Goal: Transaction & Acquisition: Purchase product/service

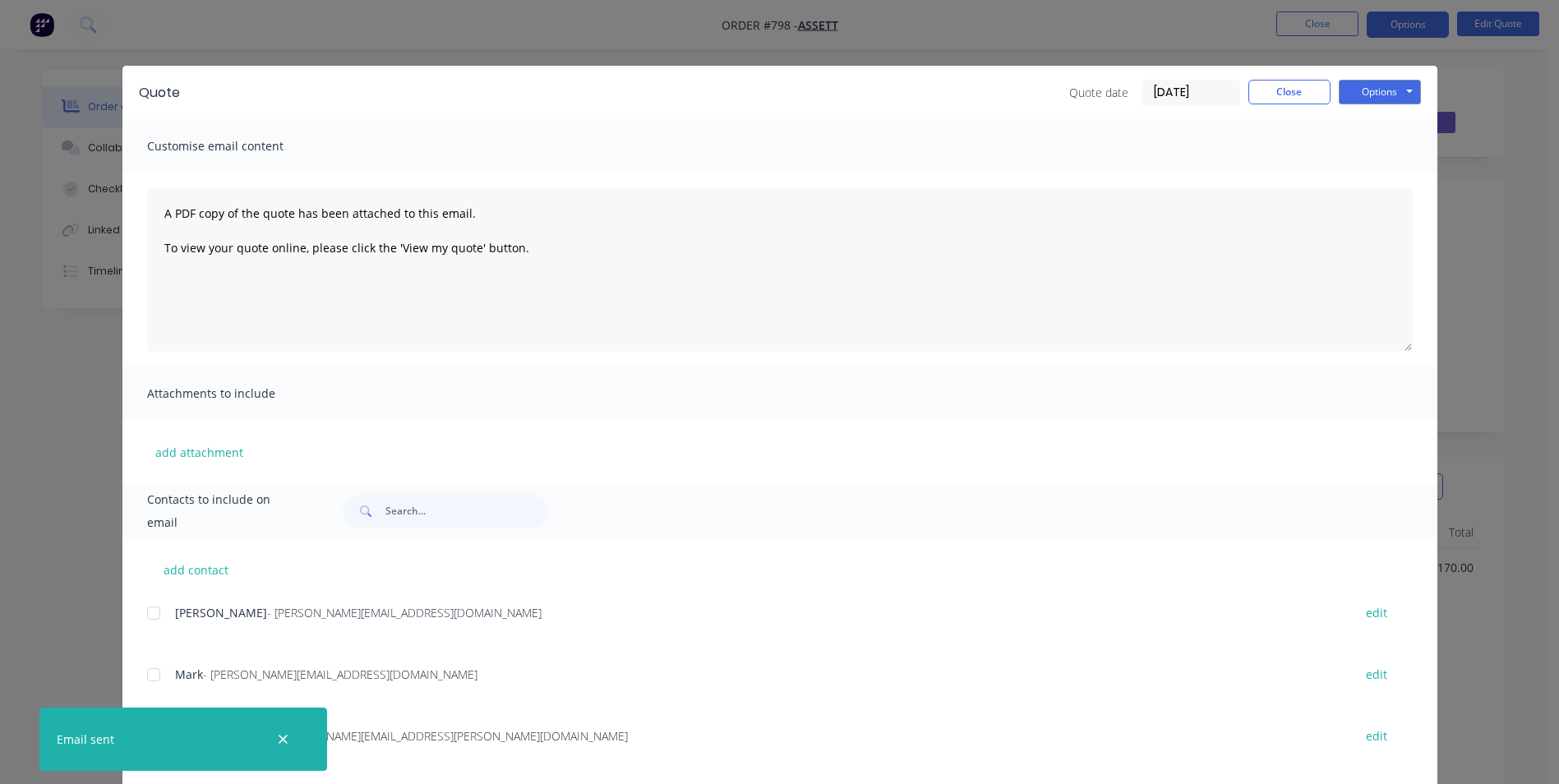
scroll to position [122, 0]
click at [1264, 94] on button "Close" at bounding box center [1289, 92] width 83 height 25
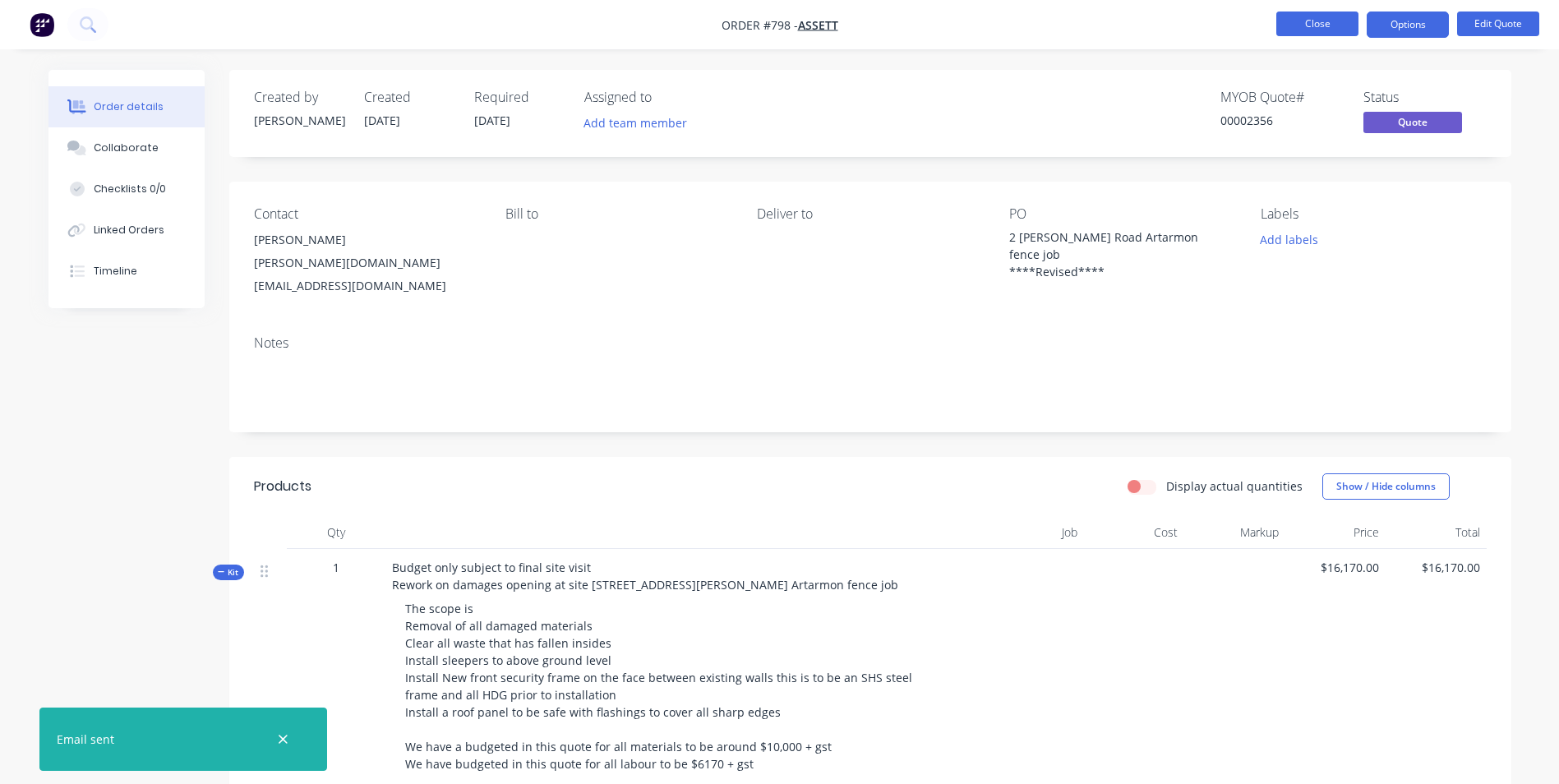
click at [1316, 29] on button "Close" at bounding box center [1317, 24] width 83 height 25
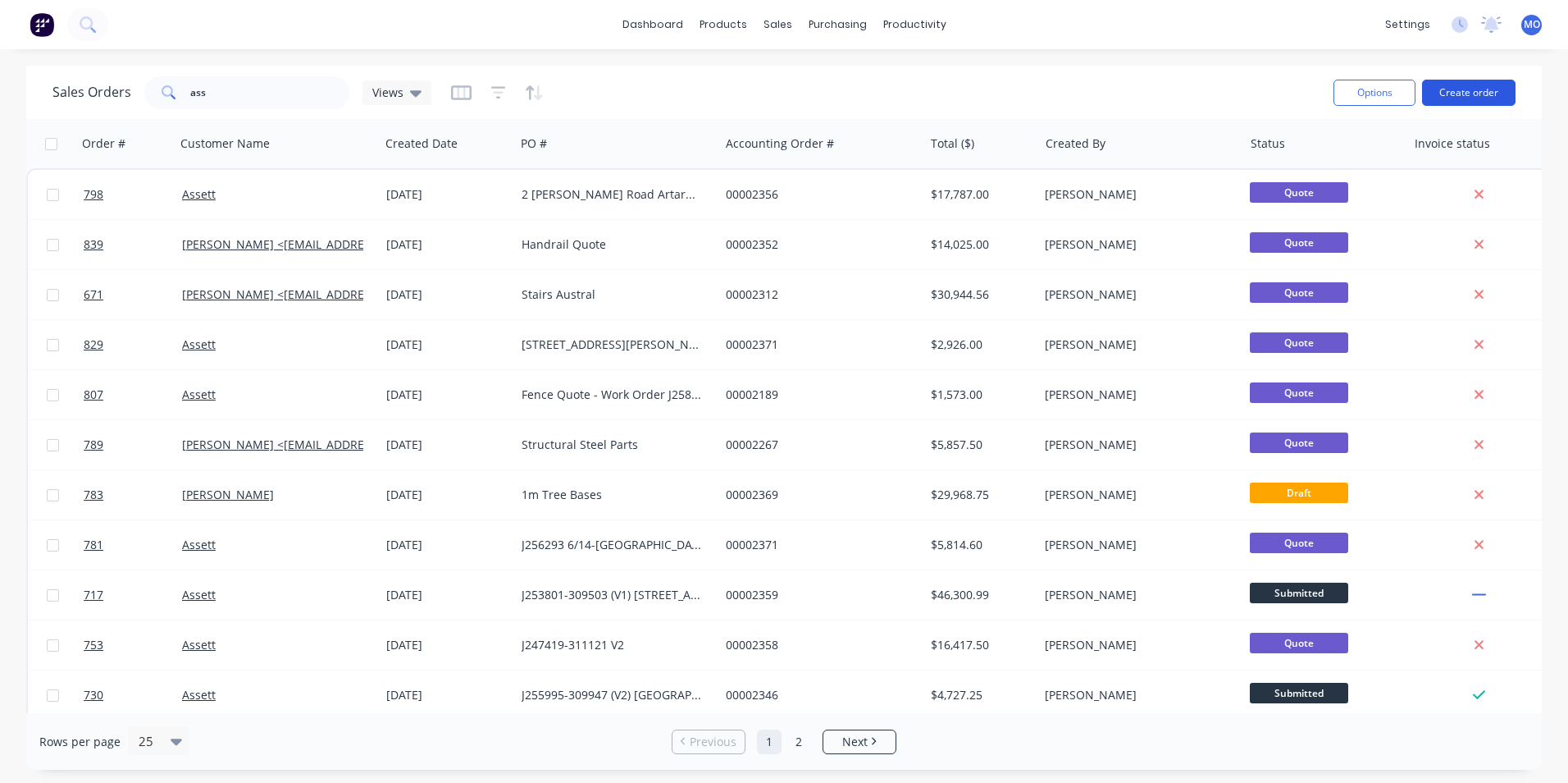
click at [1434, 97] on button "Create order" at bounding box center [1469, 93] width 93 height 26
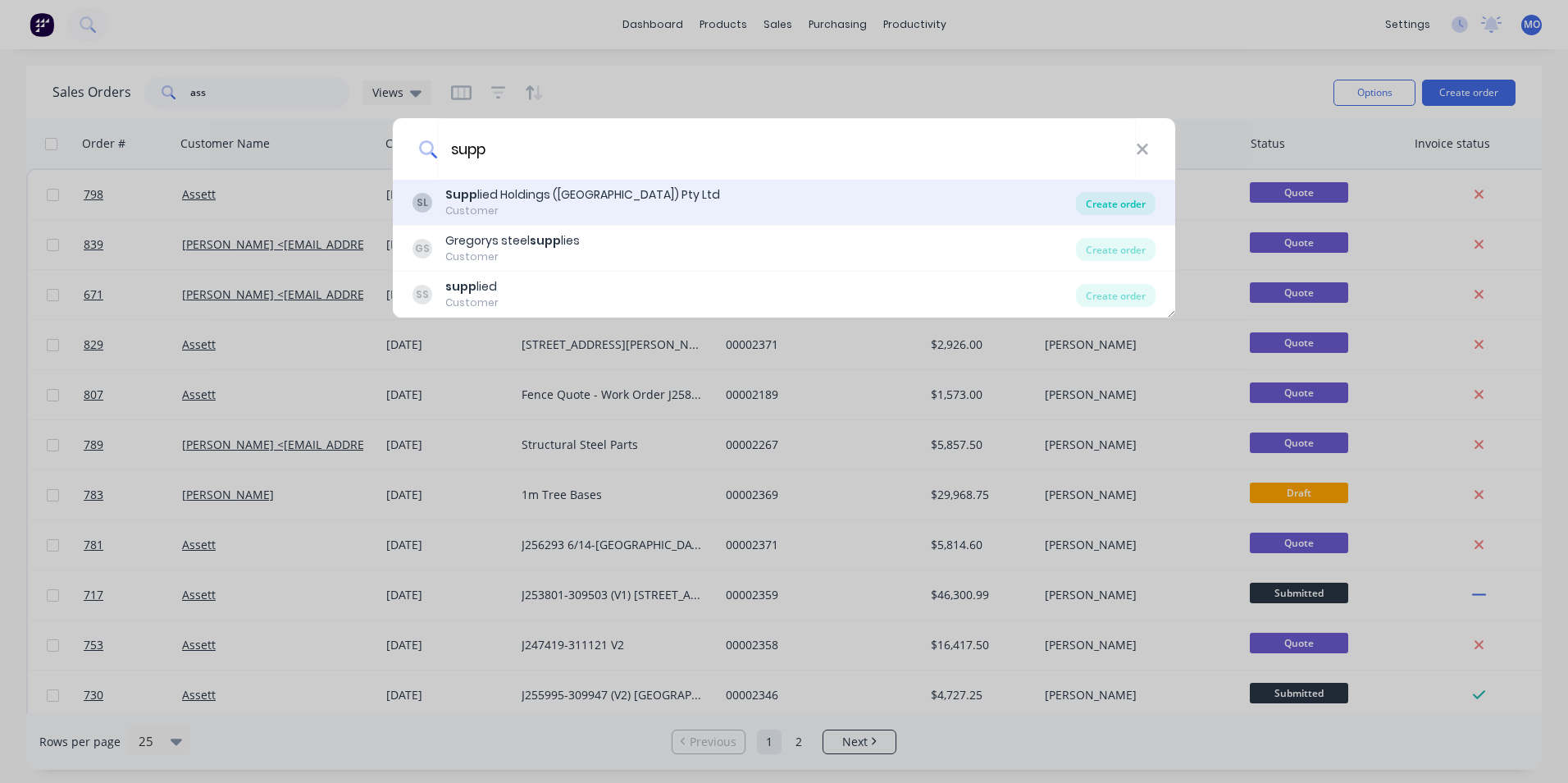
type input "supp"
click at [1124, 210] on div "Create order" at bounding box center [1116, 203] width 80 height 23
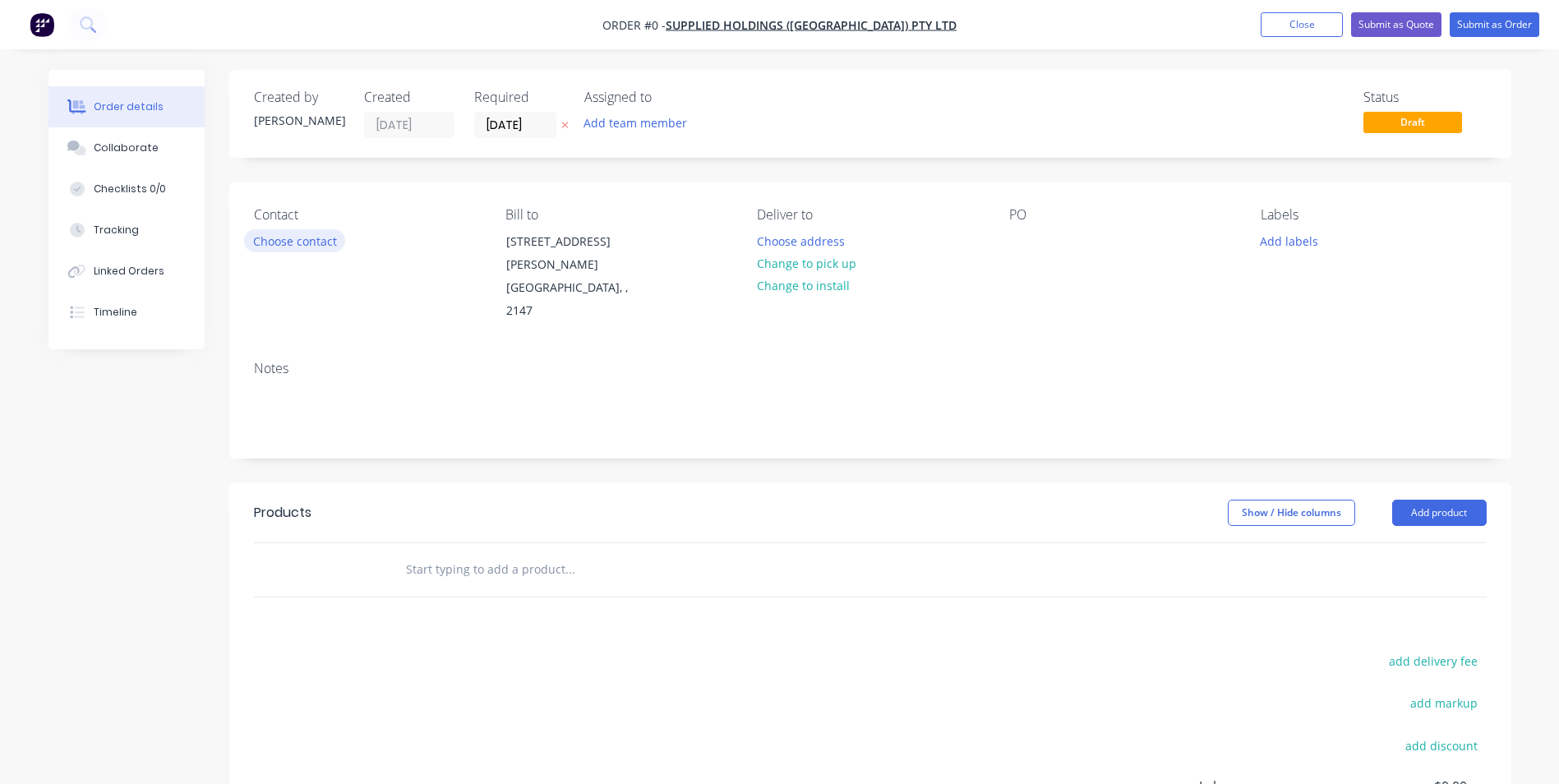
click at [278, 234] on button "Choose contact" at bounding box center [295, 240] width 101 height 22
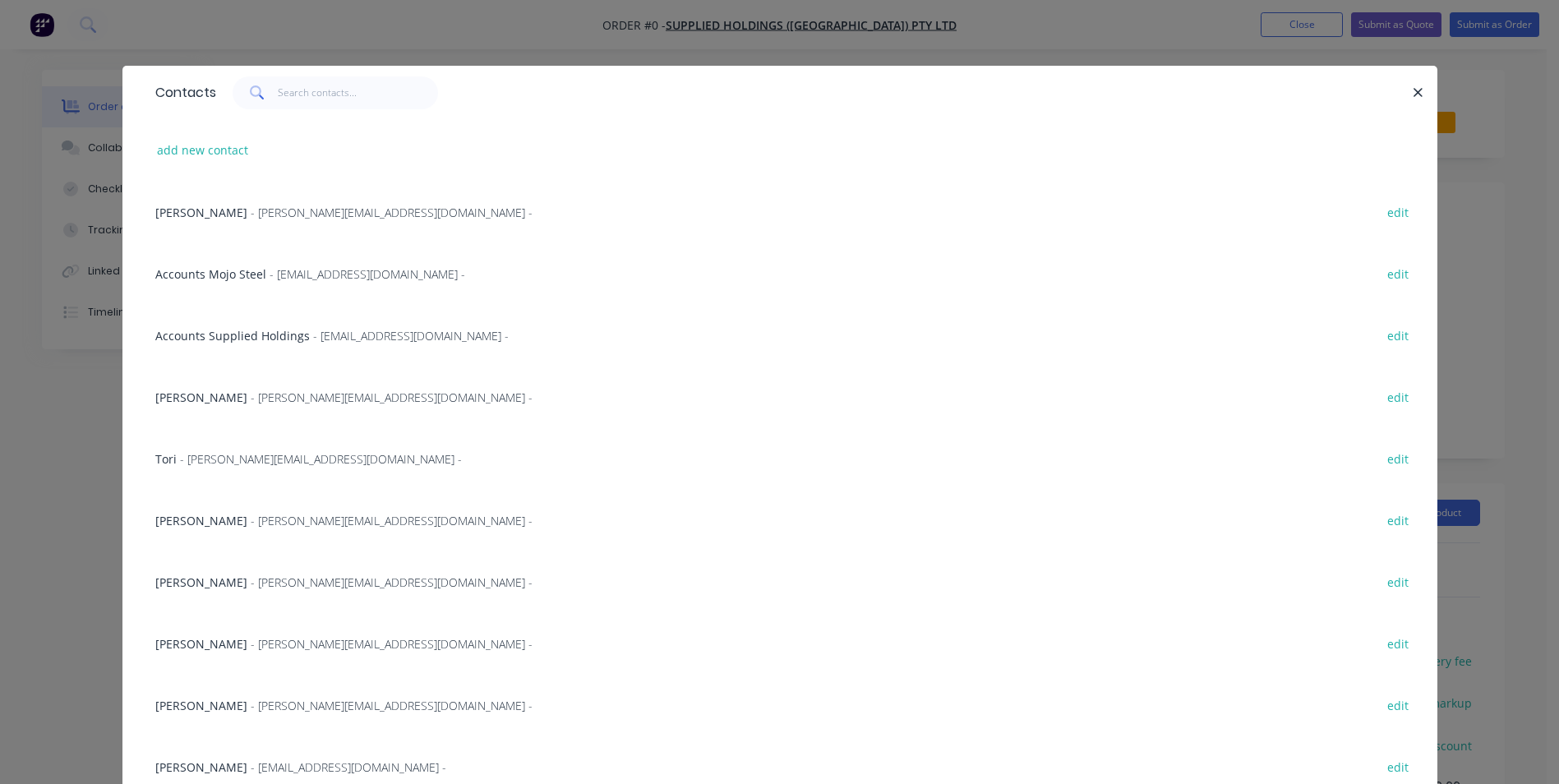
click at [250, 390] on span "- [PERSON_NAME][EMAIL_ADDRESS][DOMAIN_NAME] -" at bounding box center [391, 398] width 282 height 15
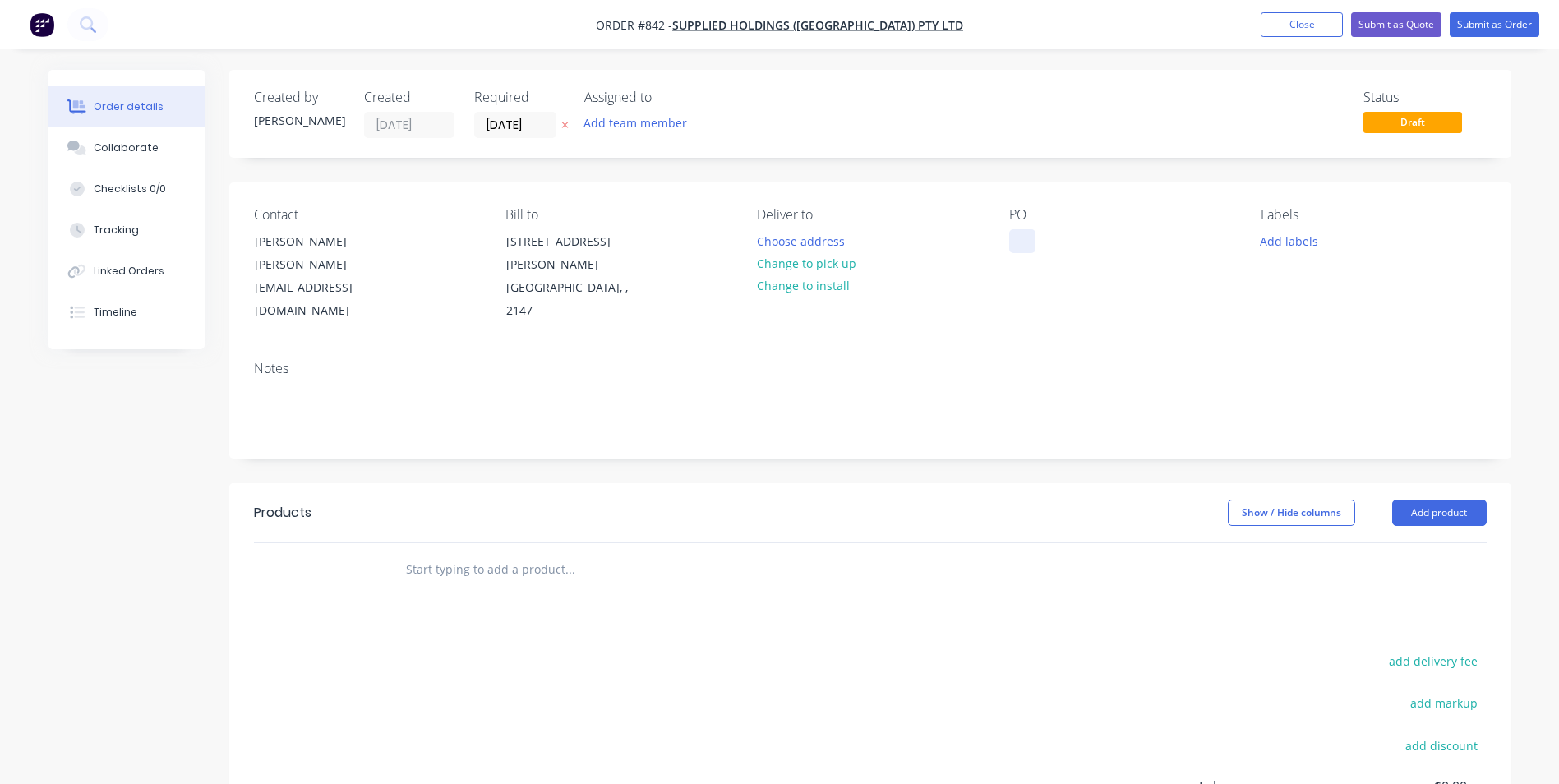
drag, startPoint x: 1012, startPoint y: 246, endPoint x: 0, endPoint y: 283, distance: 1012.7
click at [1012, 244] on div at bounding box center [1022, 241] width 26 height 24
click at [1029, 246] on div at bounding box center [1022, 241] width 26 height 24
paste div
click at [1430, 500] on button "Add product" at bounding box center [1439, 512] width 95 height 26
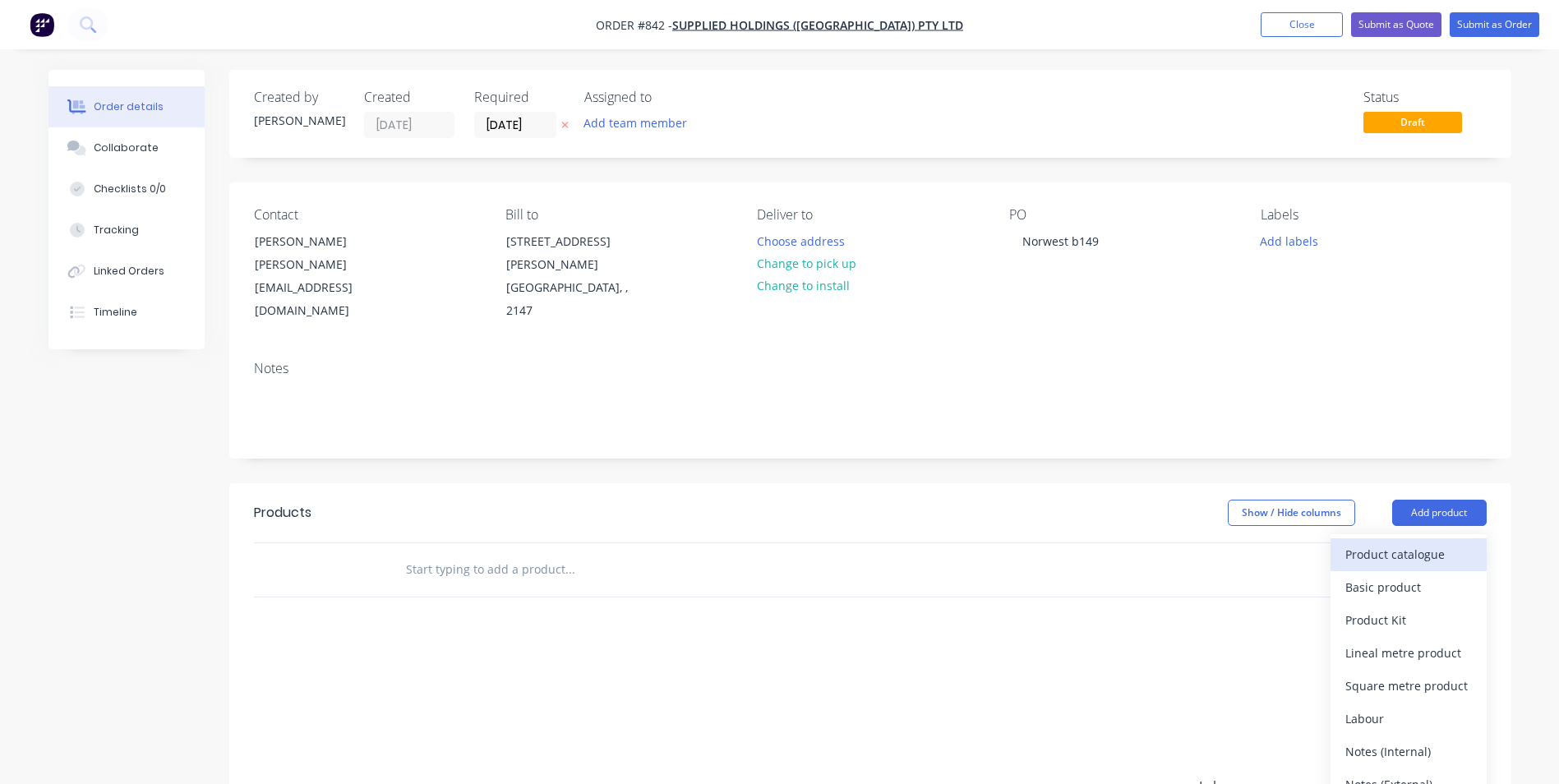
click at [1367, 542] on div "Product catalogue" at bounding box center [1408, 554] width 127 height 24
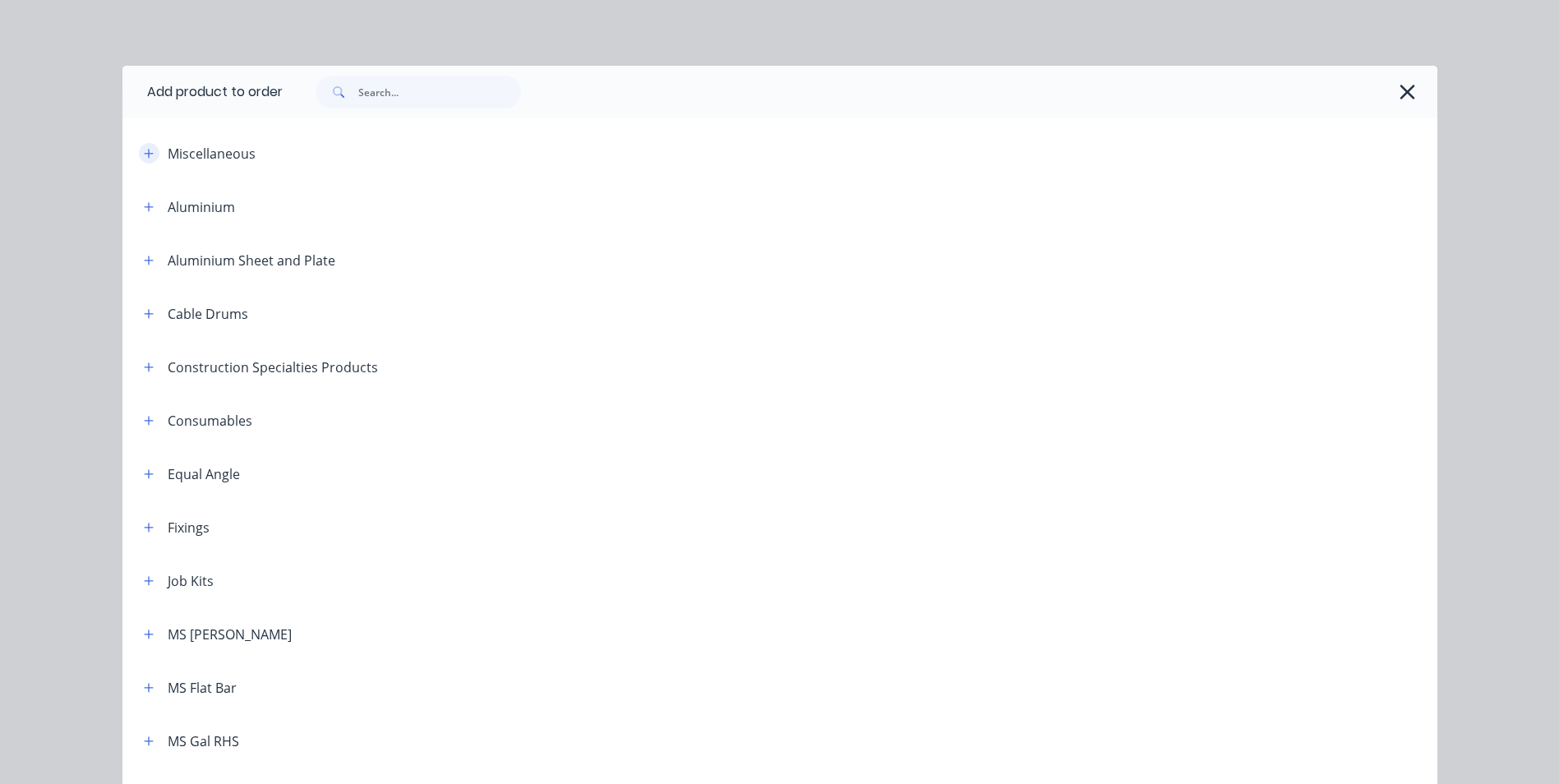
click at [144, 153] on icon "button" at bounding box center [148, 153] width 9 height 9
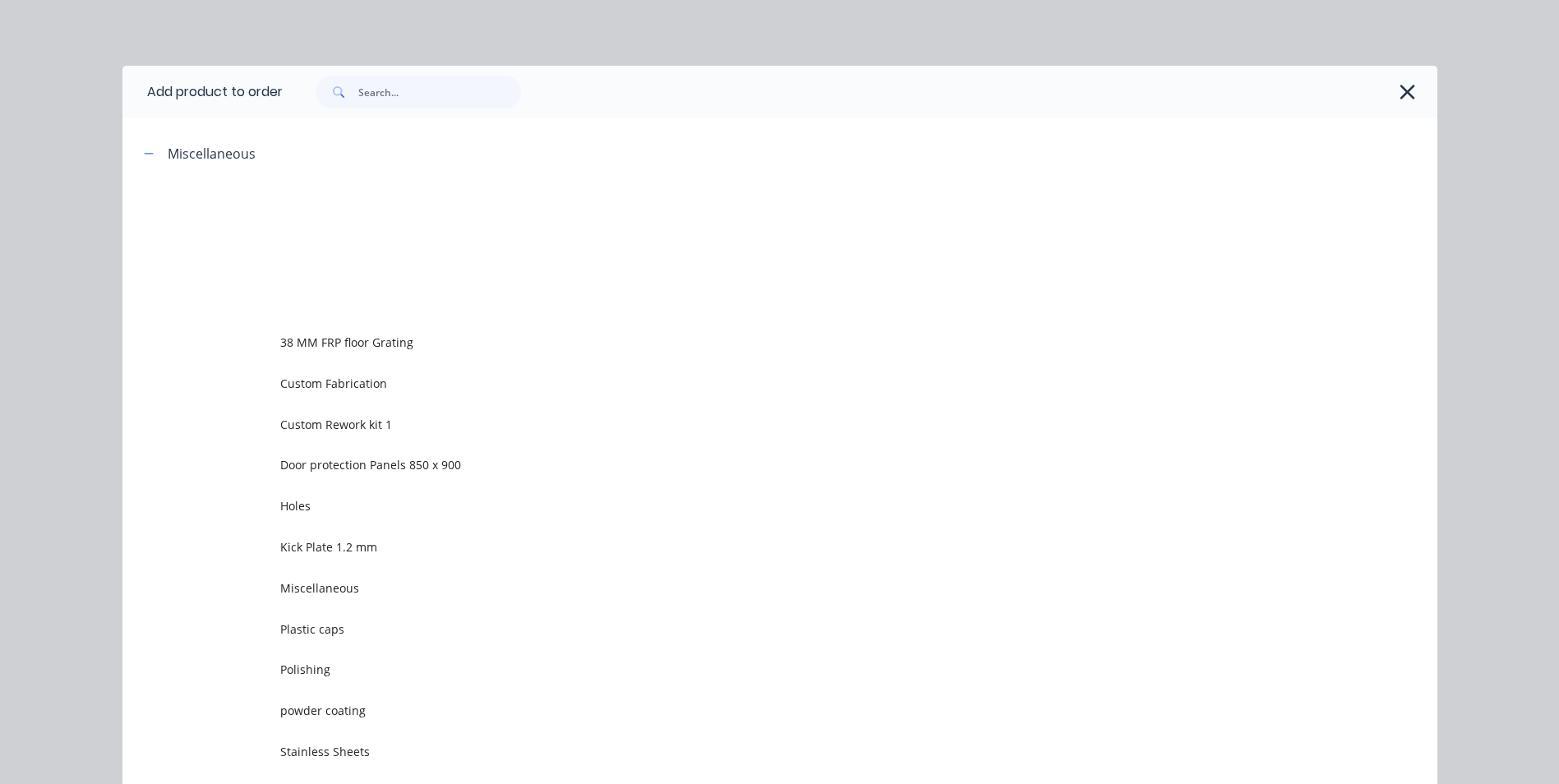
click at [305, 419] on span "Custom Rework kit 1" at bounding box center [742, 424] width 926 height 17
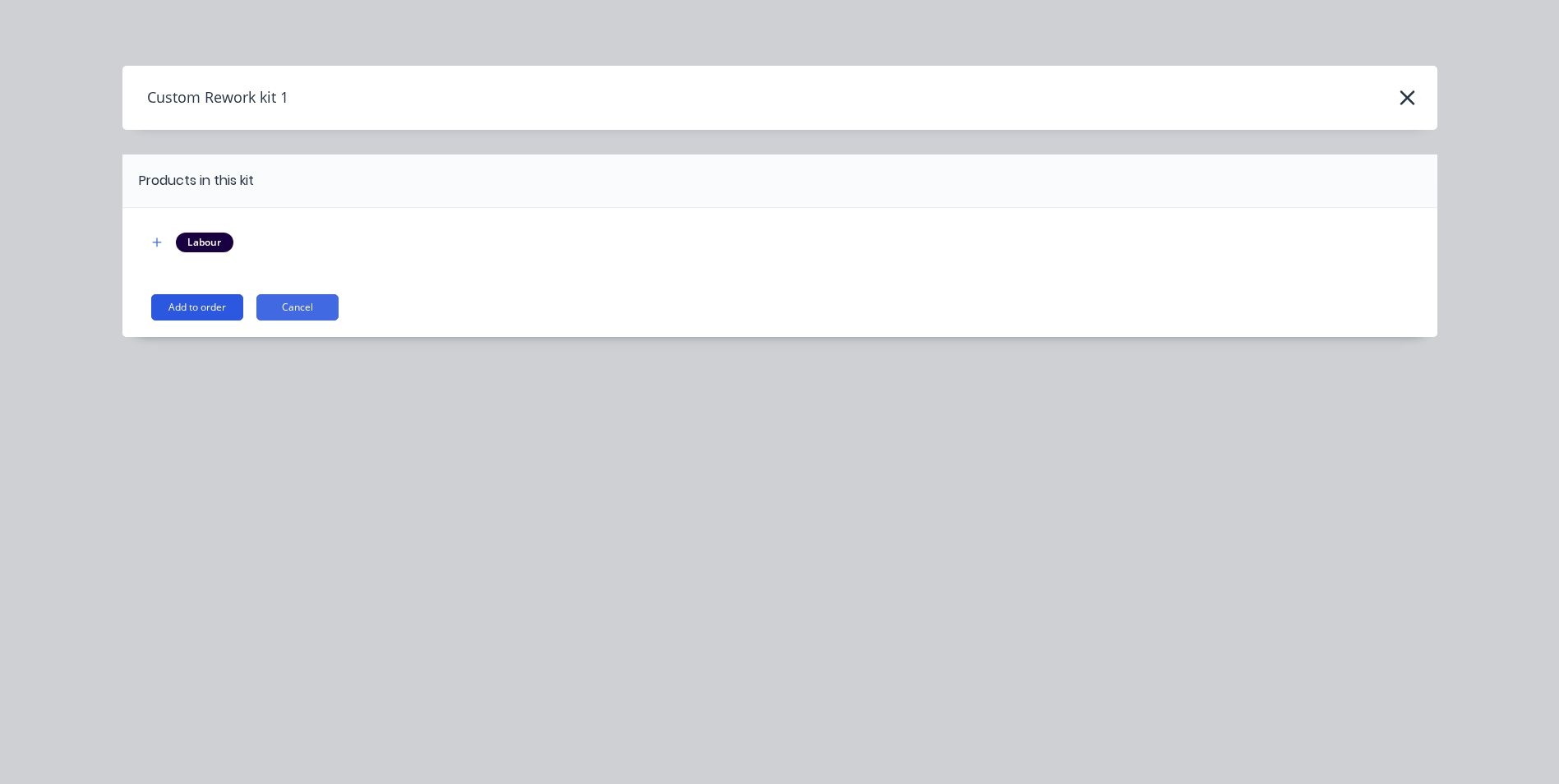
click at [190, 309] on button "Add to order" at bounding box center [198, 307] width 92 height 26
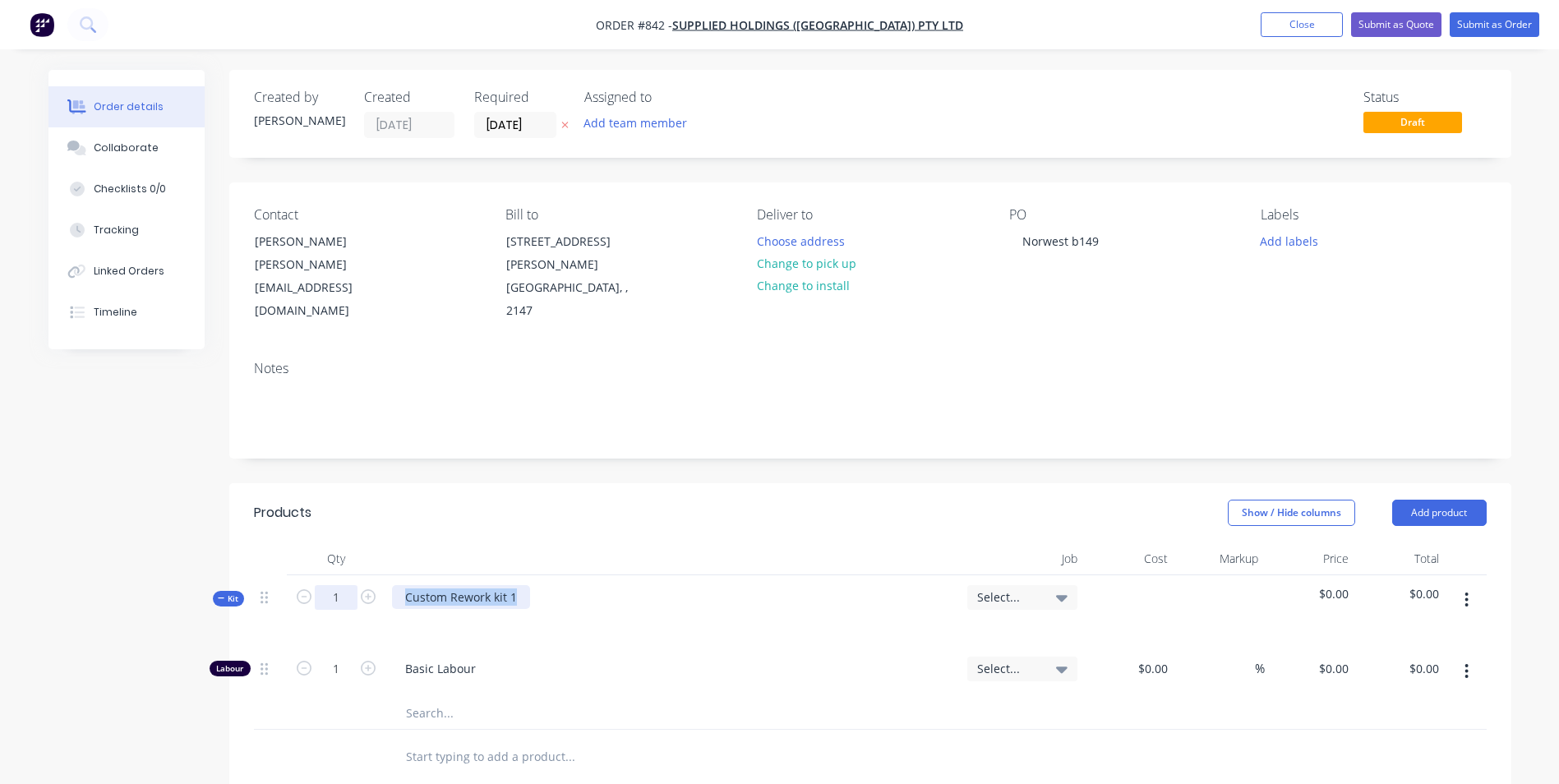
drag, startPoint x: 523, startPoint y: 545, endPoint x: 350, endPoint y: 547, distance: 173.0
click at [351, 575] on div "Kit 1 Custom Rework kit 1 Select... $0.00 $0.00" at bounding box center [870, 611] width 1233 height 72
drag, startPoint x: 473, startPoint y: 557, endPoint x: 482, endPoint y: 558, distance: 9.1
click at [473, 585] on div "2800 x 285 x" at bounding box center [438, 597] width 94 height 24
click at [1461, 585] on button "button" at bounding box center [1466, 599] width 38 height 30
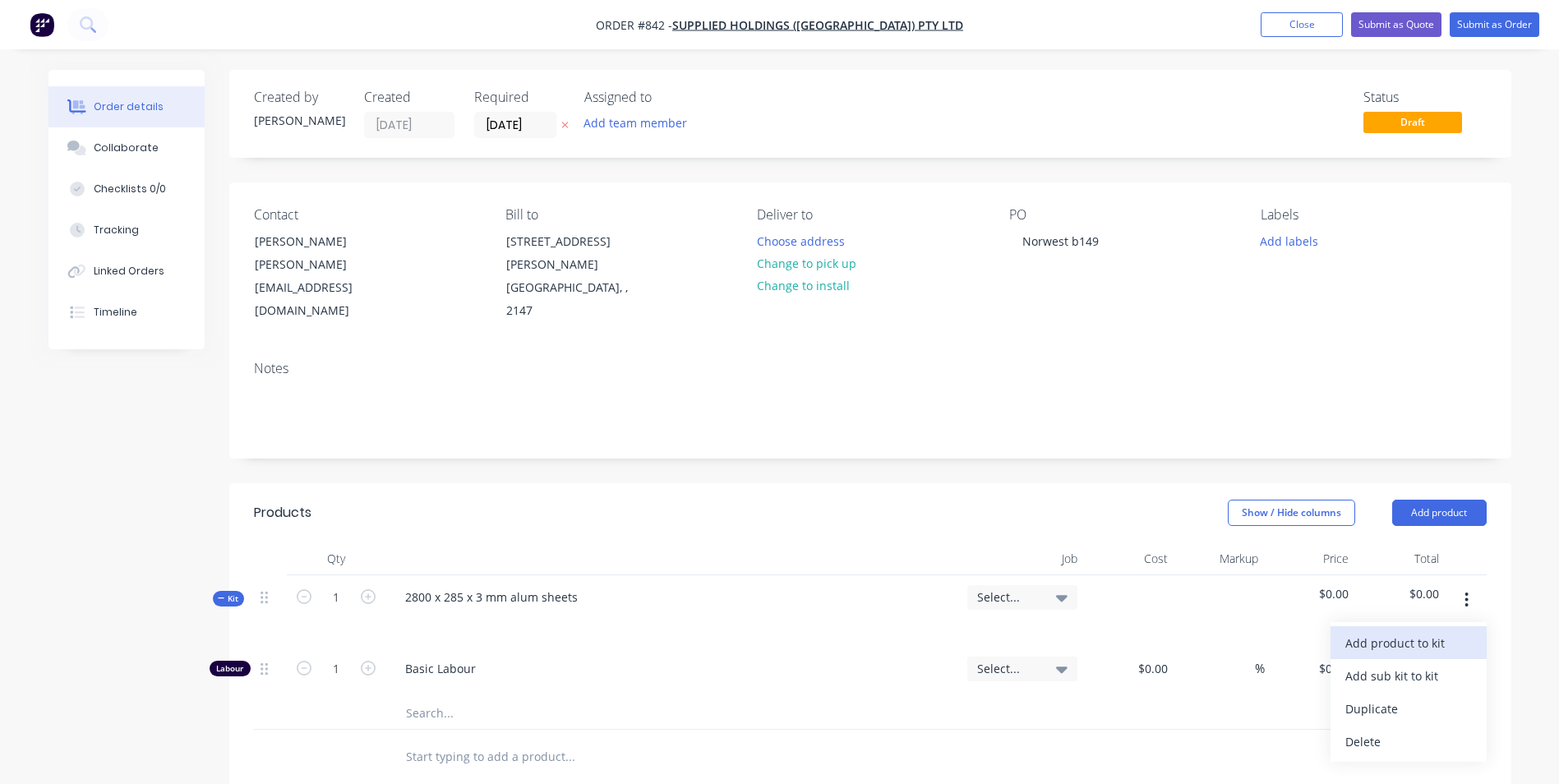
click at [1409, 631] on div "Add product to kit" at bounding box center [1408, 643] width 127 height 24
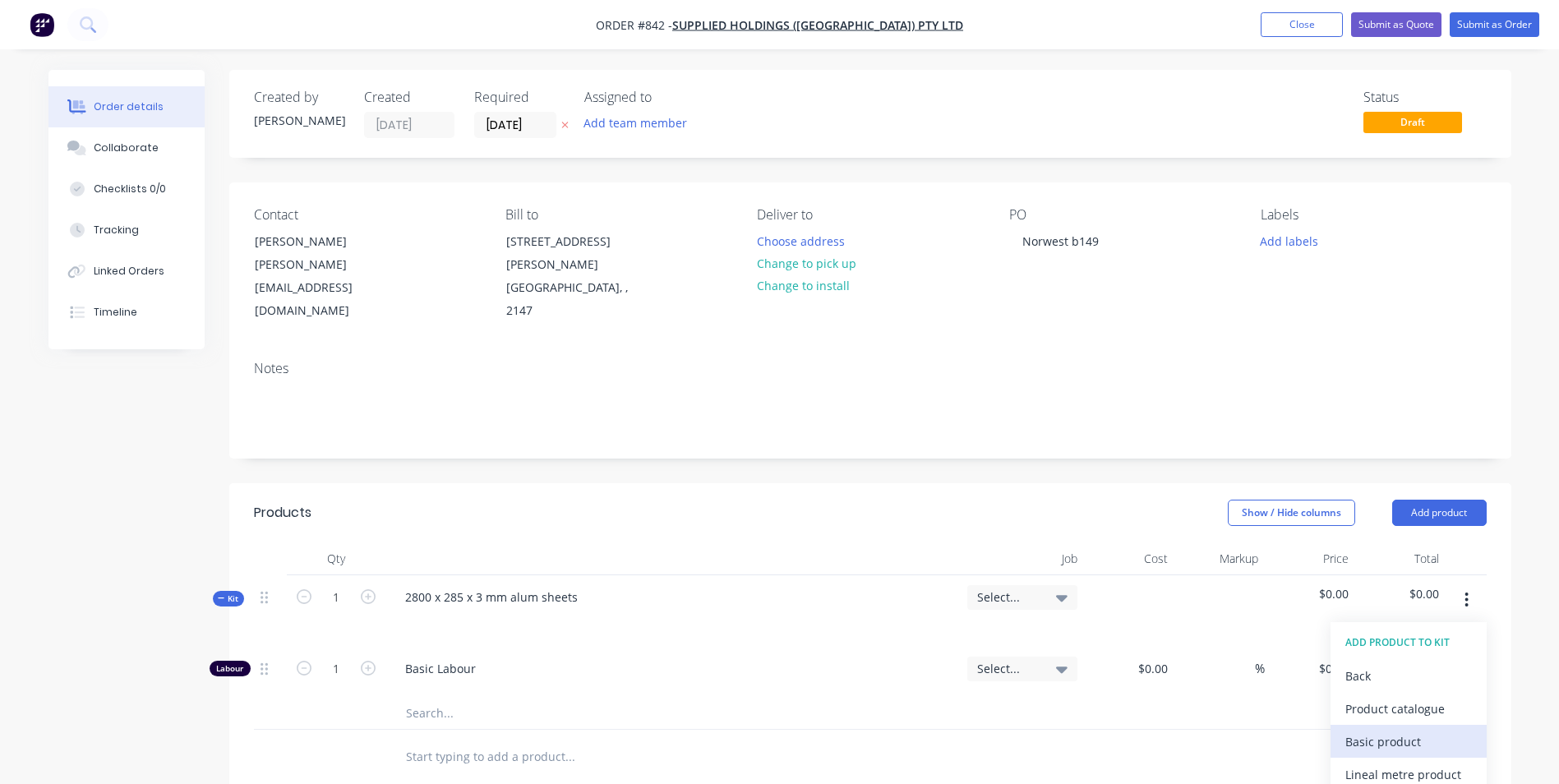
click at [1367, 730] on div "Basic product" at bounding box center [1408, 741] width 127 height 24
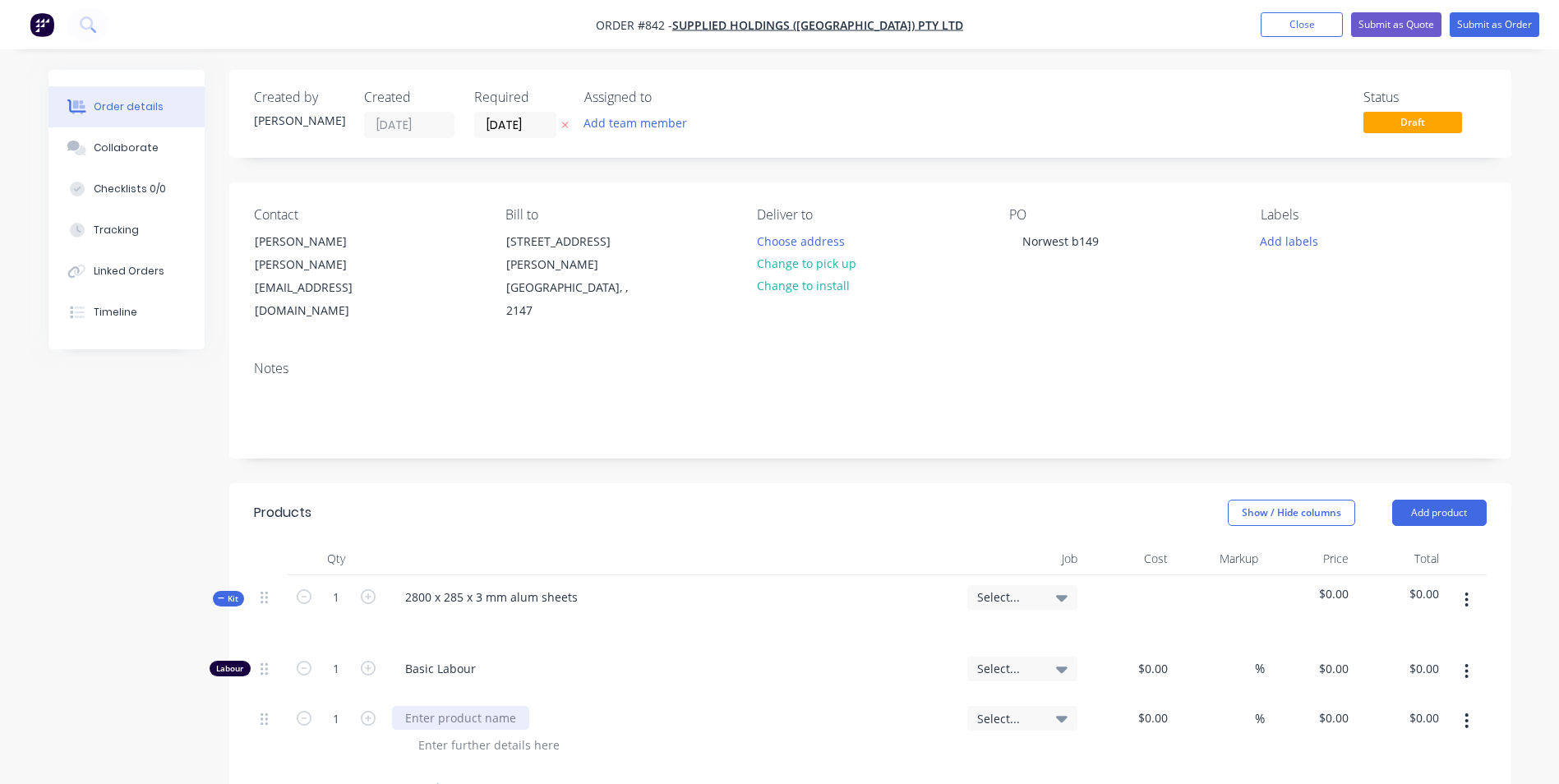
click at [437, 706] on div at bounding box center [460, 718] width 137 height 24
click at [1159, 706] on input at bounding box center [1165, 718] width 19 height 24
type input "$68.00"
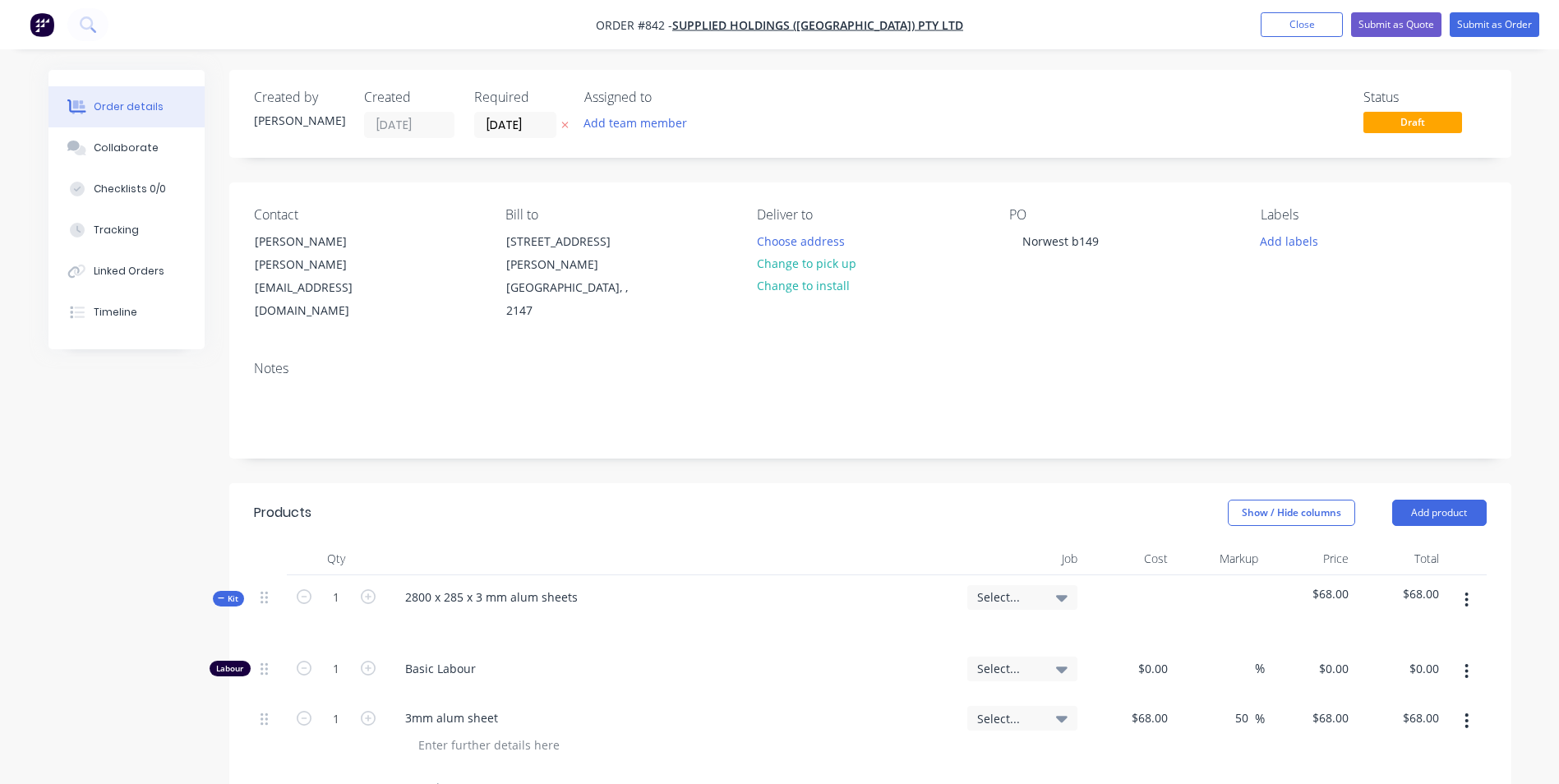
type input "50"
type input "102"
type input "$102.00"
click at [343, 678] on input "1" at bounding box center [336, 668] width 43 height 25
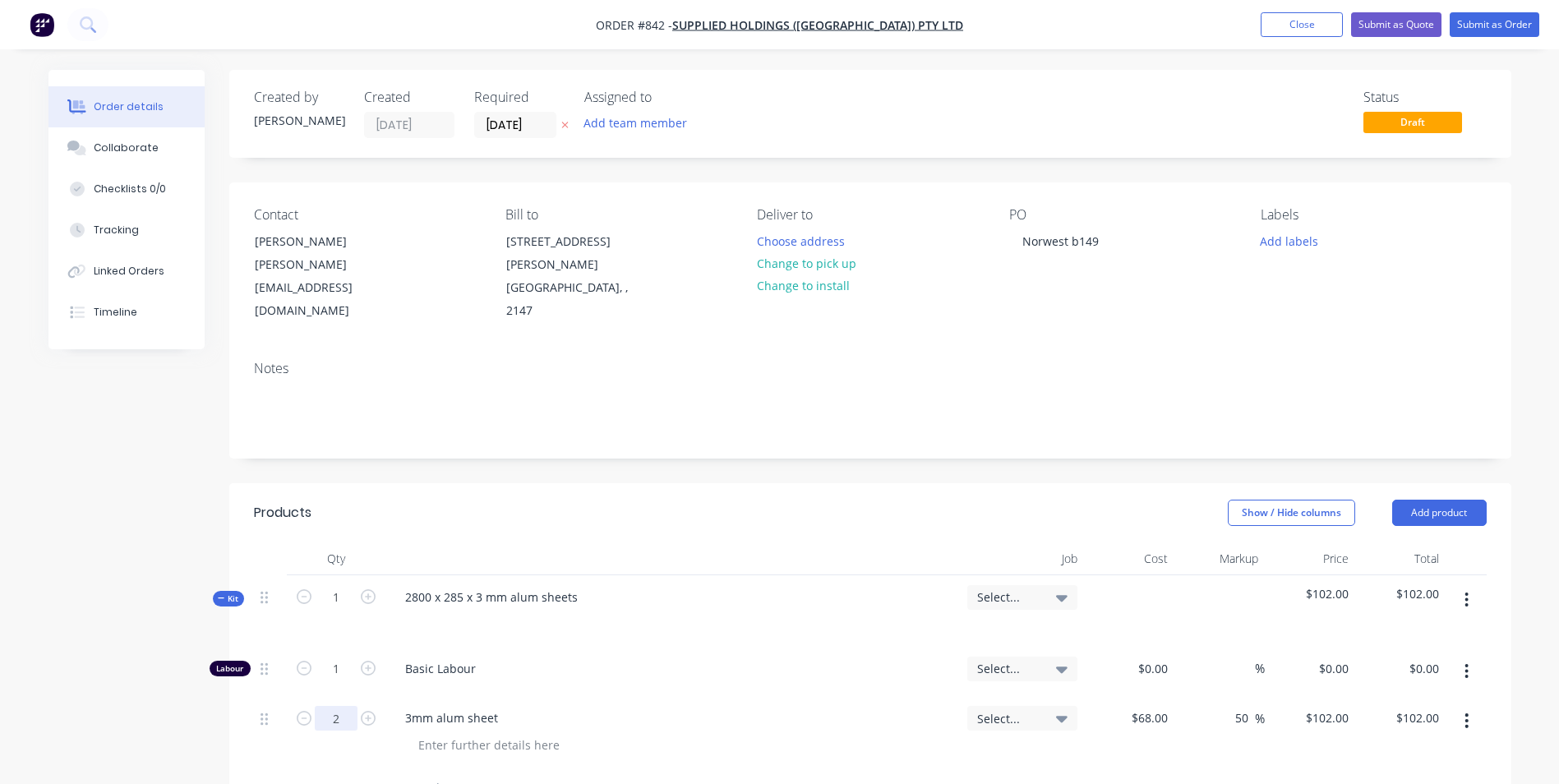
type input "2"
type input "$204.00"
click at [1157, 706] on input "68" at bounding box center [1152, 718] width 44 height 24
type input "$50.00"
type input "$75.00"
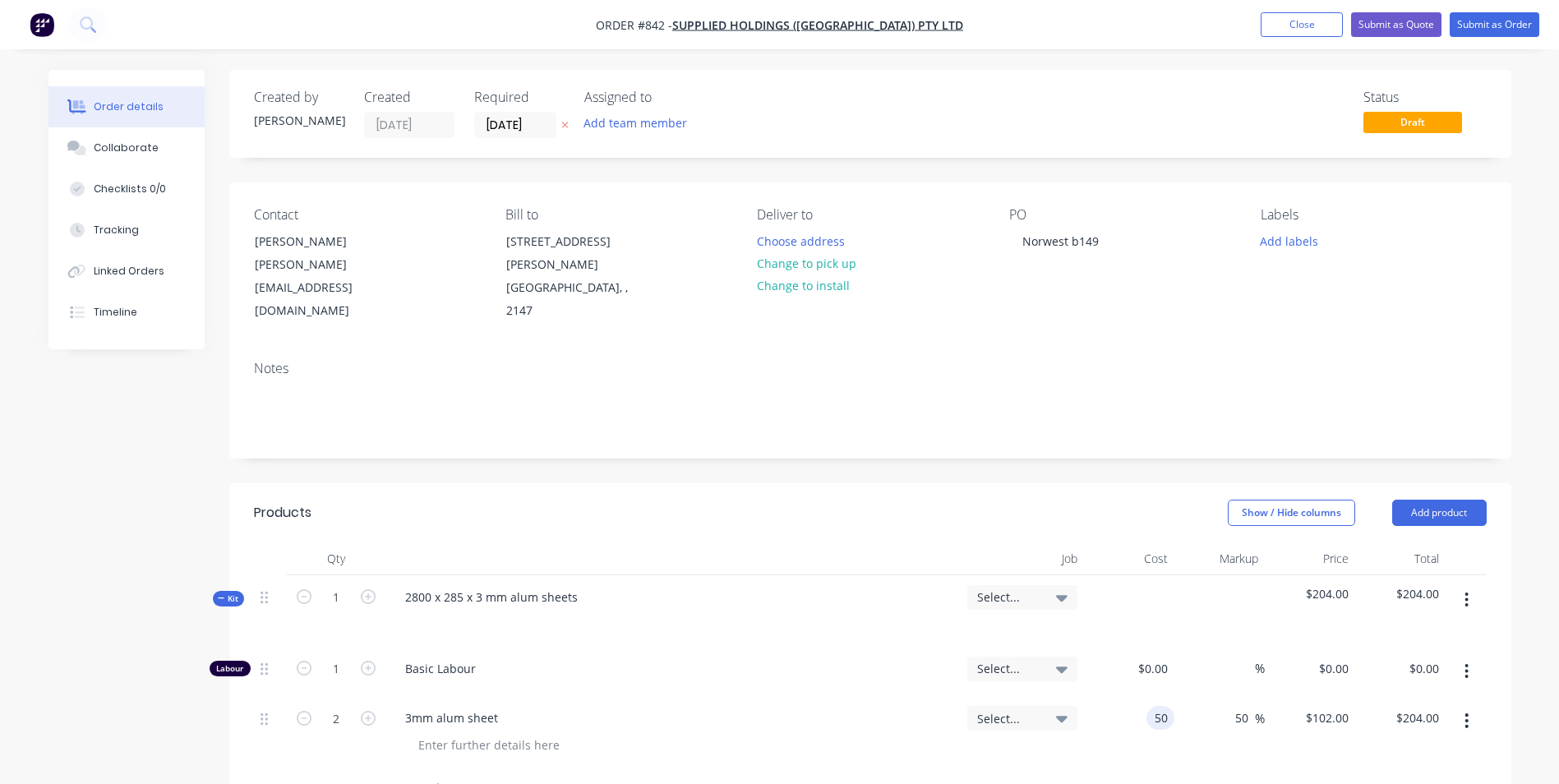
type input "$150.00"
click at [351, 656] on input "1" at bounding box center [336, 668] width 43 height 25
type input "0.25"
type input "$45.00"
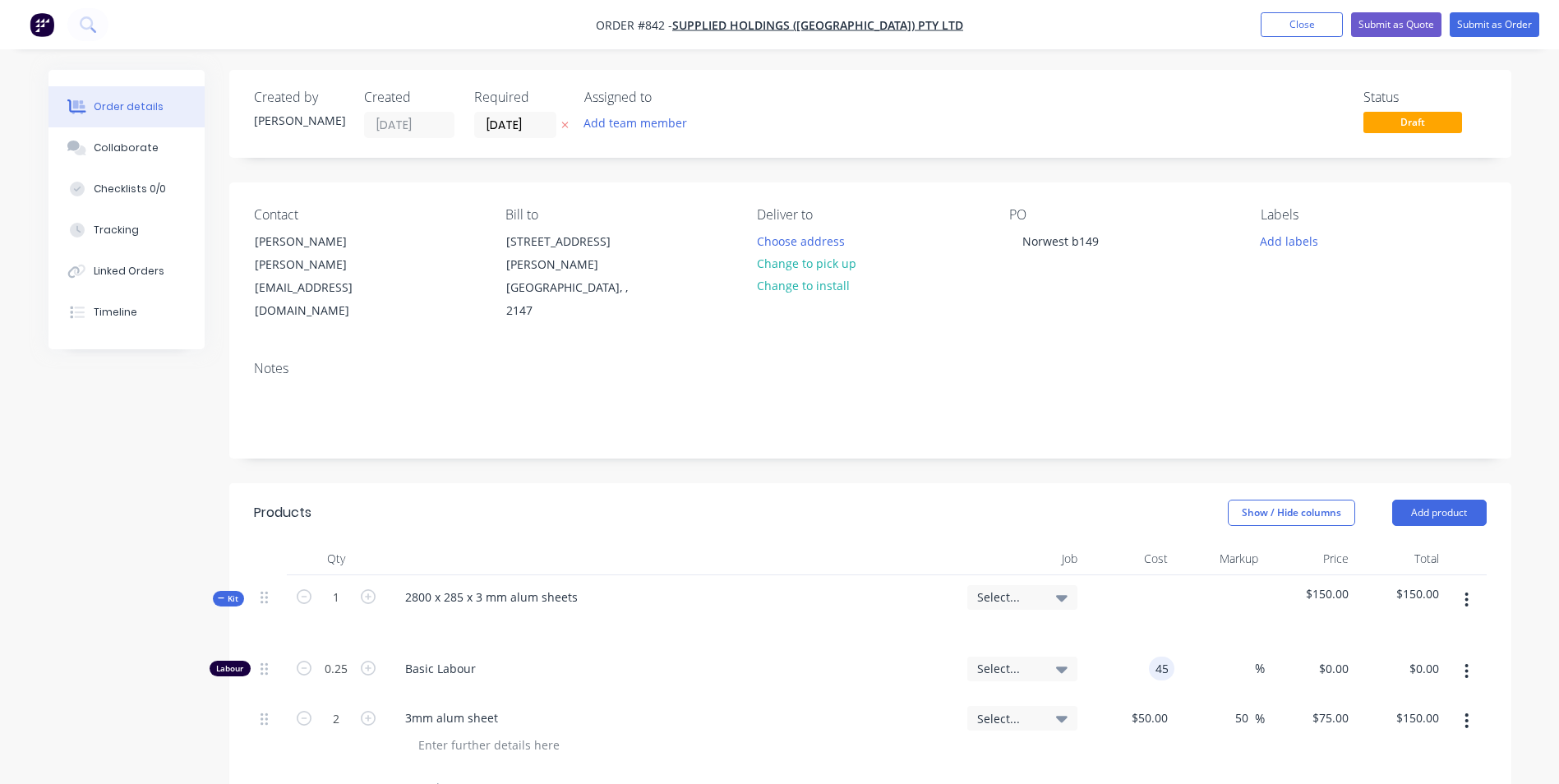
type input "$11.25"
type input "150"
type input "233.33"
type input "$150.00"
type input "$37.50"
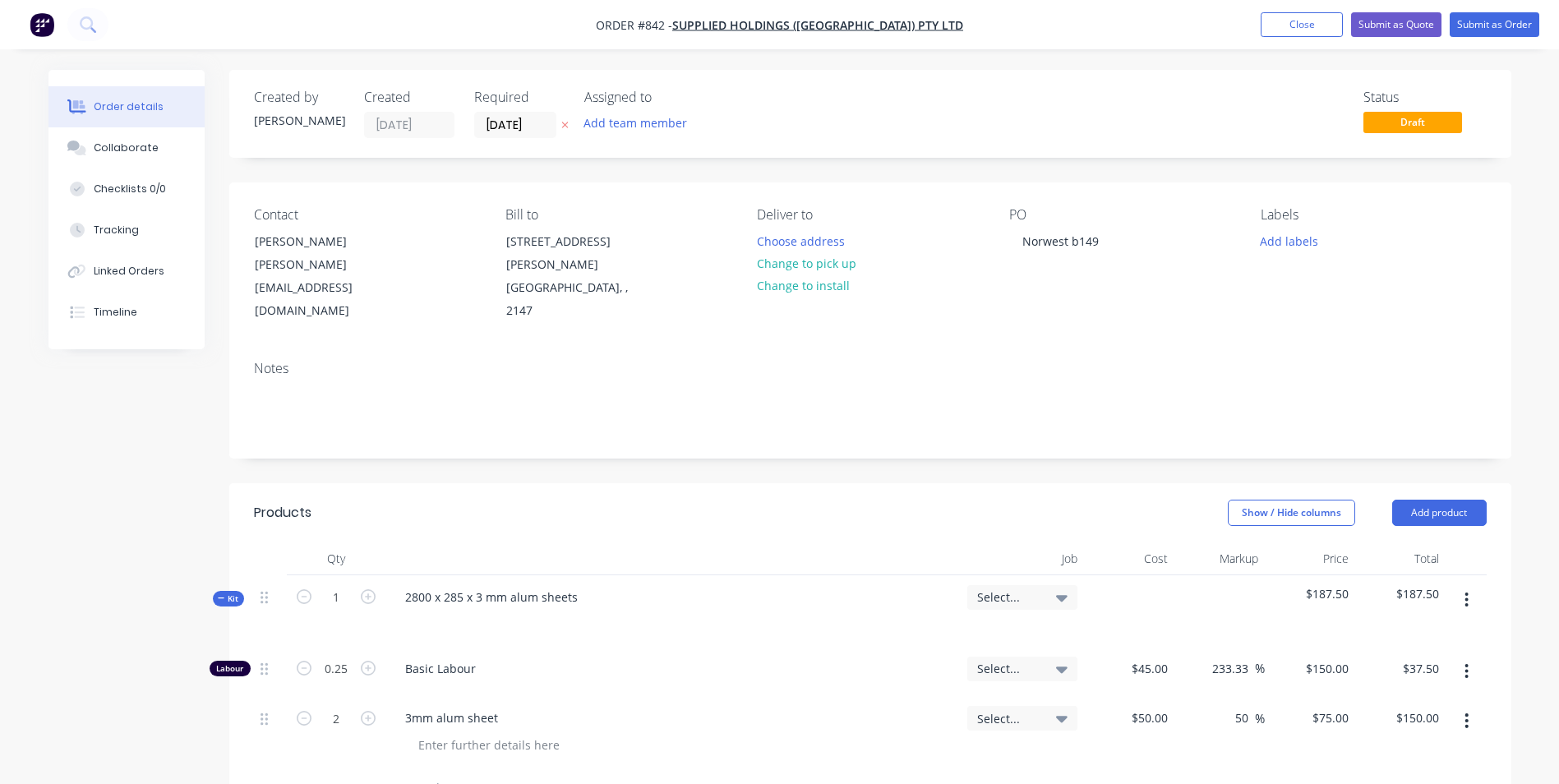
click at [940, 660] on span "Basic Labour" at bounding box center [679, 668] width 549 height 17
click at [342, 656] on input "0.25" at bounding box center [336, 668] width 43 height 25
type input "0.2"
type input "$30.00"
click at [935, 647] on div "Basic Labour" at bounding box center [673, 672] width 576 height 50
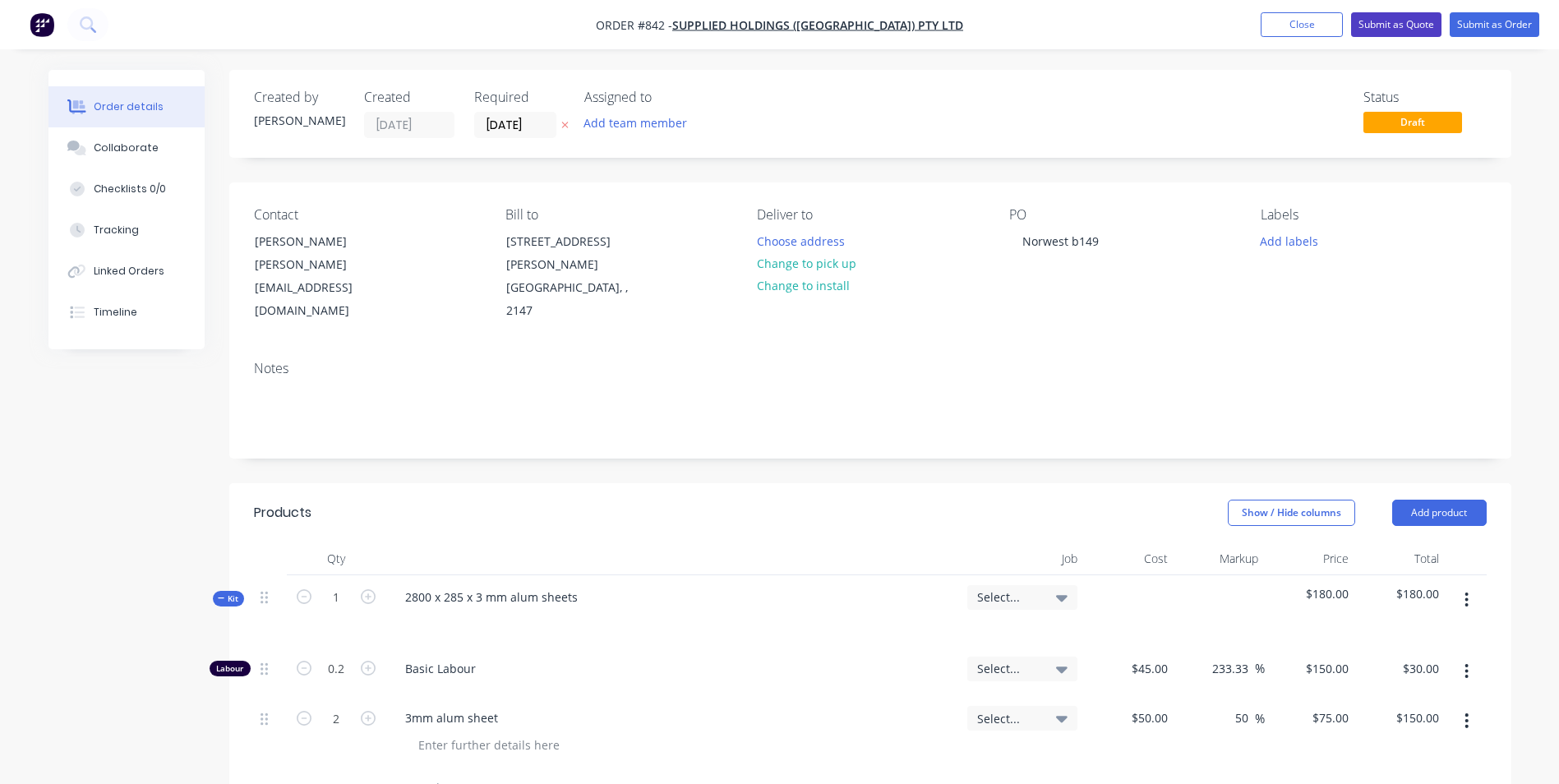
click at [1384, 29] on button "Submit as Quote" at bounding box center [1396, 24] width 90 height 25
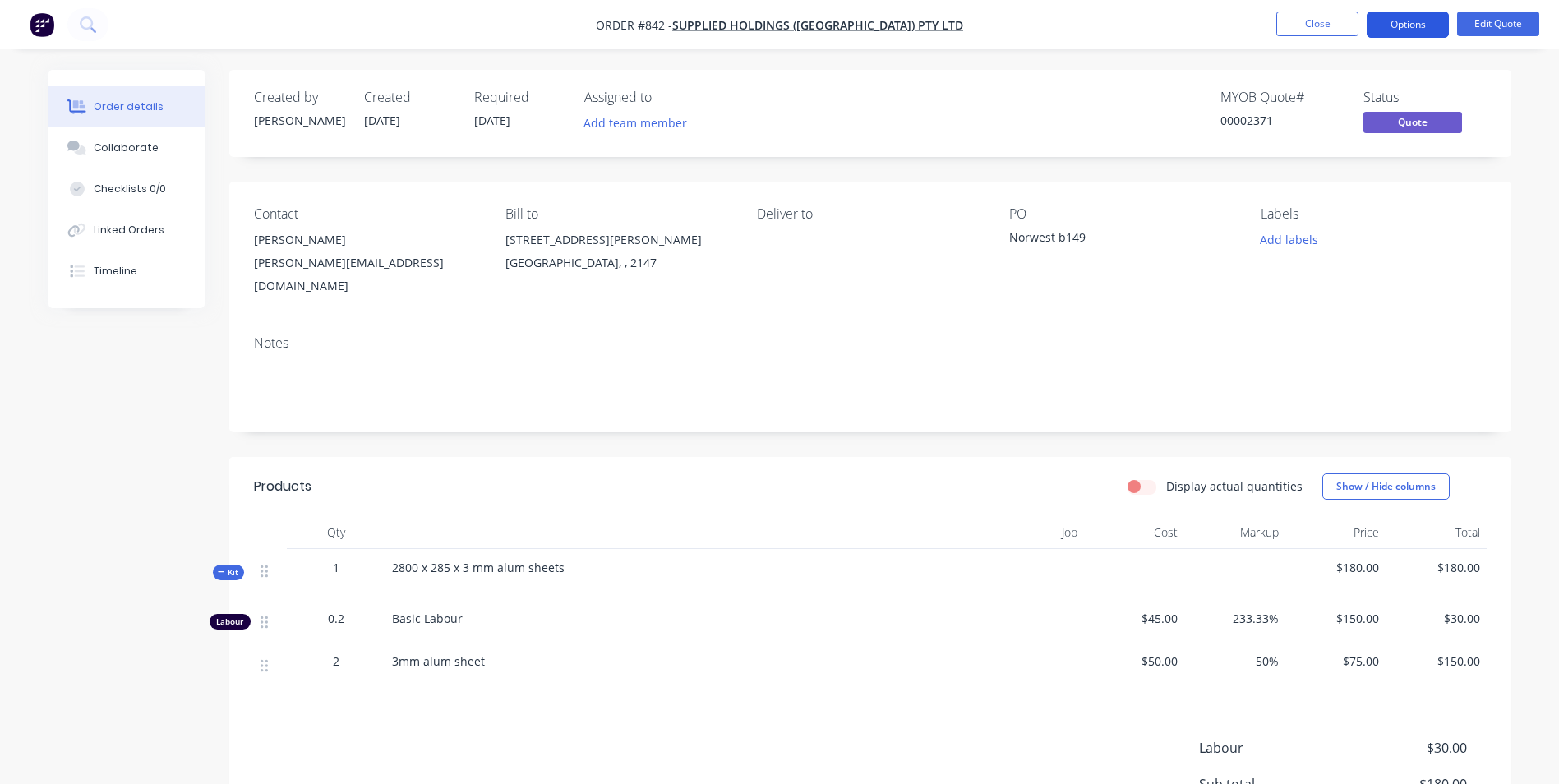
click at [1419, 31] on button "Options" at bounding box center [1407, 25] width 83 height 26
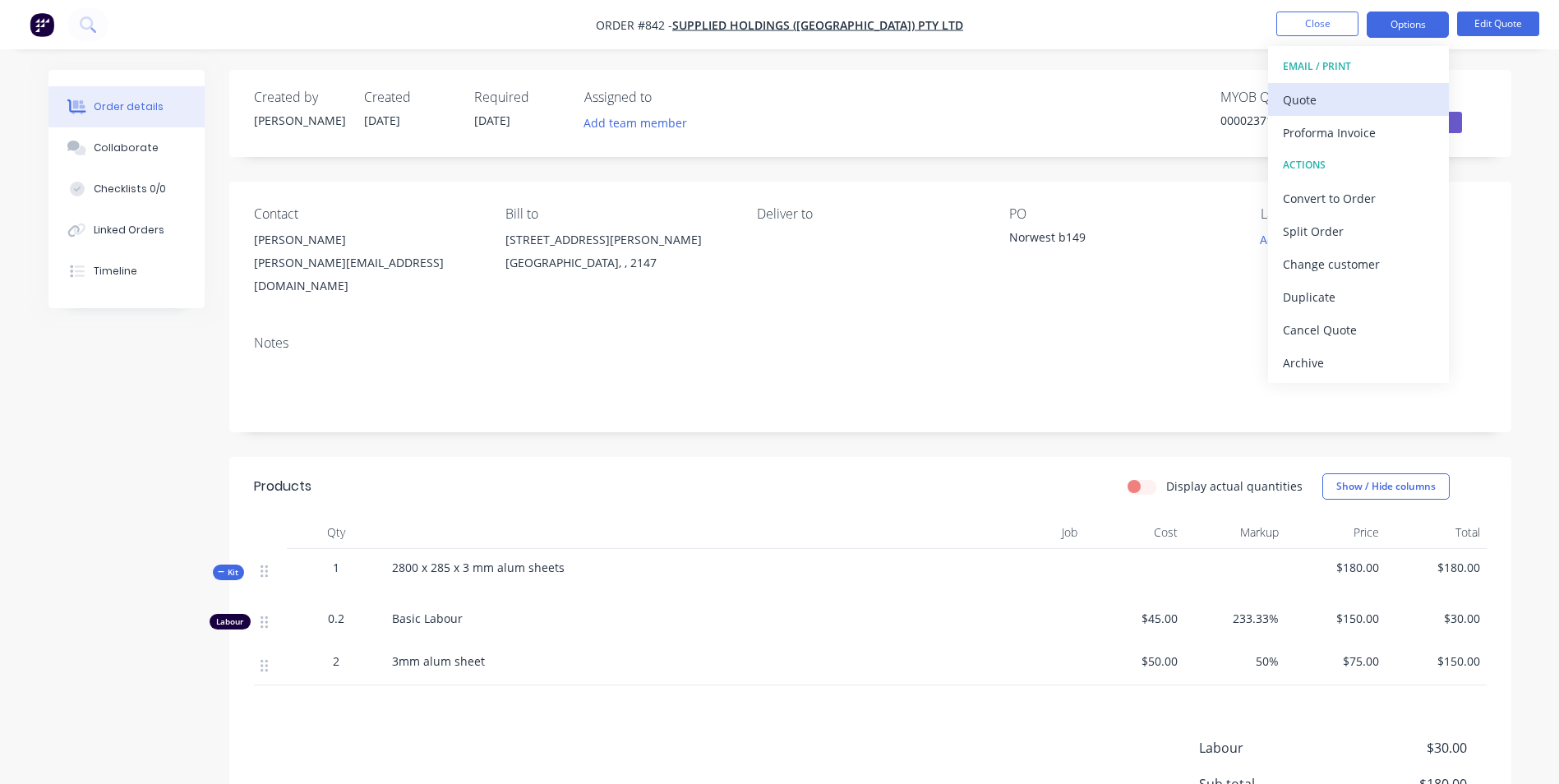
click at [1310, 112] on button "Quote" at bounding box center [1358, 99] width 181 height 33
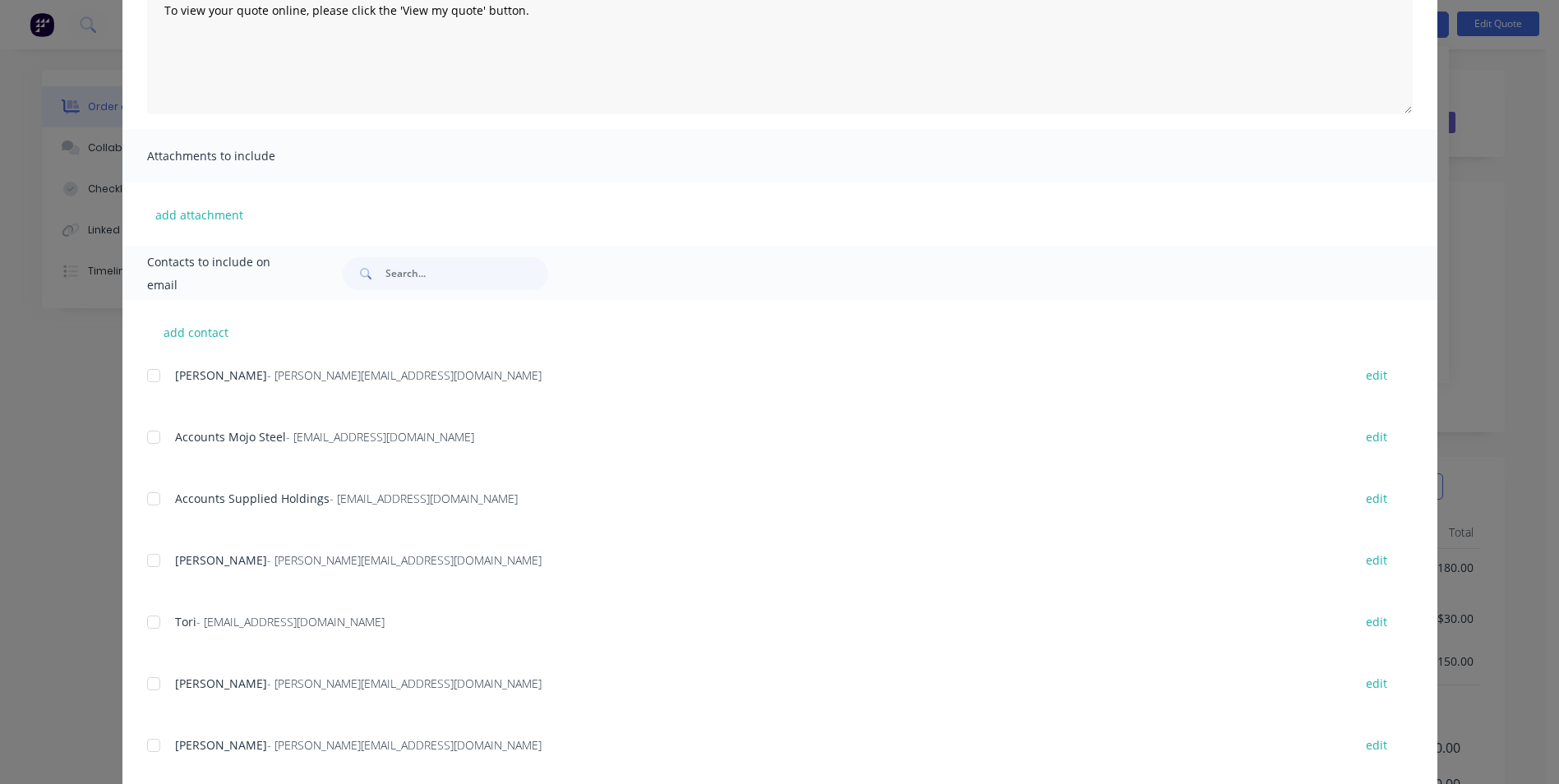
scroll to position [247, 0]
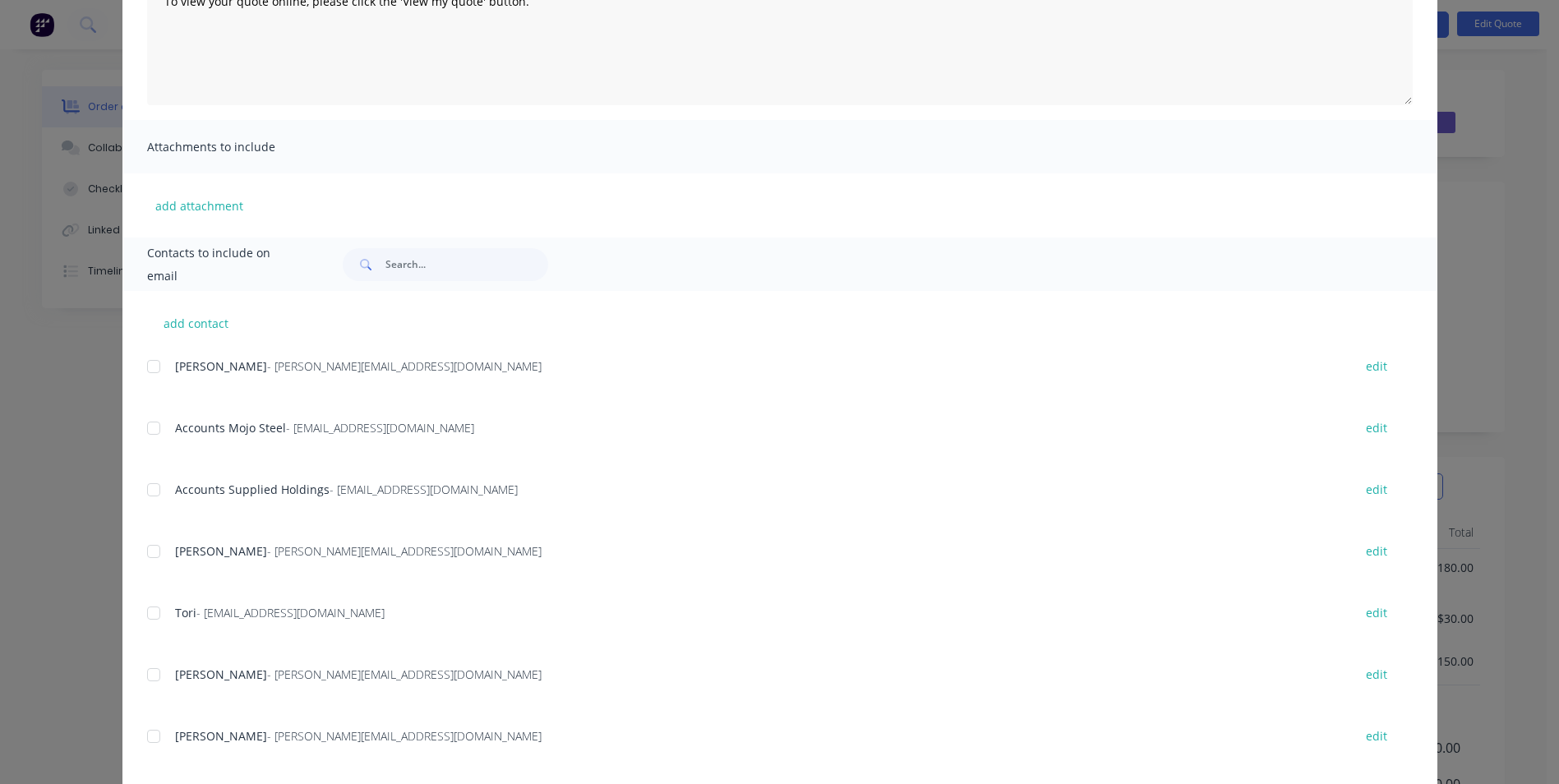
click at [152, 550] on div at bounding box center [153, 551] width 33 height 33
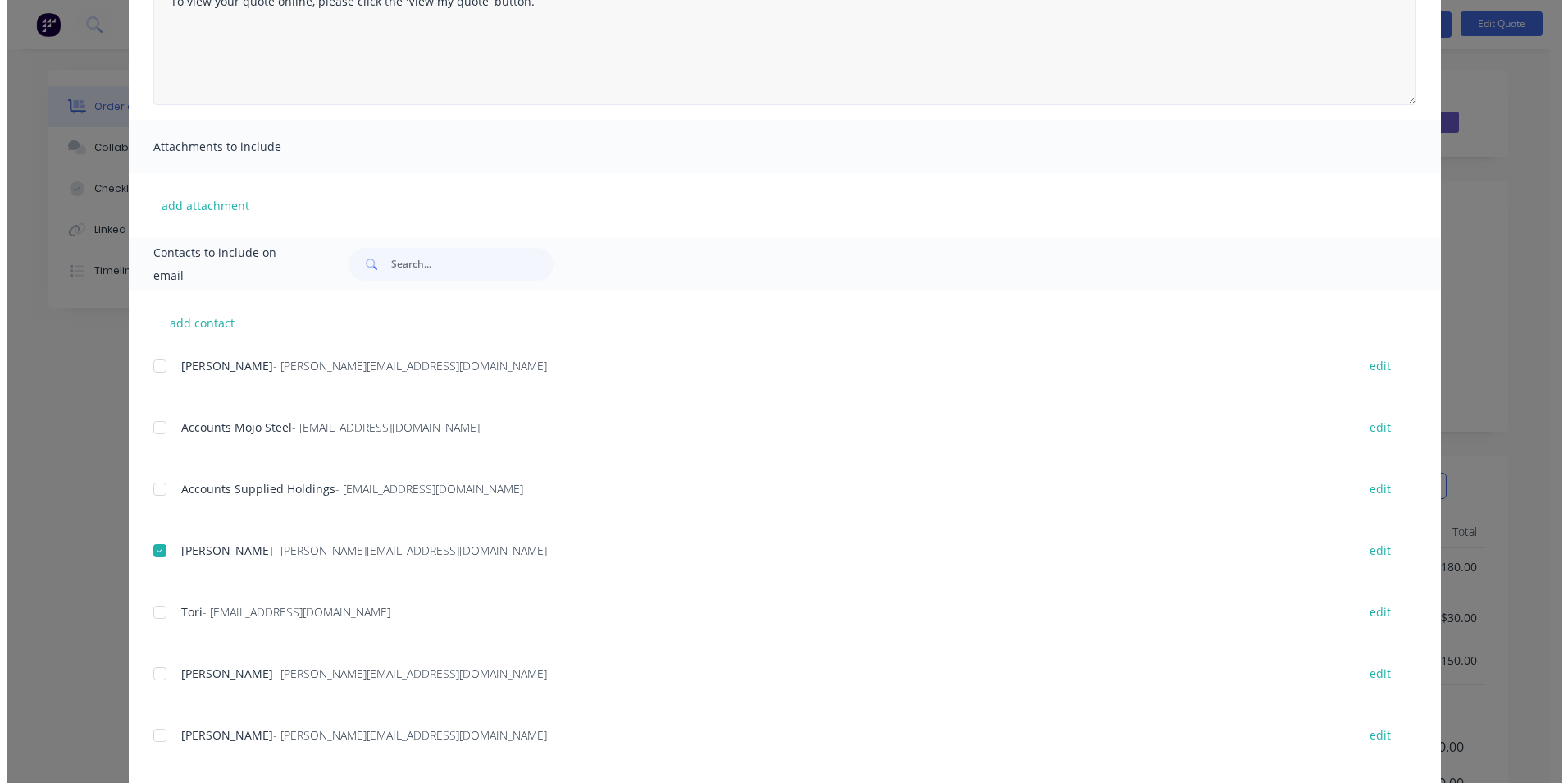
scroll to position [0, 0]
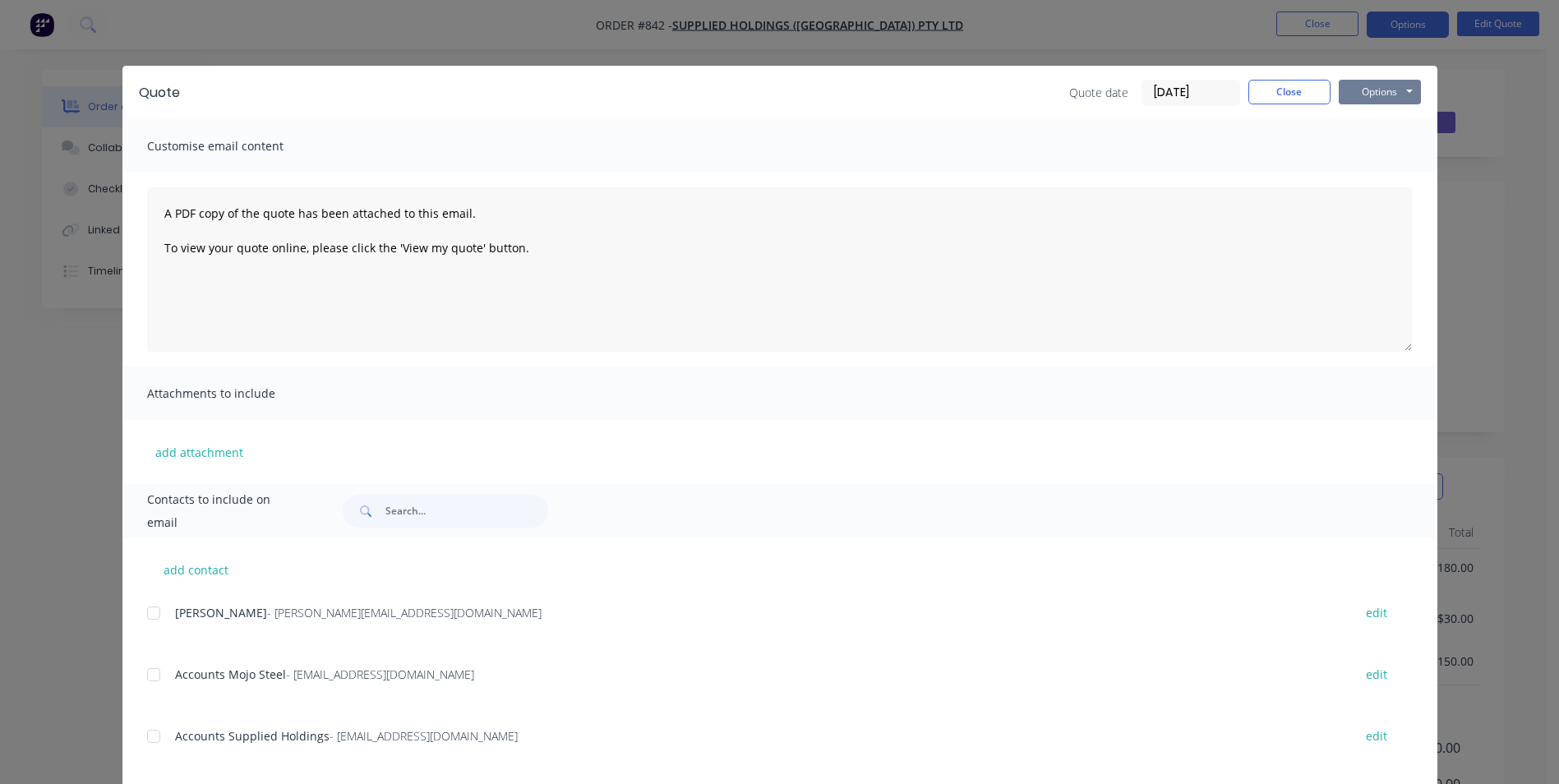
click at [1346, 80] on button "Options" at bounding box center [1379, 92] width 83 height 25
click at [1378, 180] on button "Email" at bounding box center [1391, 175] width 106 height 27
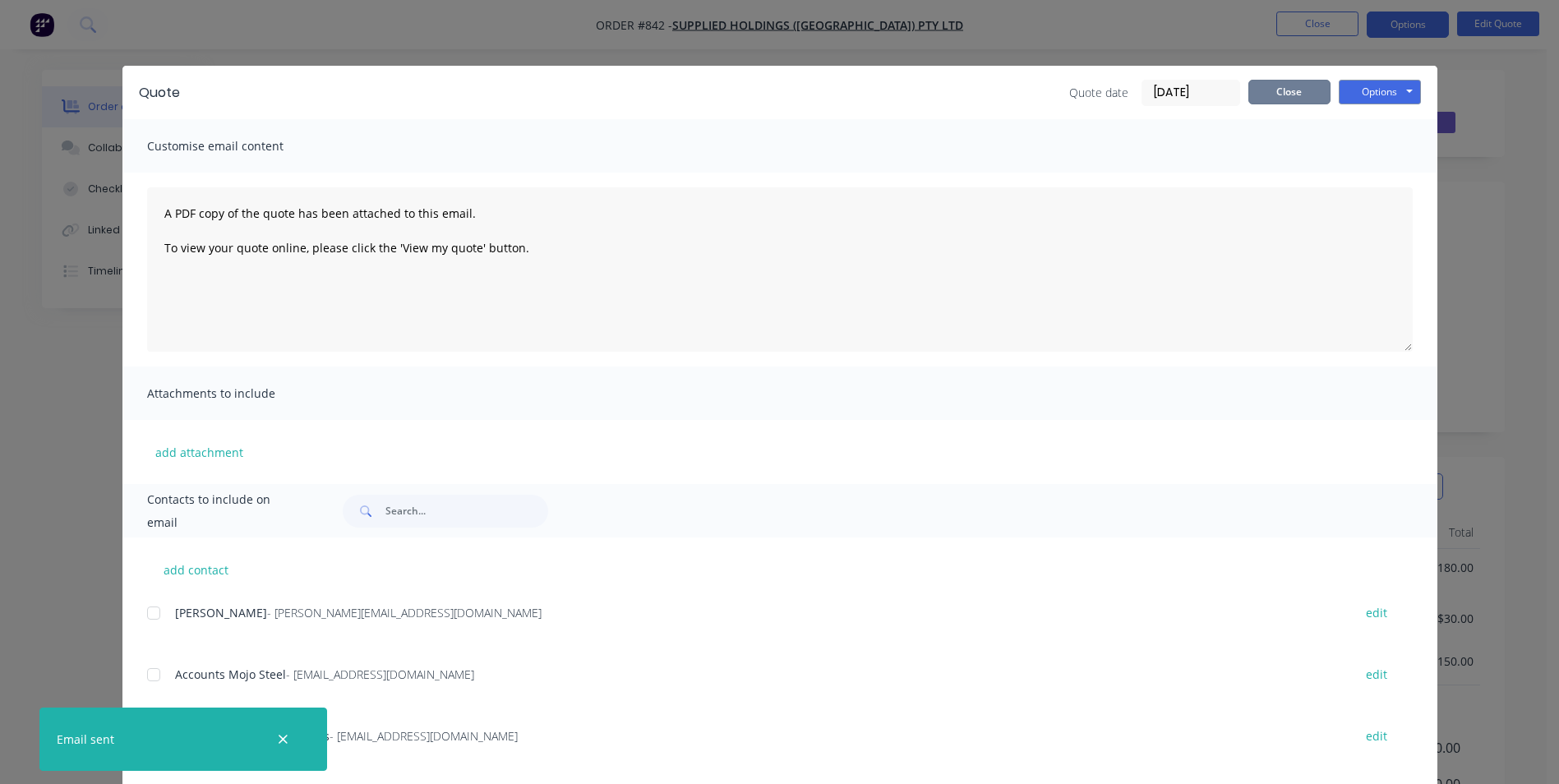
click at [1275, 84] on button "Close" at bounding box center [1289, 92] width 83 height 25
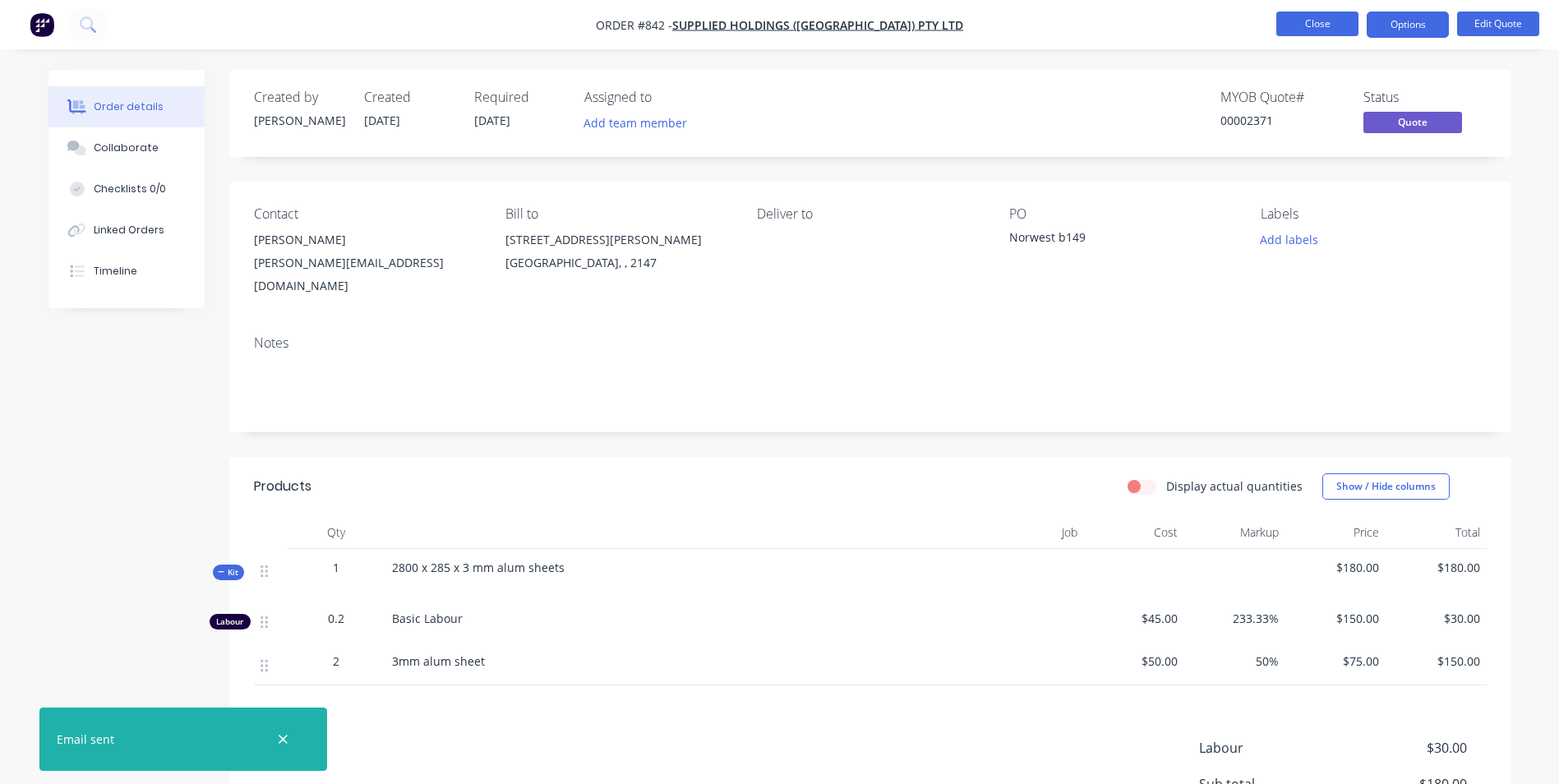
click at [1304, 20] on button "Close" at bounding box center [1317, 24] width 83 height 25
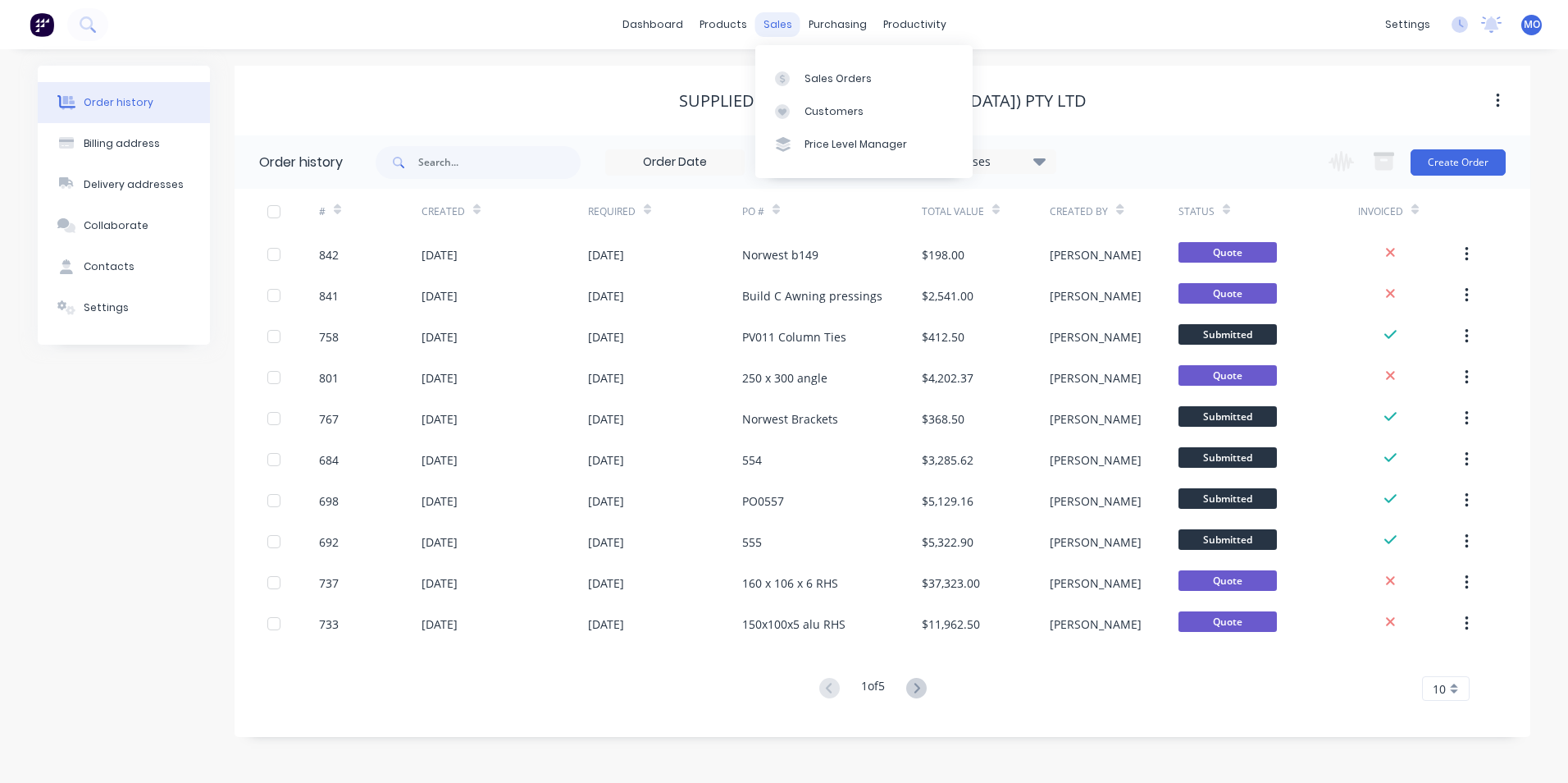
drag, startPoint x: 767, startPoint y: 25, endPoint x: 842, endPoint y: 68, distance: 86.5
click at [767, 25] on div "sales" at bounding box center [778, 24] width 45 height 25
click at [842, 68] on link "Sales Orders" at bounding box center [864, 77] width 218 height 33
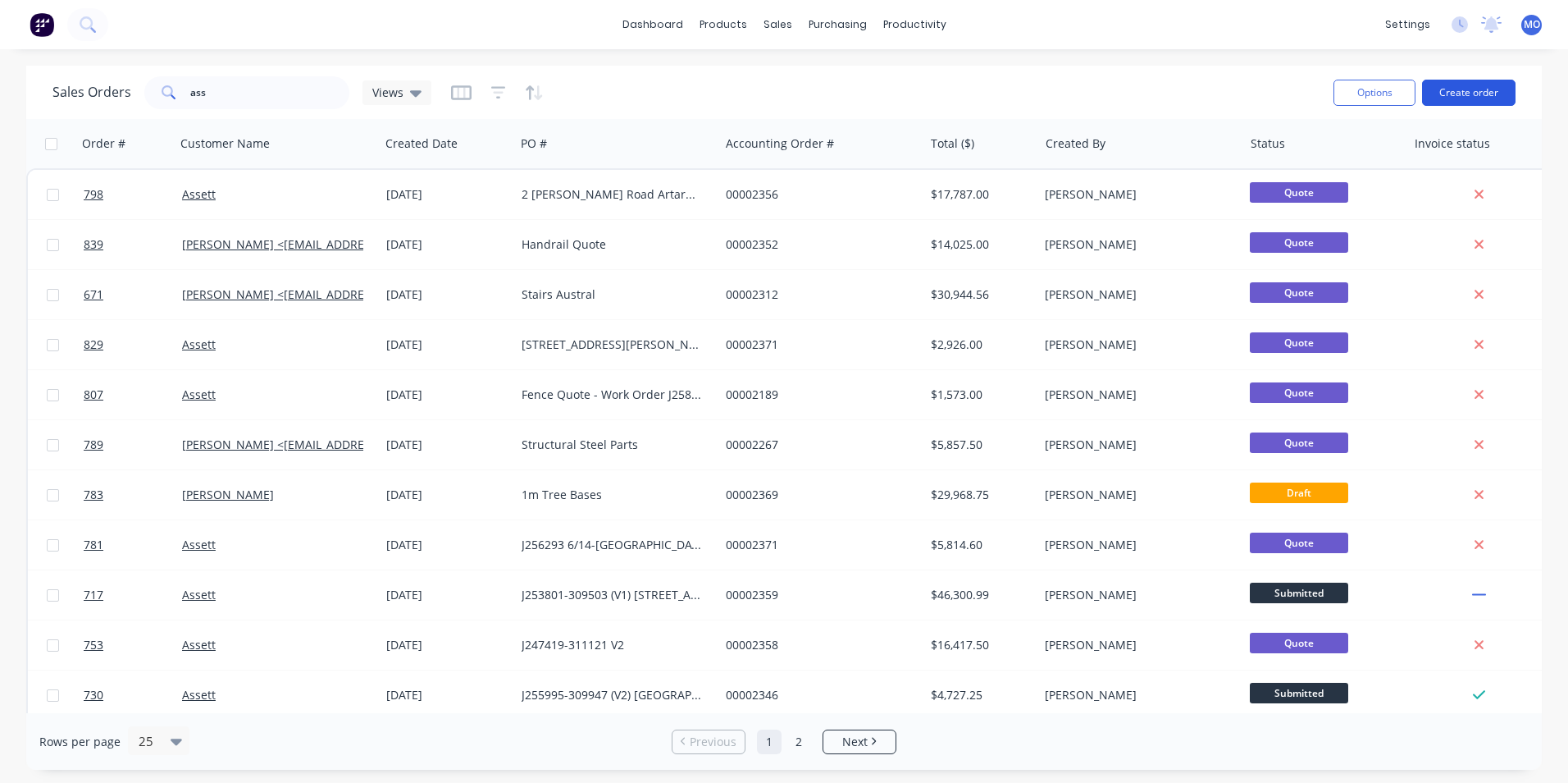
click at [1480, 94] on button "Create order" at bounding box center [1469, 93] width 93 height 26
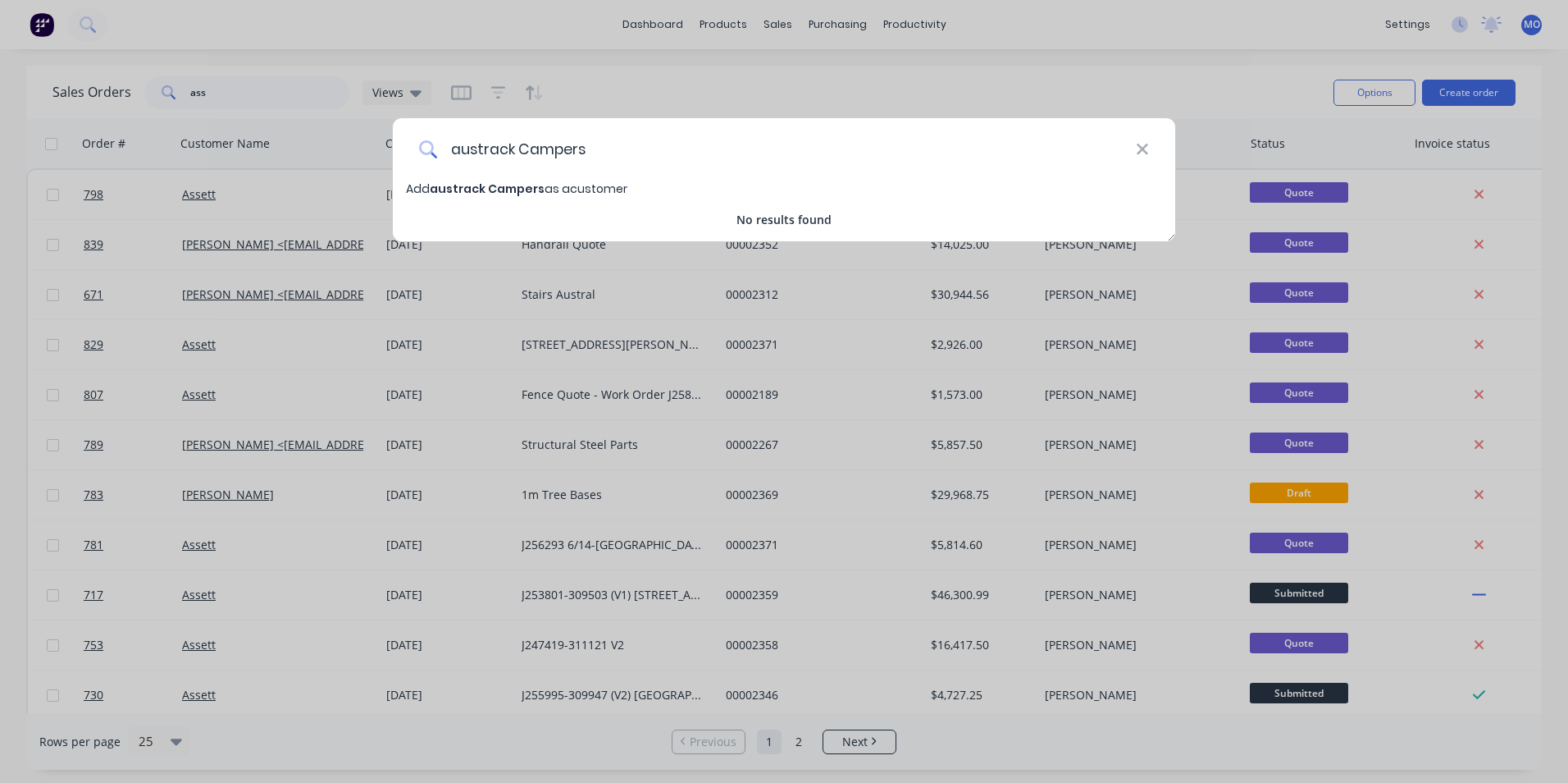
drag, startPoint x: 463, startPoint y: 149, endPoint x: 444, endPoint y: 148, distance: 19.0
click at [444, 148] on input "austrack Campers" at bounding box center [786, 149] width 699 height 61
type input "Austrack Campers"
click at [472, 184] on span "Austrack Campers" at bounding box center [487, 188] width 115 height 16
select select "AU"
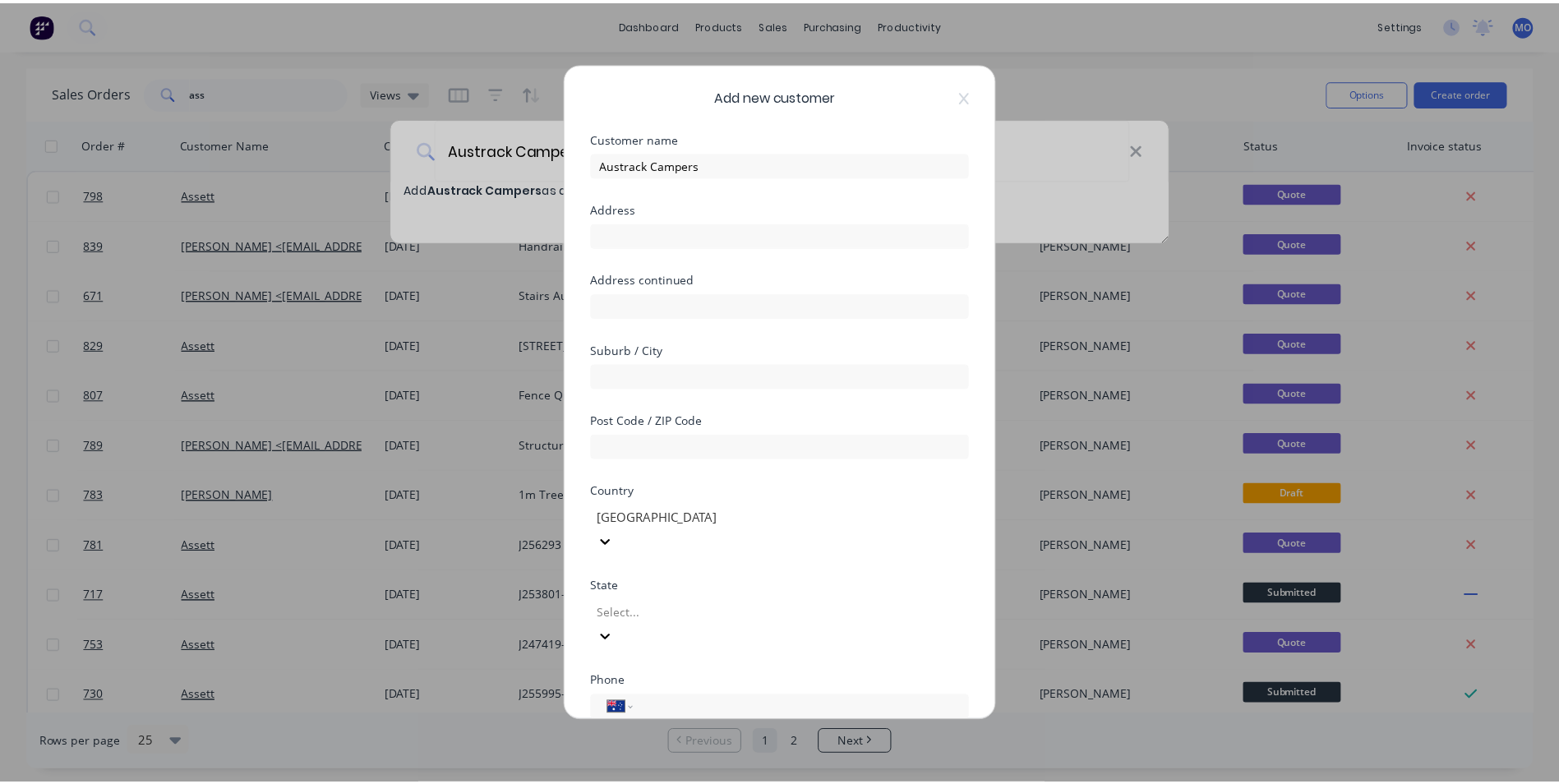
scroll to position [145, 0]
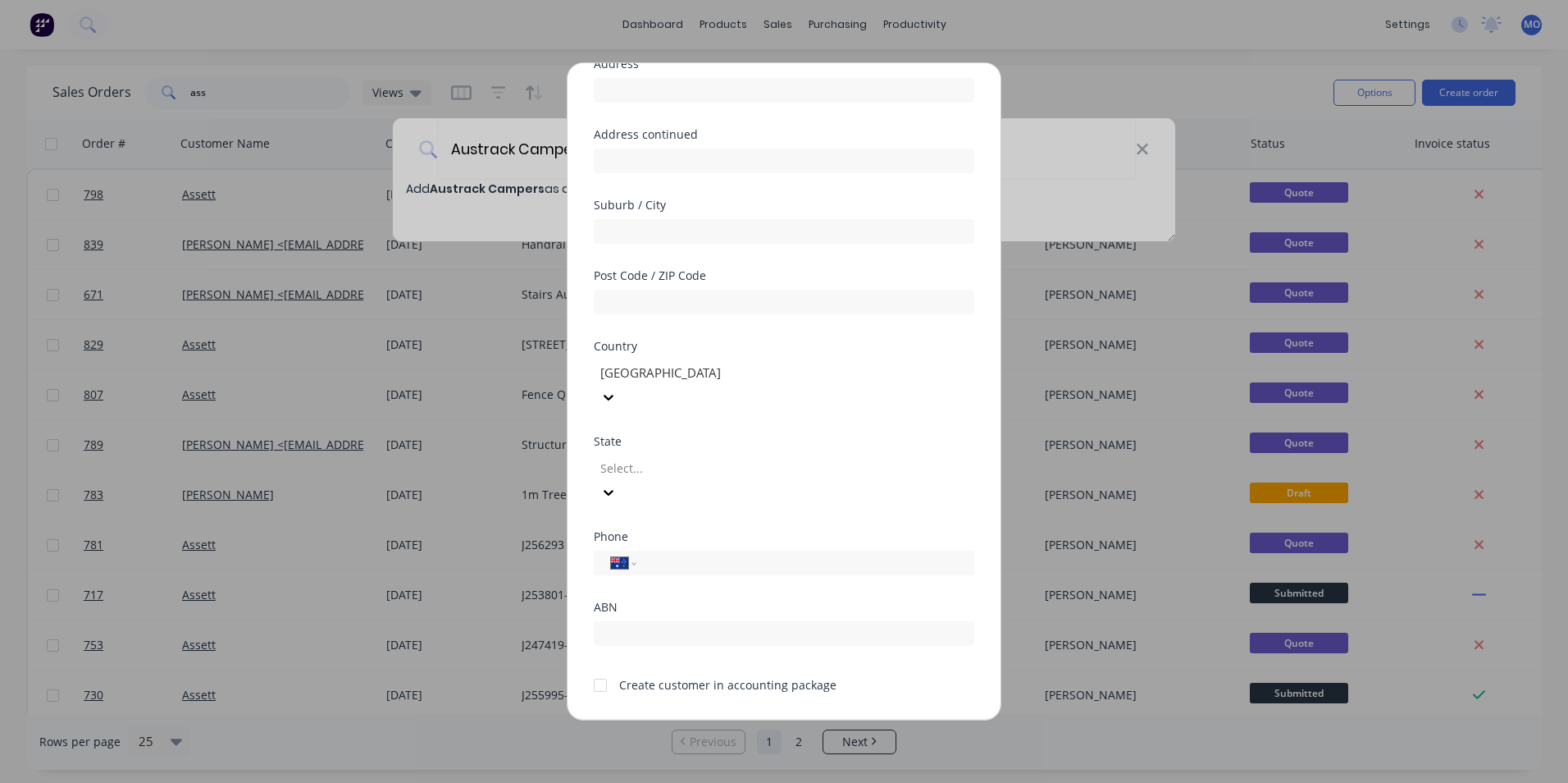
drag, startPoint x: 604, startPoint y: 638, endPoint x: 621, endPoint y: 652, distance: 22.0
click at [604, 669] on div at bounding box center [600, 685] width 33 height 33
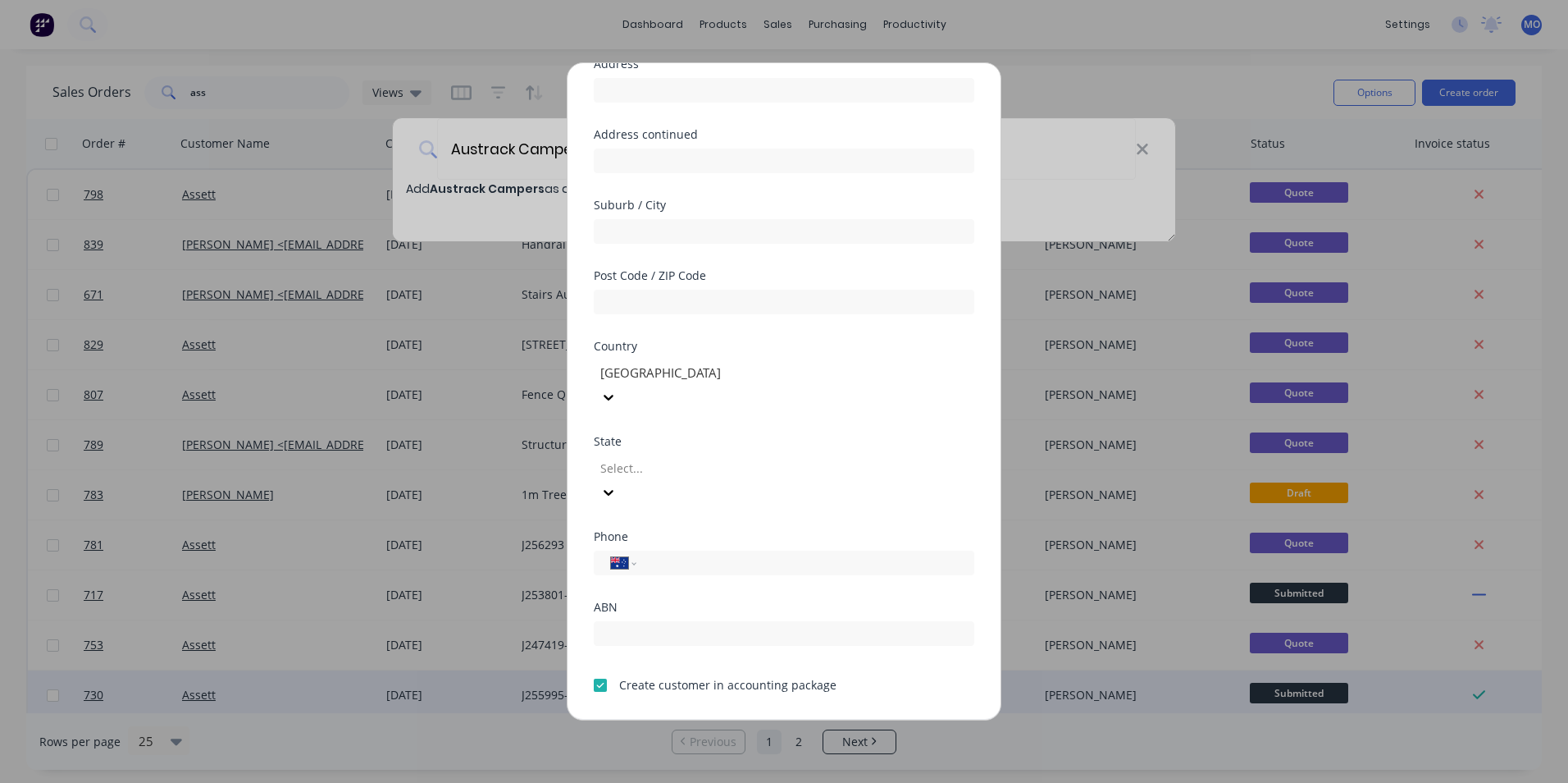
click at [700, 719] on button "Save" at bounding box center [733, 732] width 90 height 26
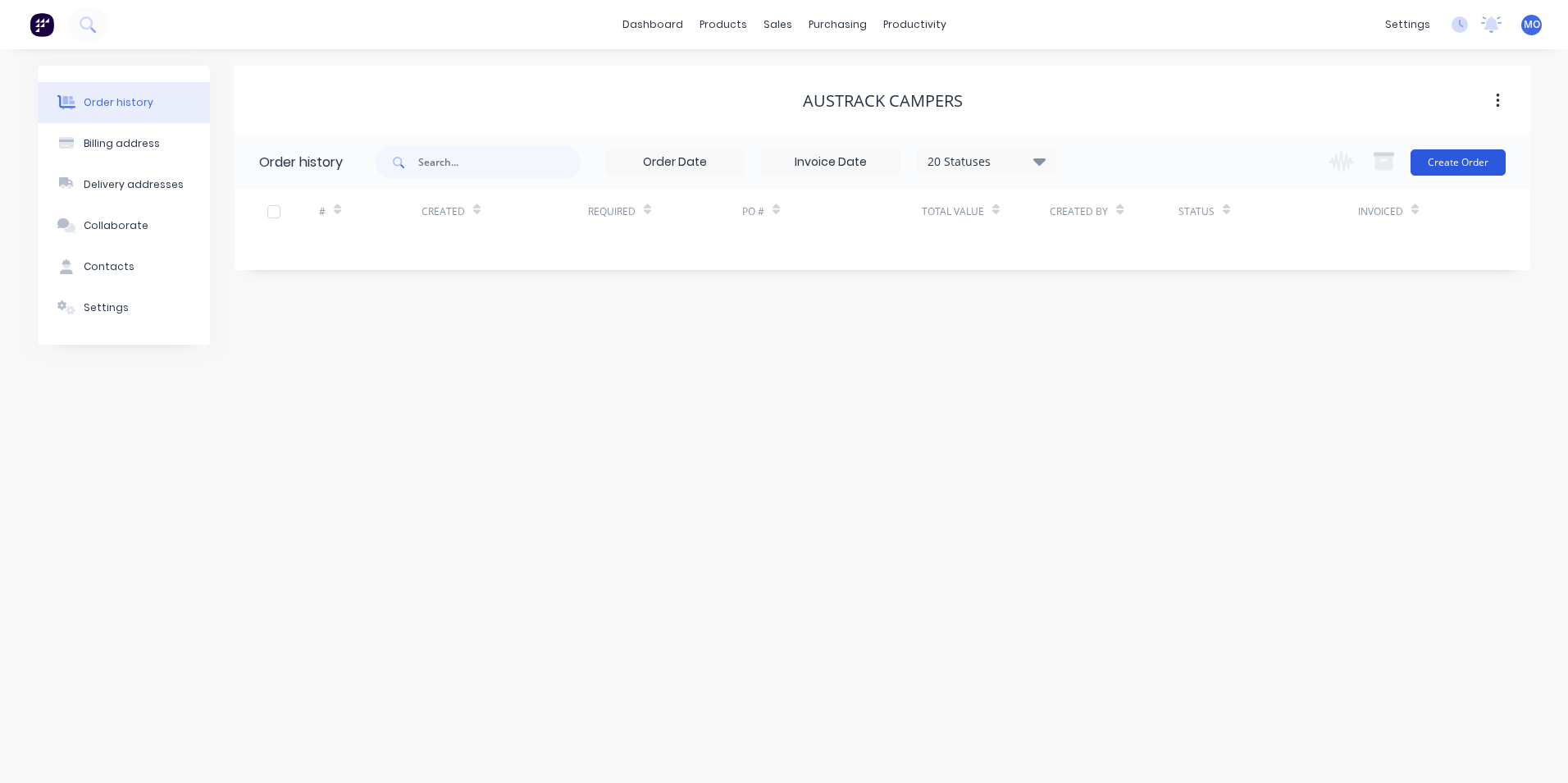
click at [1438, 152] on button "Create Order" at bounding box center [1458, 162] width 95 height 26
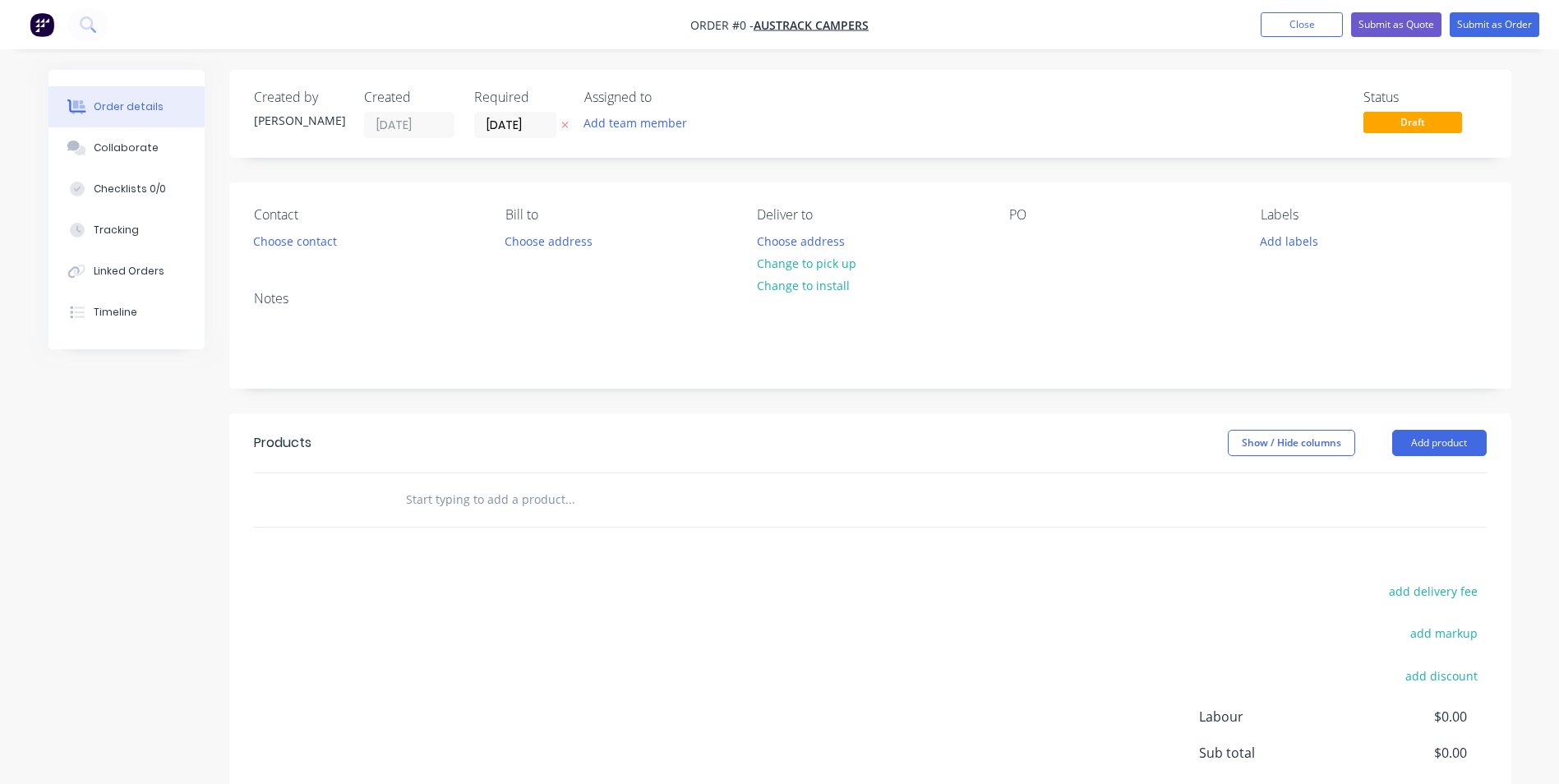
click at [289, 252] on div "Contact Choose contact" at bounding box center [366, 230] width 225 height 46
click at [271, 237] on button "Choose contact" at bounding box center [295, 240] width 101 height 22
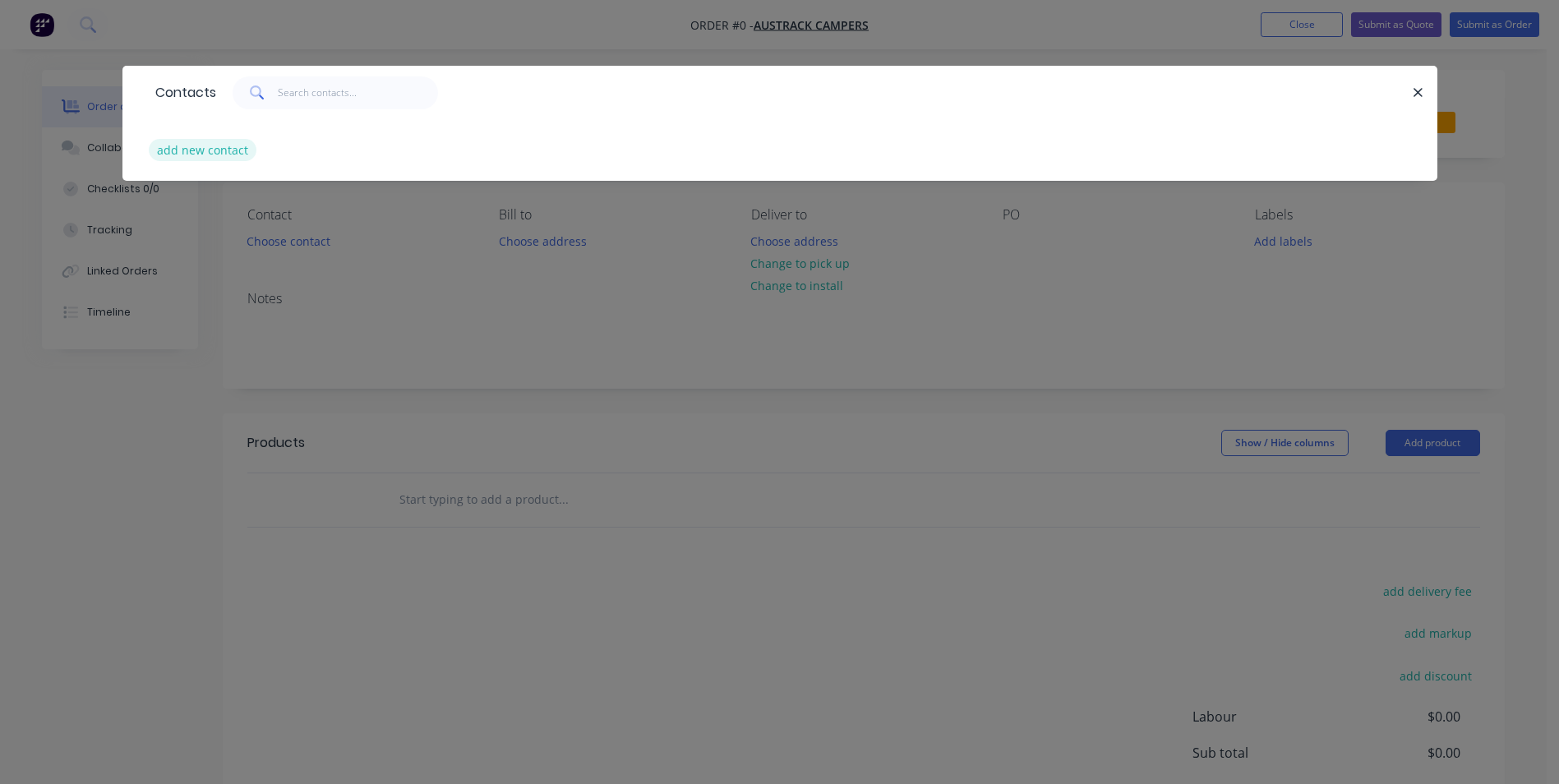
click at [209, 149] on button "add new contact" at bounding box center [203, 150] width 108 height 22
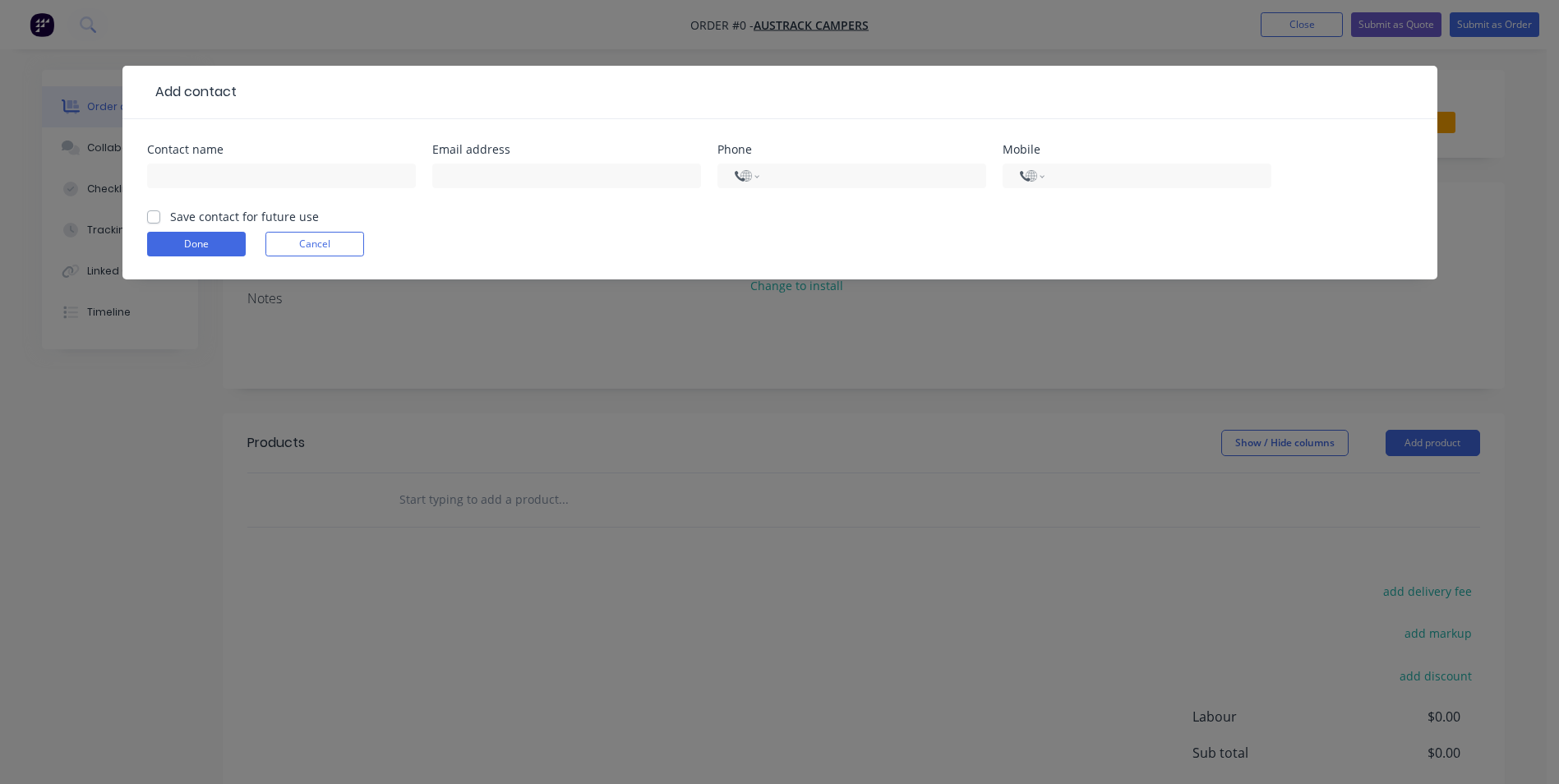
select select "AU"
click at [170, 216] on label "Save contact for future use" at bounding box center [244, 216] width 149 height 17
click at [157, 216] on input "Save contact for future use" at bounding box center [153, 215] width 13 height 15
checkbox input "true"
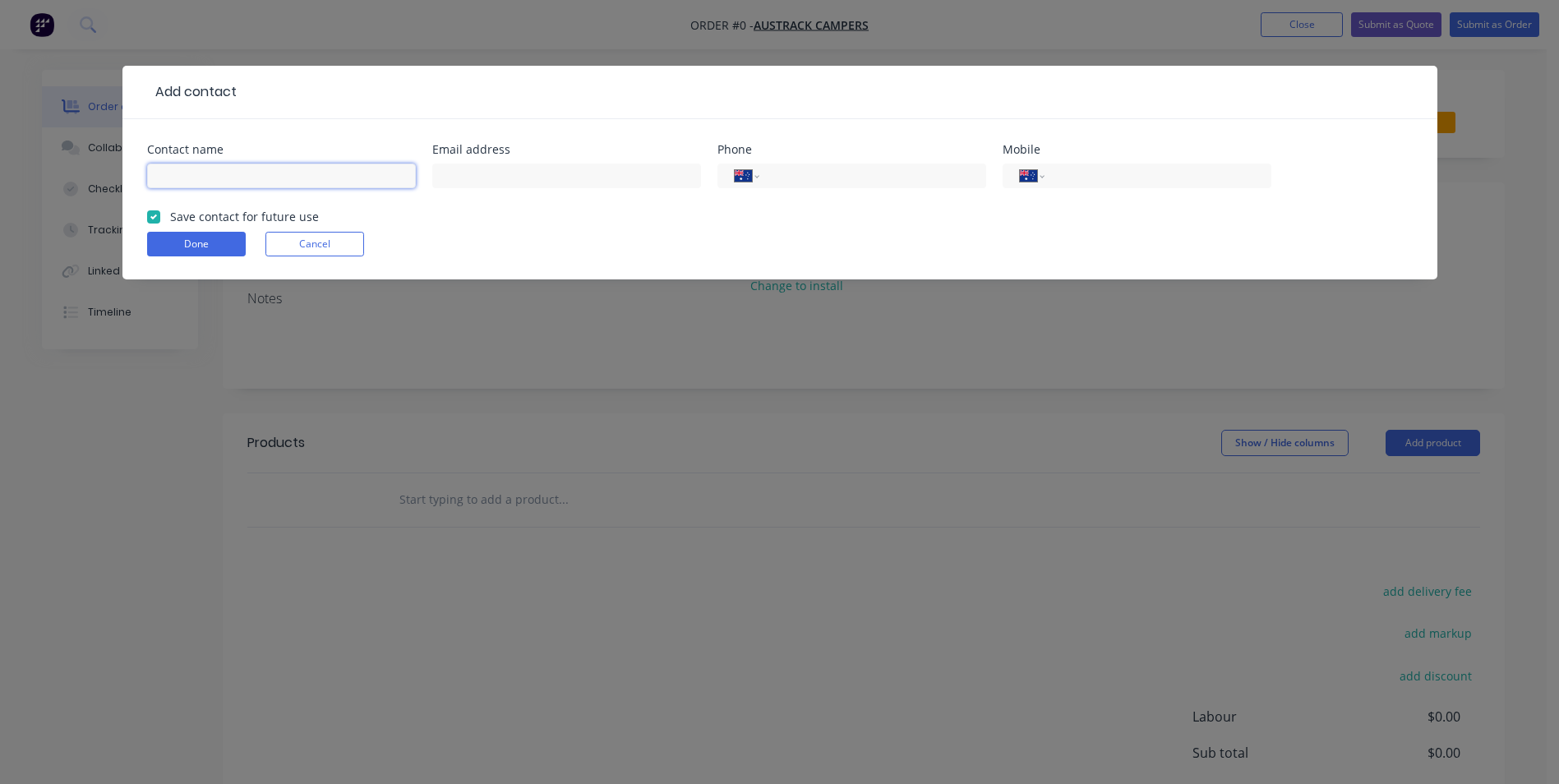
click at [189, 181] on input "text" at bounding box center [282, 175] width 269 height 25
click at [198, 175] on input "[PERSON_NAME]" at bounding box center [282, 175] width 269 height 25
type input "[PERSON_NAME]"
type input "[EMAIL_ADDRESS][DOMAIN_NAME]"
click at [196, 237] on button "Done" at bounding box center [197, 243] width 99 height 25
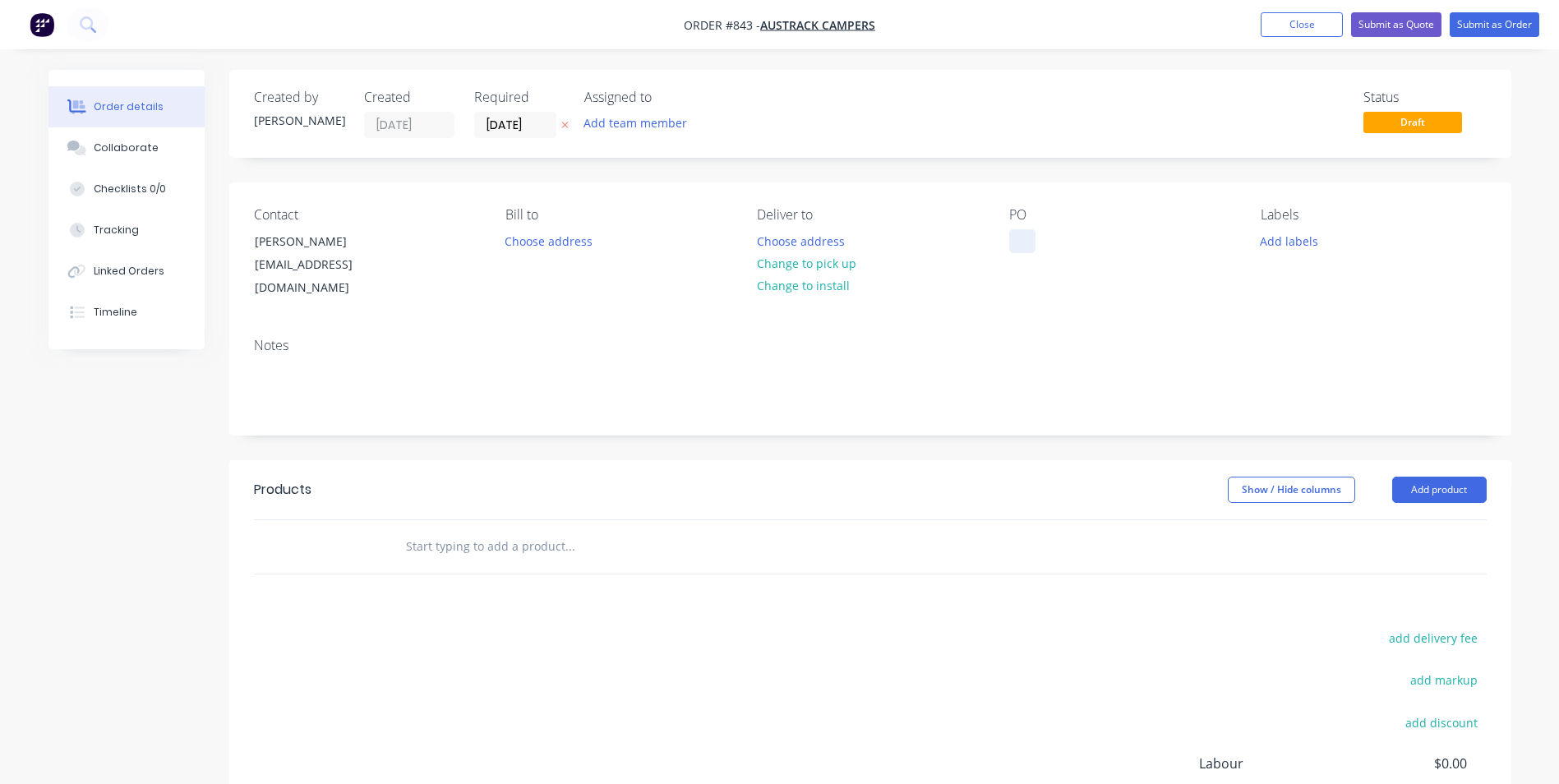
drag, startPoint x: 1025, startPoint y: 239, endPoint x: 931, endPoint y: 249, distance: 94.5
click at [1024, 238] on div at bounding box center [1022, 241] width 26 height 24
click at [1027, 236] on div at bounding box center [1022, 241] width 26 height 24
paste div
click at [1417, 477] on button "Add product" at bounding box center [1439, 489] width 95 height 26
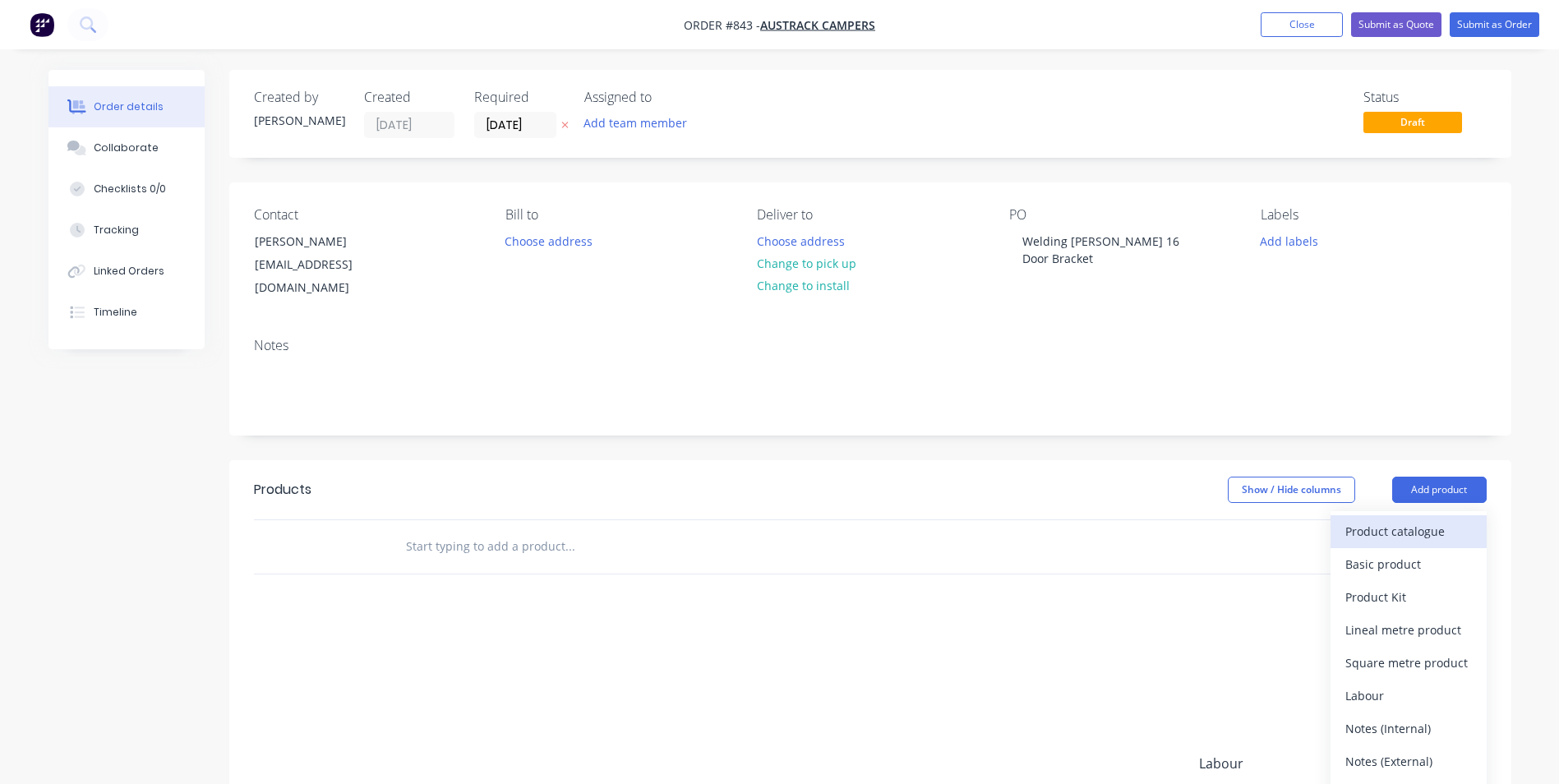
click at [1367, 515] on button "Product catalogue" at bounding box center [1408, 531] width 156 height 33
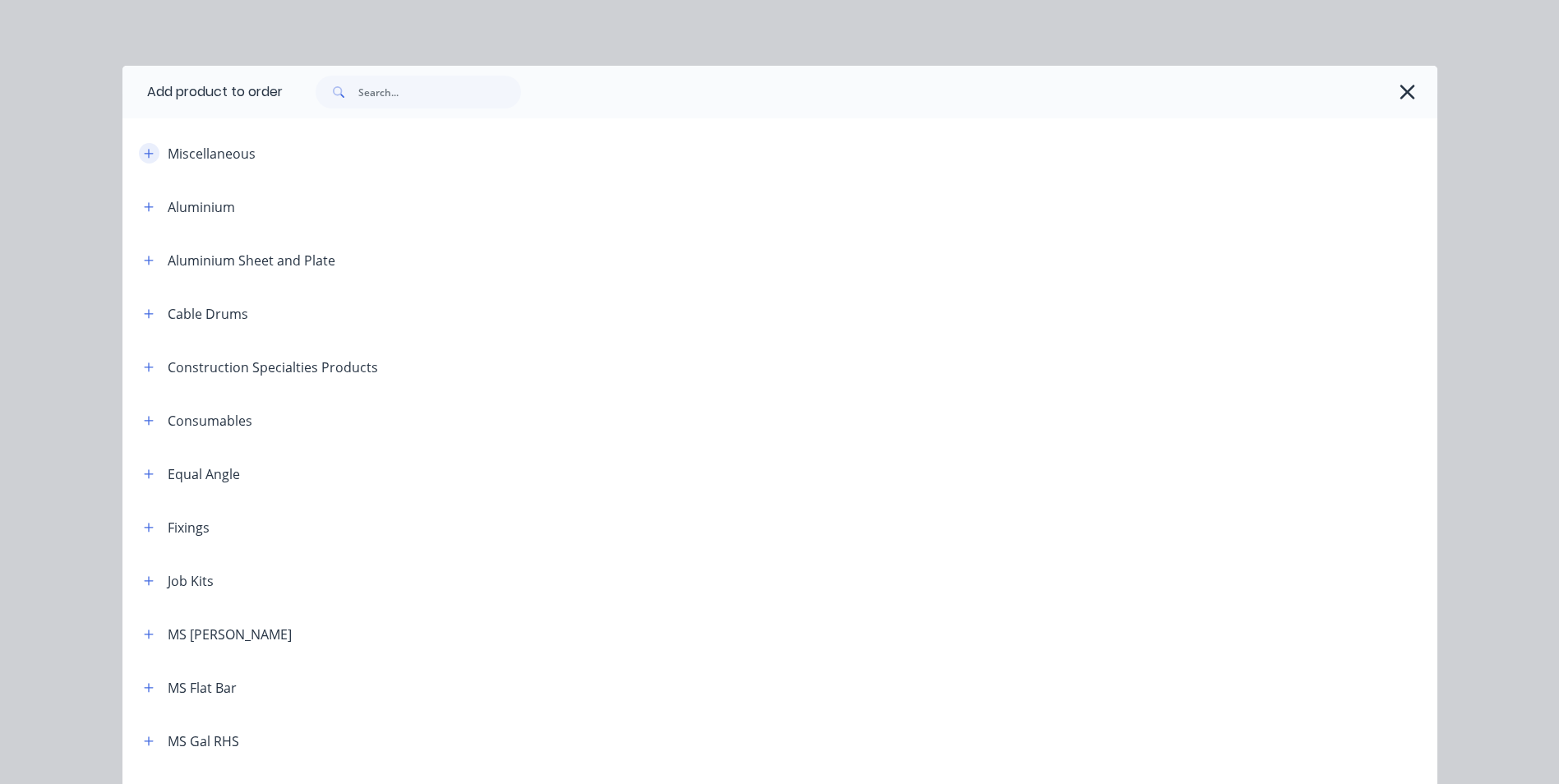
click at [150, 153] on button "button" at bounding box center [149, 153] width 20 height 20
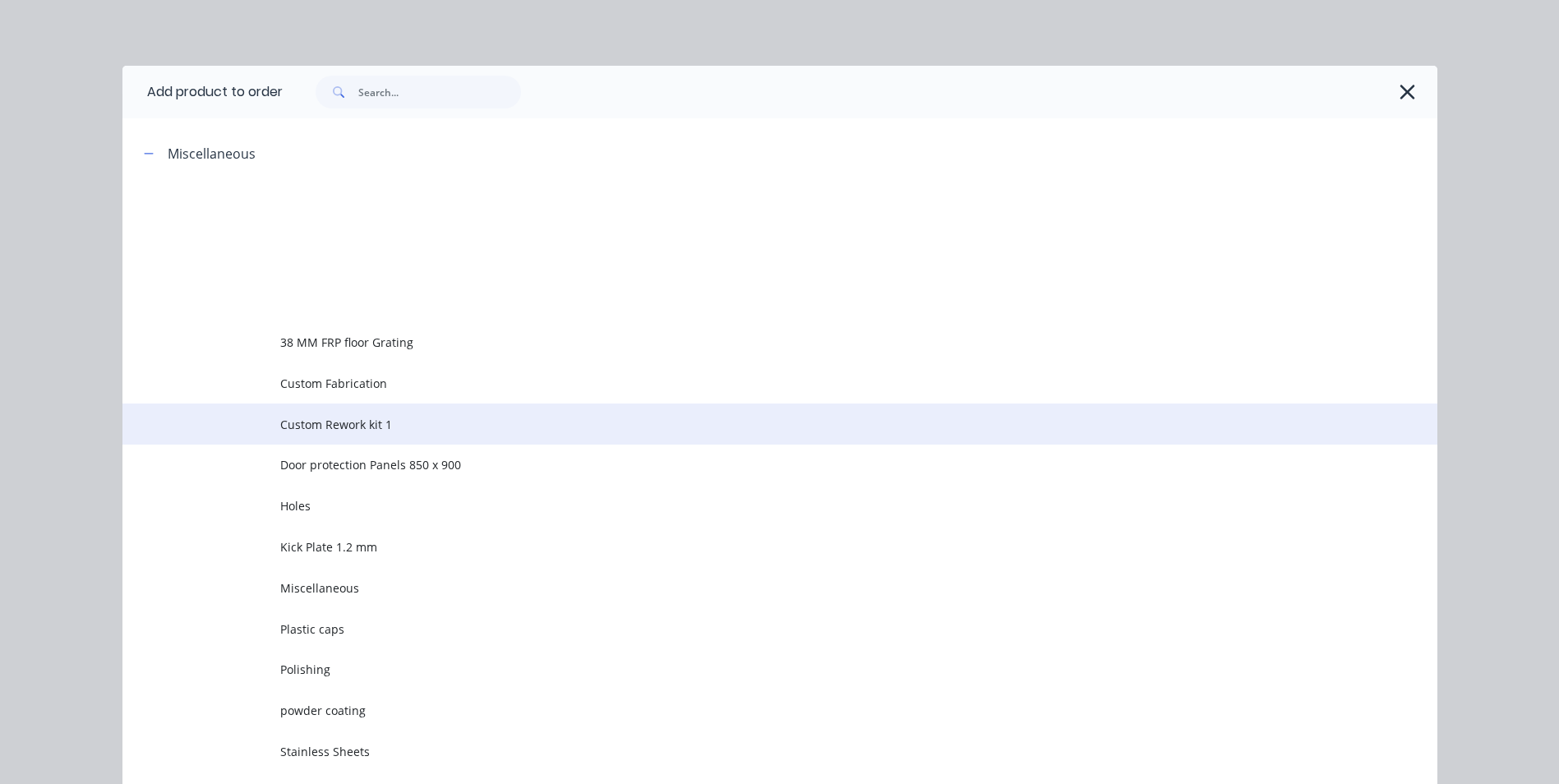
click at [318, 426] on span "Custom Rework kit 1" at bounding box center [742, 424] width 926 height 17
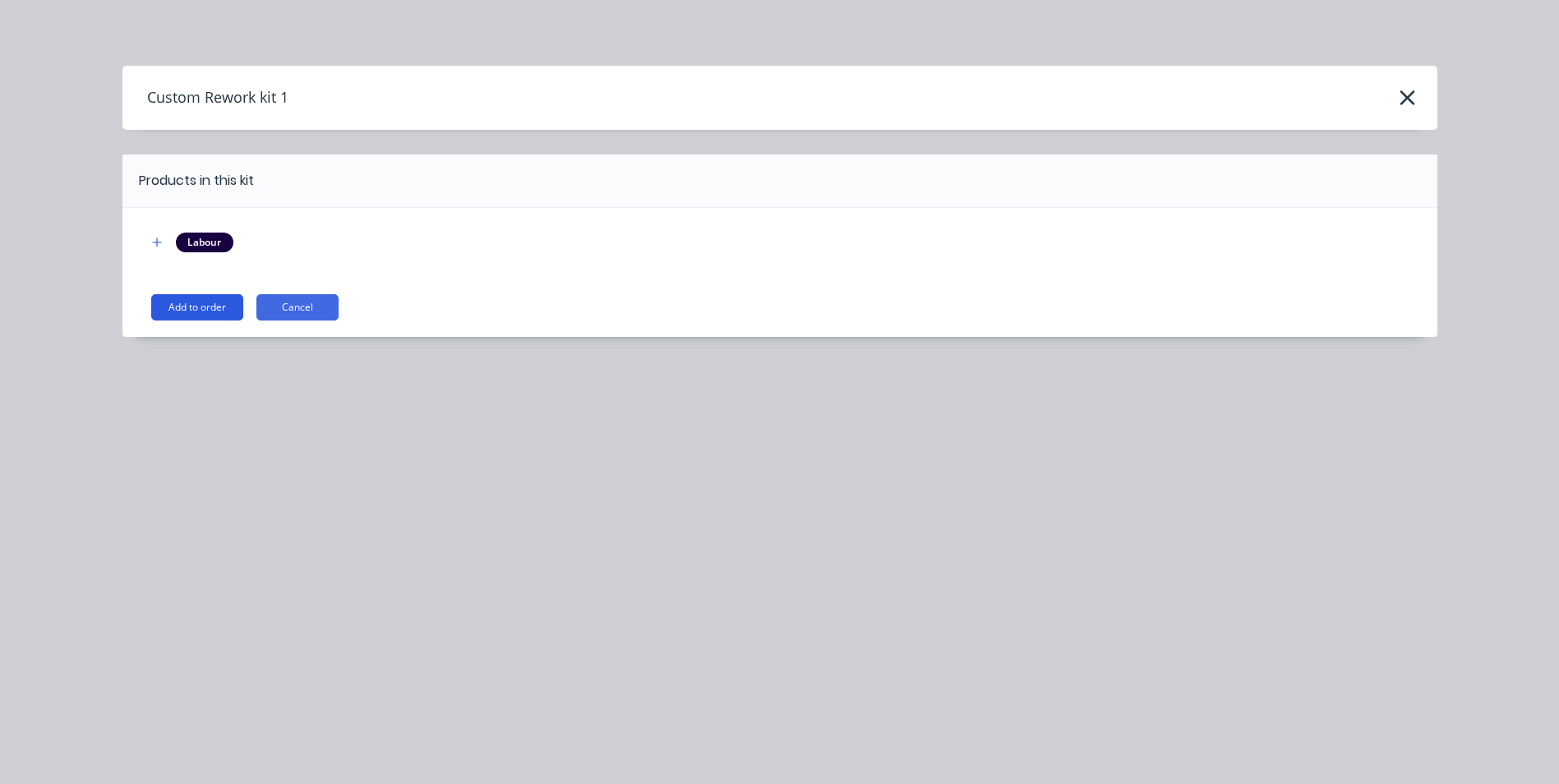
click at [205, 312] on button "Add to order" at bounding box center [198, 307] width 92 height 26
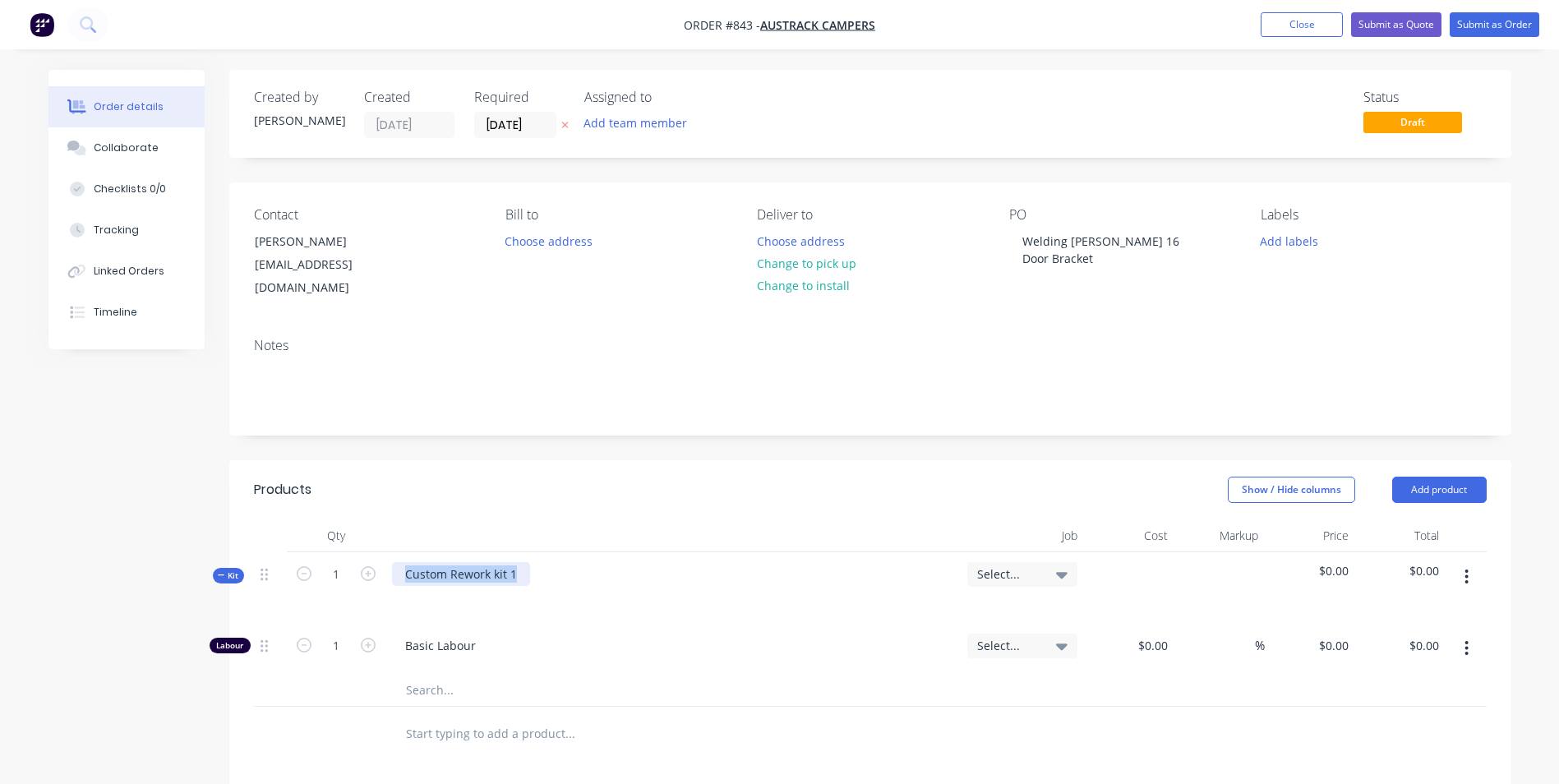
drag, startPoint x: 530, startPoint y: 548, endPoint x: 366, endPoint y: 567, distance: 165.1
click at [366, 567] on div "Kit 1 Custom Rework kit 1 Select... $0.00 $0.00" at bounding box center [870, 588] width 1233 height 72
click at [1156, 633] on input at bounding box center [1155, 645] width 37 height 24
type input "$45.00"
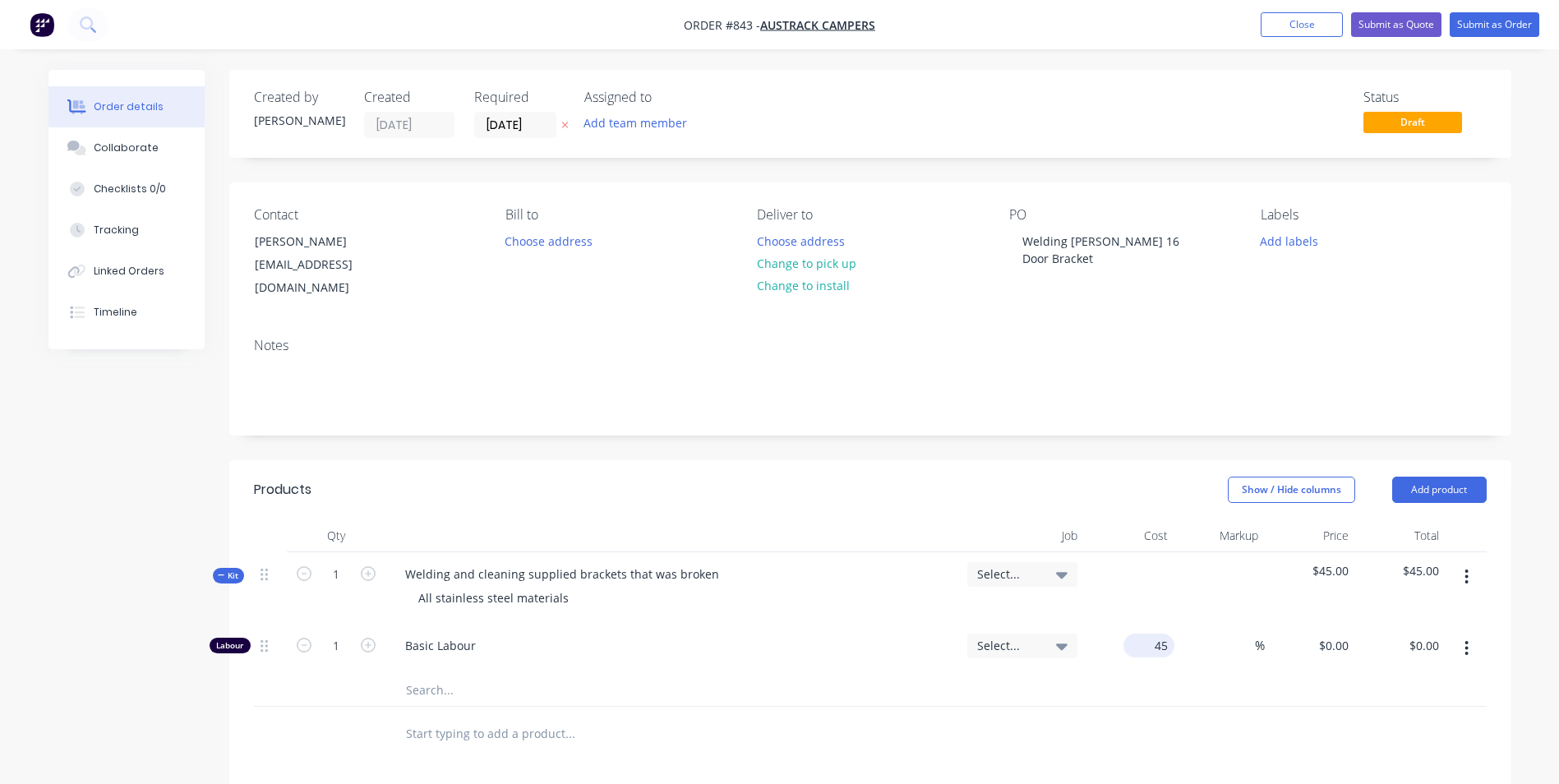
type input "$45.00"
type input "150"
type input "233.33"
type input "$150.00"
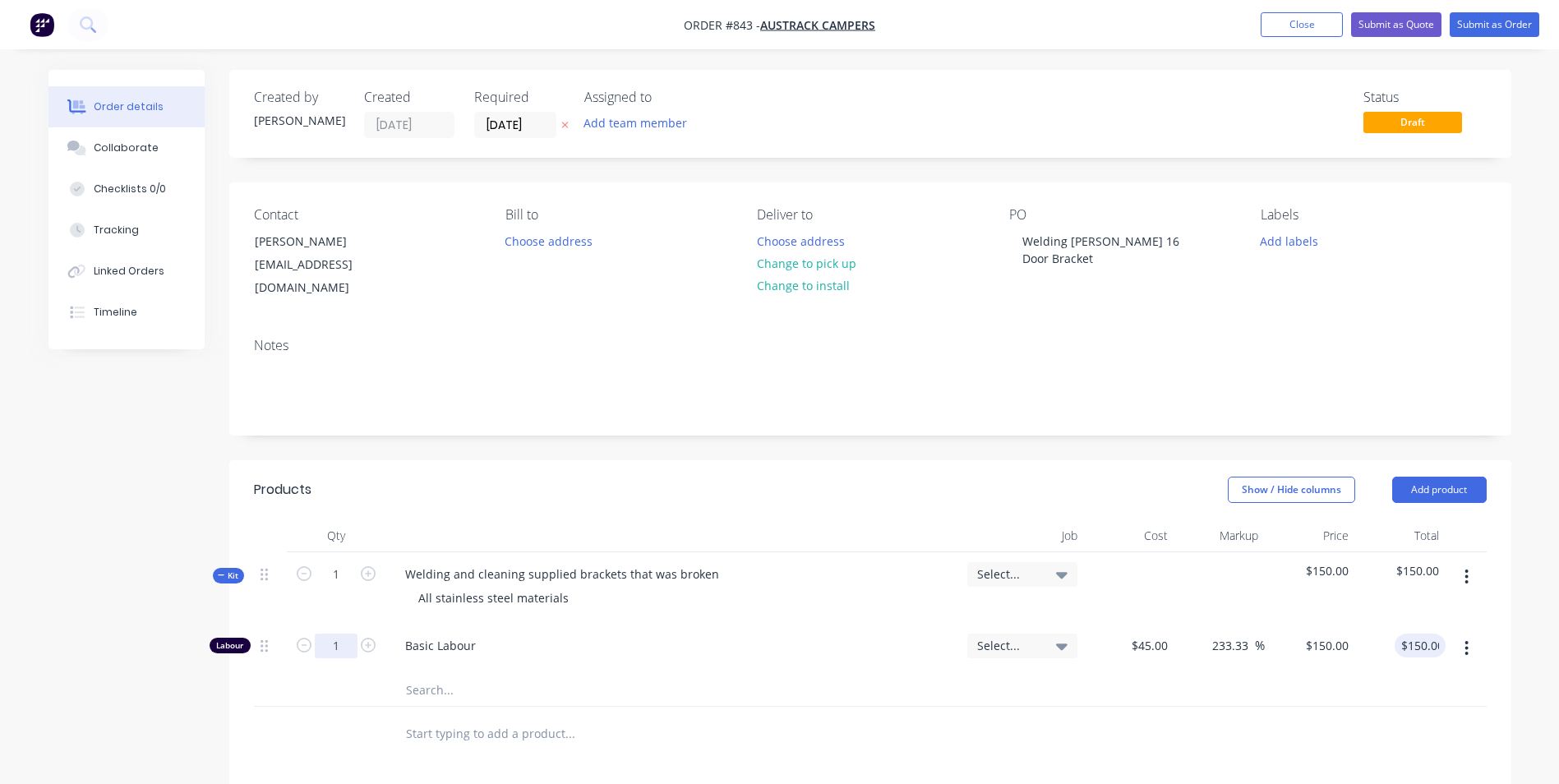
click at [335, 633] on input "1" at bounding box center [336, 645] width 43 height 25
type input "0.25"
type input "$37.50"
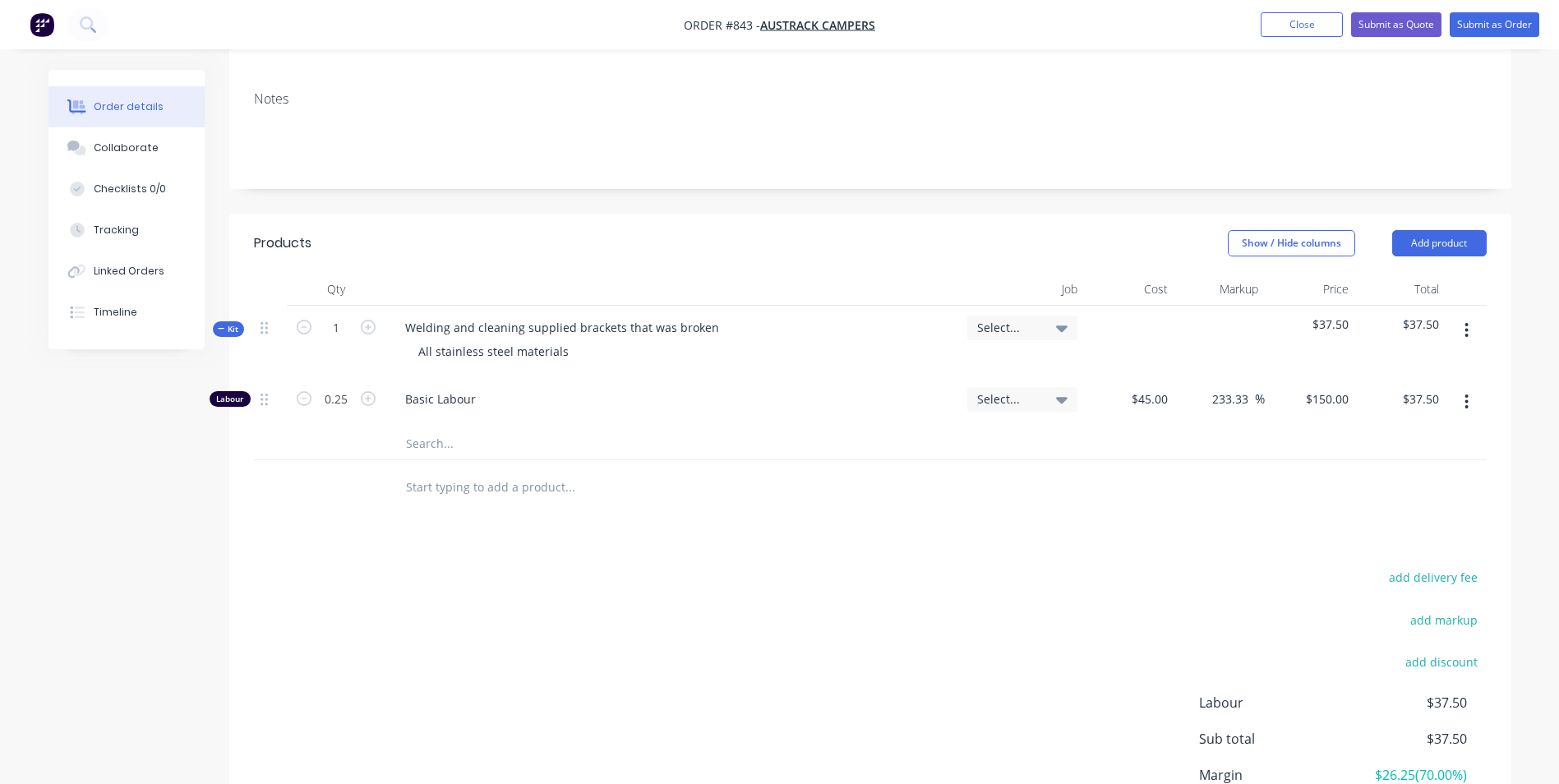
scroll to position [247, 0]
click at [1500, 23] on button "Submit as Order" at bounding box center [1494, 24] width 89 height 25
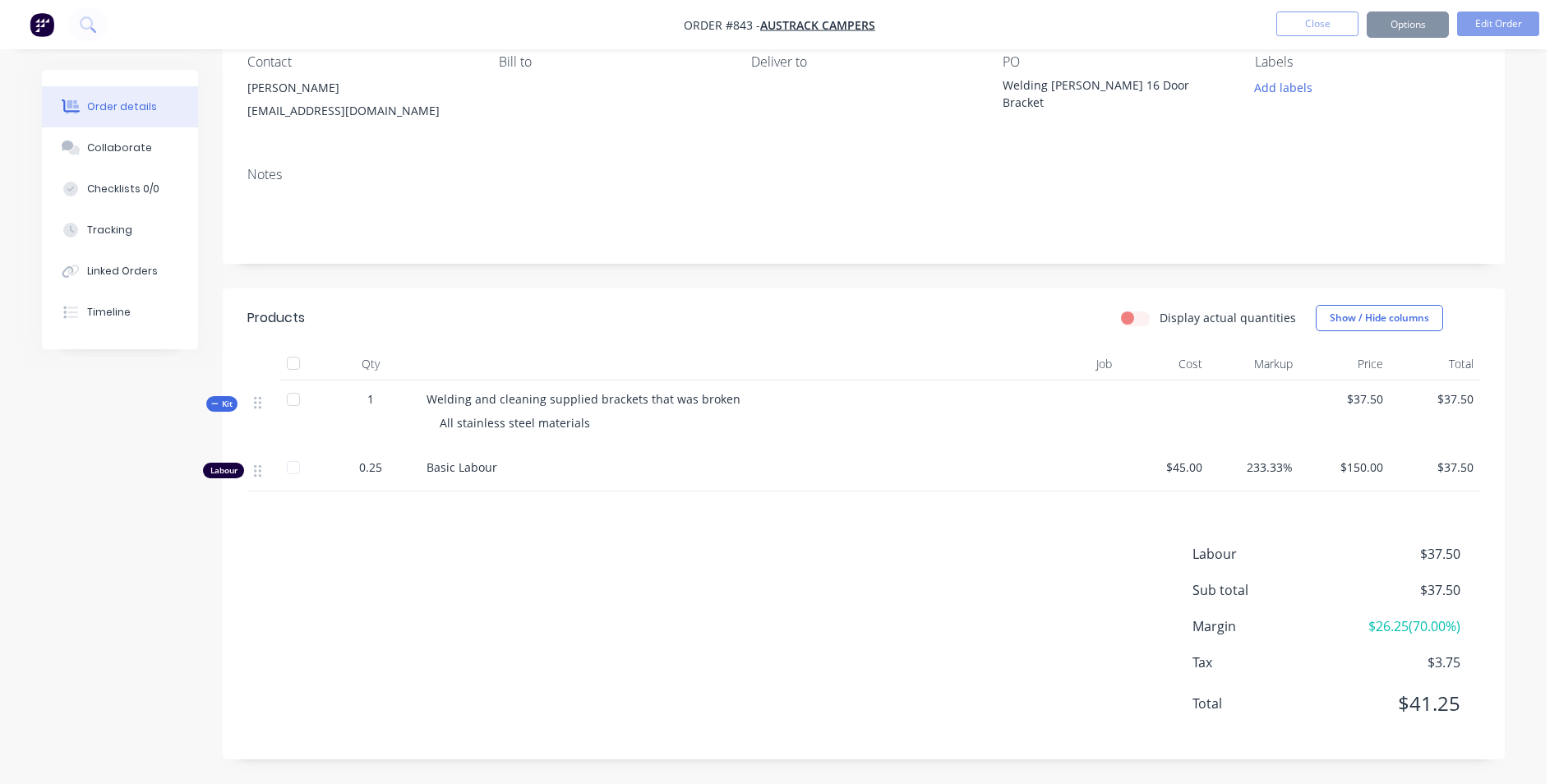
scroll to position [0, 0]
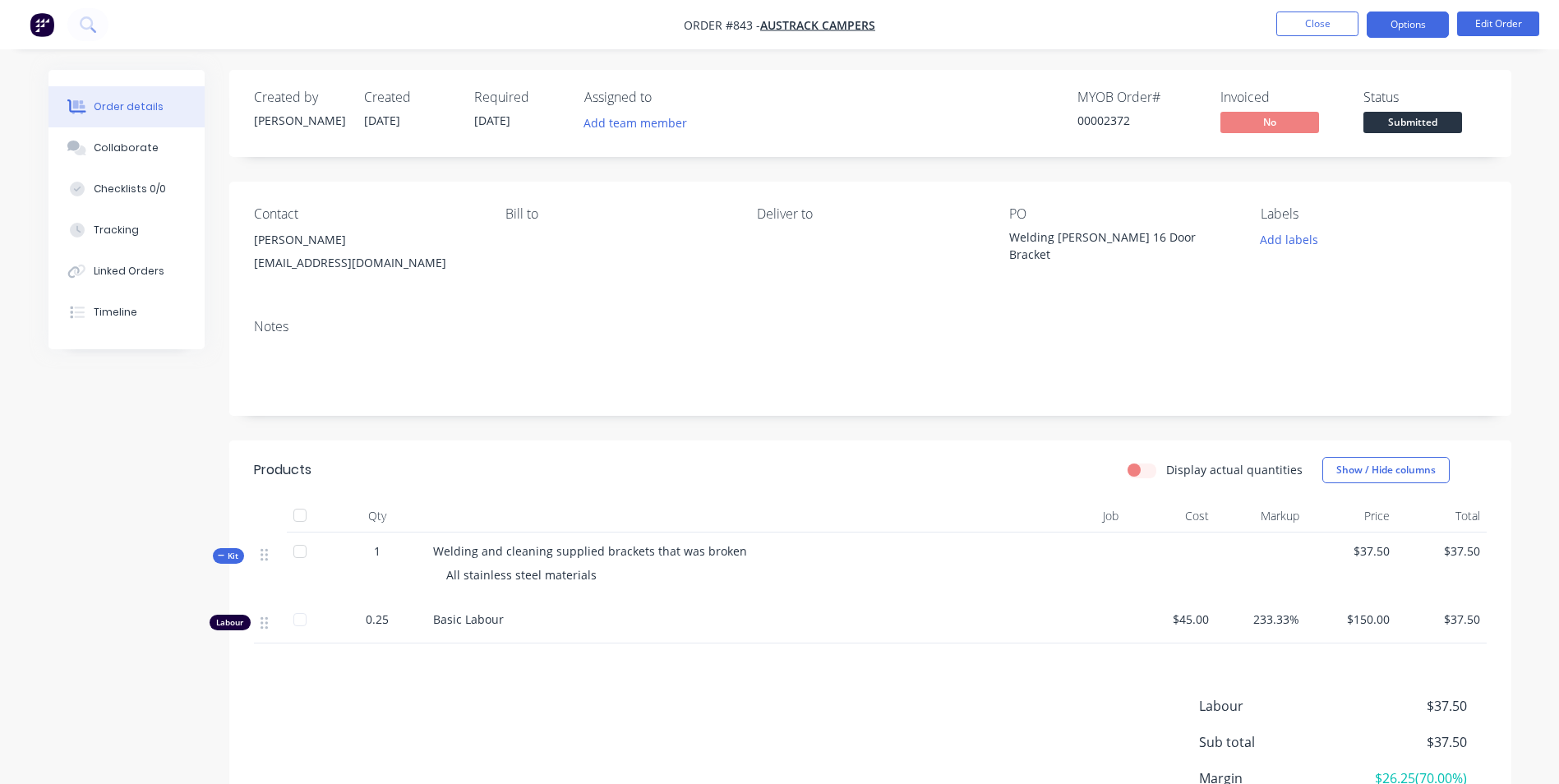
click at [1396, 26] on button "Options" at bounding box center [1407, 25] width 83 height 26
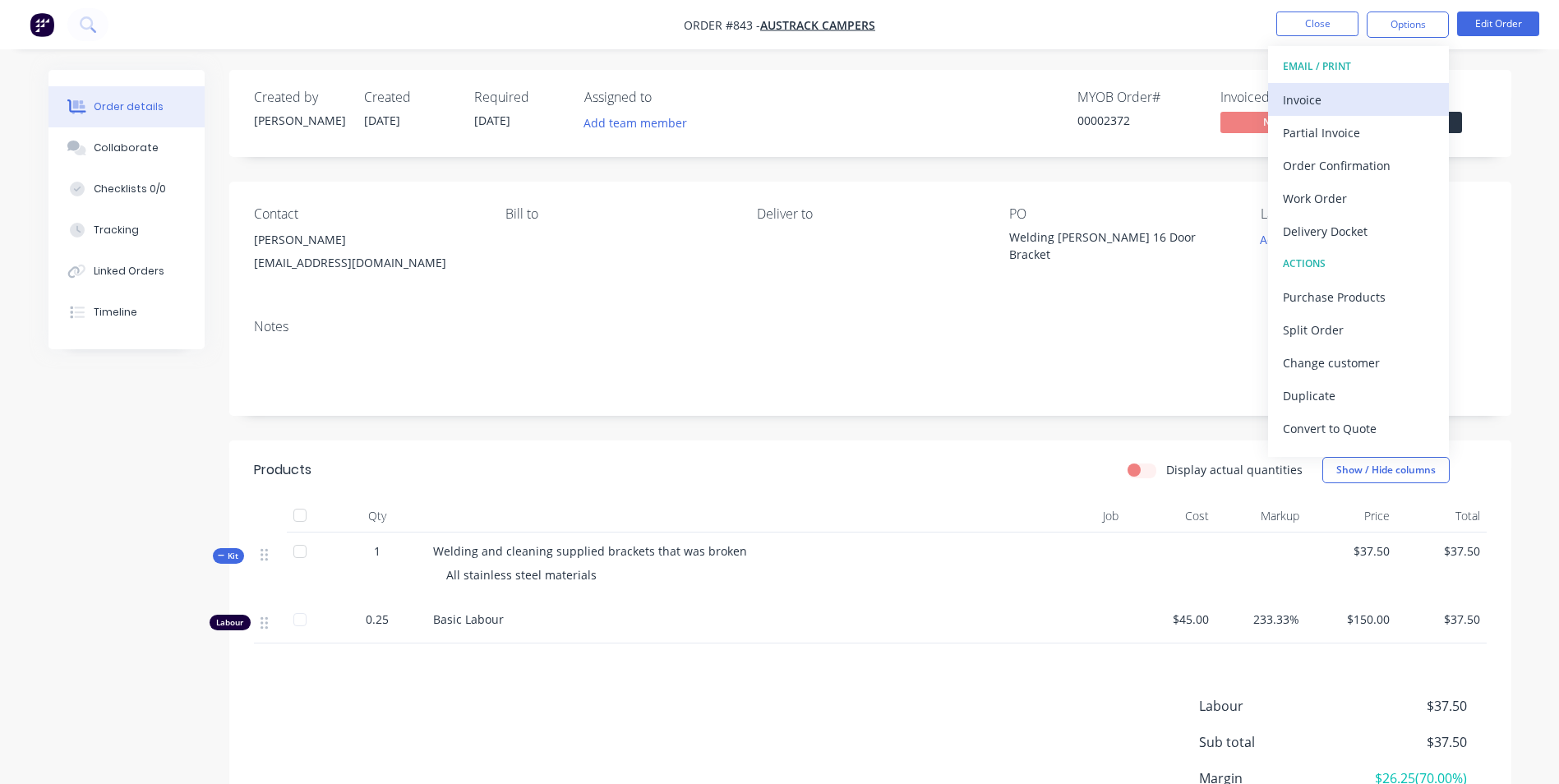
click at [1309, 100] on div "Invoice" at bounding box center [1359, 100] width 152 height 24
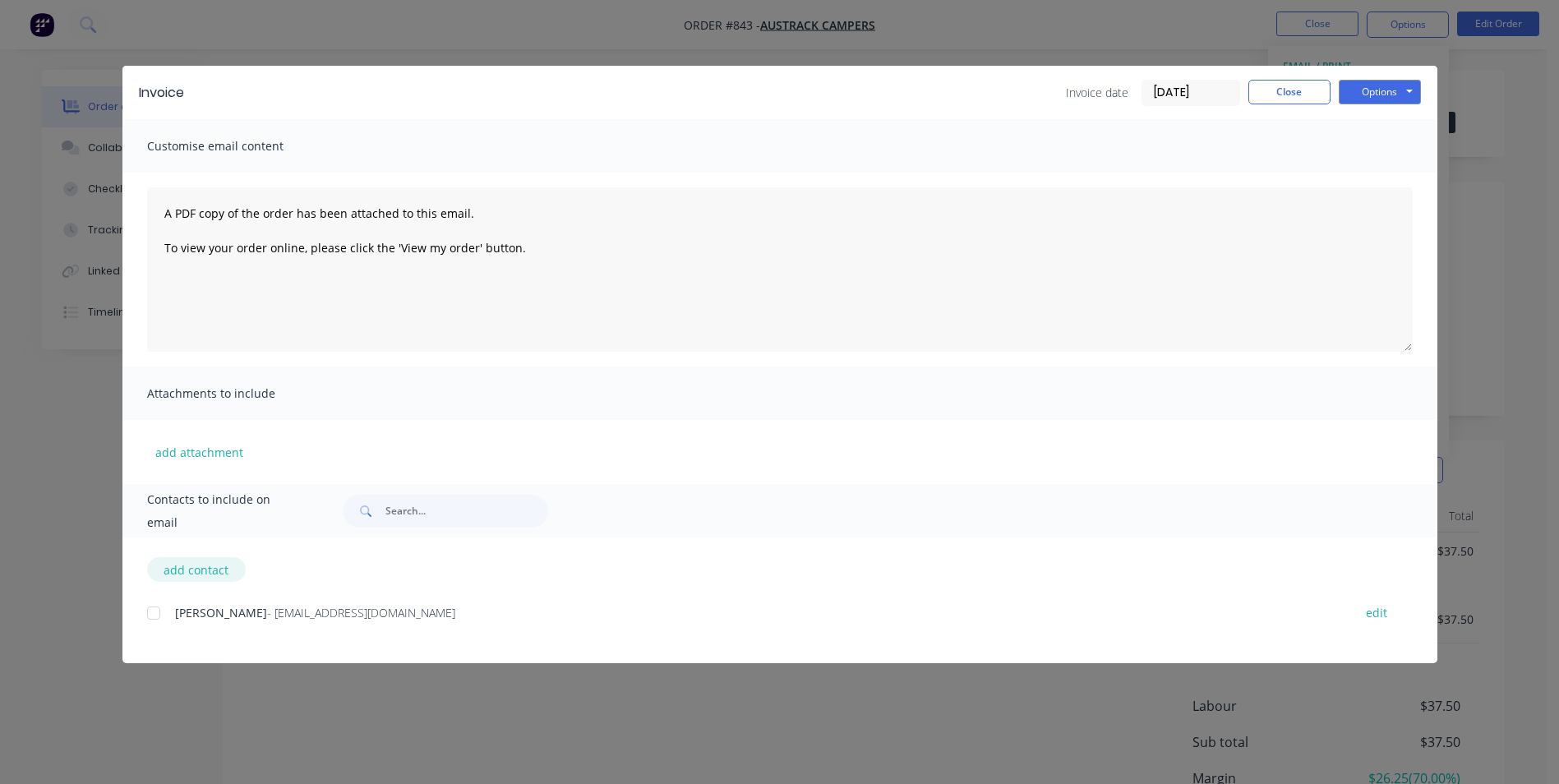
click at [186, 574] on button "add contact" at bounding box center [197, 569] width 99 height 25
select select "AU"
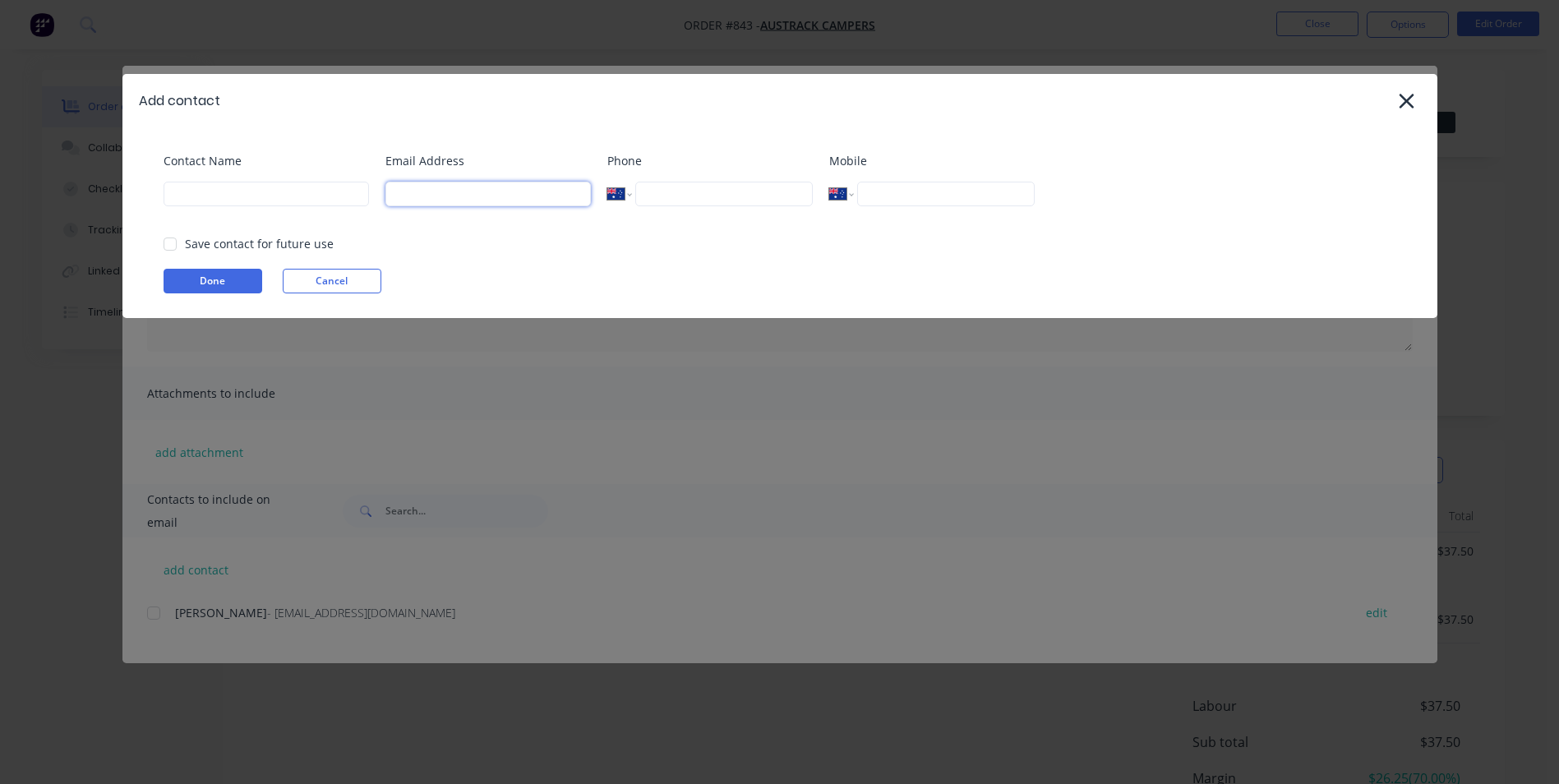
click at [412, 203] on input at bounding box center [488, 193] width 205 height 25
paste input "Manager [GEOGRAPHIC_DATA] <[DOMAIN_NAME][EMAIL_ADDRESS][DOMAIN_NAME]>"
type input "M"
click at [319, 277] on button "Cancel" at bounding box center [332, 281] width 99 height 25
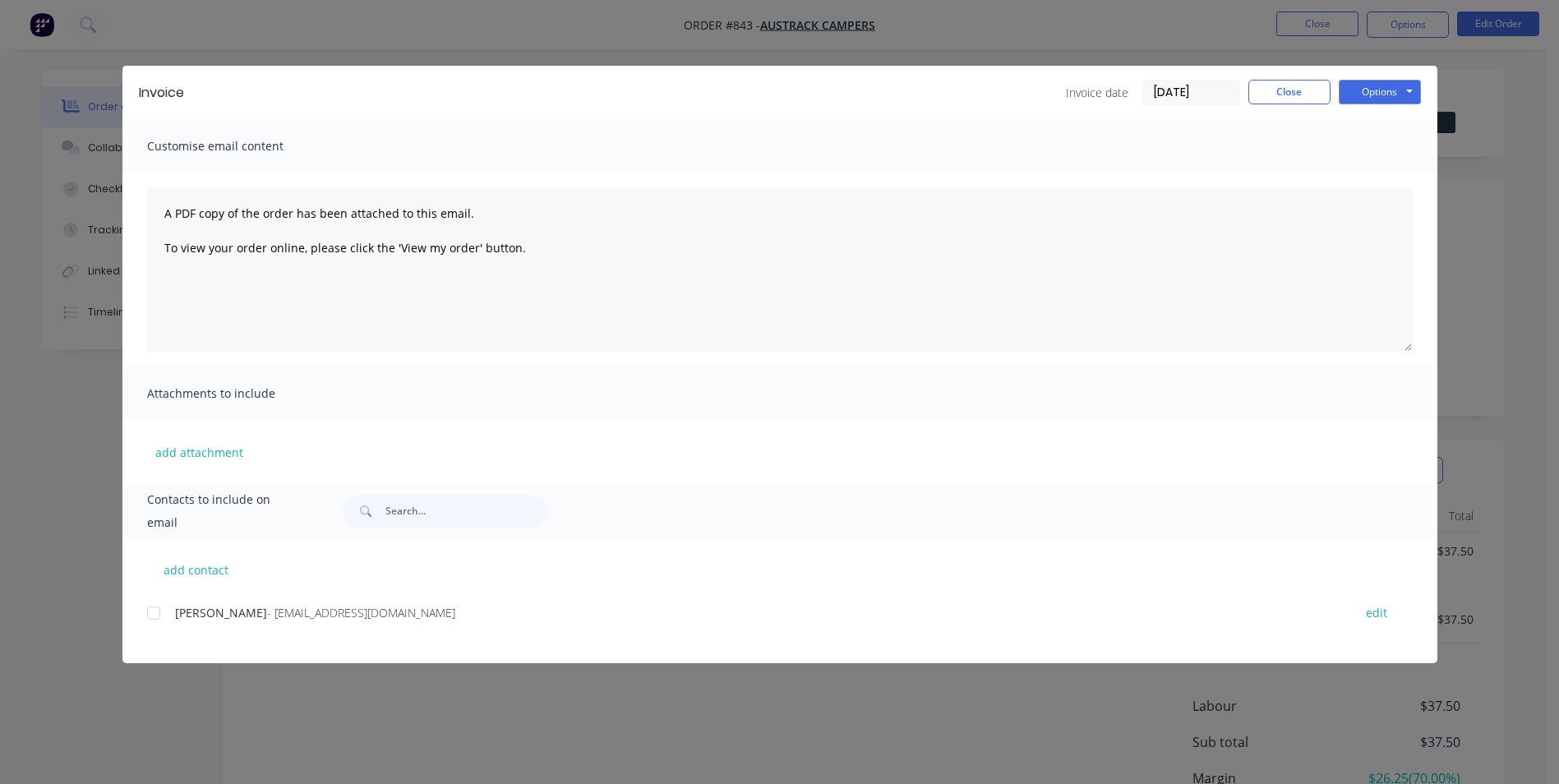
click at [205, 551] on div "add contact [PERSON_NAME] - [EMAIL_ADDRESS][DOMAIN_NAME] edit" at bounding box center [780, 600] width 1315 height 126
click at [201, 563] on button "add contact" at bounding box center [197, 569] width 99 height 25
select select "AU"
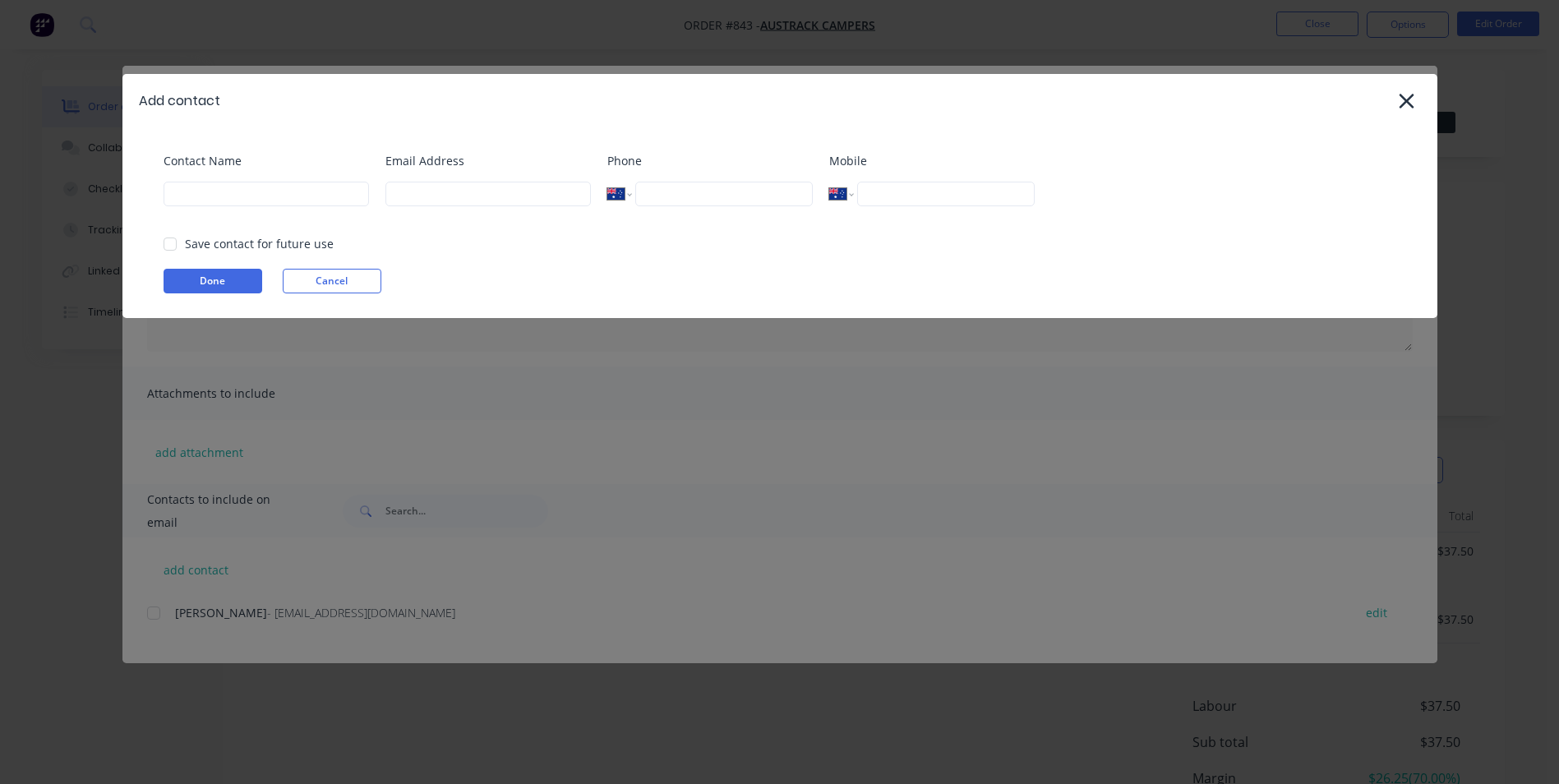
click at [225, 209] on div "Contact Name" at bounding box center [266, 186] width 205 height 66
click at [200, 200] on input at bounding box center [266, 193] width 205 height 25
type input "Accounts Mojo Steel"
type input "[EMAIL_ADDRESS][DOMAIN_NAME]"
type input "0432 174 172"
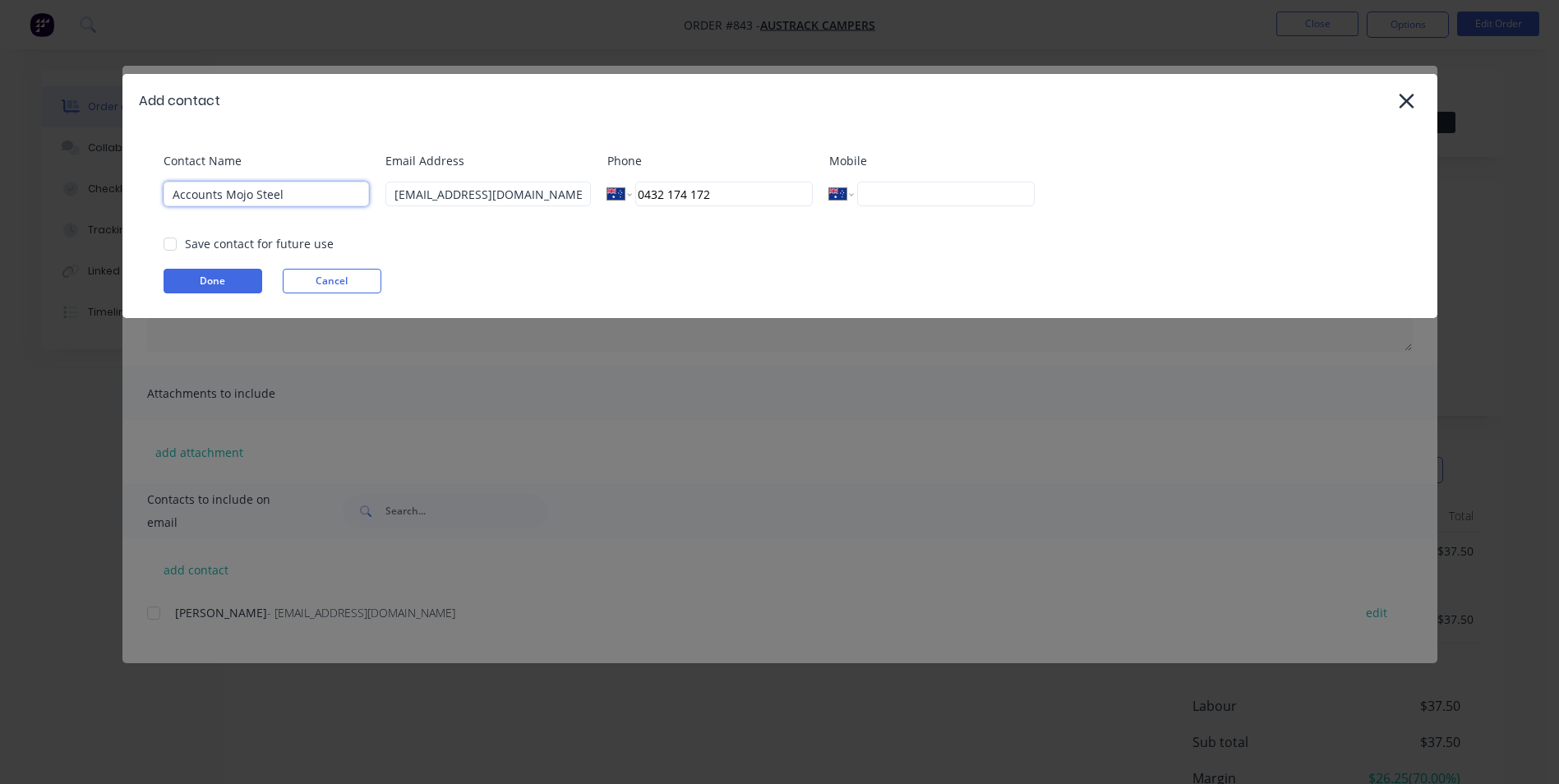
click at [176, 247] on div at bounding box center [169, 243] width 33 height 33
click at [225, 268] on div "Contact Name Accounts Mojo Steel Email Address [EMAIL_ADDRESS][DOMAIN_NAME] Pho…" at bounding box center [780, 223] width 1315 height 191
click at [216, 286] on button "Done" at bounding box center [213, 281] width 99 height 25
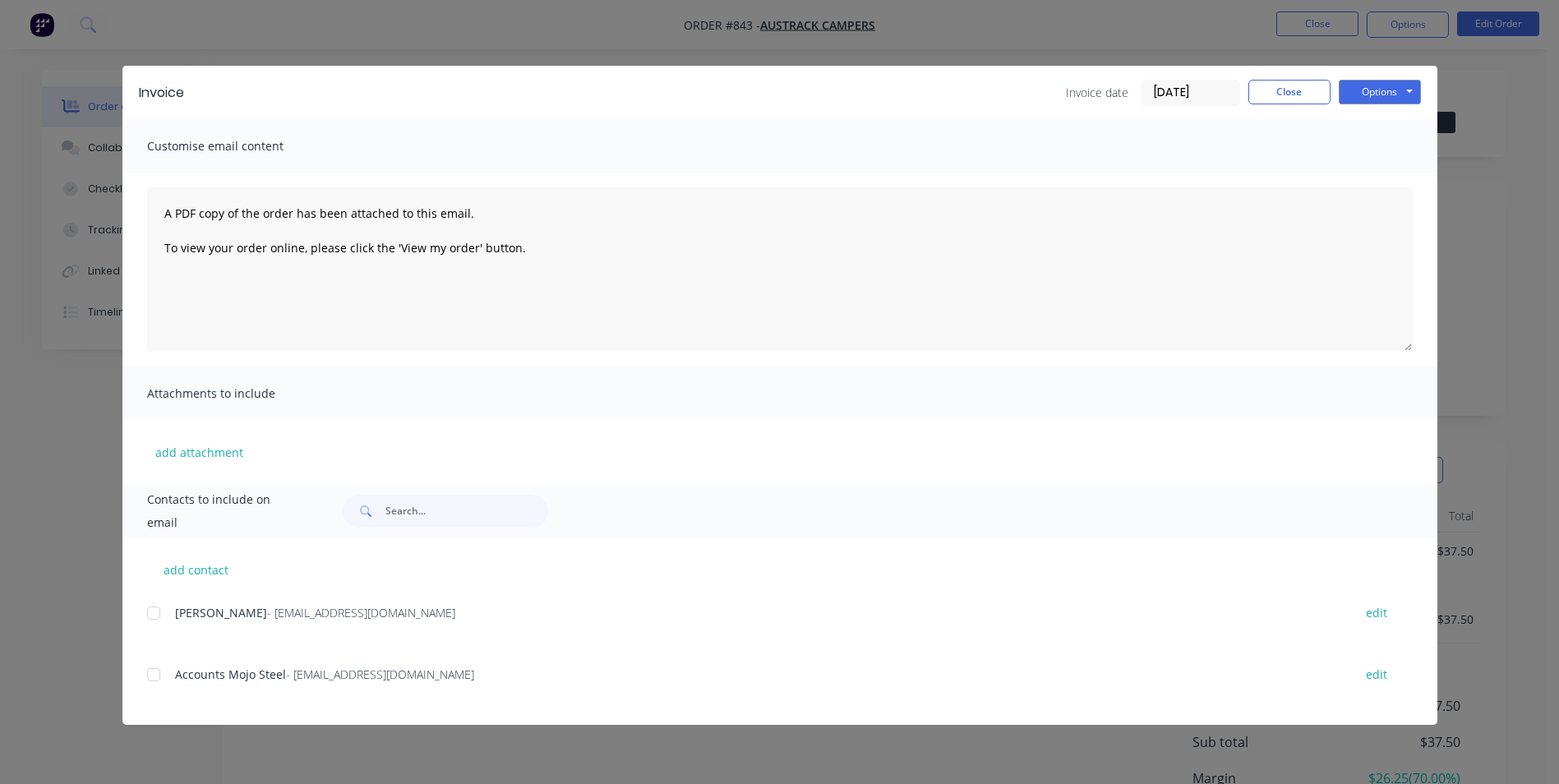
drag, startPoint x: 149, startPoint y: 615, endPoint x: 159, endPoint y: 641, distance: 27.9
click at [148, 615] on div at bounding box center [153, 613] width 33 height 33
click at [150, 673] on div at bounding box center [153, 674] width 33 height 33
click at [1359, 98] on button "Options" at bounding box center [1379, 92] width 83 height 25
click at [1358, 173] on button "Email" at bounding box center [1391, 175] width 106 height 27
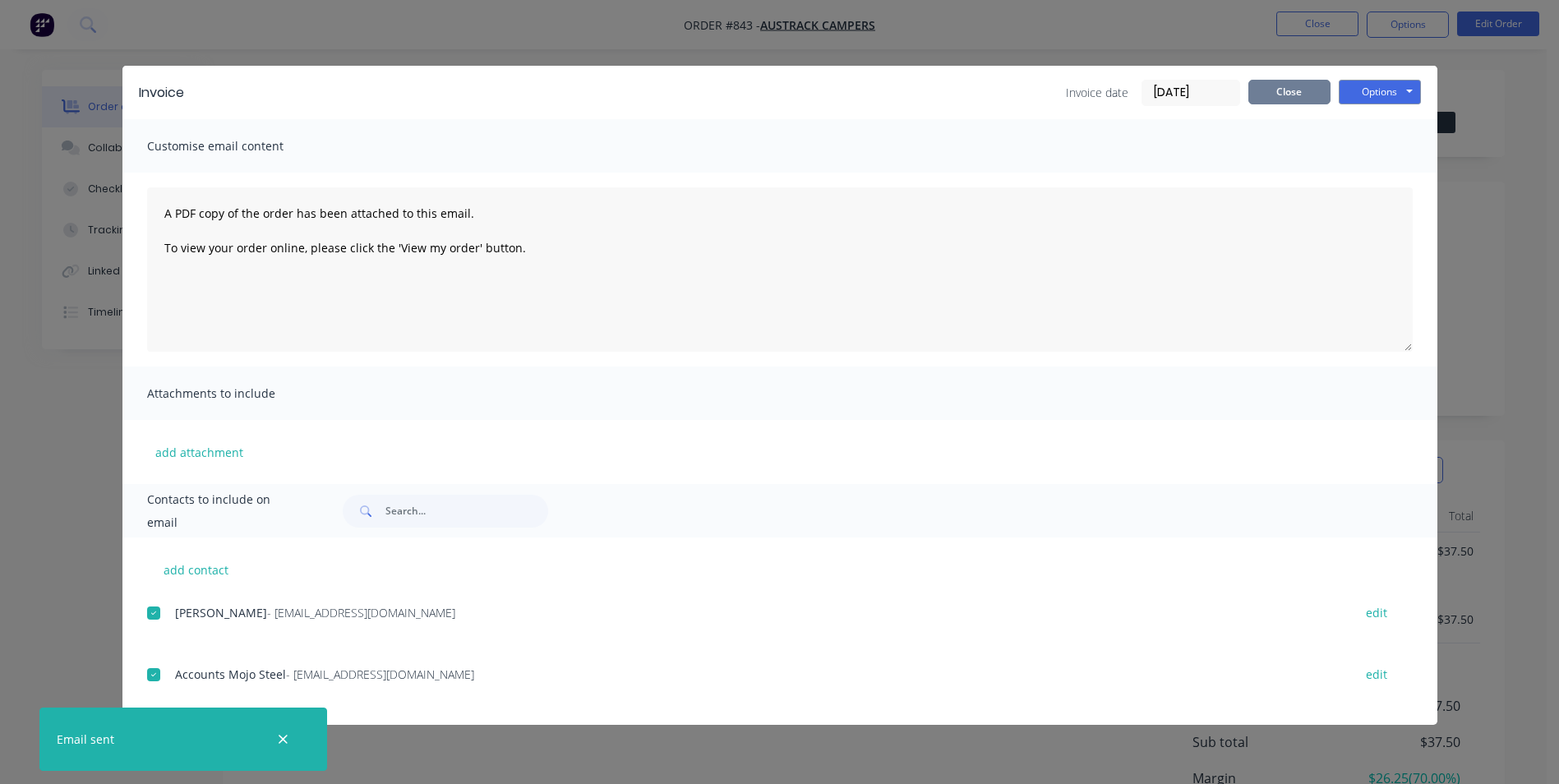
click at [1311, 89] on button "Close" at bounding box center [1289, 92] width 83 height 25
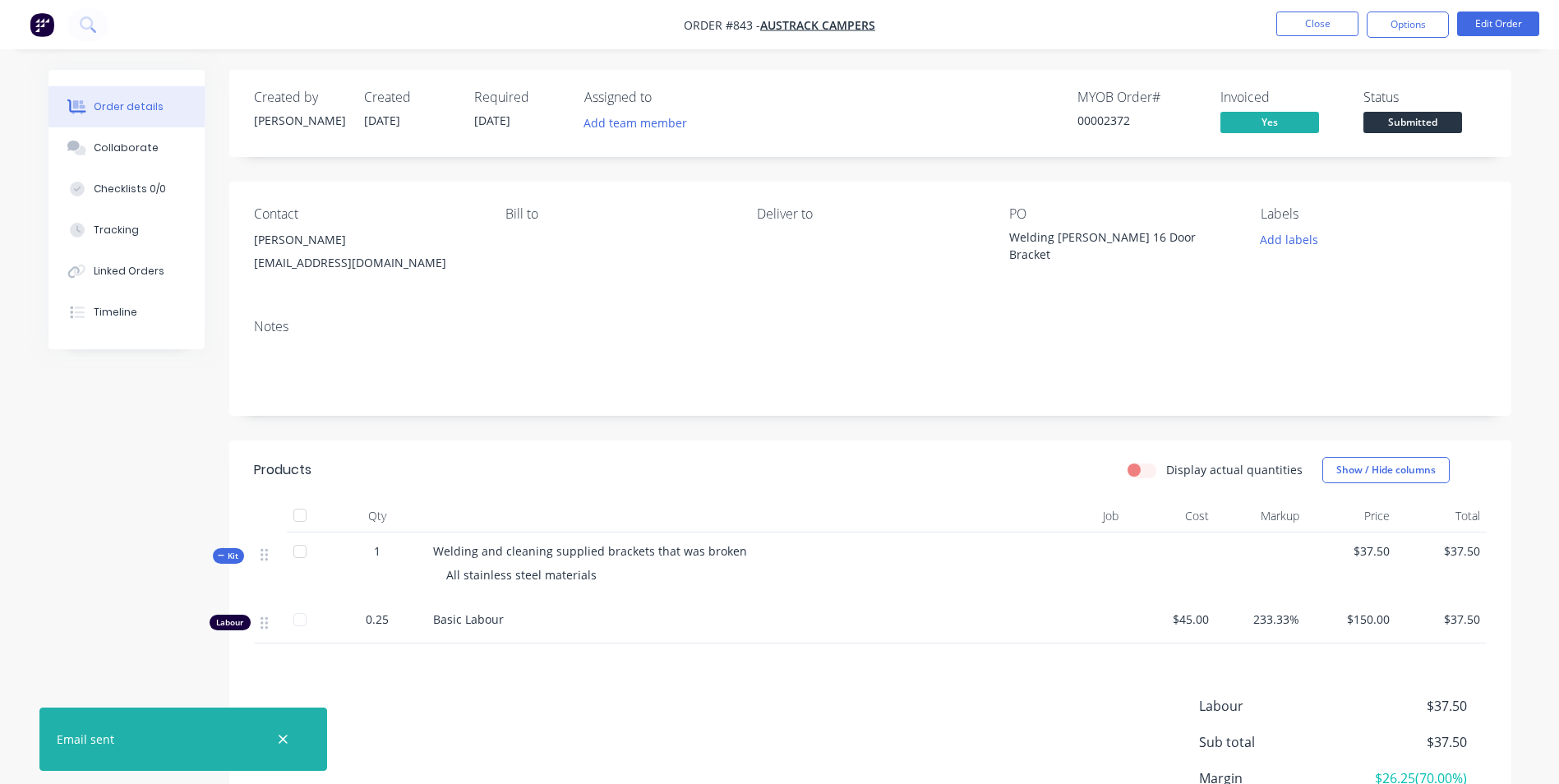
click at [1300, 9] on nav "Order #843 - Austrack Campers Close Options Edit Order" at bounding box center [779, 25] width 1559 height 49
click at [1304, 22] on button "Close" at bounding box center [1317, 24] width 83 height 25
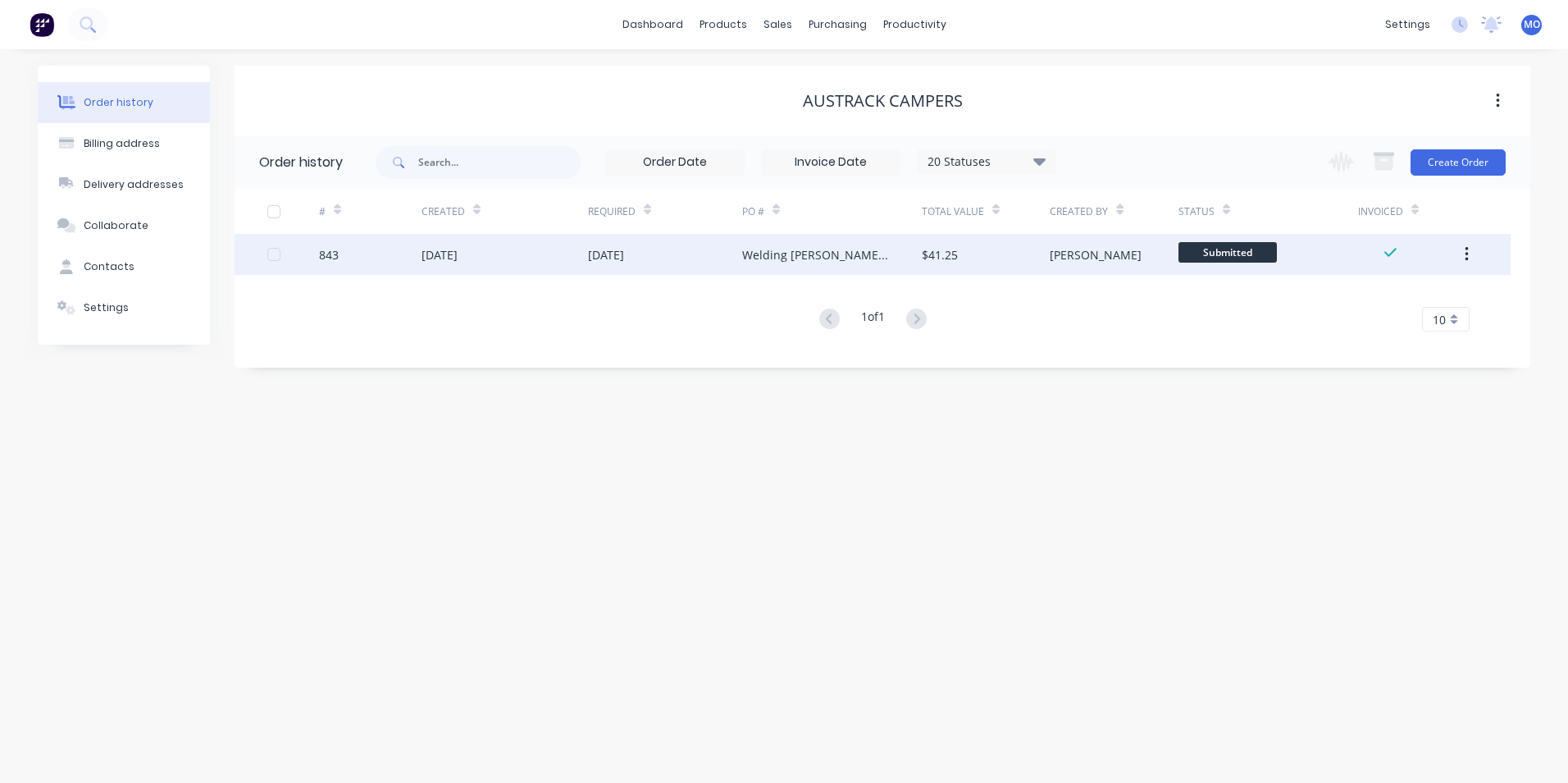
click at [574, 257] on div "[DATE]" at bounding box center [505, 254] width 167 height 41
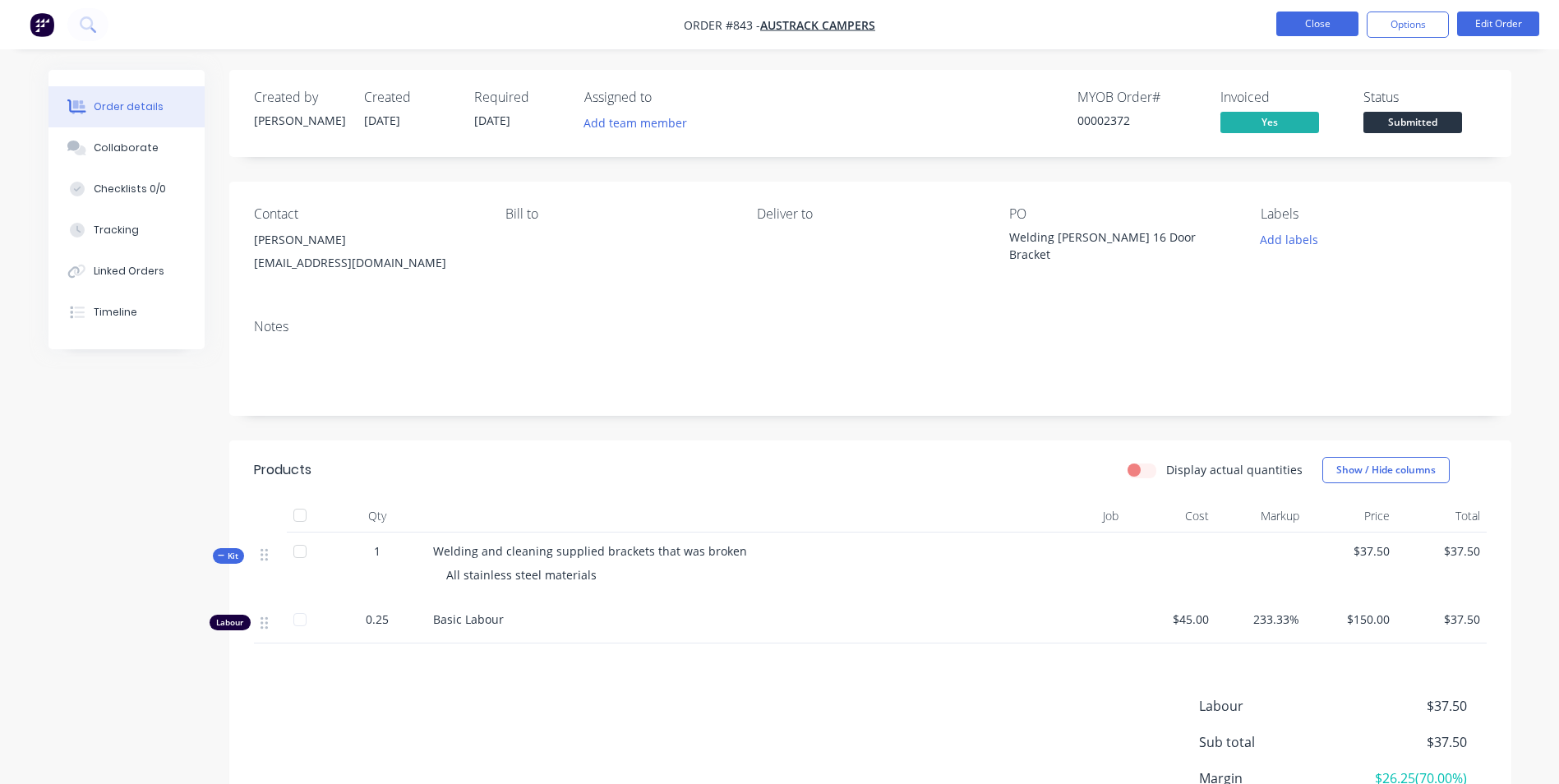
click at [1327, 34] on button "Close" at bounding box center [1317, 24] width 83 height 25
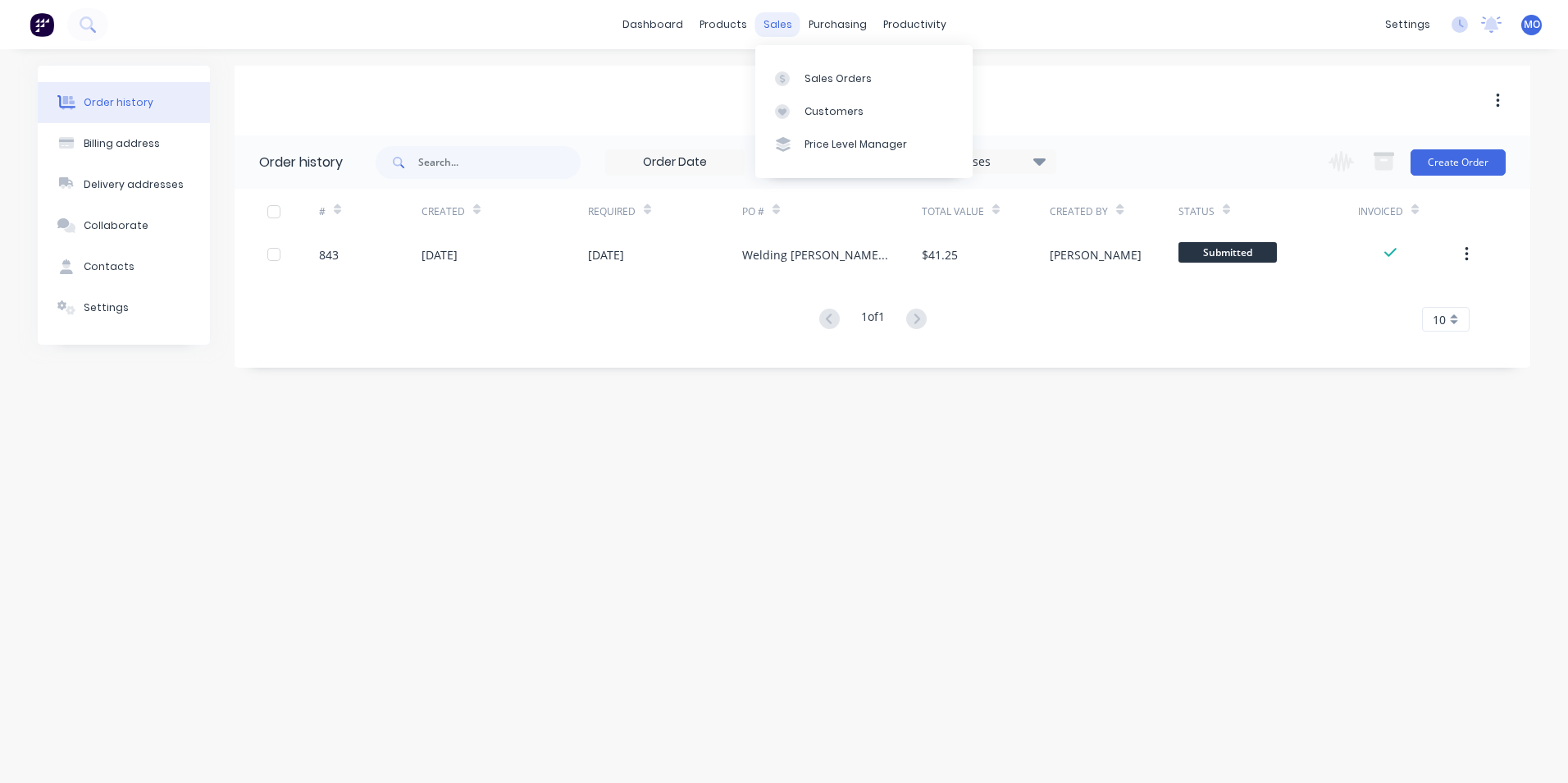
click at [778, 24] on div "sales" at bounding box center [778, 24] width 45 height 25
click at [815, 91] on link "Sales Orders" at bounding box center [864, 77] width 218 height 33
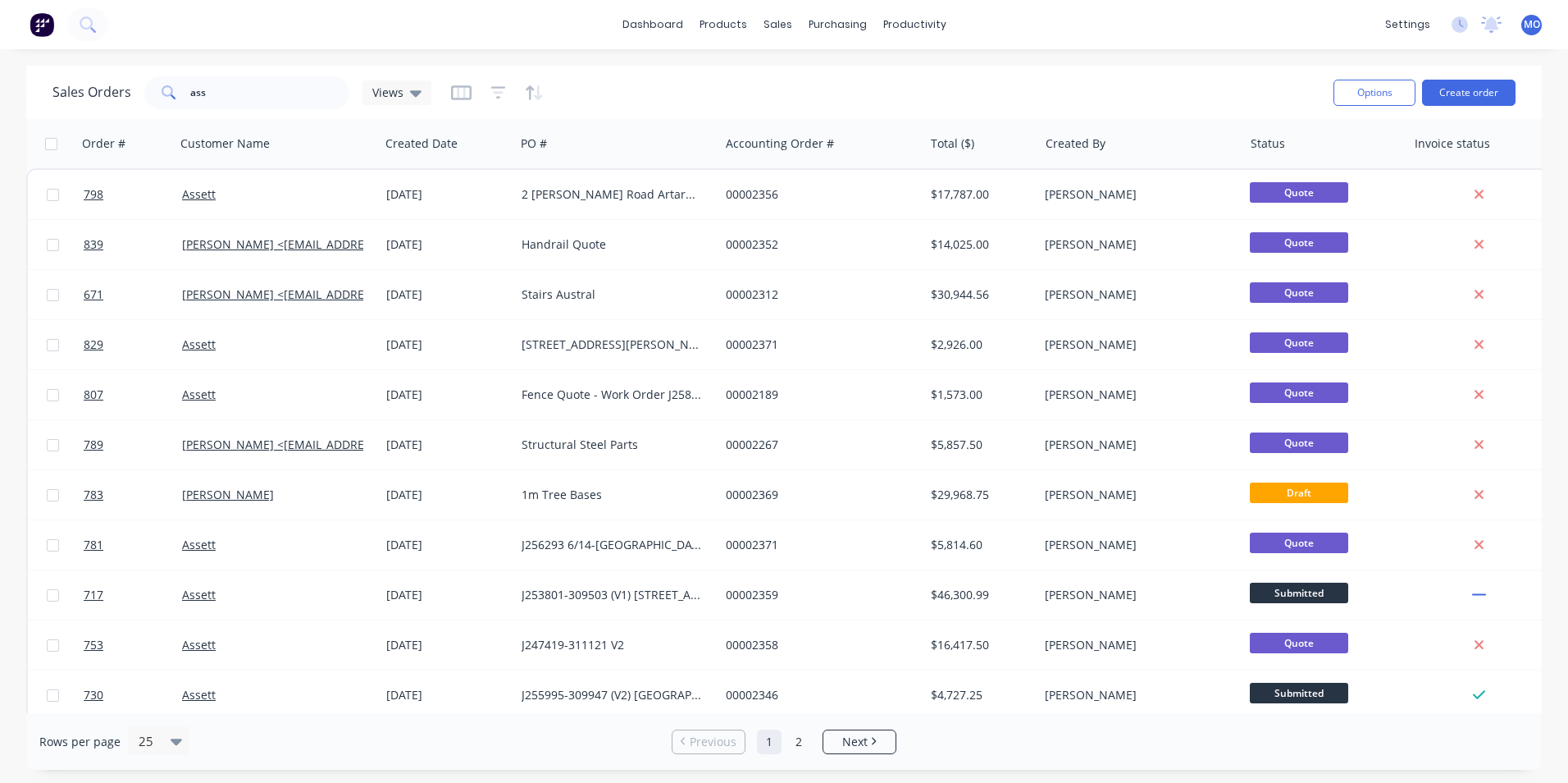
click at [0, 0] on div at bounding box center [0, 0] width 0 height 0
drag, startPoint x: 219, startPoint y: 94, endPoint x: 167, endPoint y: 94, distance: 52.0
click at [167, 94] on div "ass" at bounding box center [246, 93] width 205 height 33
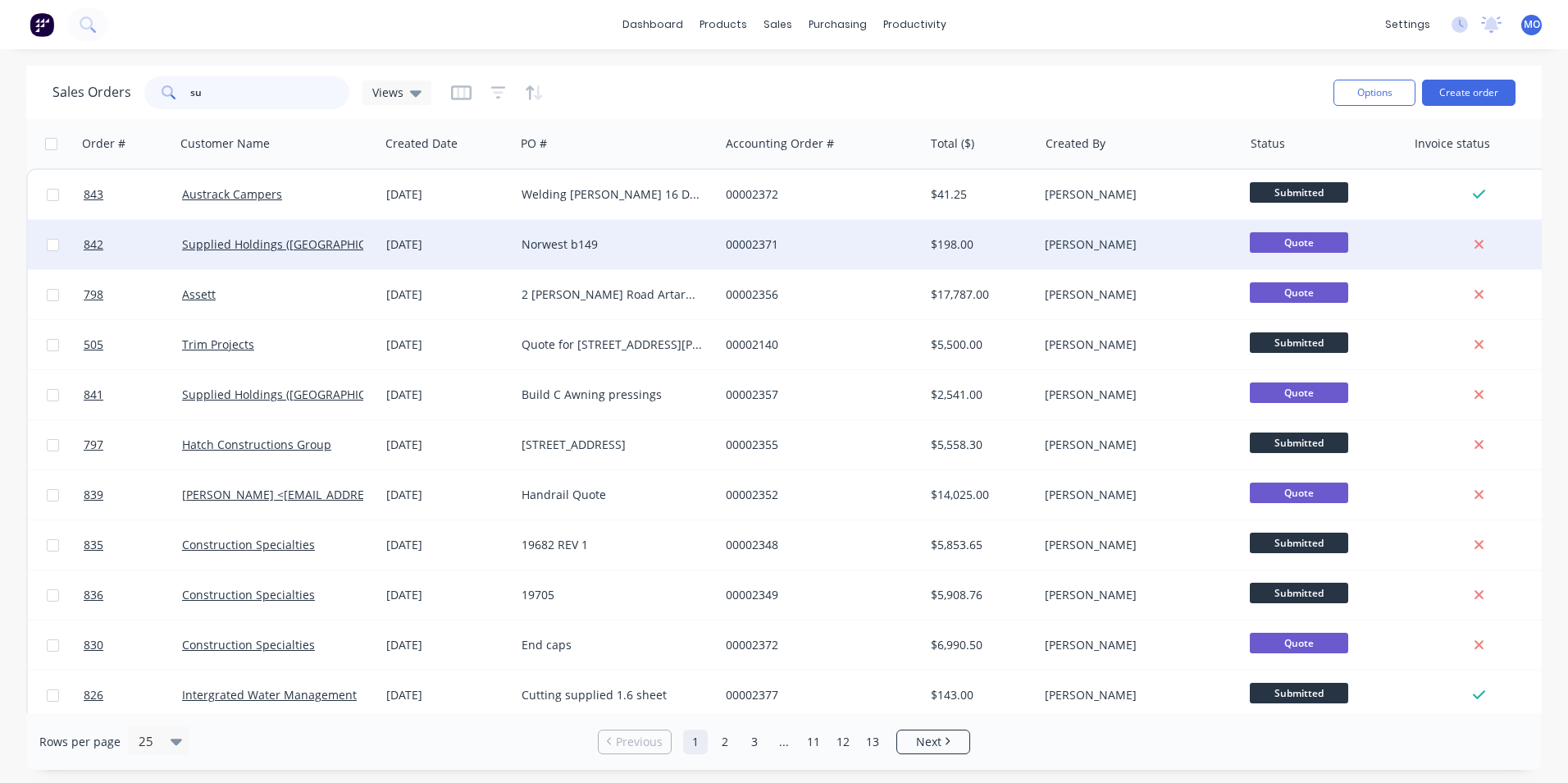
type input "su"
click at [227, 252] on div "Supplied Holdings ([GEOGRAPHIC_DATA]) Pty Ltd" at bounding box center [278, 245] width 204 height 49
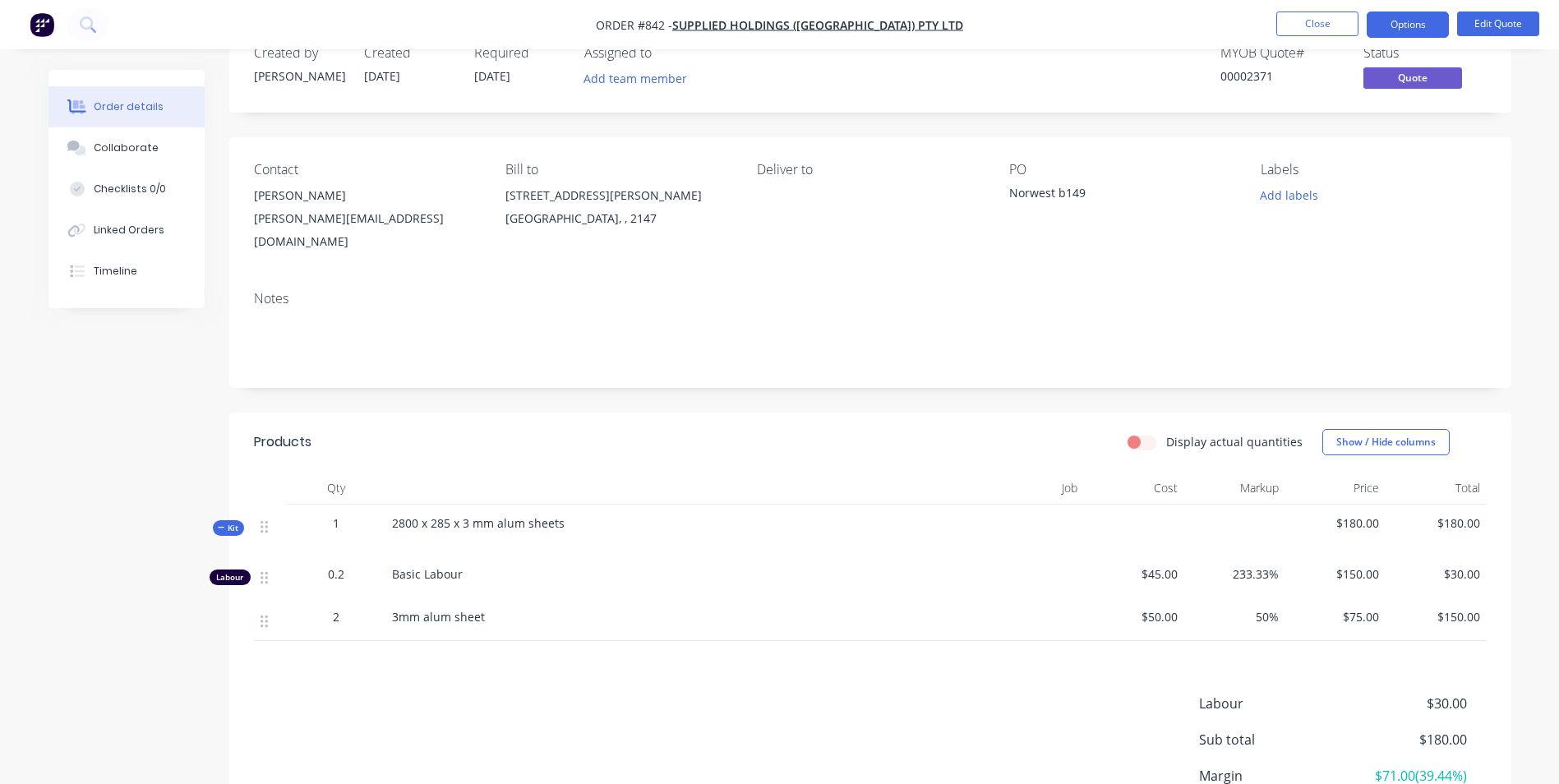
scroll to position [83, 0]
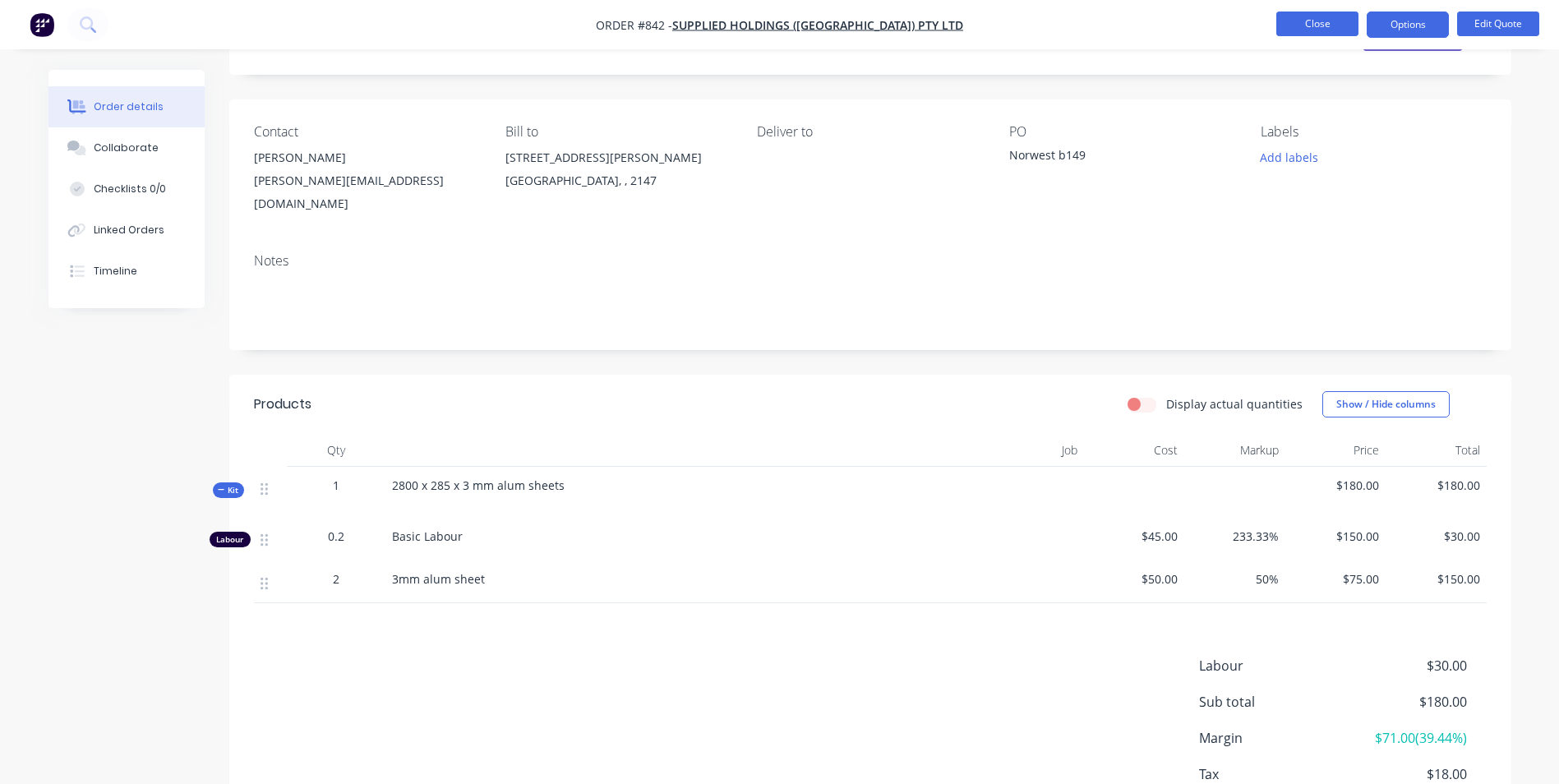
click at [1313, 32] on button "Close" at bounding box center [1317, 24] width 83 height 25
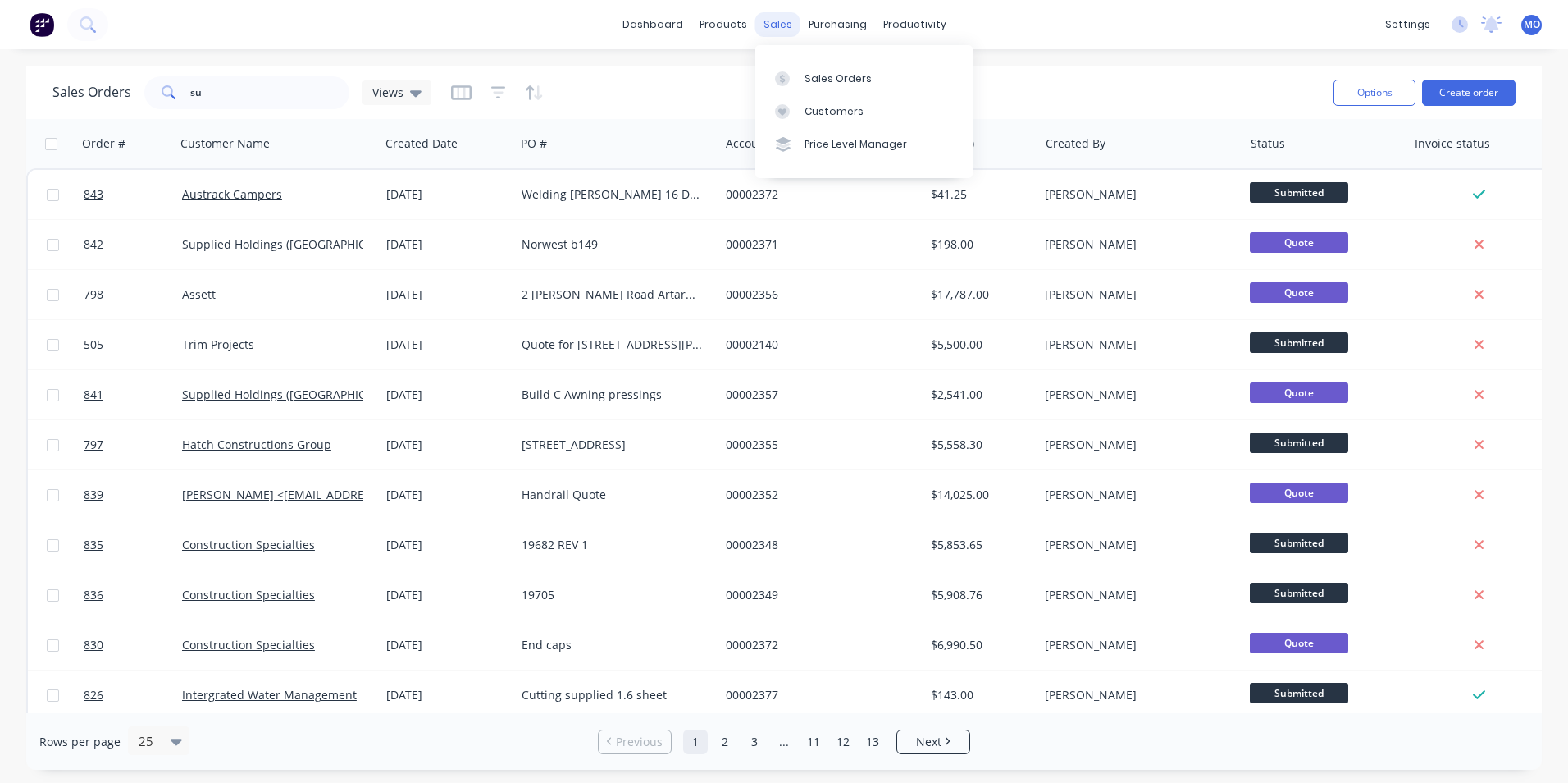
click at [774, 25] on div "sales" at bounding box center [778, 24] width 45 height 25
click at [817, 74] on div "Sales Orders" at bounding box center [838, 78] width 67 height 14
click at [1471, 102] on button "Create order" at bounding box center [1469, 93] width 93 height 26
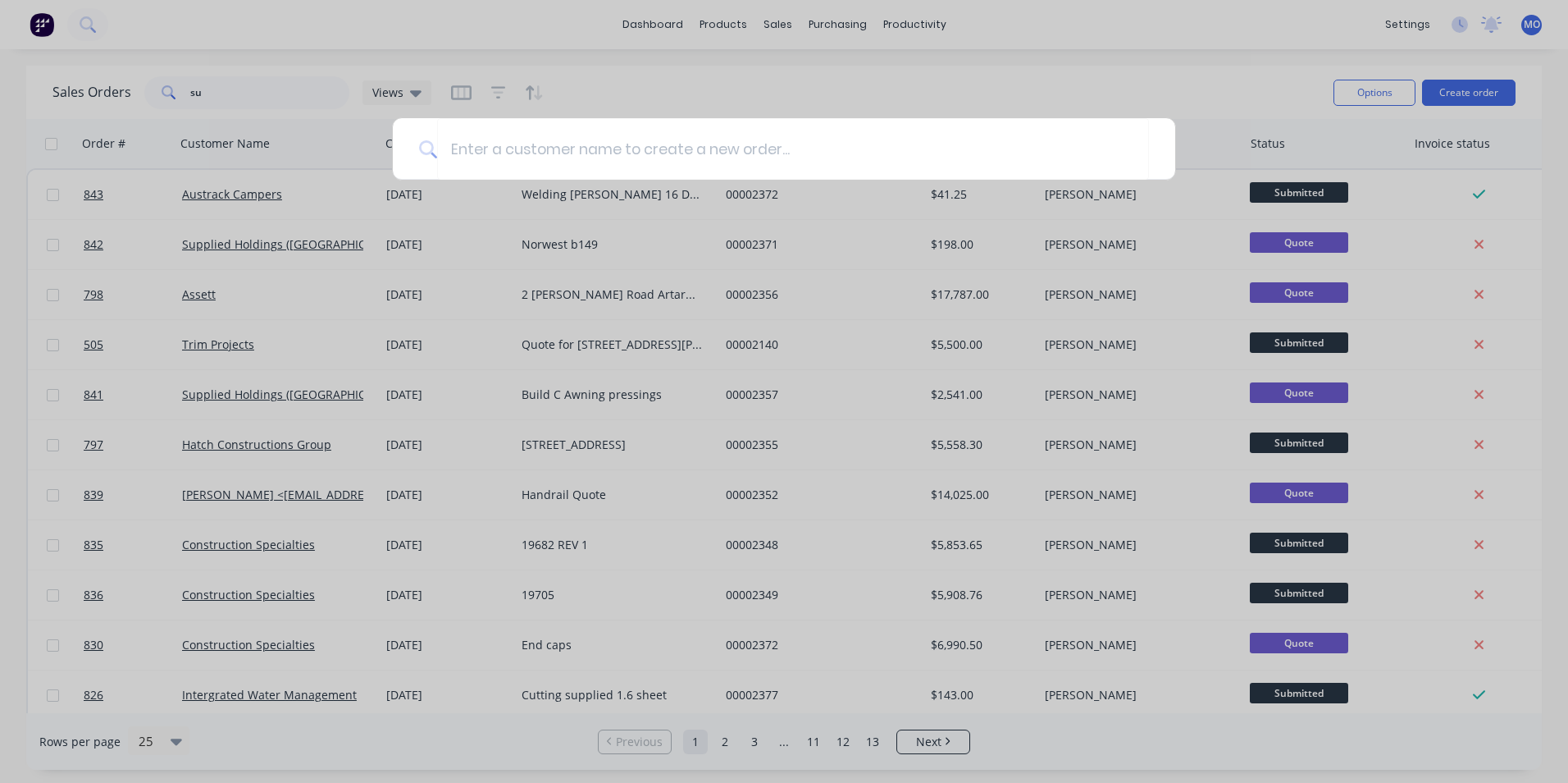
type input "A"
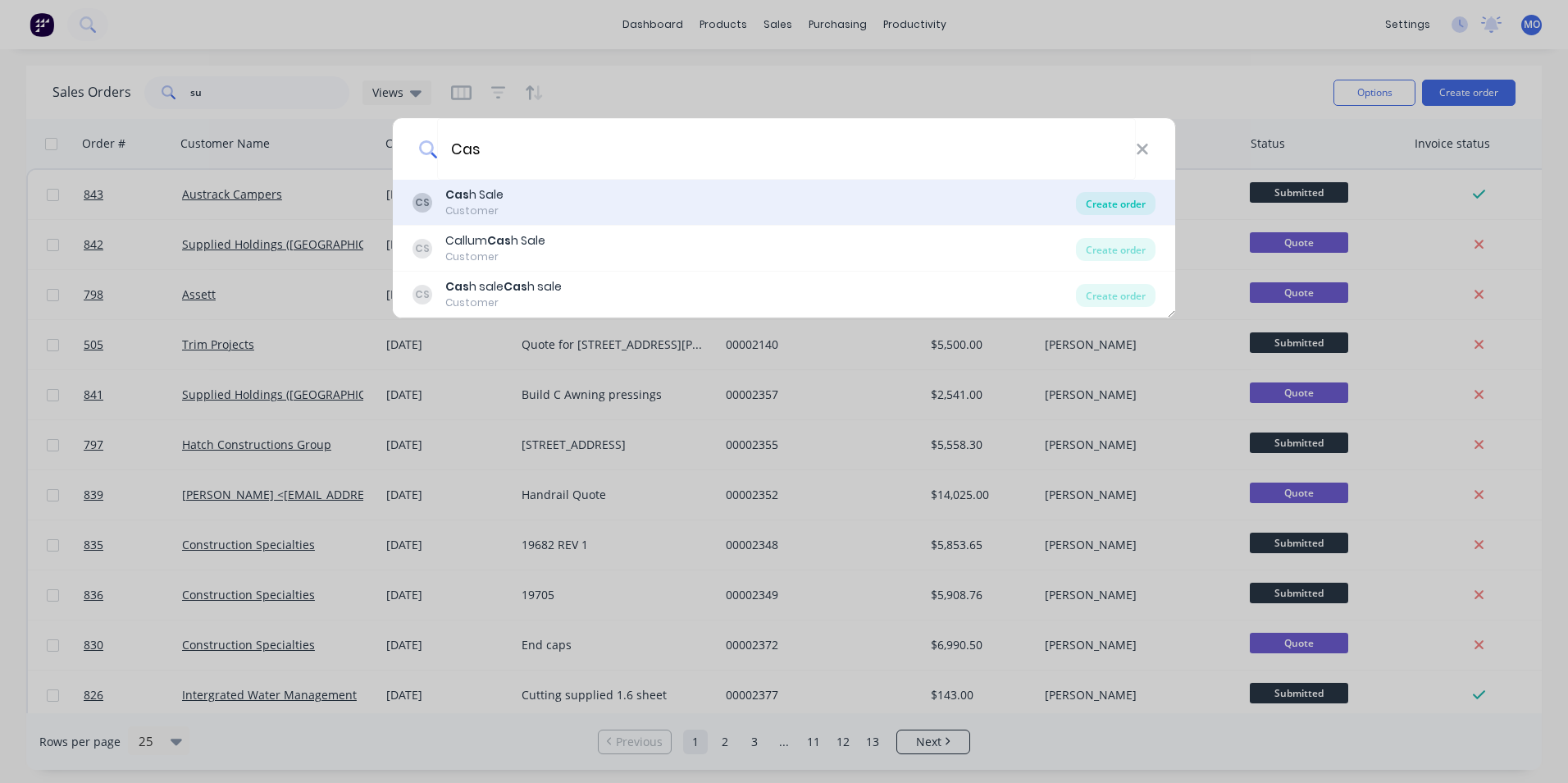
type input "Cas"
click at [1092, 206] on div "Create order" at bounding box center [1116, 203] width 80 height 23
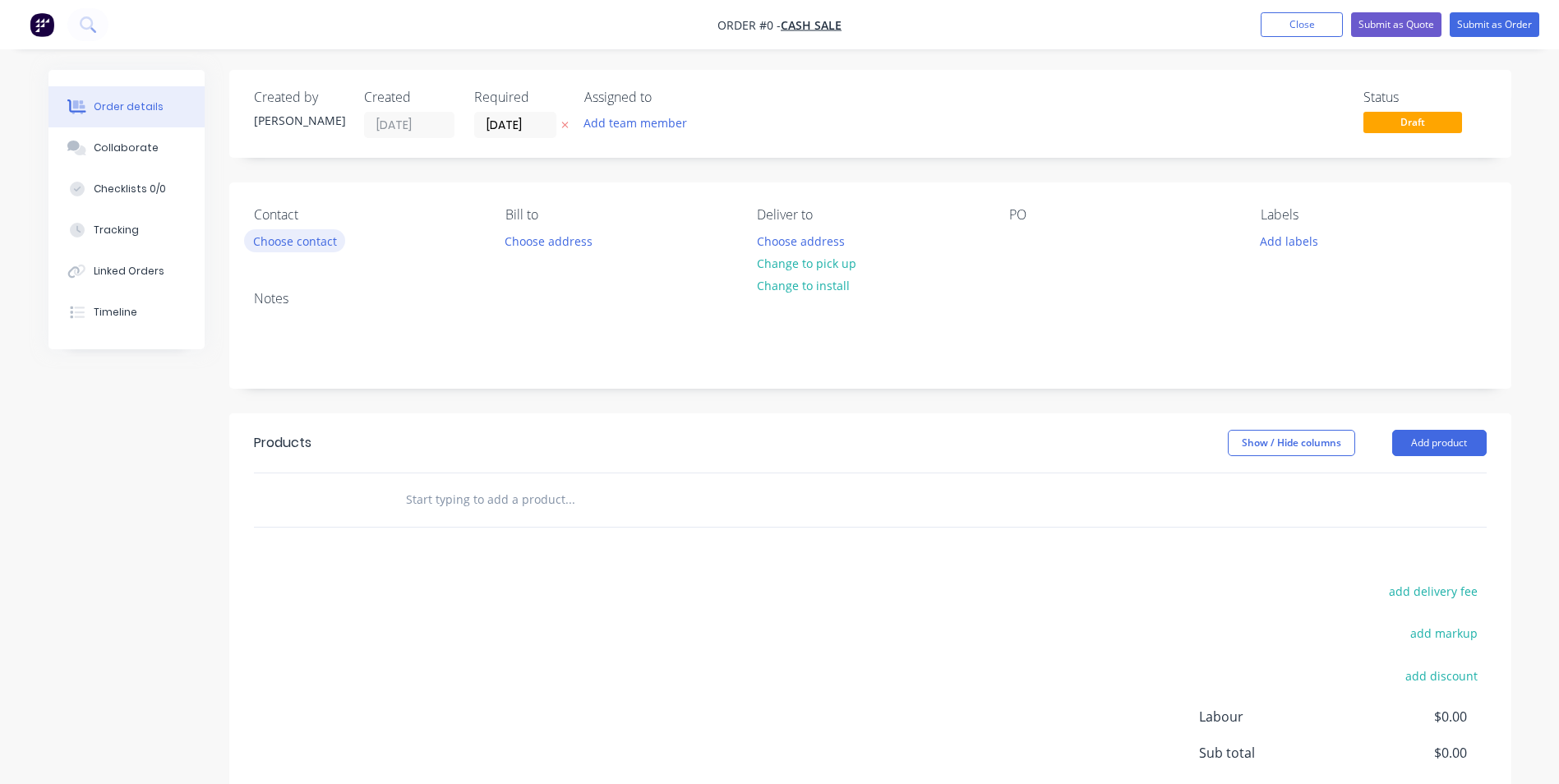
click at [299, 233] on button "Choose contact" at bounding box center [295, 240] width 101 height 22
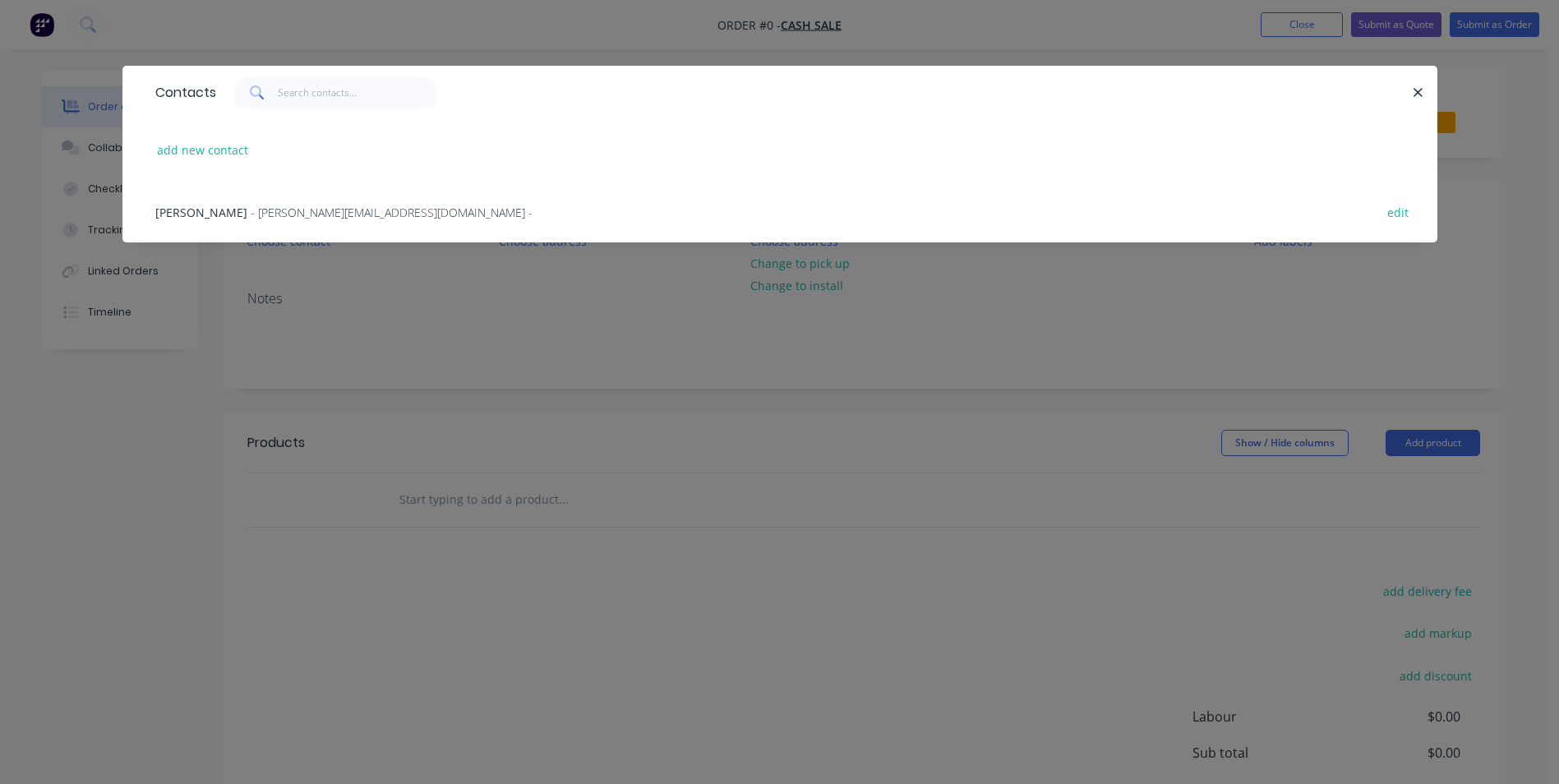
click at [311, 209] on span "- [PERSON_NAME][EMAIL_ADDRESS][DOMAIN_NAME] -" at bounding box center [391, 212] width 282 height 15
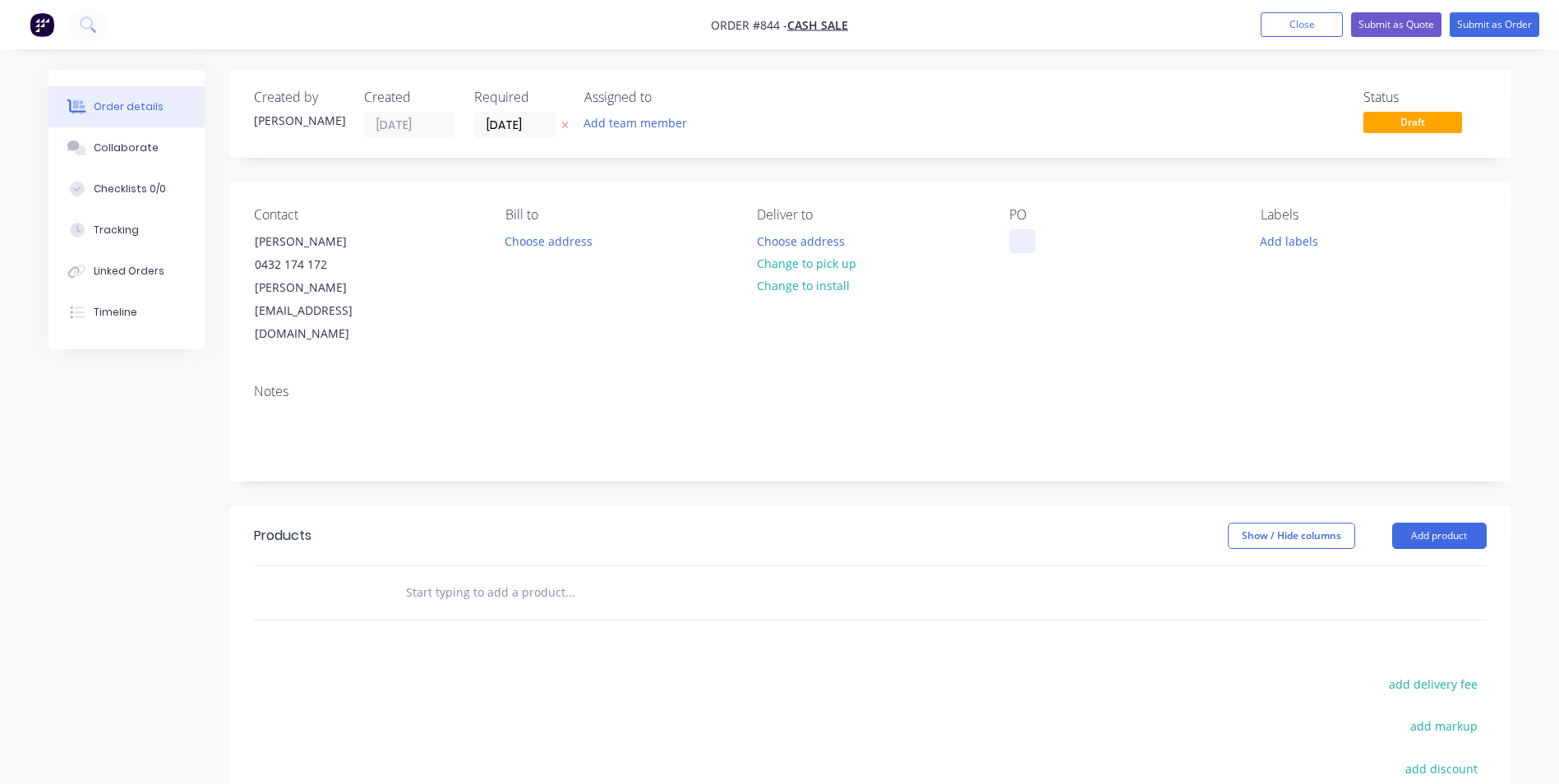
click at [1029, 237] on div at bounding box center [1022, 241] width 26 height 24
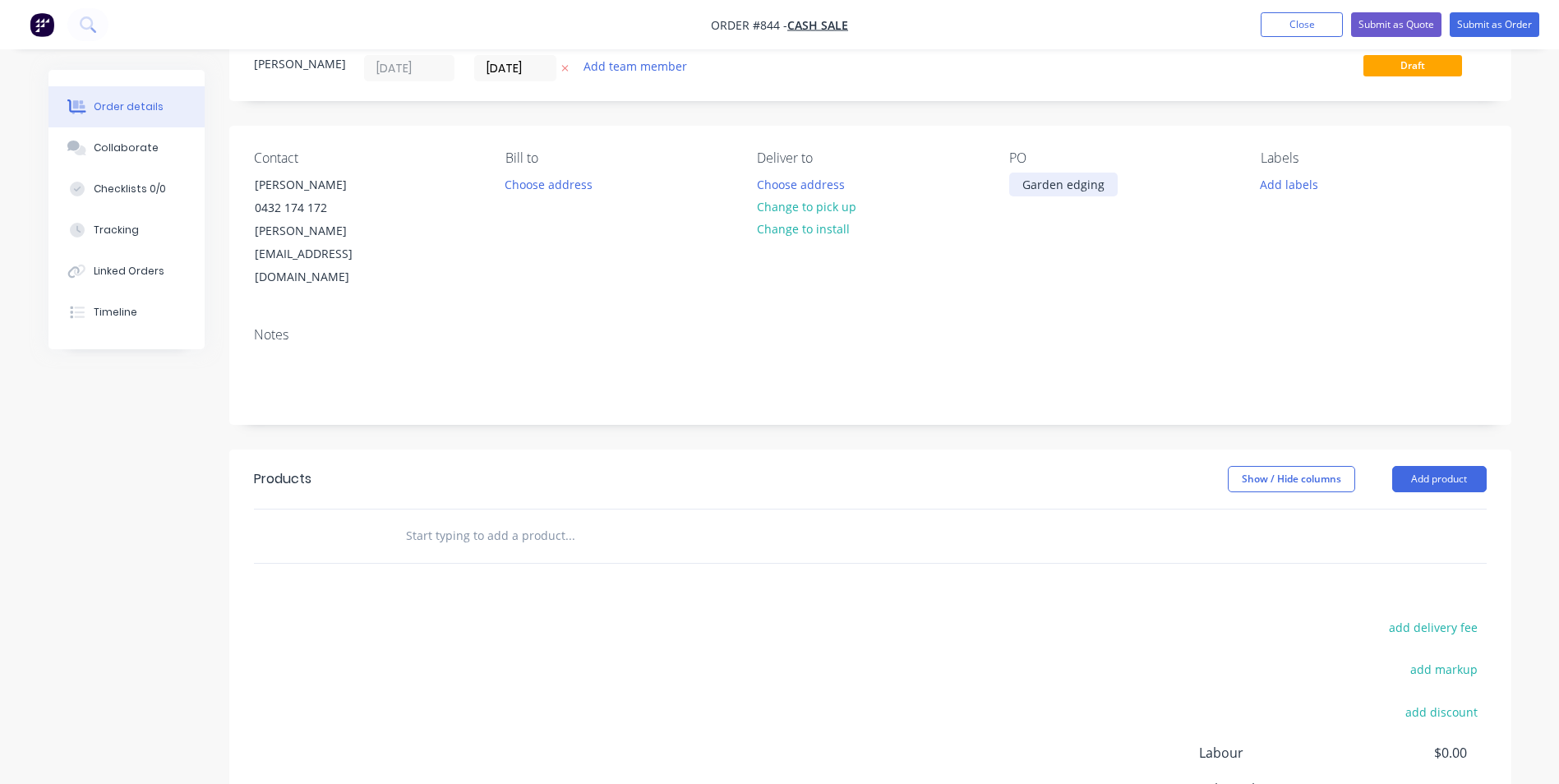
scroll to position [83, 0]
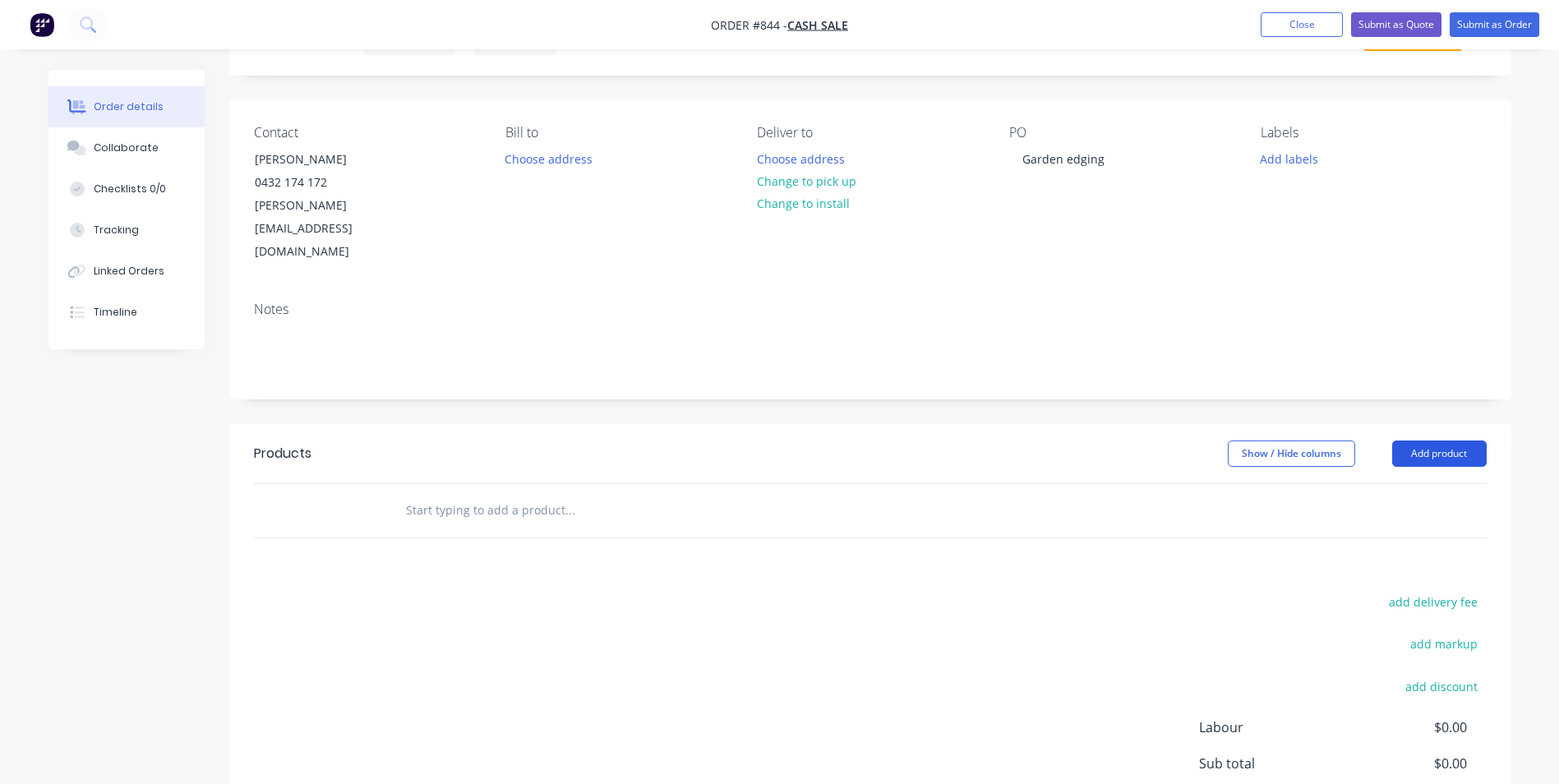
click at [1417, 440] on button "Add product" at bounding box center [1439, 453] width 95 height 26
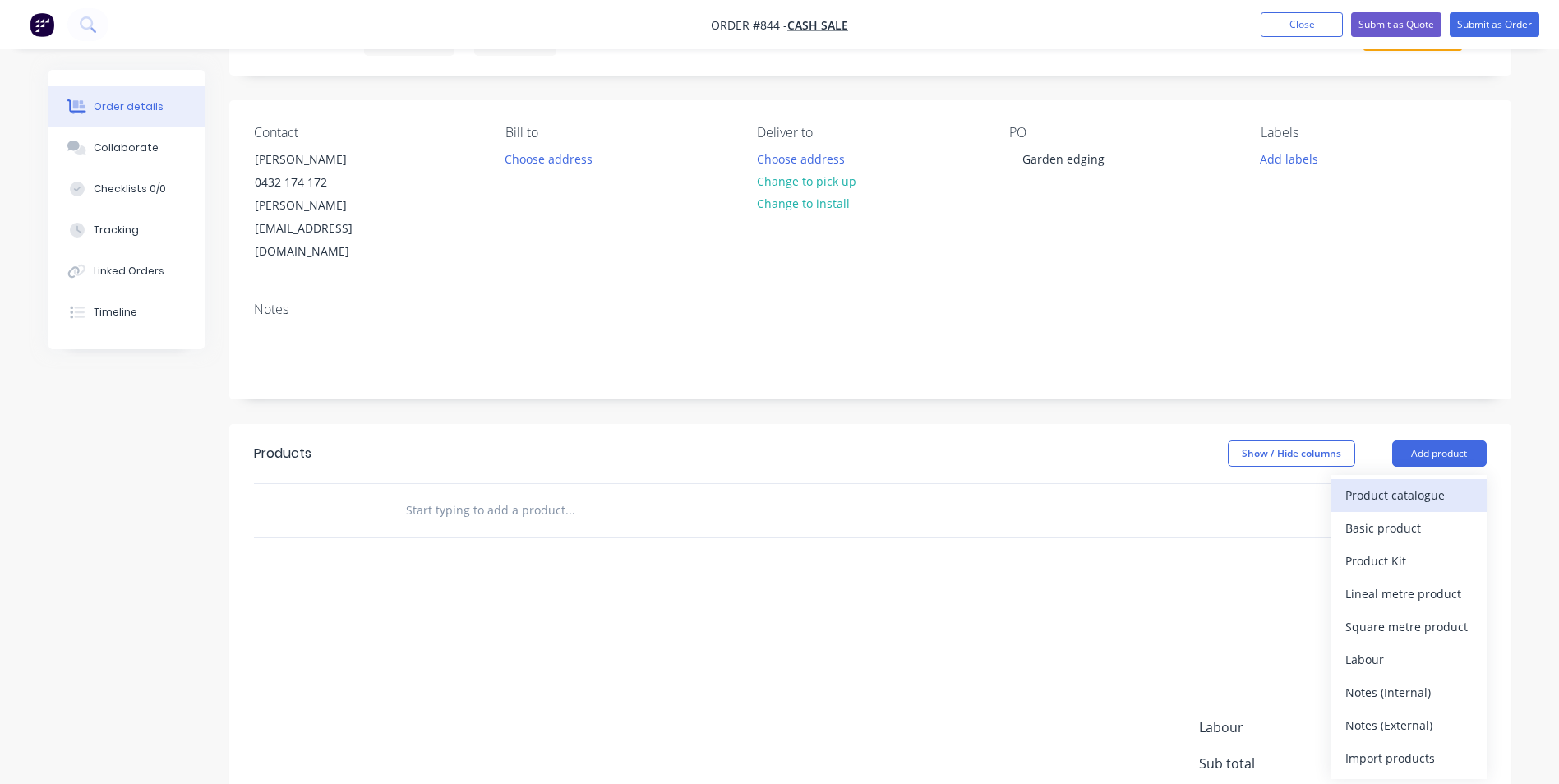
click at [1397, 484] on div "Product catalogue" at bounding box center [1408, 495] width 127 height 24
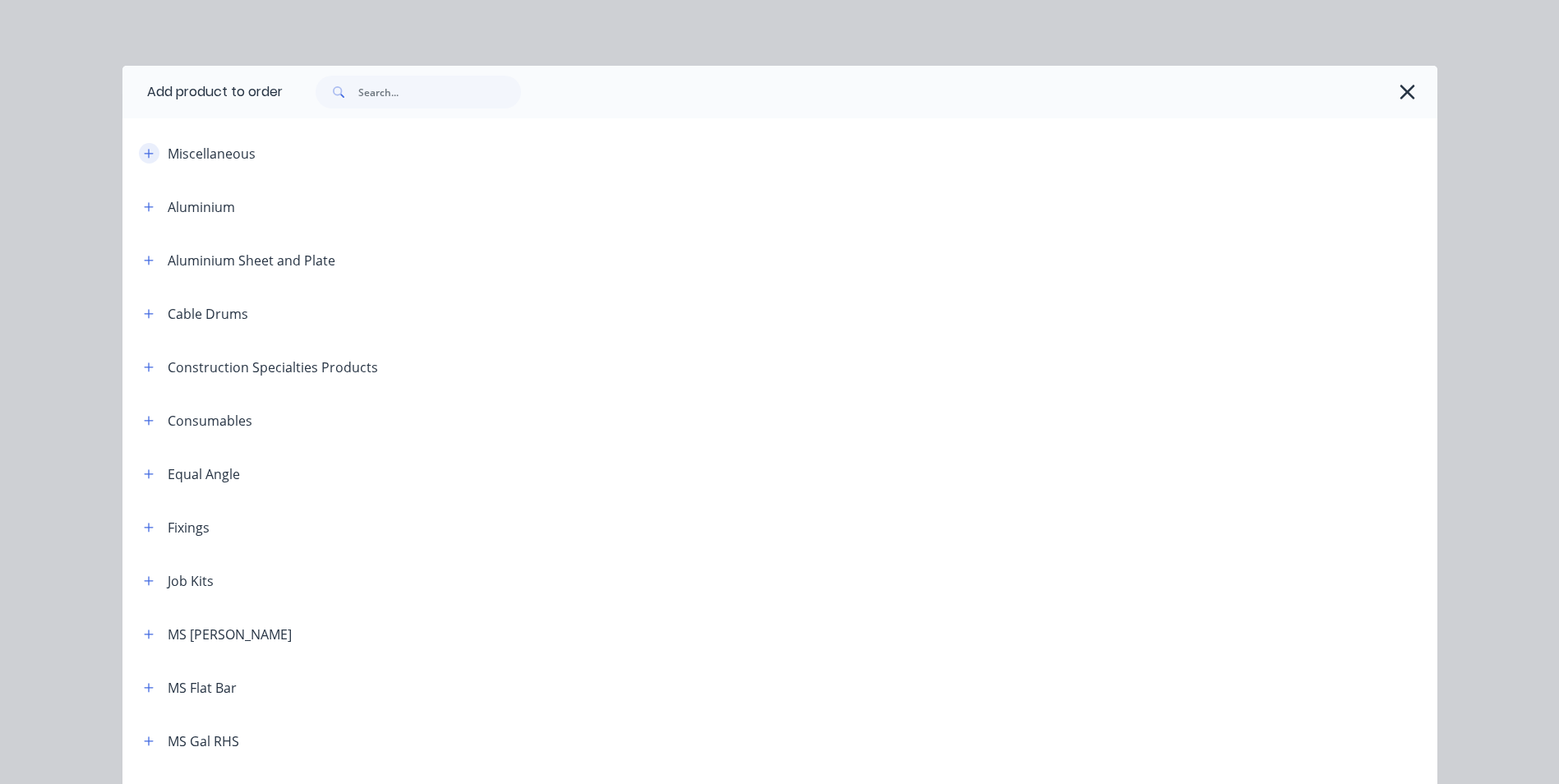
click at [147, 157] on icon "button" at bounding box center [149, 154] width 10 height 12
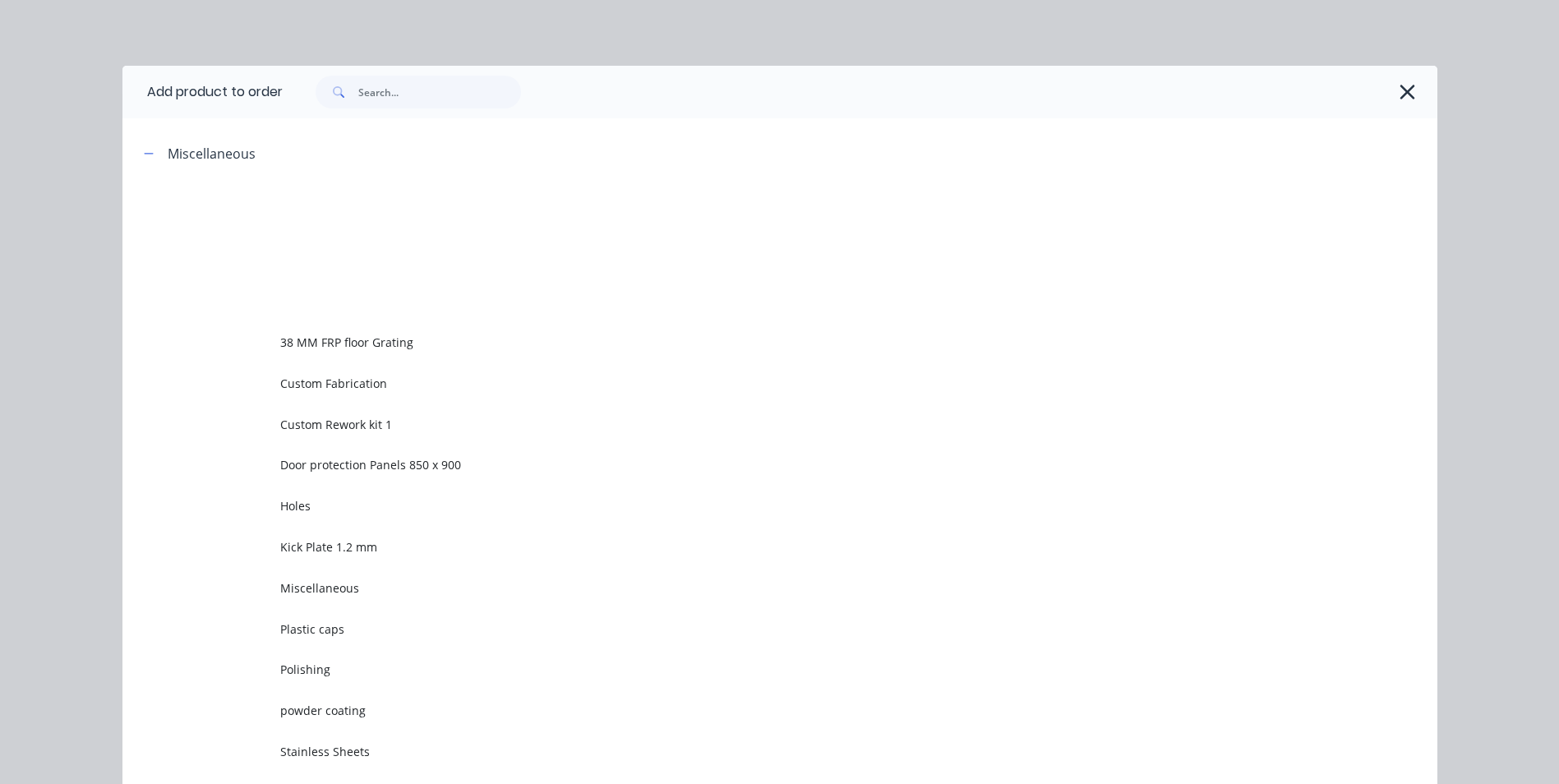
click at [308, 423] on span "Custom Rework kit 1" at bounding box center [742, 424] width 926 height 17
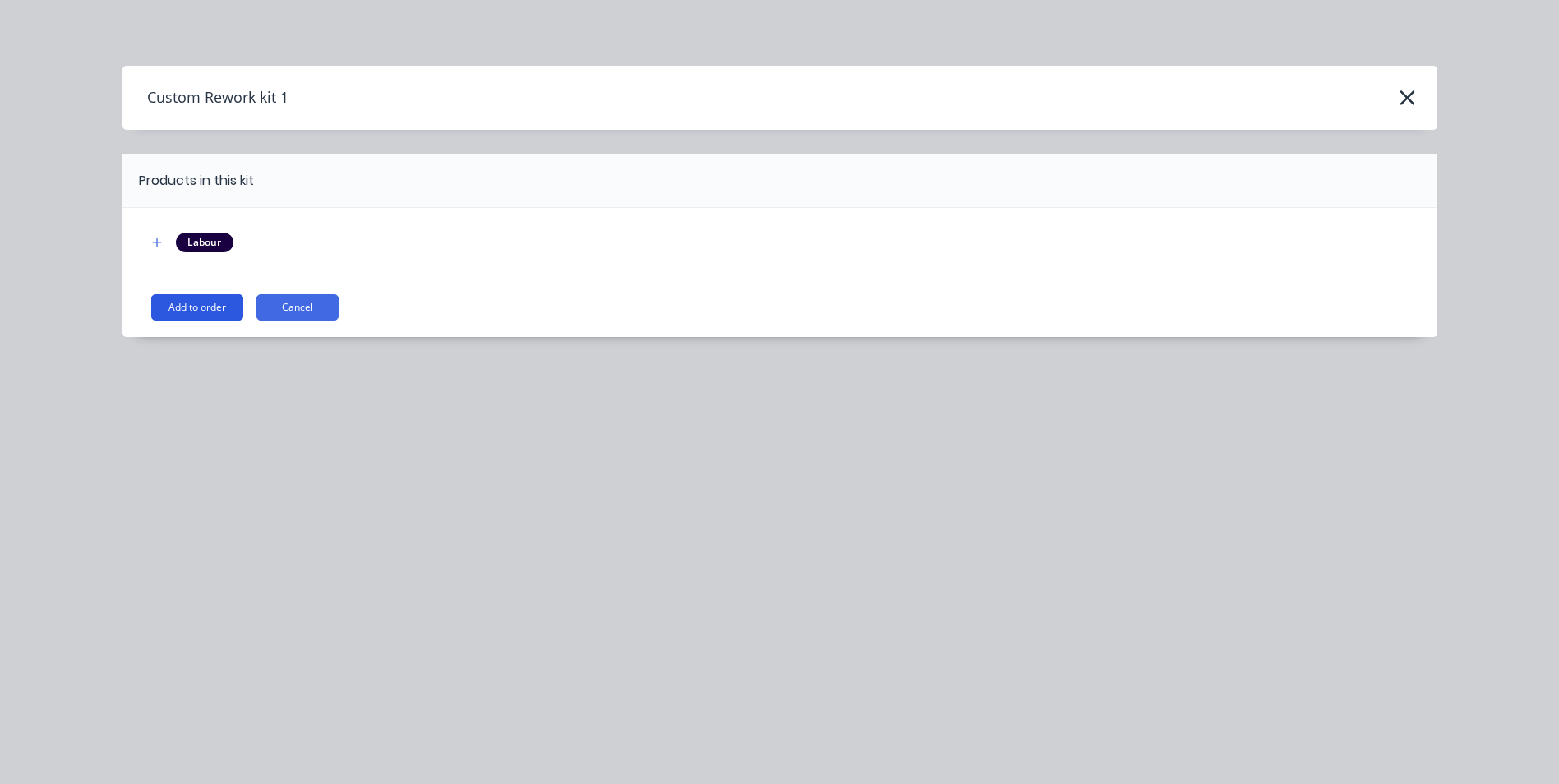
click at [201, 295] on button "Add to order" at bounding box center [198, 307] width 92 height 26
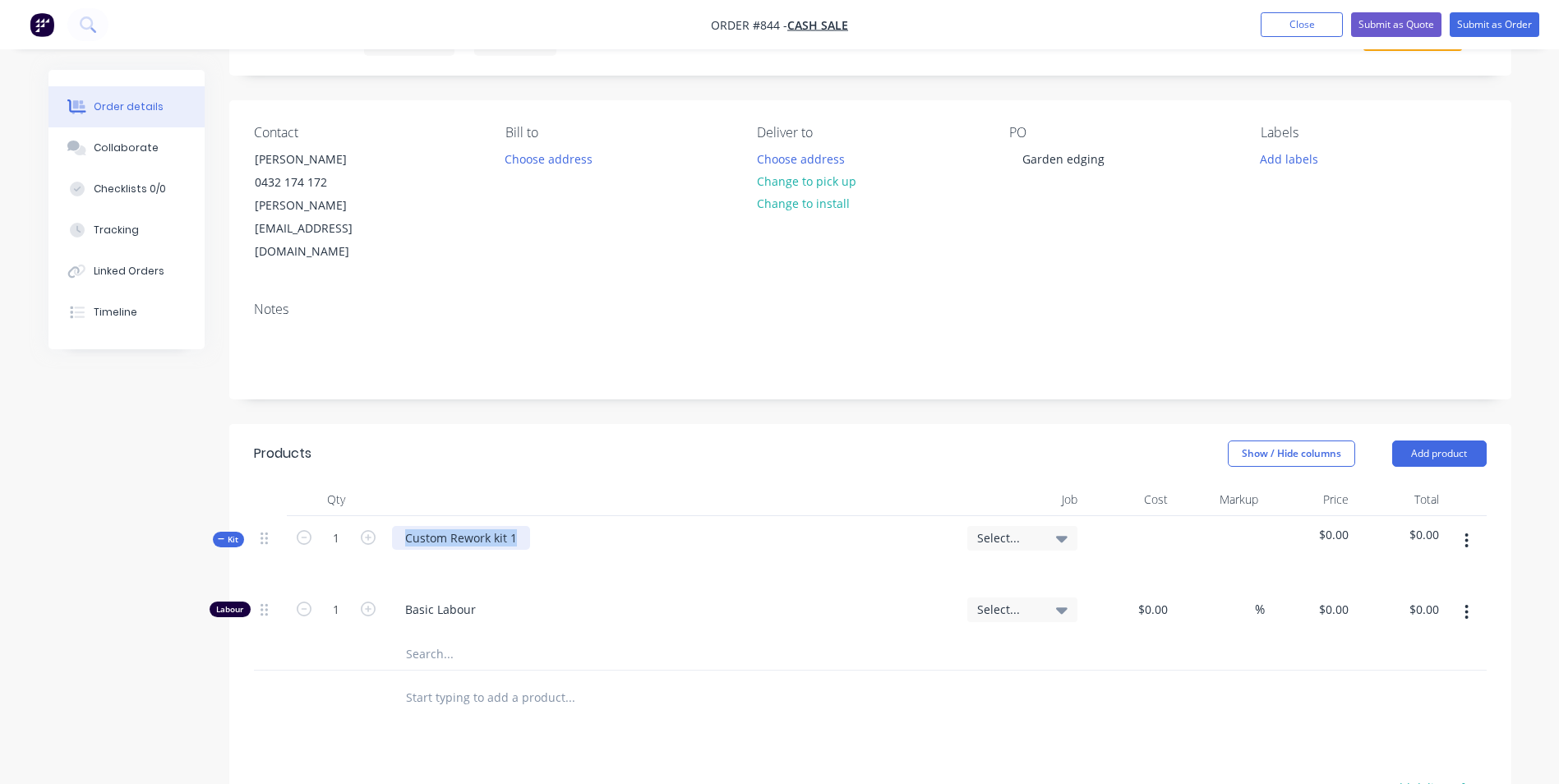
drag, startPoint x: 521, startPoint y: 491, endPoint x: 394, endPoint y: 498, distance: 127.2
click at [394, 526] on div "Custom Rework kit 1" at bounding box center [461, 538] width 138 height 24
click at [333, 526] on input "1" at bounding box center [336, 538] width 43 height 25
type input "102"
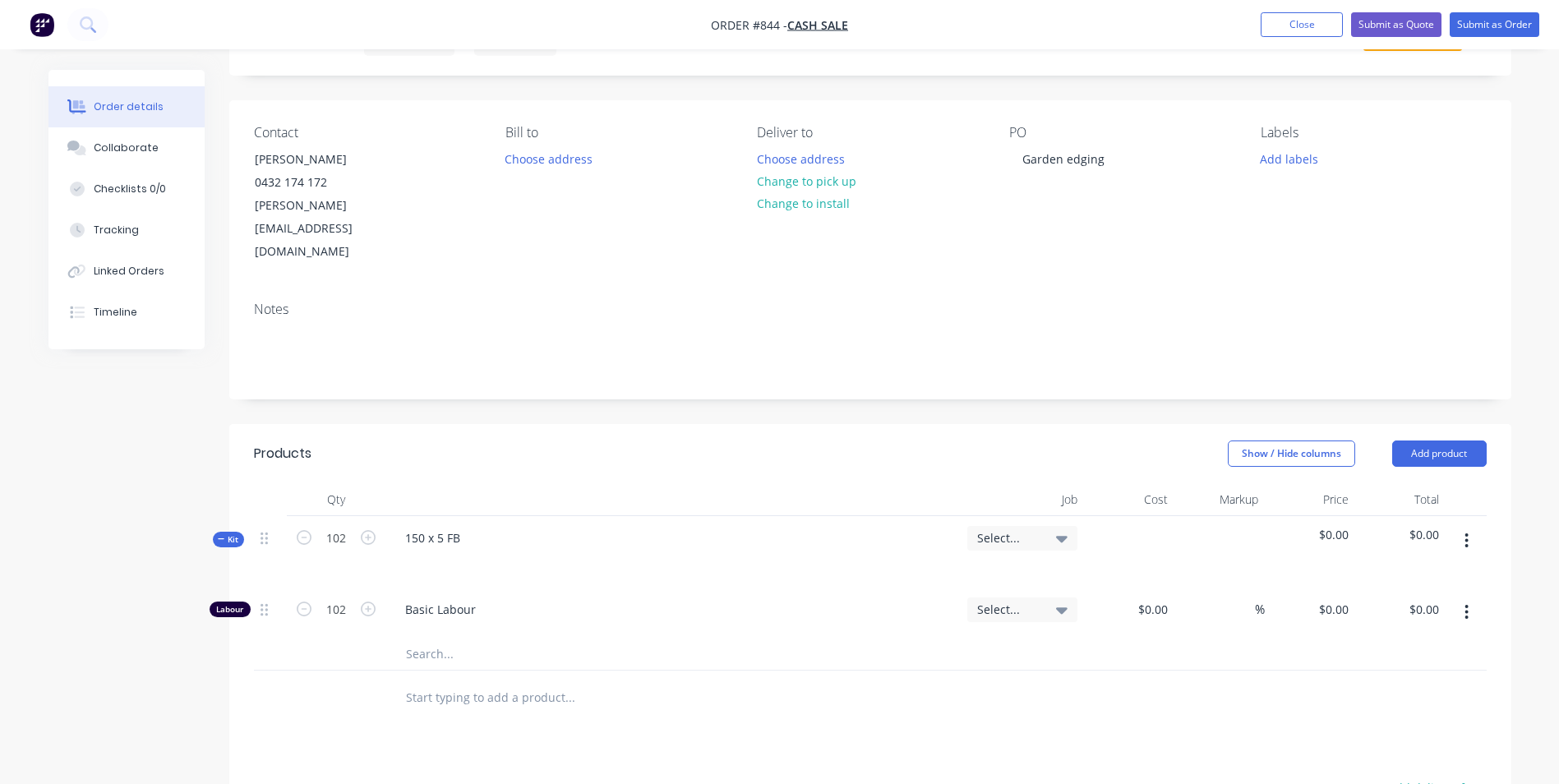
click at [1467, 533] on icon "button" at bounding box center [1467, 540] width 3 height 14
click at [1430, 572] on div "Add product to kit" at bounding box center [1408, 584] width 127 height 24
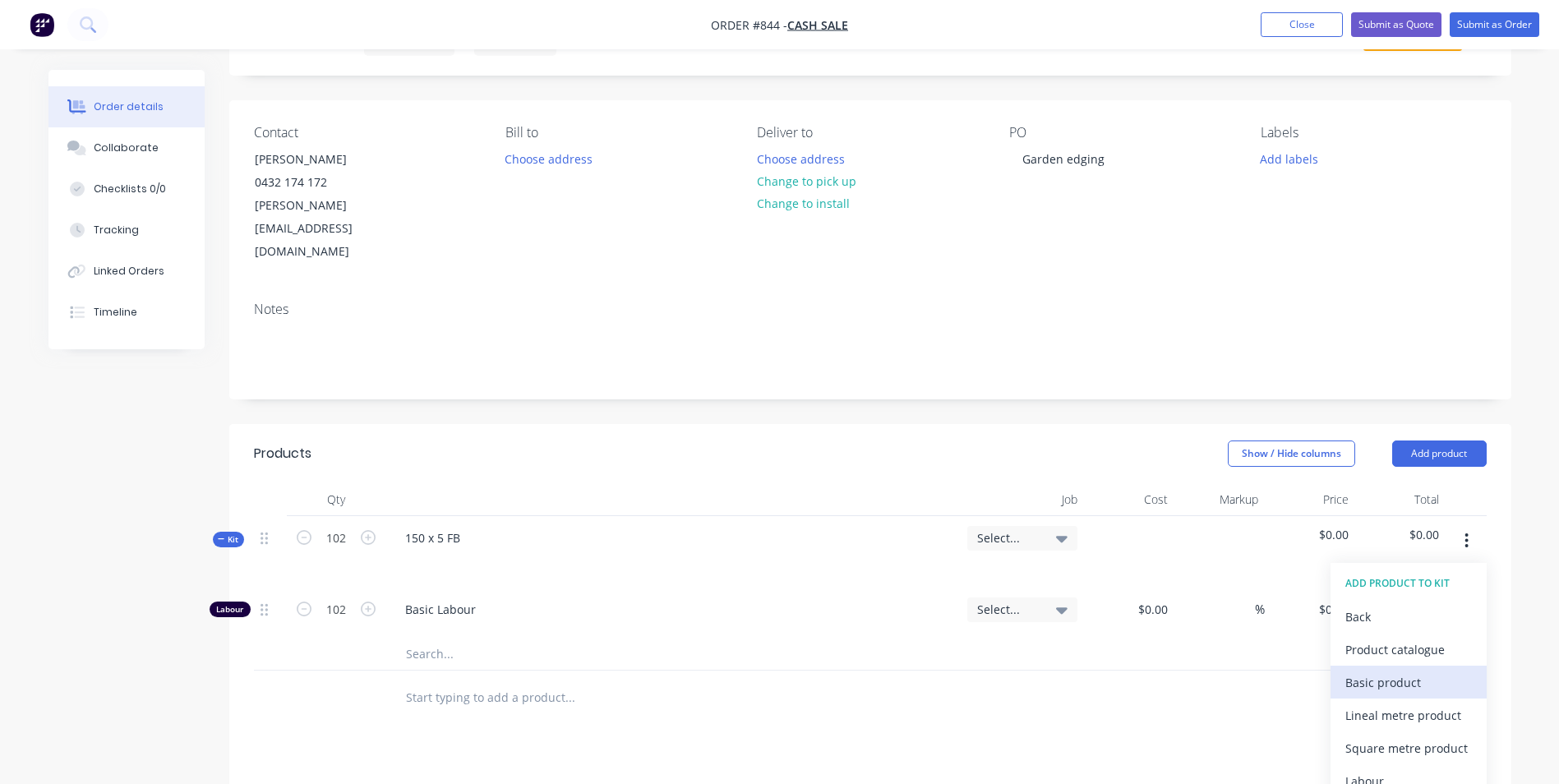
click at [1355, 671] on div "Basic product" at bounding box center [1408, 683] width 127 height 24
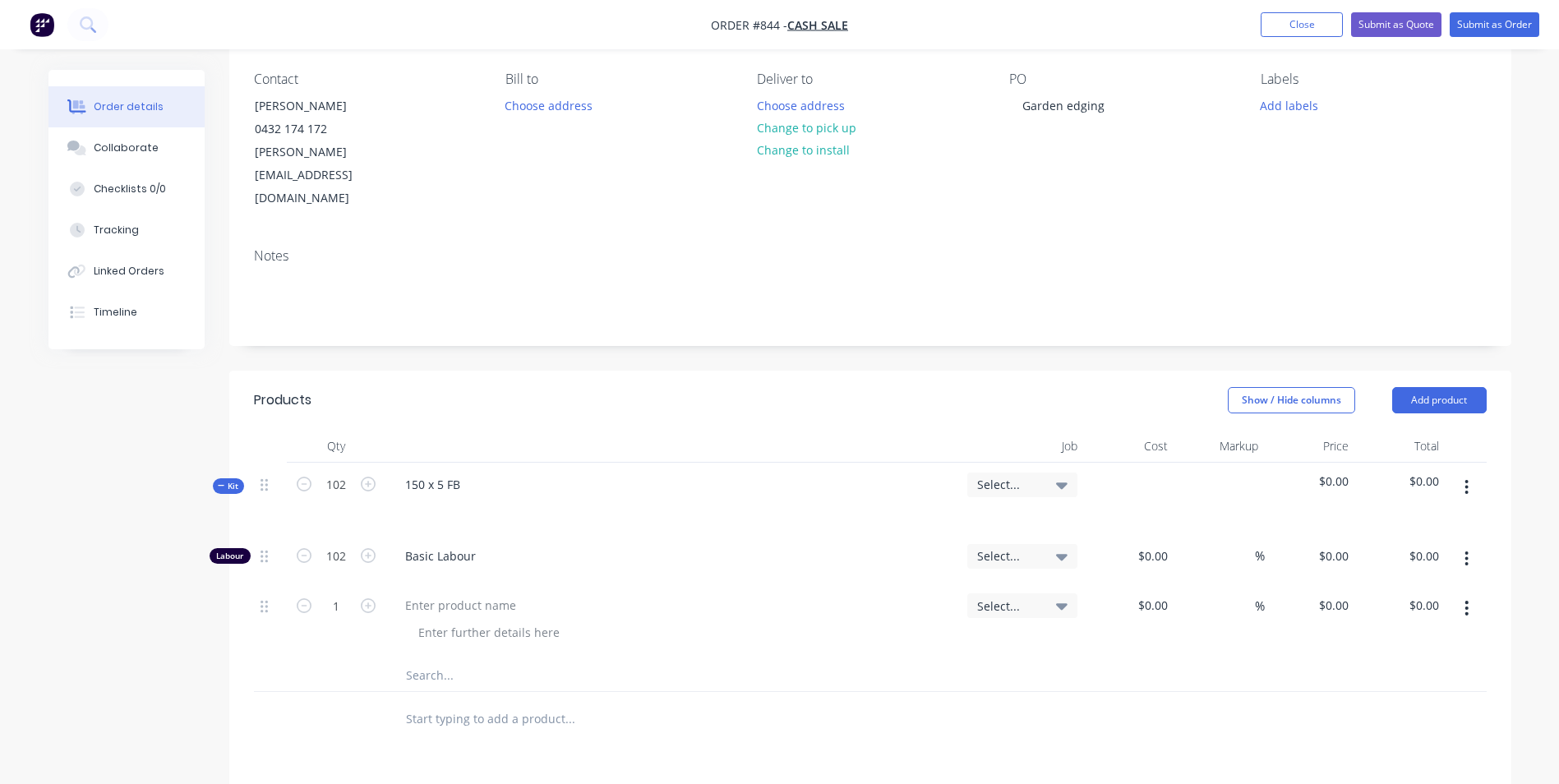
scroll to position [164, 0]
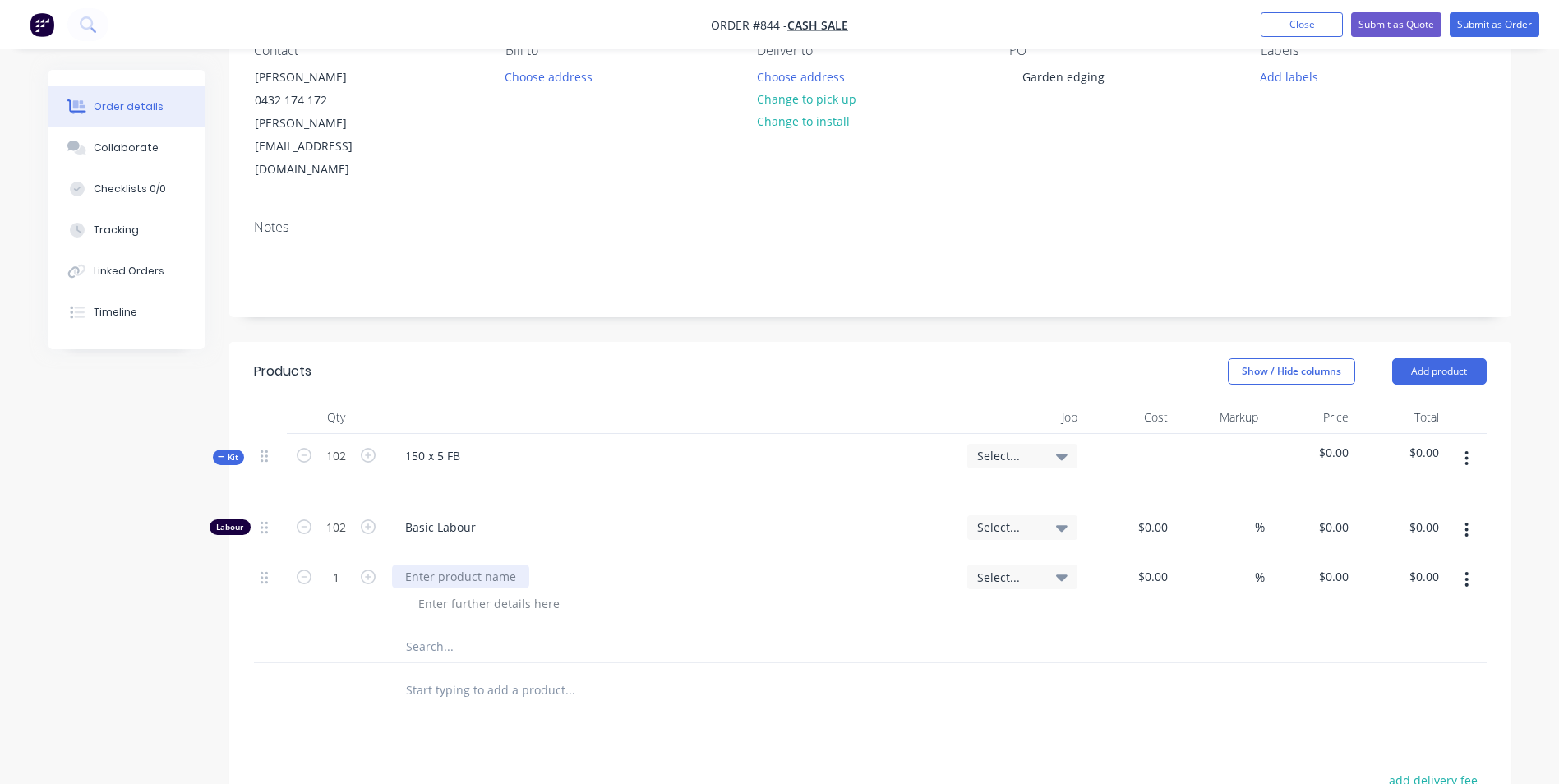
drag, startPoint x: 461, startPoint y: 531, endPoint x: 476, endPoint y: 526, distance: 15.8
click at [461, 564] on div at bounding box center [460, 576] width 137 height 24
type input "$0.00"
click at [1459, 444] on button "button" at bounding box center [1466, 458] width 38 height 30
click at [1385, 555] on div "Duplicate" at bounding box center [1408, 567] width 127 height 24
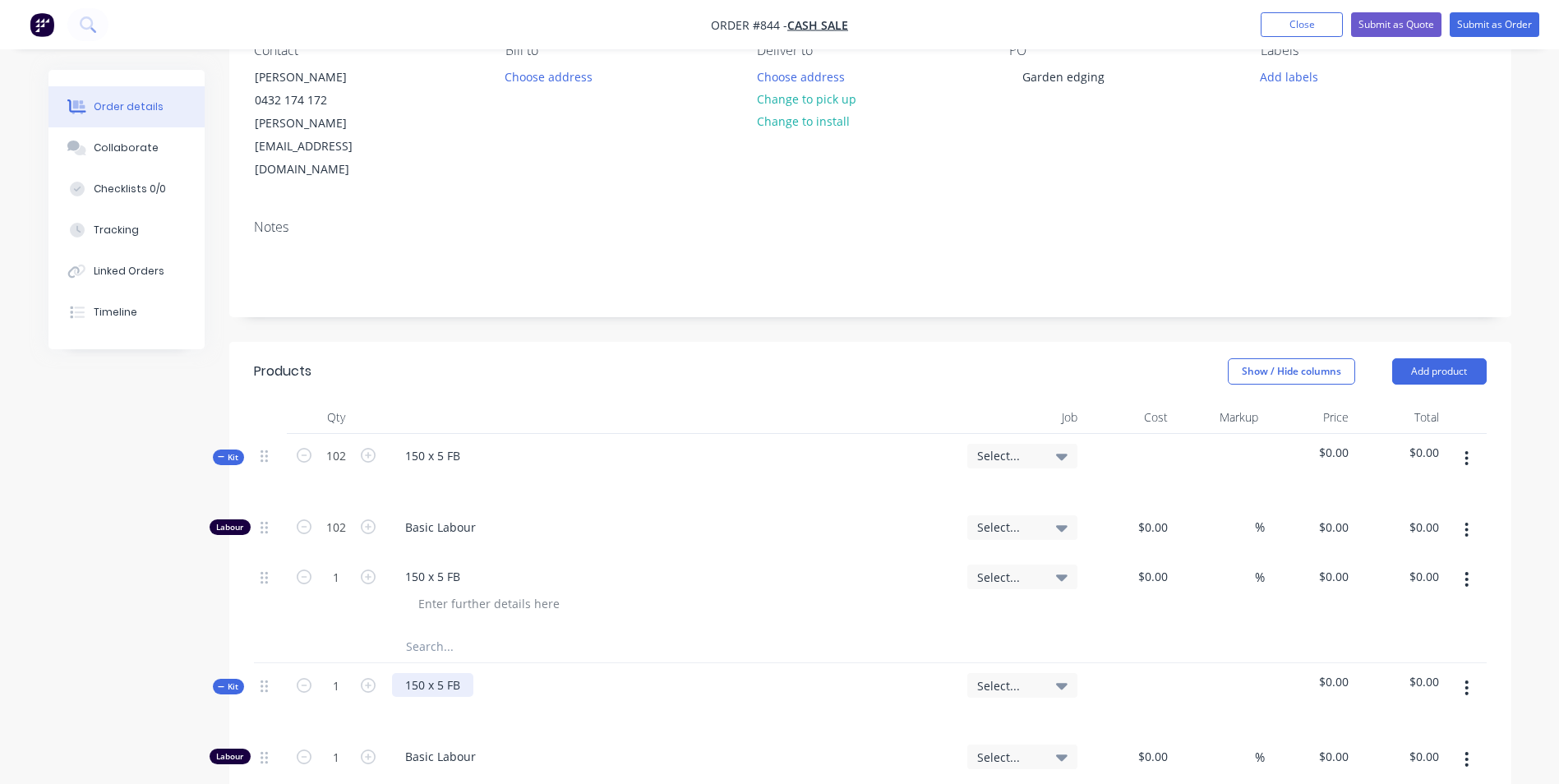
click at [421, 673] on div "150 x 5 FB" at bounding box center [433, 685] width 82 height 24
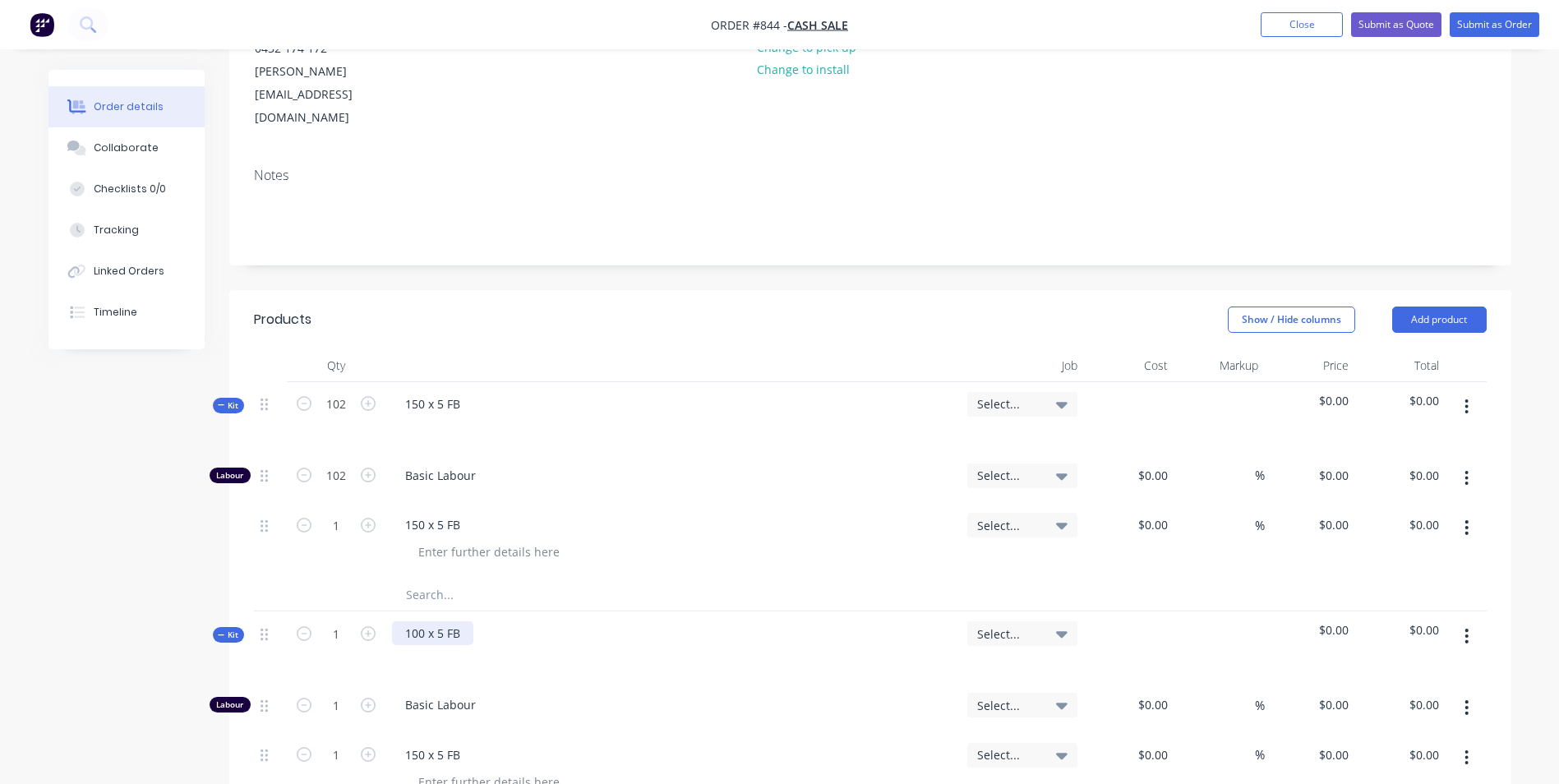
scroll to position [247, 0]
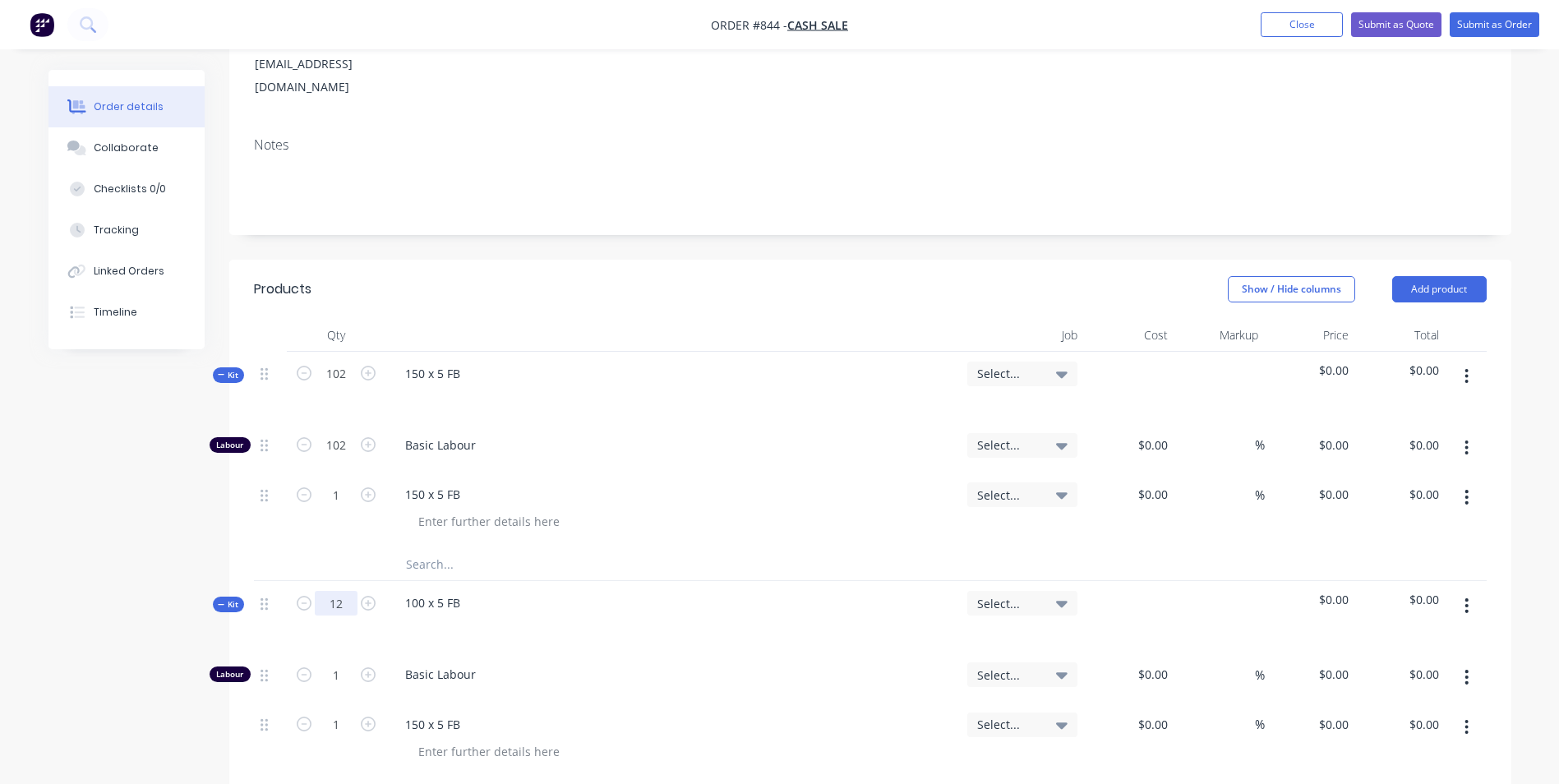
type input "12"
type input "0.1176"
click at [698, 593] on div "100 x 5 FB" at bounding box center [673, 616] width 576 height 72
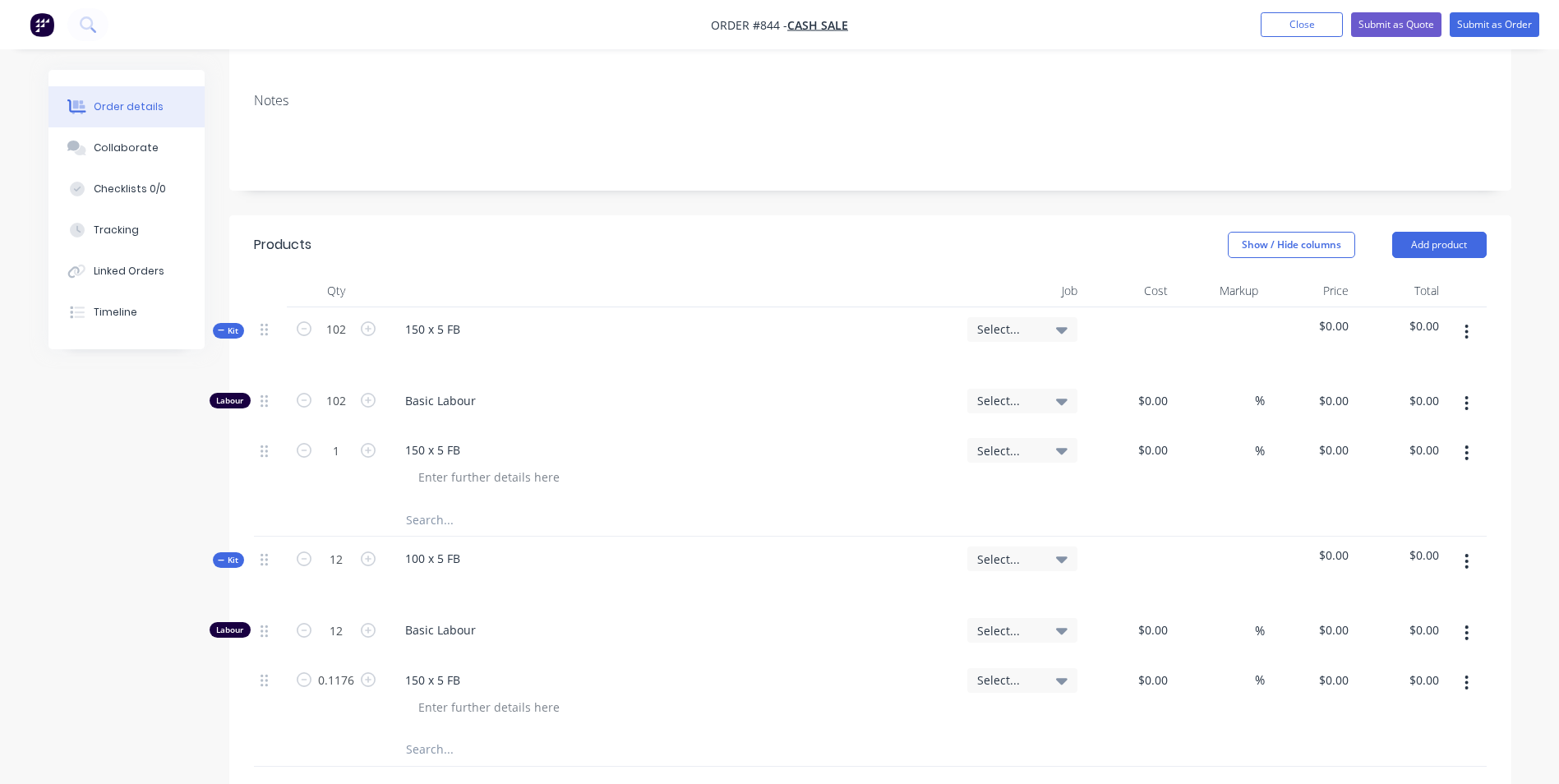
scroll to position [411, 0]
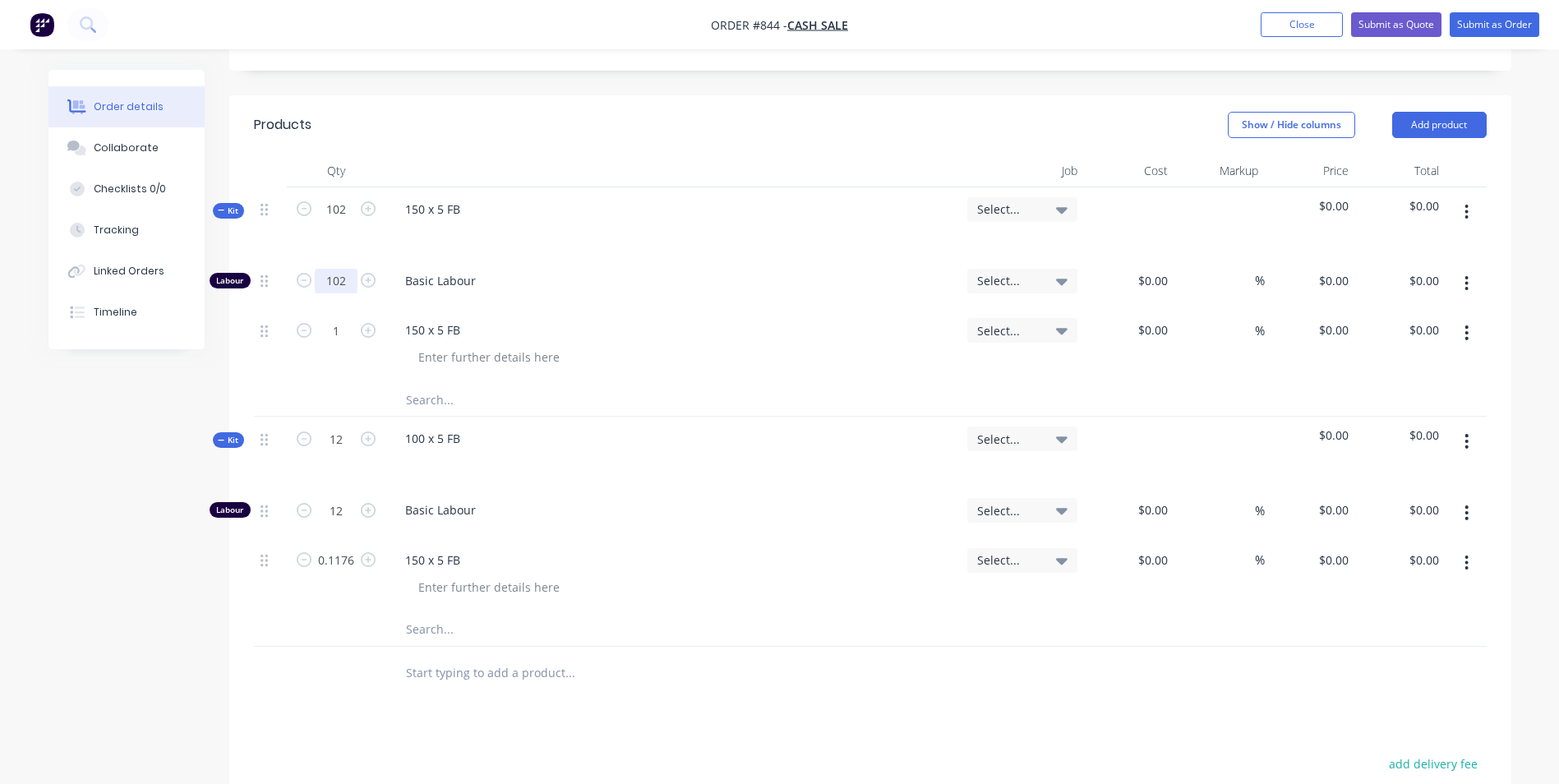
click at [342, 269] on input "102" at bounding box center [336, 281] width 43 height 25
type input "."
type input "1"
click at [346, 488] on div "12" at bounding box center [336, 512] width 99 height 50
click at [342, 294] on input "12" at bounding box center [336, 281] width 43 height 25
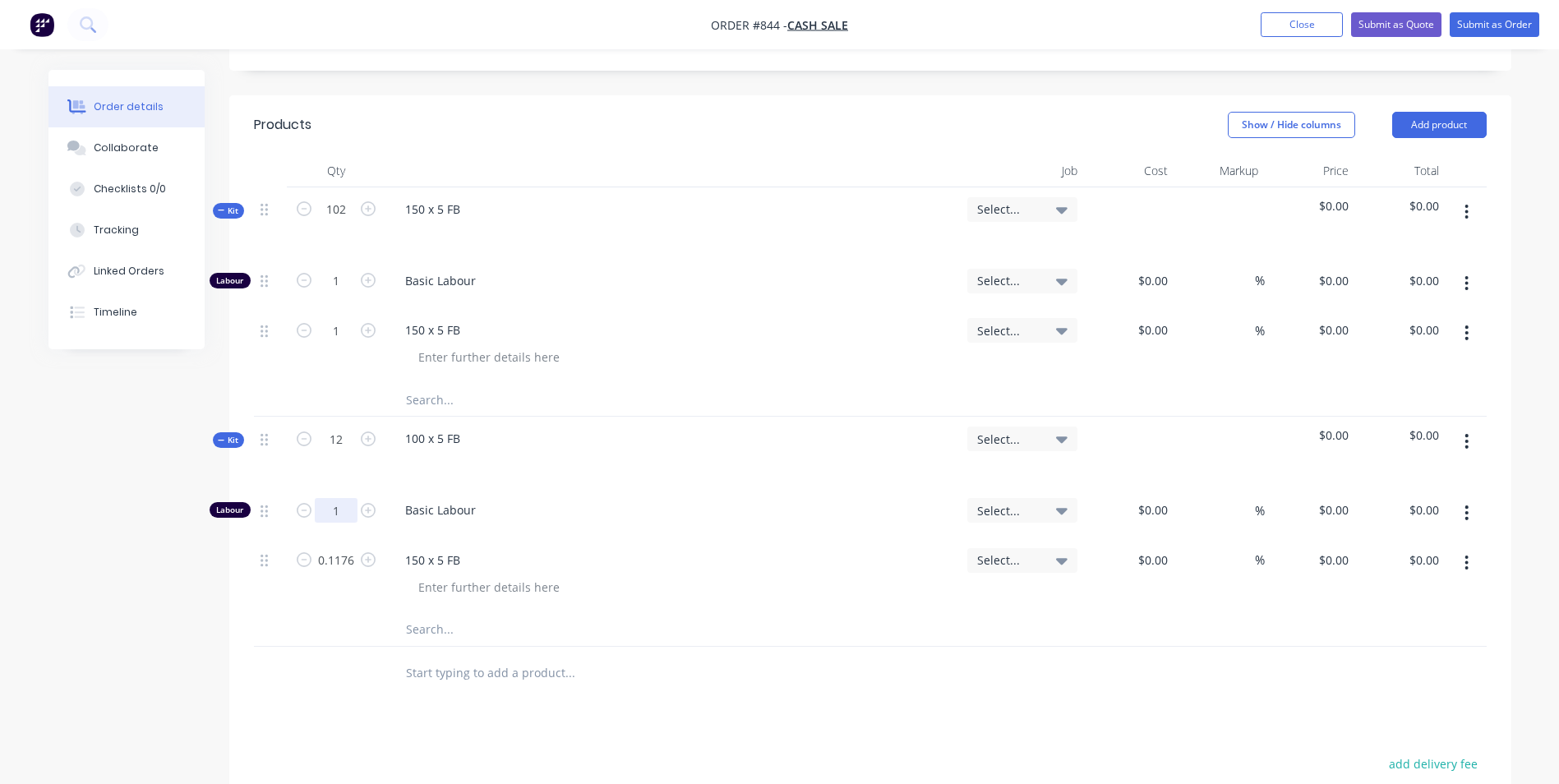
type input "1"
click at [330, 548] on div "0.1176" at bounding box center [336, 575] width 99 height 75
click at [339, 294] on input "0.1176" at bounding box center [336, 281] width 43 height 25
type input "12"
drag, startPoint x: 1275, startPoint y: 416, endPoint x: 1156, endPoint y: 451, distance: 124.0
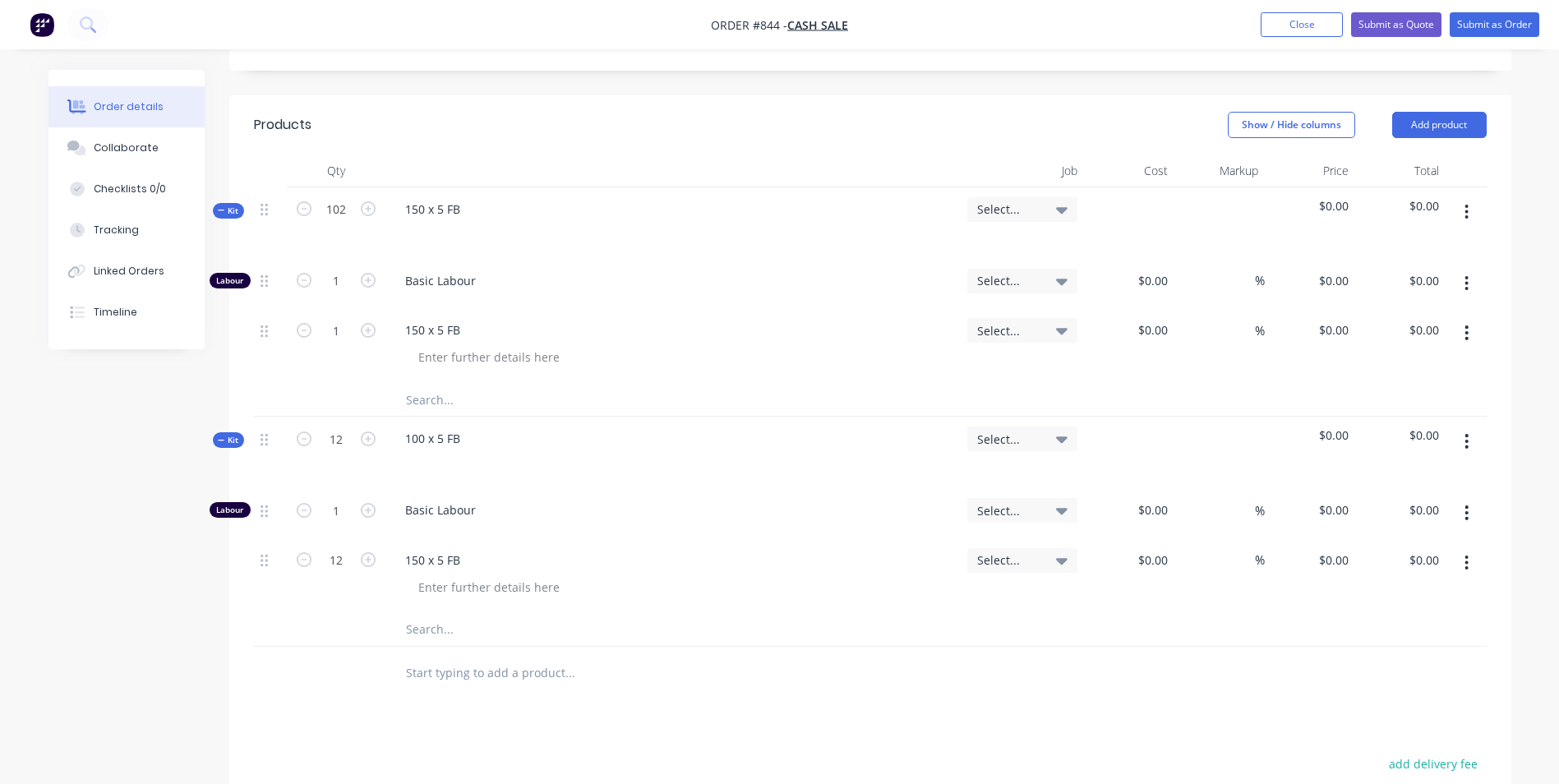
click at [1266, 417] on div "$0.00" at bounding box center [1310, 452] width 90 height 72
type input "102"
click at [1167, 318] on input "0" at bounding box center [1165, 330] width 19 height 24
type input "$12.00"
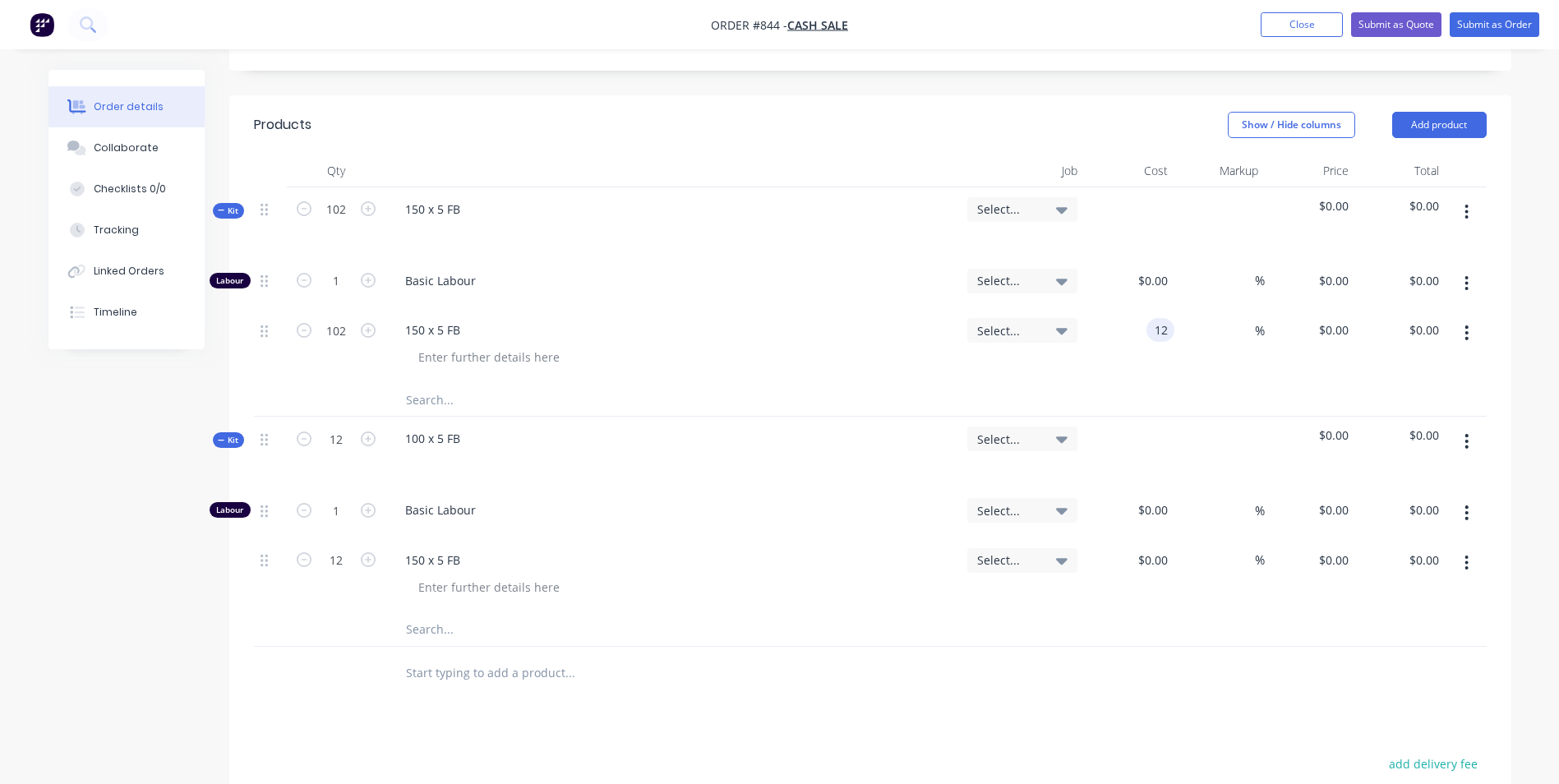
type input "$1,224.00"
type input "45"
type input "17.4"
type input "$1,774.80"
type input "$17.40"
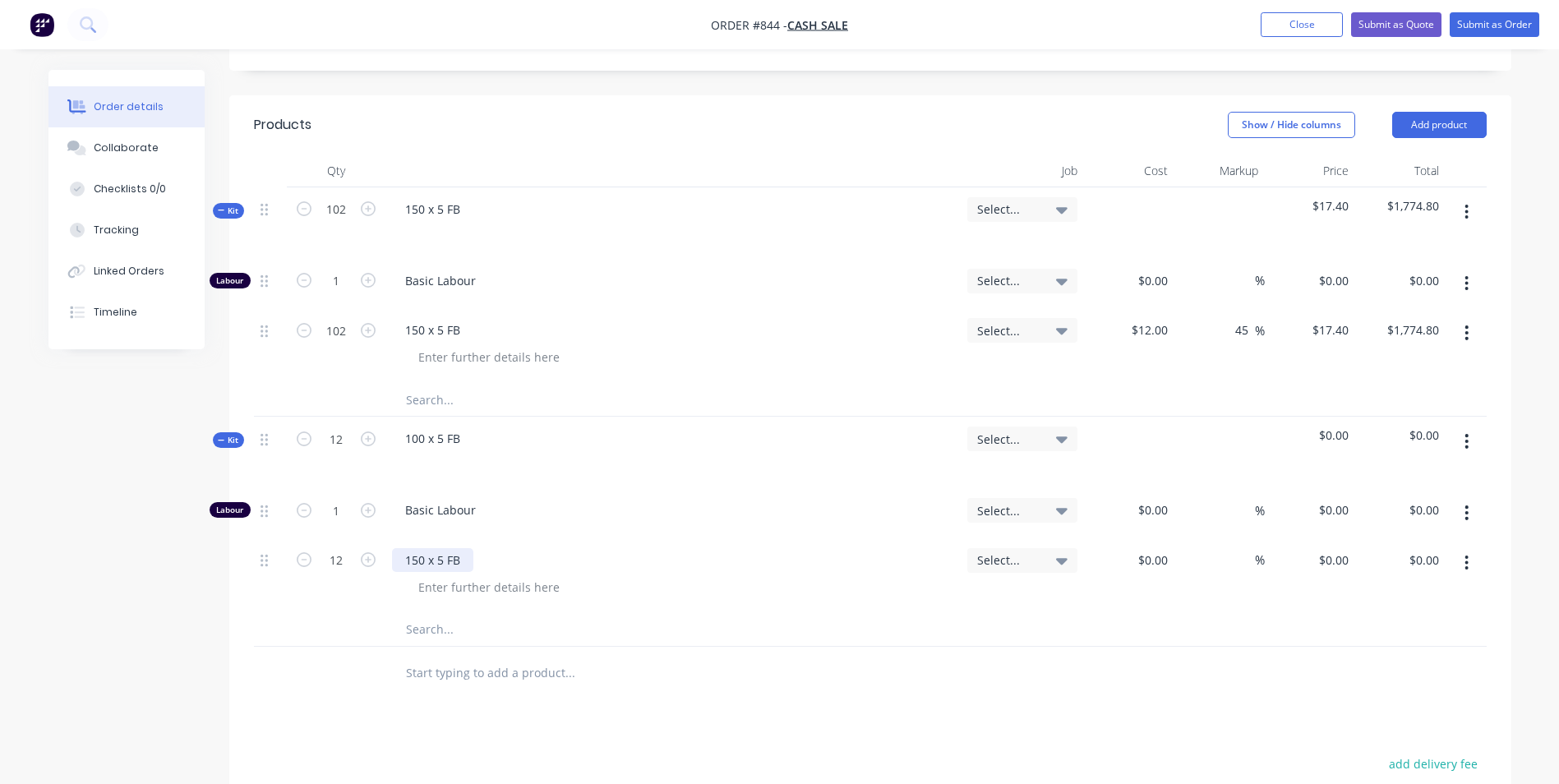
click at [421, 548] on div "150 x 5 FB" at bounding box center [433, 560] width 82 height 24
click at [1147, 538] on div "0 0" at bounding box center [1129, 575] width 90 height 75
type input "$7.90"
type input "$94.80"
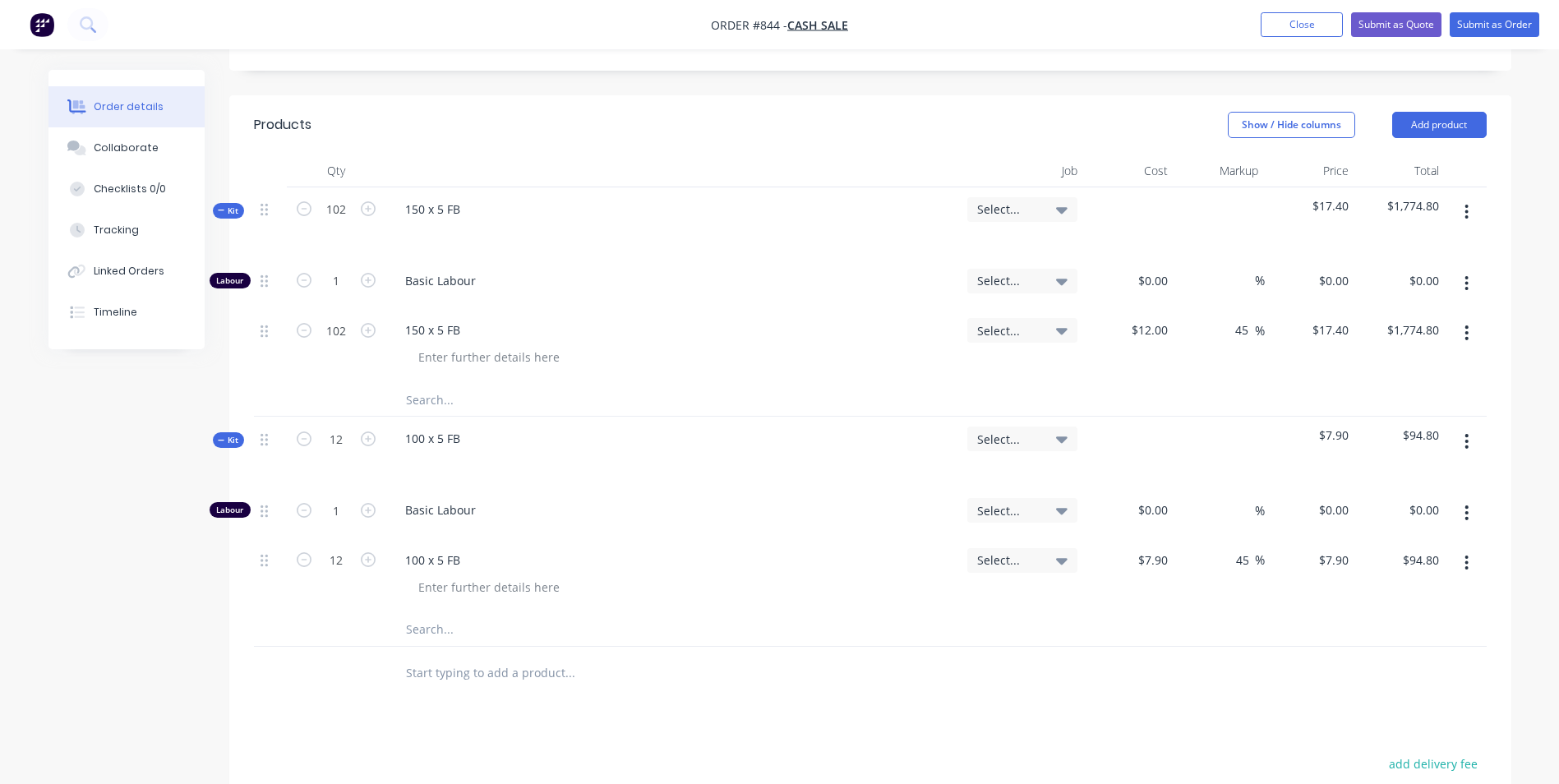
type input "45"
type input "11.455"
type input "$137.46"
type input "$11.455"
click at [1465, 432] on icon "button" at bounding box center [1466, 441] width 4 height 18
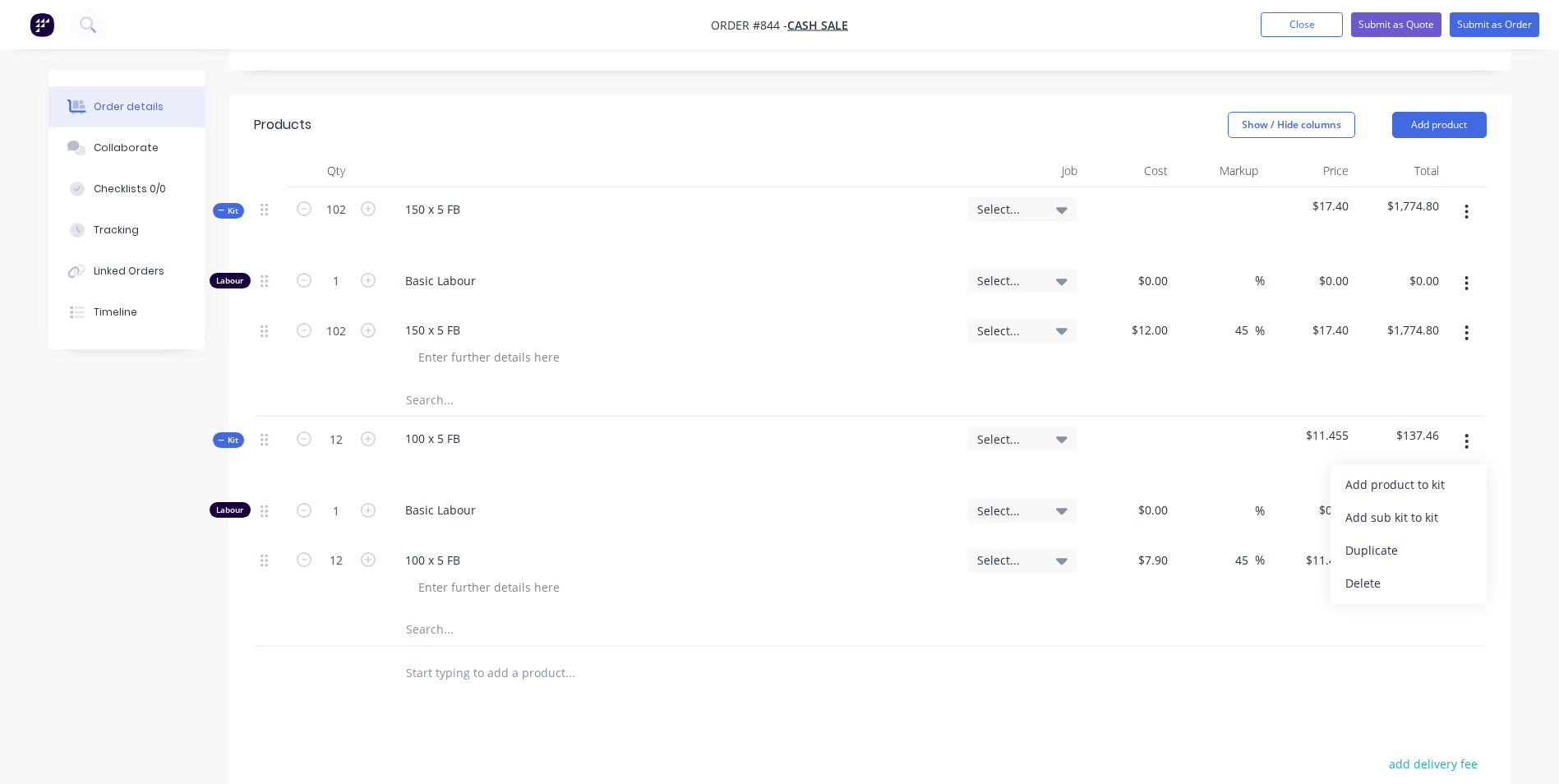
click at [1252, 647] on div at bounding box center [870, 673] width 1233 height 54
click at [1467, 434] on icon "button" at bounding box center [1467, 441] width 3 height 14
click at [1382, 538] on div "Duplicate" at bounding box center [1408, 550] width 127 height 24
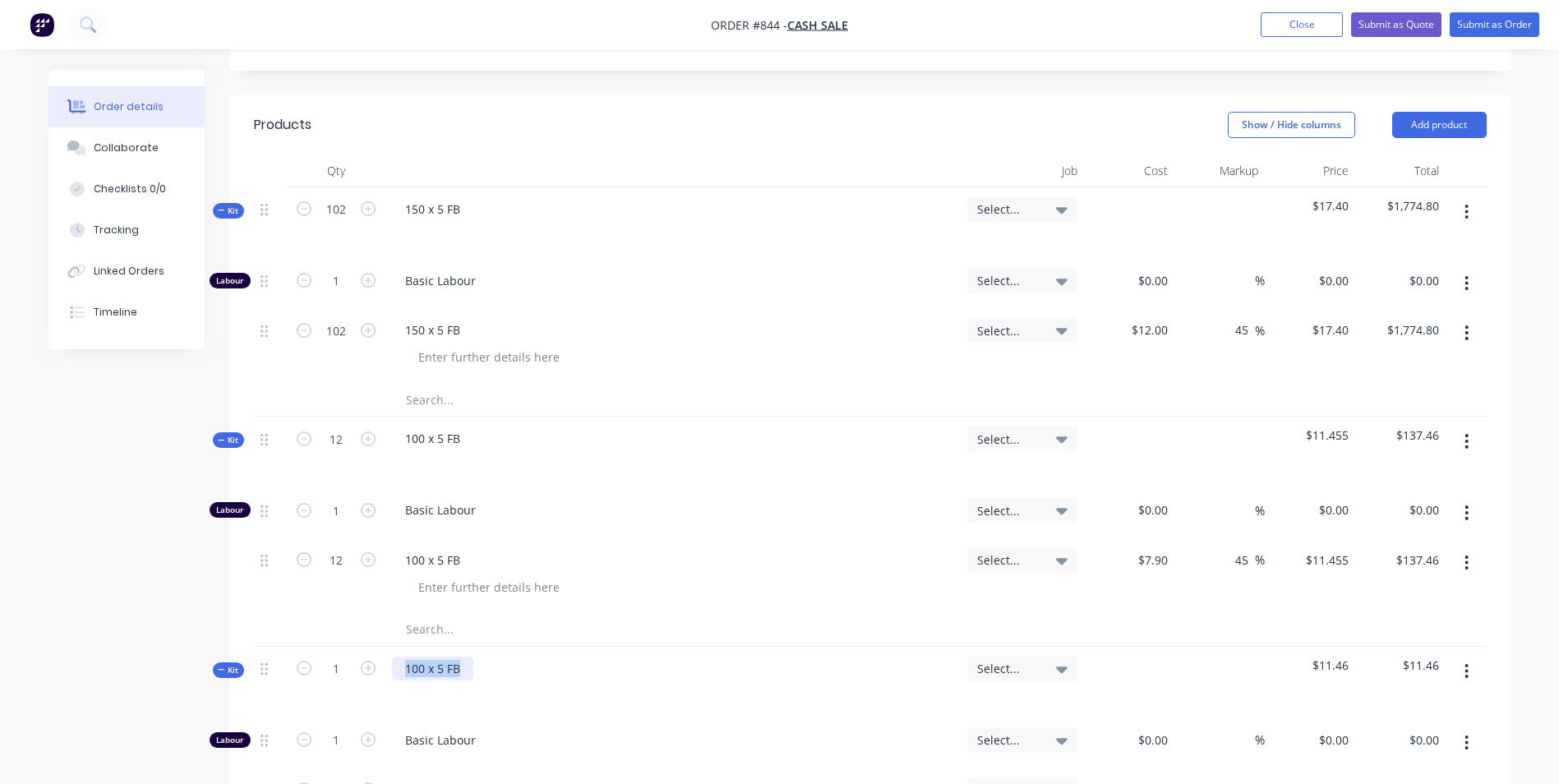
drag, startPoint x: 465, startPoint y: 623, endPoint x: 371, endPoint y: 646, distance: 96.8
click at [374, 647] on div "Kit 1 100 x 5 FB Select... $11.46 $11.46" at bounding box center [870, 683] width 1233 height 72
click at [339, 222] on input "1" at bounding box center [336, 209] width 43 height 25
type input "12"
type input "0.9996"
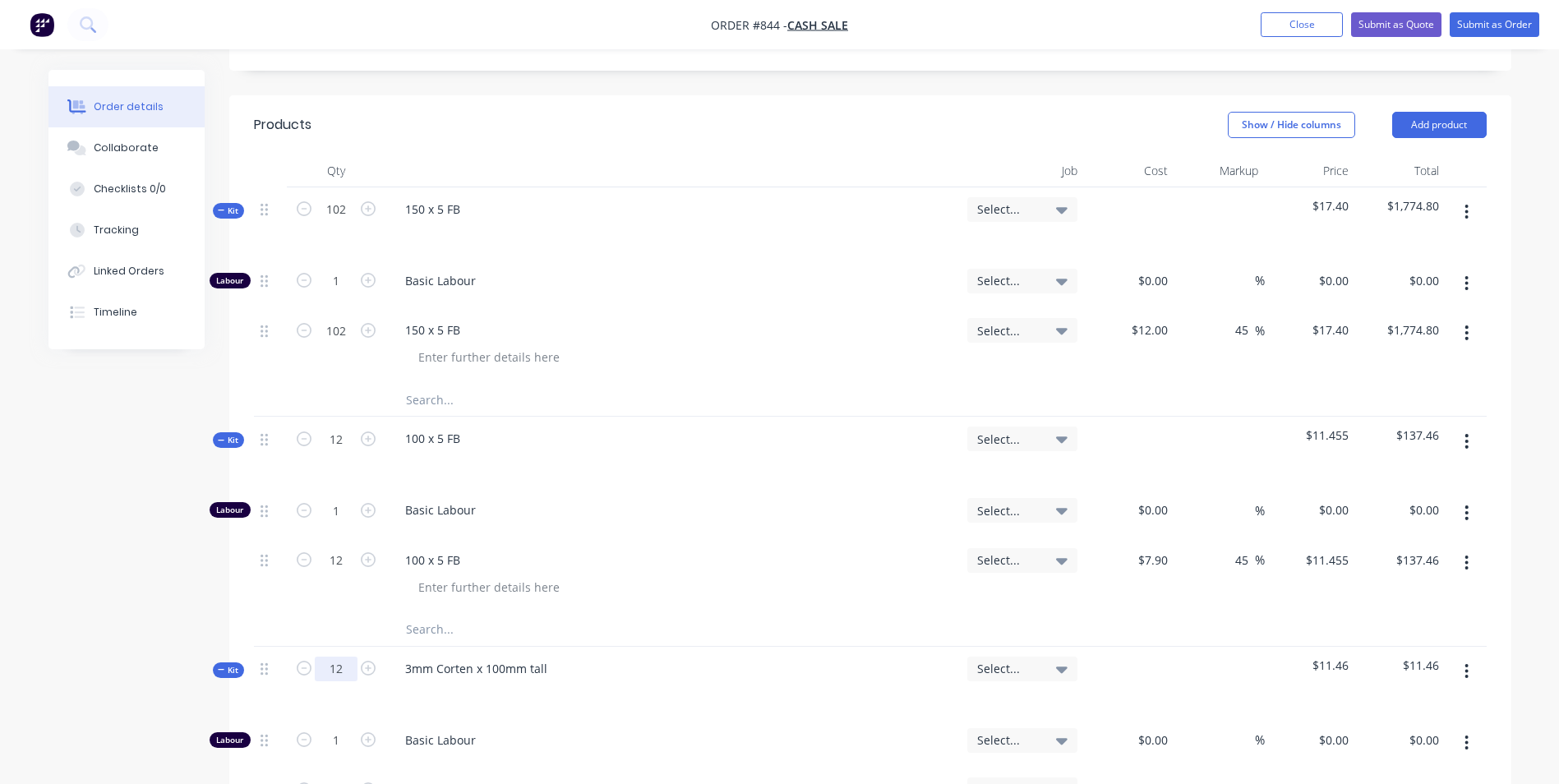
type input "12"
type input "$137.46"
click at [358, 730] on button "button" at bounding box center [368, 738] width 21 height 17
click at [357, 294] on input "1.9996" at bounding box center [336, 281] width 43 height 25
type input "0"
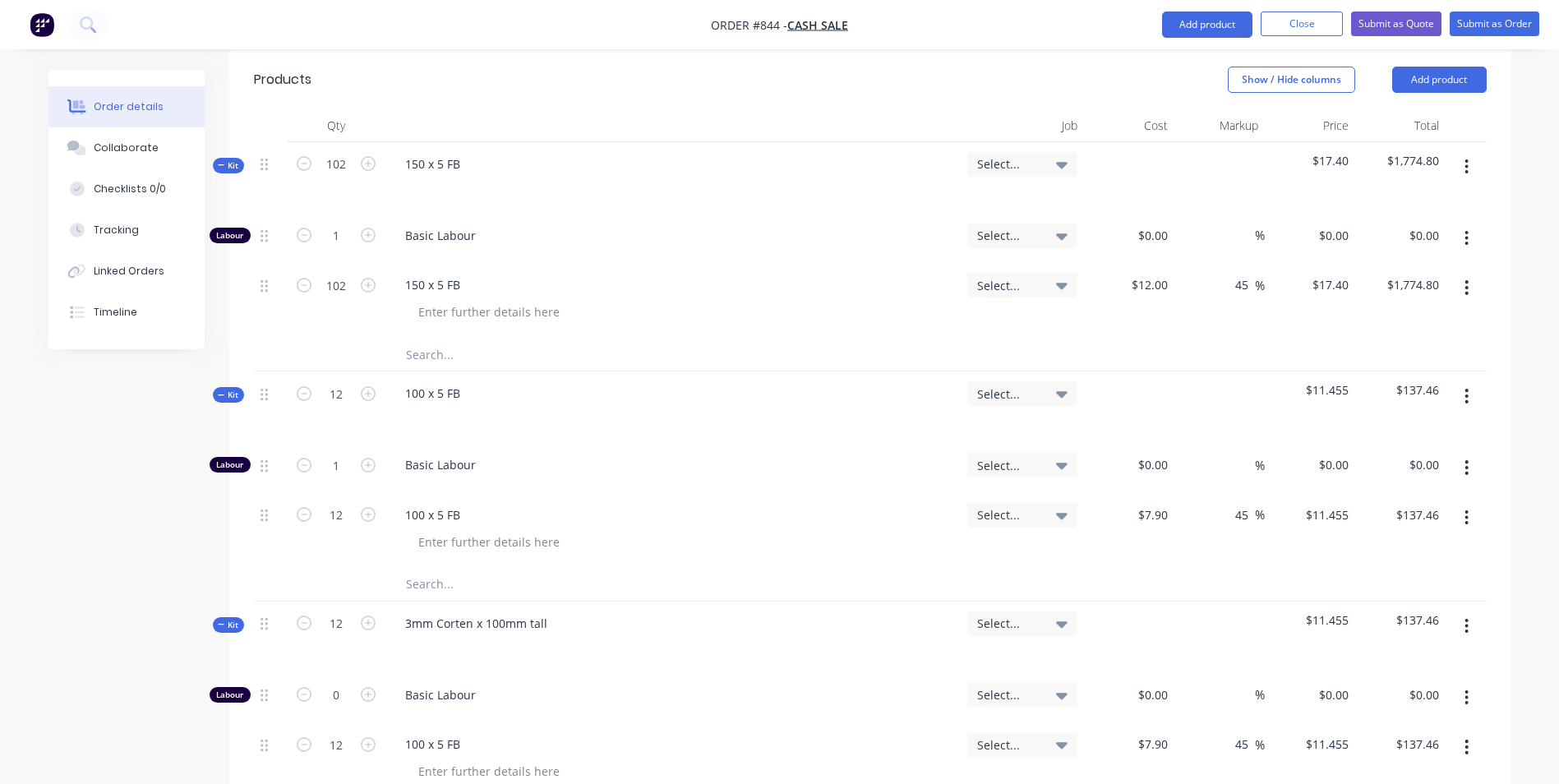
scroll to position [493, 0]
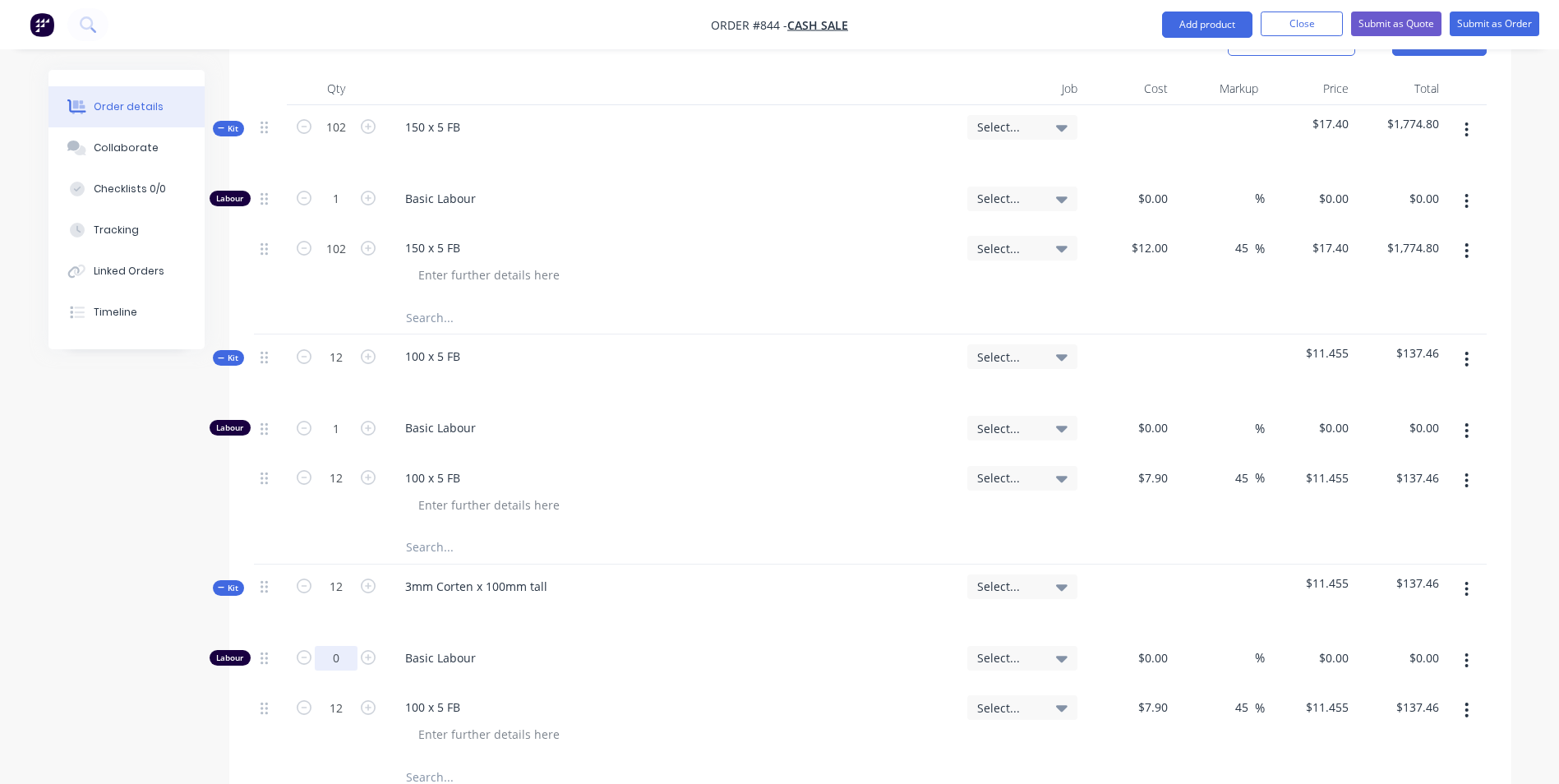
click at [334, 211] on input "0" at bounding box center [336, 198] width 43 height 25
type input "0.5"
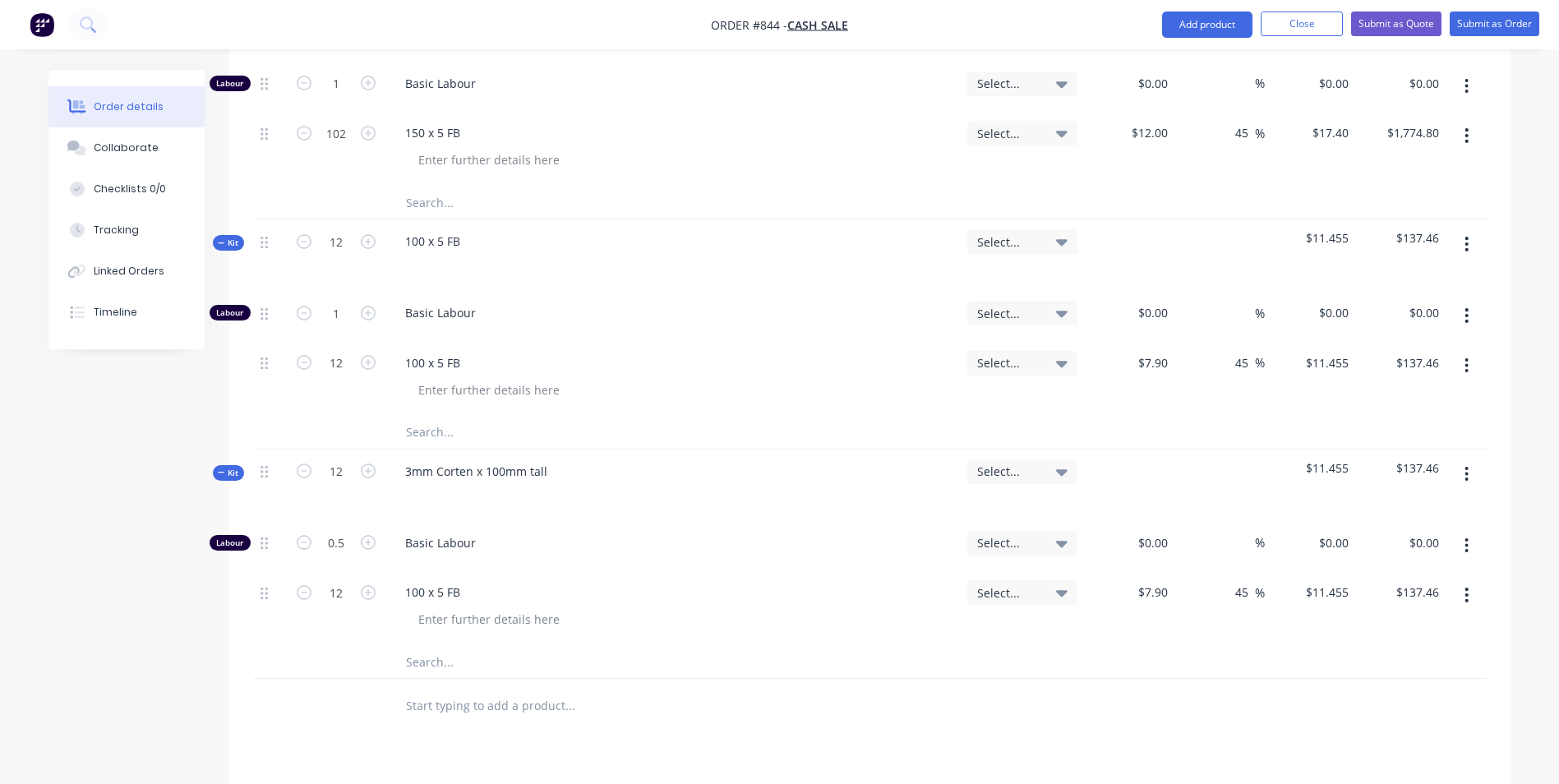
scroll to position [657, 0]
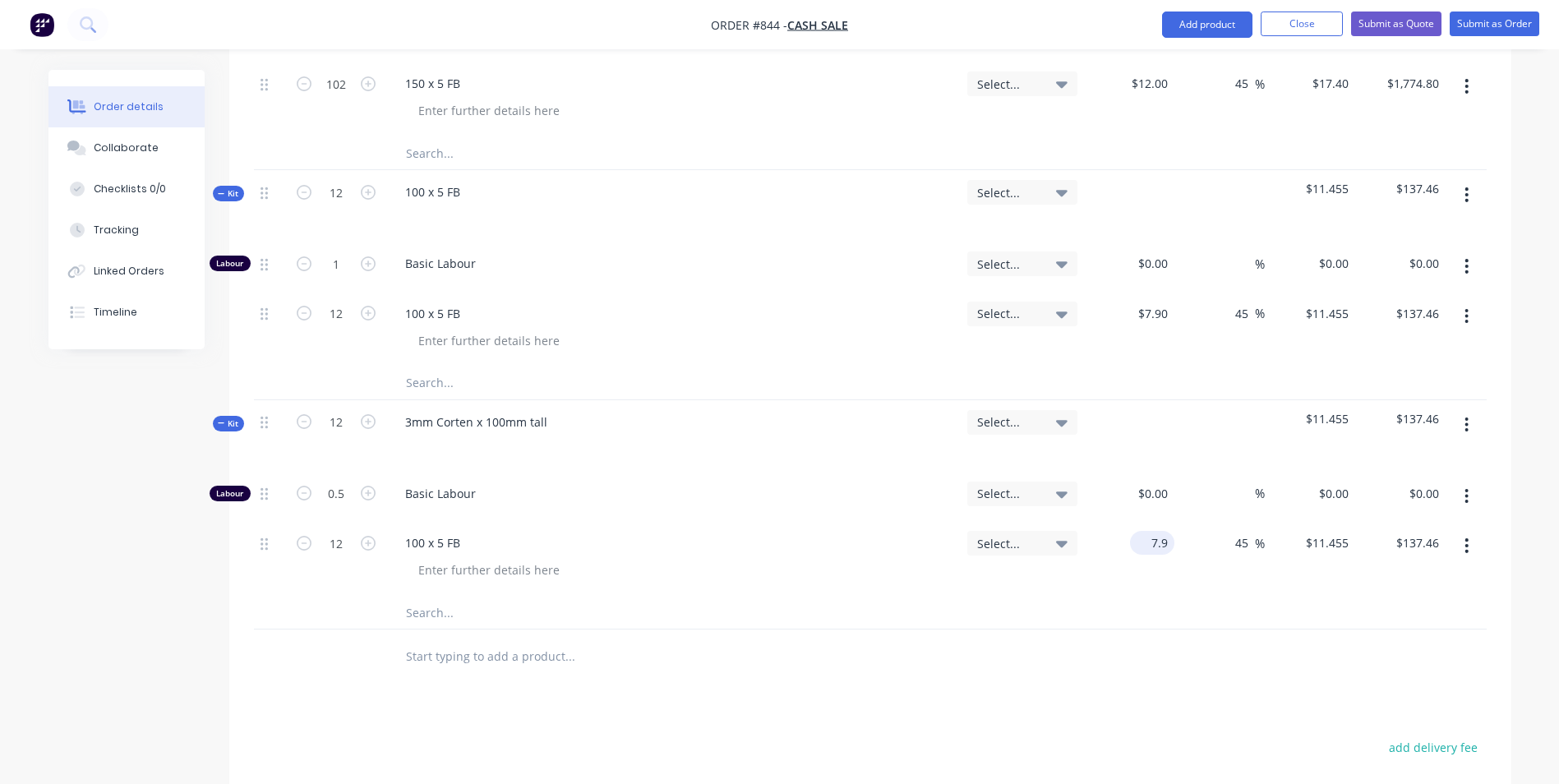
click at [1156, 531] on input "7.9" at bounding box center [1155, 543] width 37 height 24
type input "$15.00"
type input "$21.75"
type input "$261.00"
click at [351, 47] on input "12" at bounding box center [336, 34] width 43 height 25
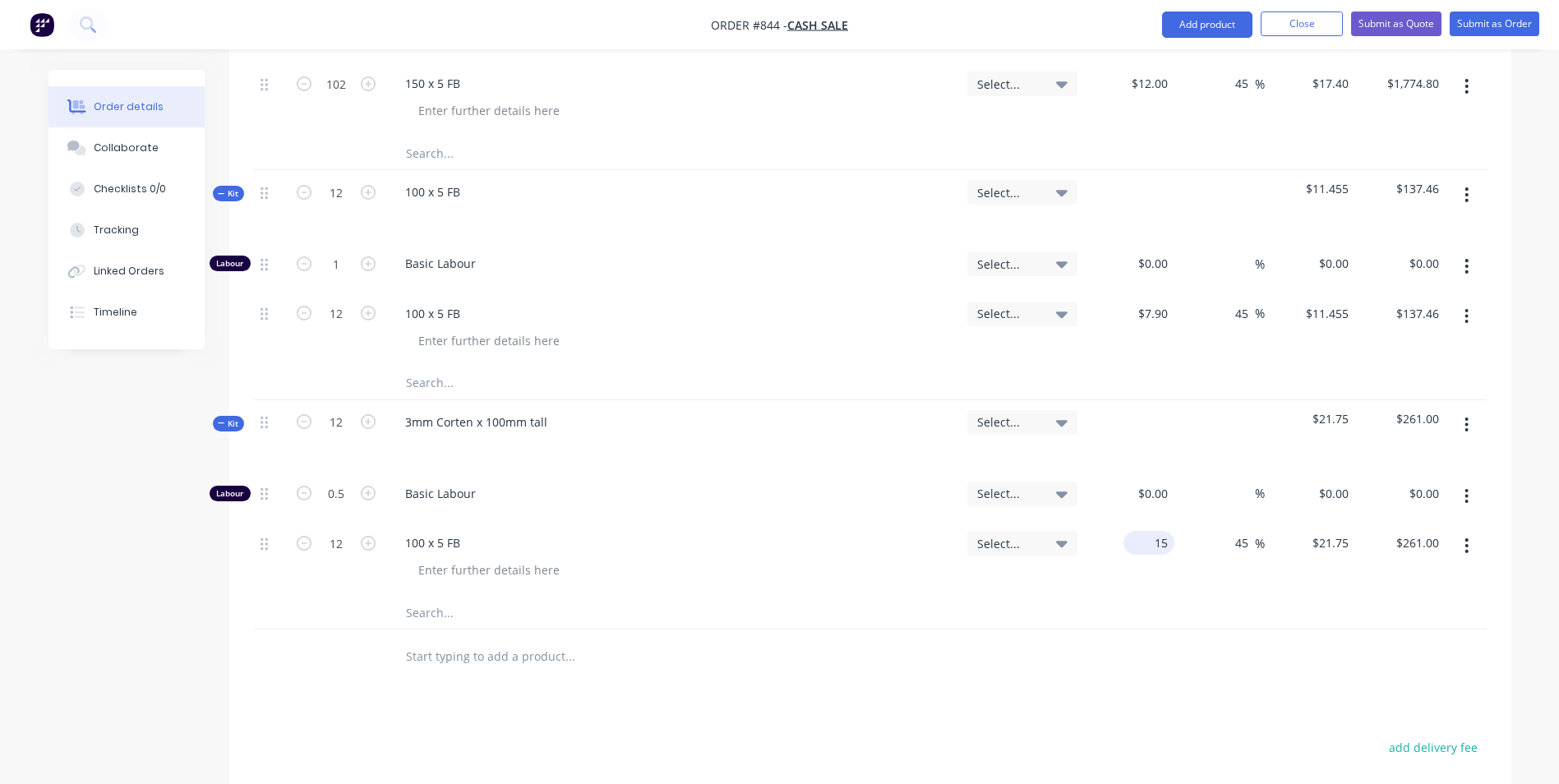
click at [1153, 531] on div "15 $15.00" at bounding box center [1152, 543] width 44 height 24
type input "$10.00"
type input "$14.50"
type input "$174.00"
drag, startPoint x: 447, startPoint y: 497, endPoint x: 484, endPoint y: 497, distance: 37.0
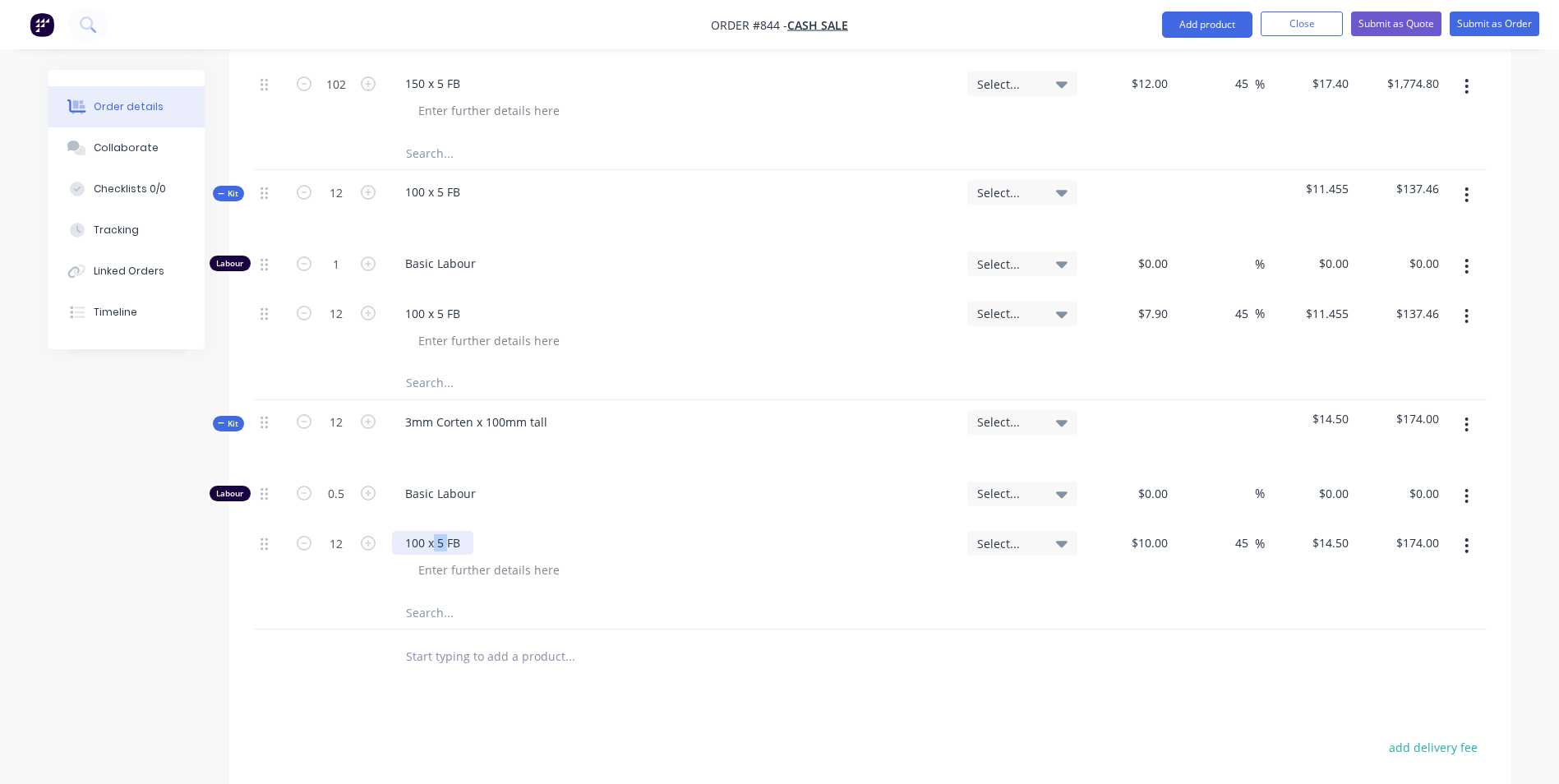
click at [444, 531] on div "100 x 5 FB" at bounding box center [433, 543] width 82 height 24
drag, startPoint x: 470, startPoint y: 497, endPoint x: 444, endPoint y: 507, distance: 27.9
click at [435, 531] on div "100 x 5 FB" at bounding box center [433, 543] width 82 height 24
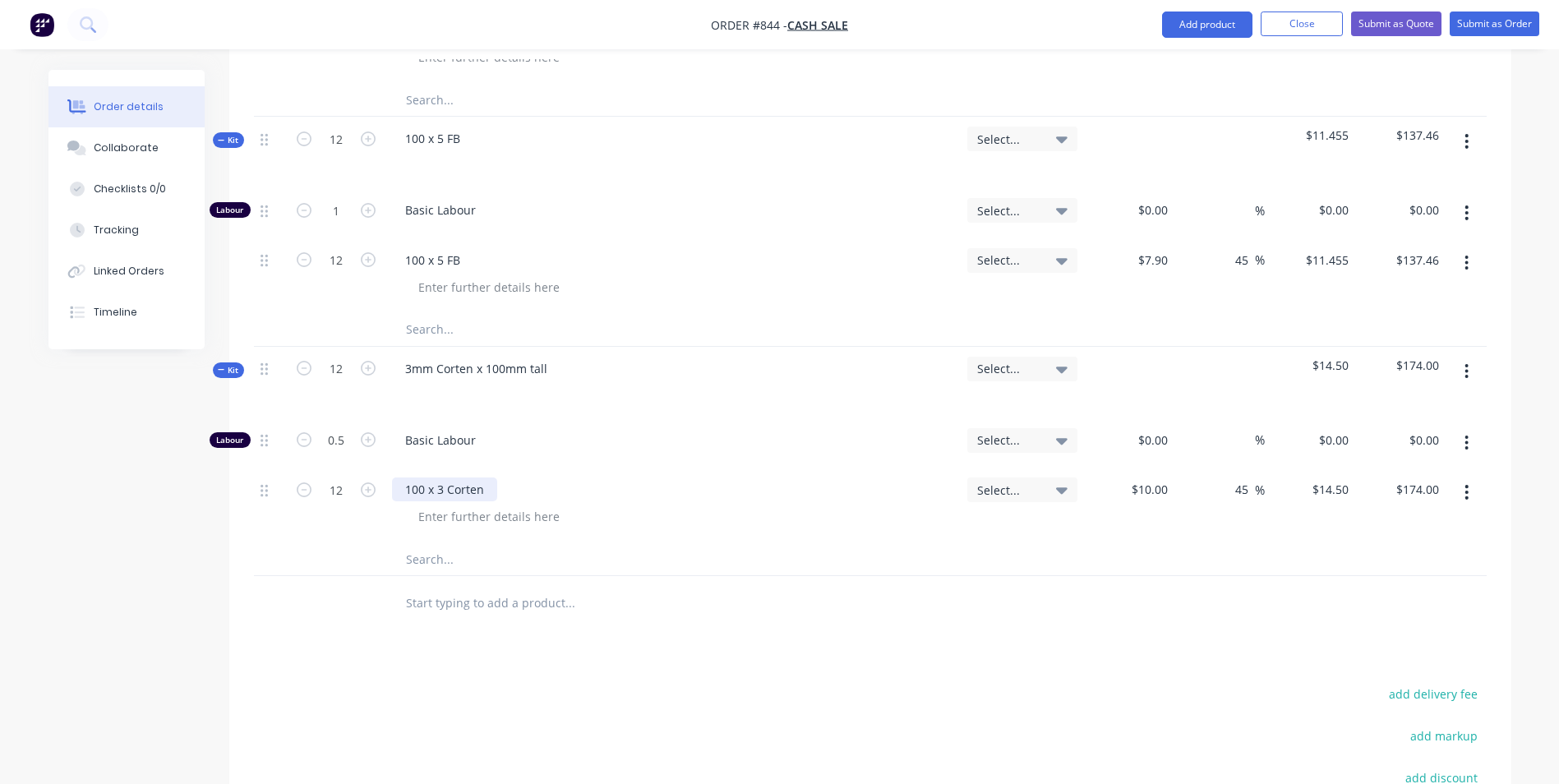
scroll to position [740, 0]
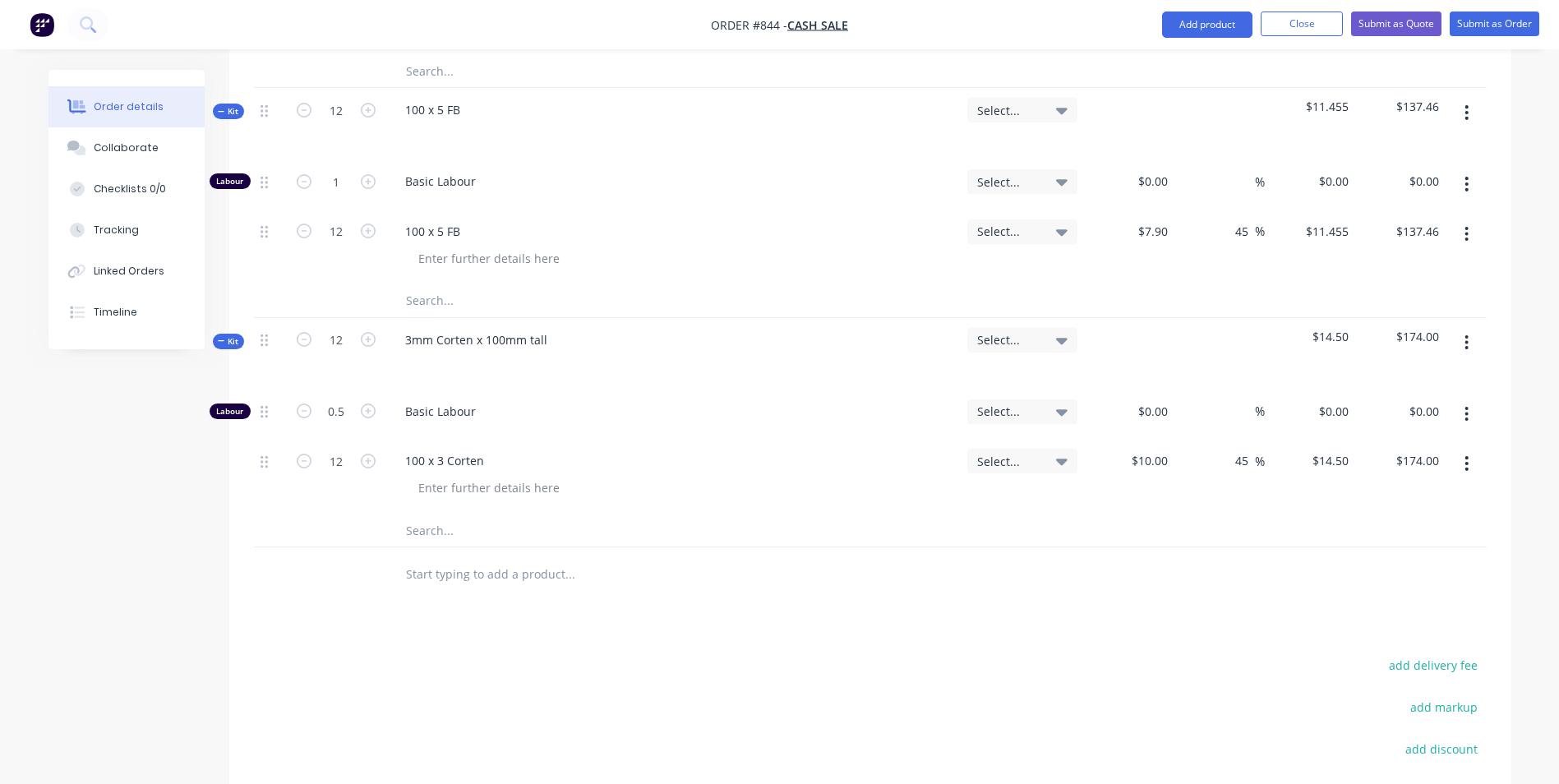
click at [1464, 334] on icon "button" at bounding box center [1466, 342] width 4 height 18
click at [1384, 439] on div "Duplicate" at bounding box center [1408, 451] width 127 height 24
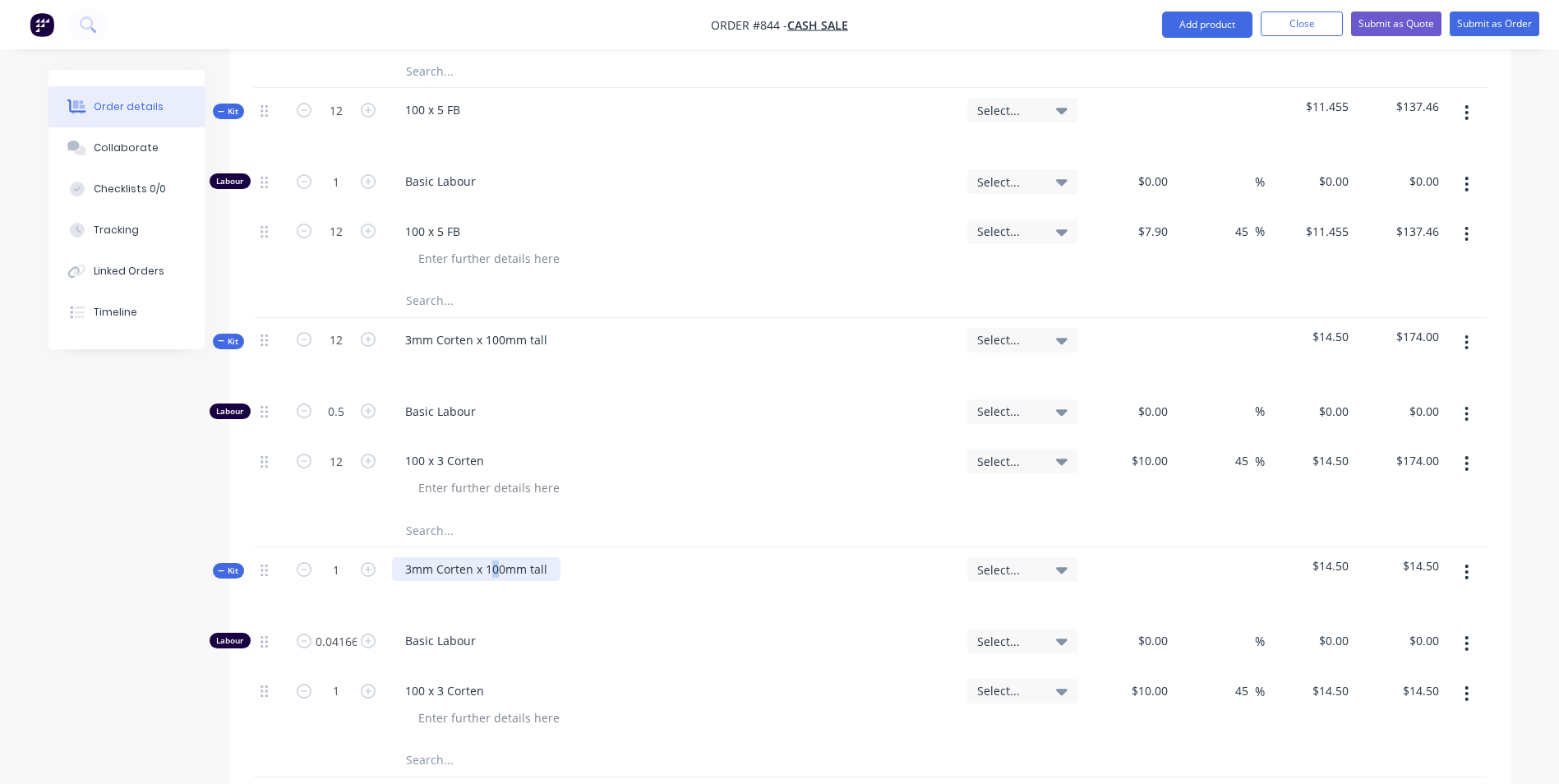
drag, startPoint x: 499, startPoint y: 522, endPoint x: 490, endPoint y: 523, distance: 9.1
click at [490, 557] on div "3mm Corten x 100mm tall" at bounding box center [476, 569] width 169 height 24
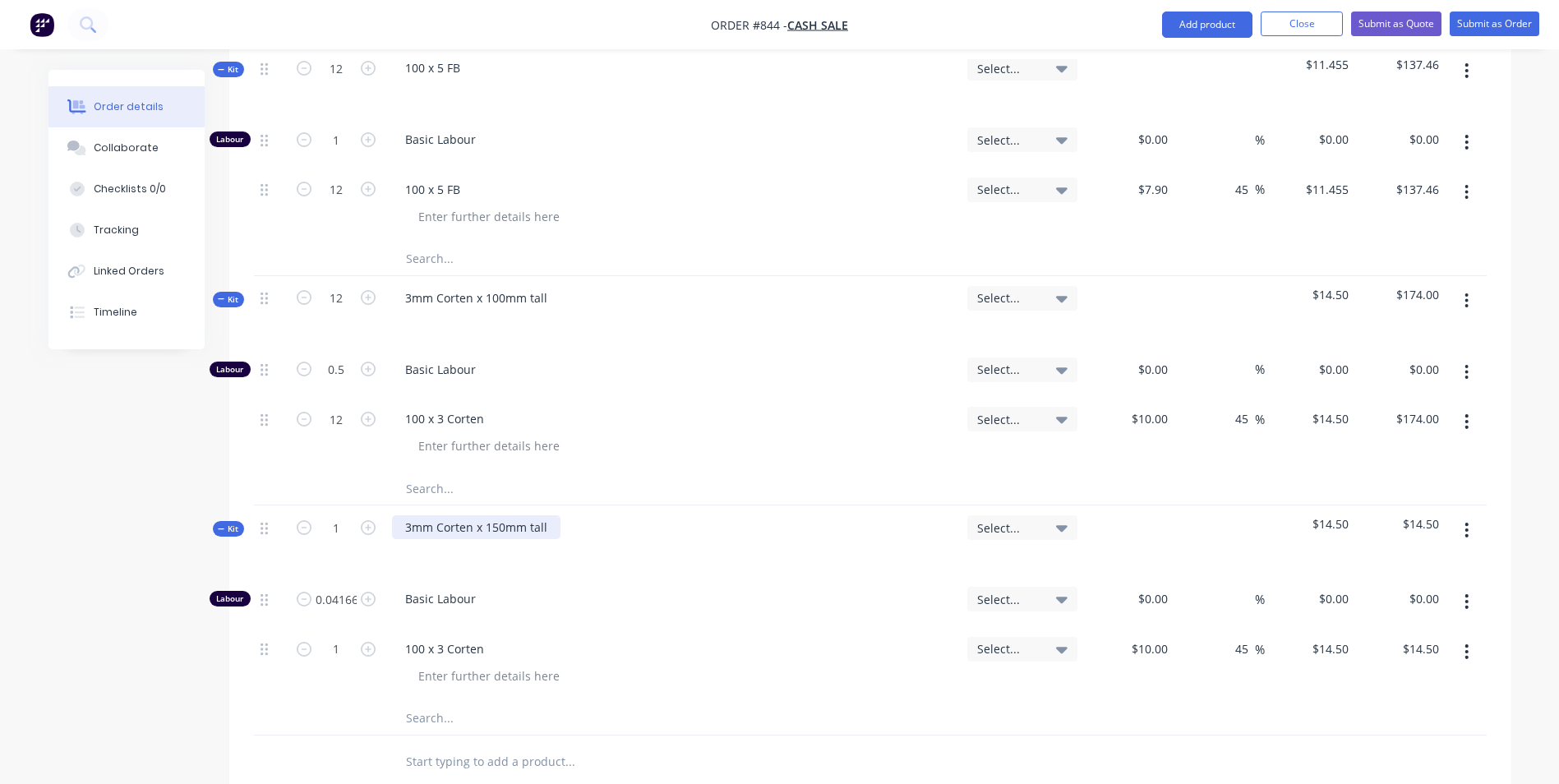
scroll to position [821, 0]
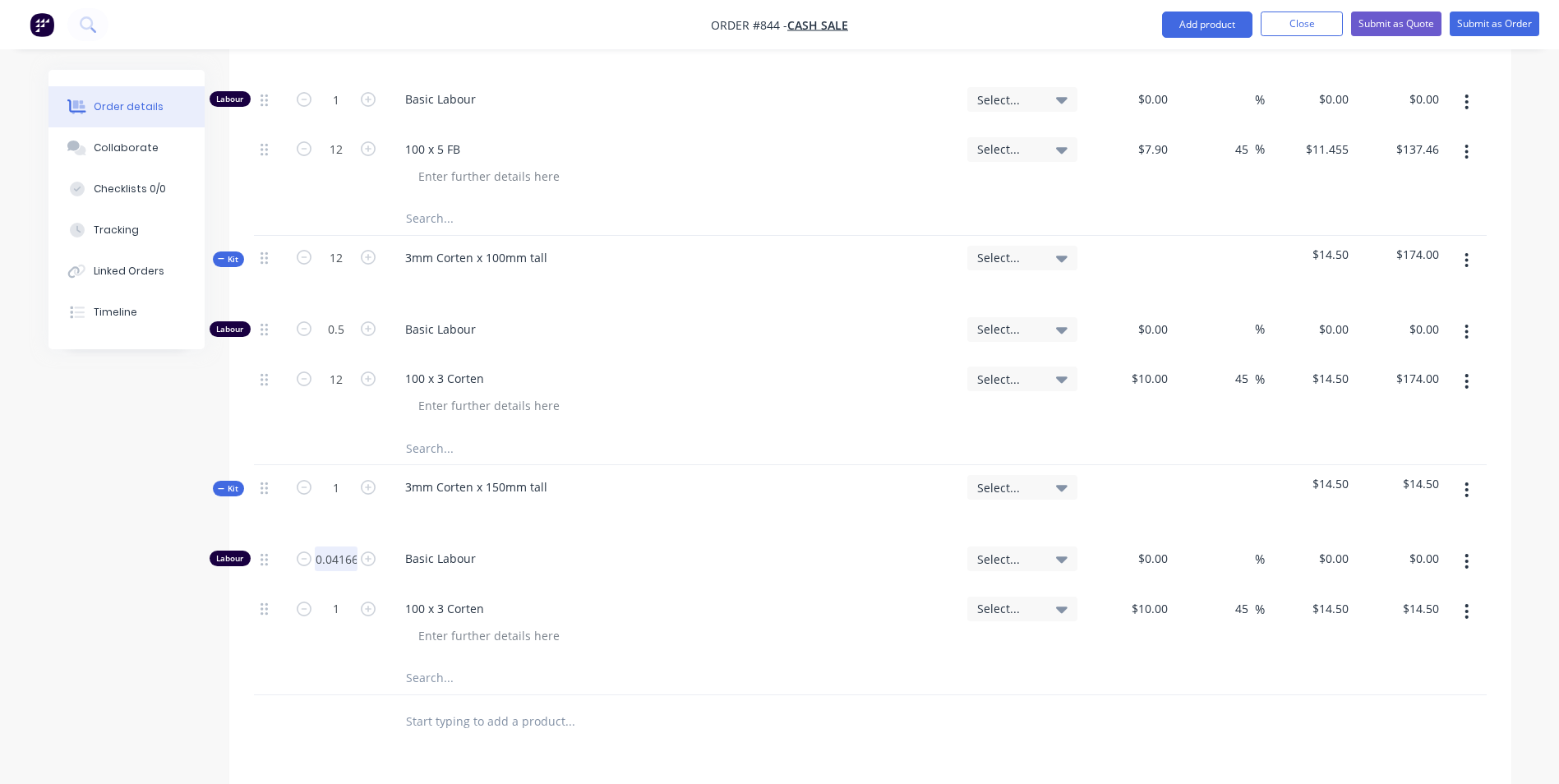
type input "0.0417"
click at [1157, 597] on input "10" at bounding box center [1163, 609] width 21 height 24
type input "$10.00"
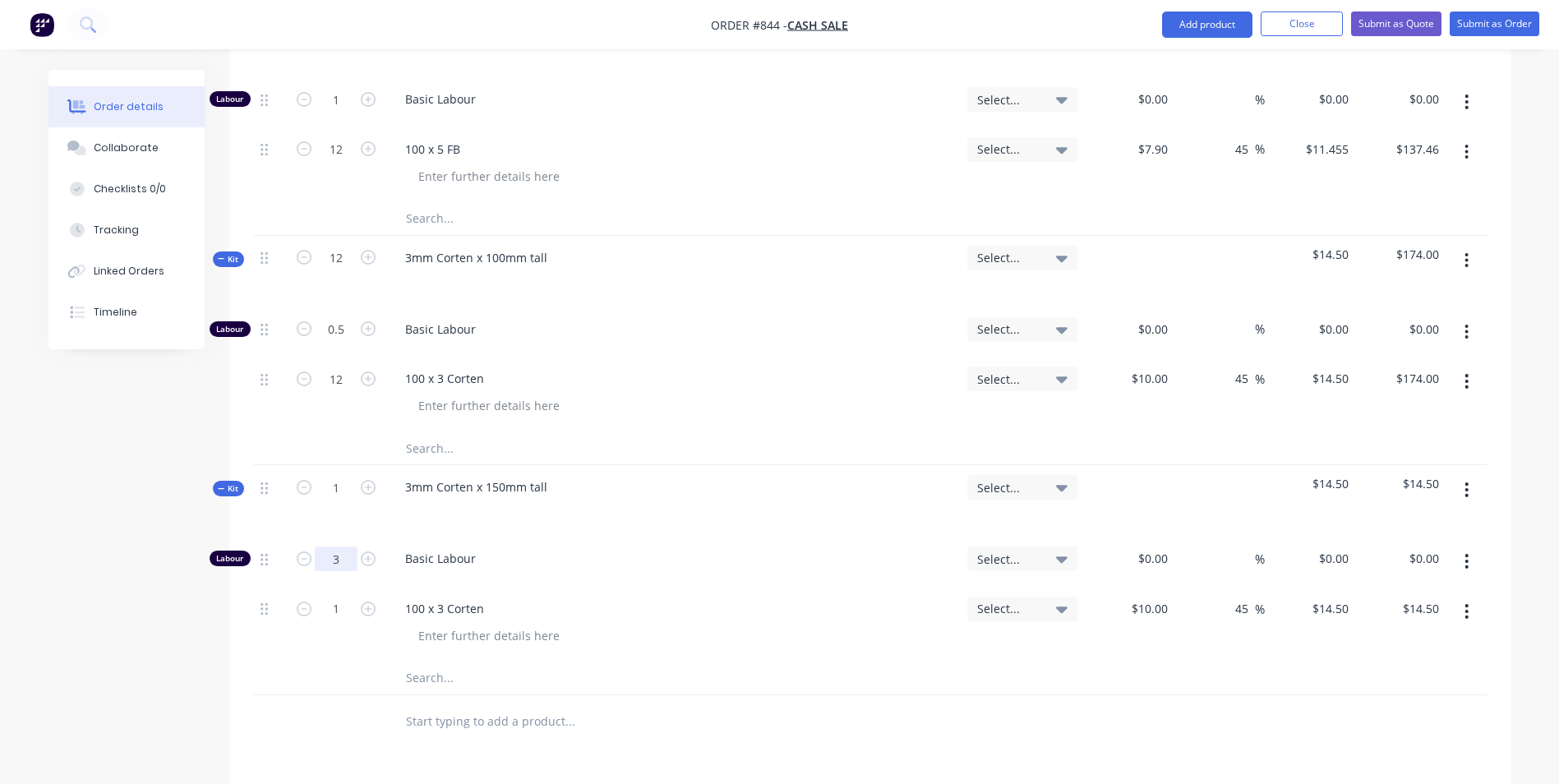
type input "3"
type input "$45.00"
type input "$135.00"
type input "150"
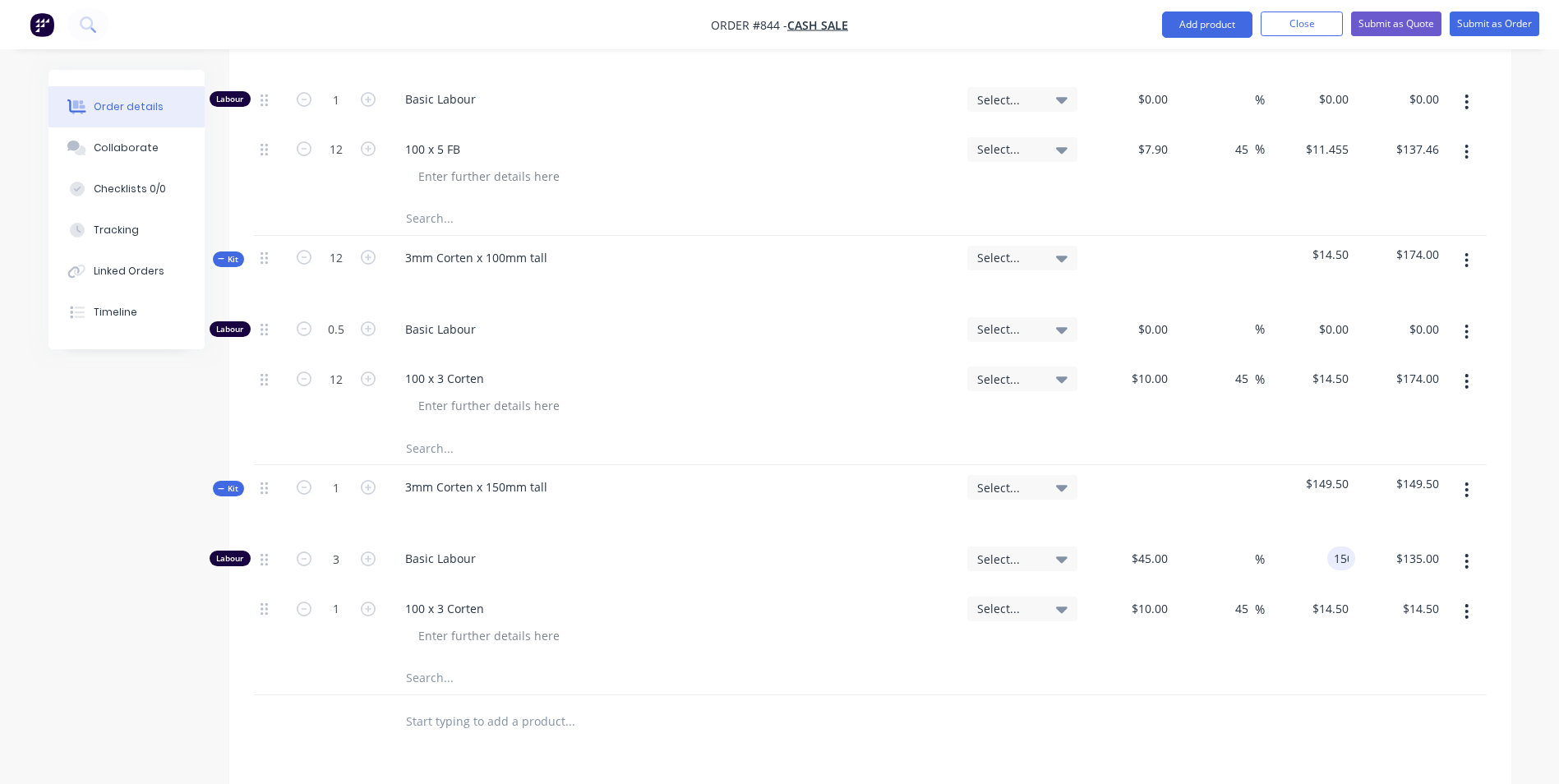
type input "233.33"
type input "$150.00"
type input "$450.00"
click at [1159, 597] on input "10" at bounding box center [1152, 609] width 44 height 24
type input "$10.00"
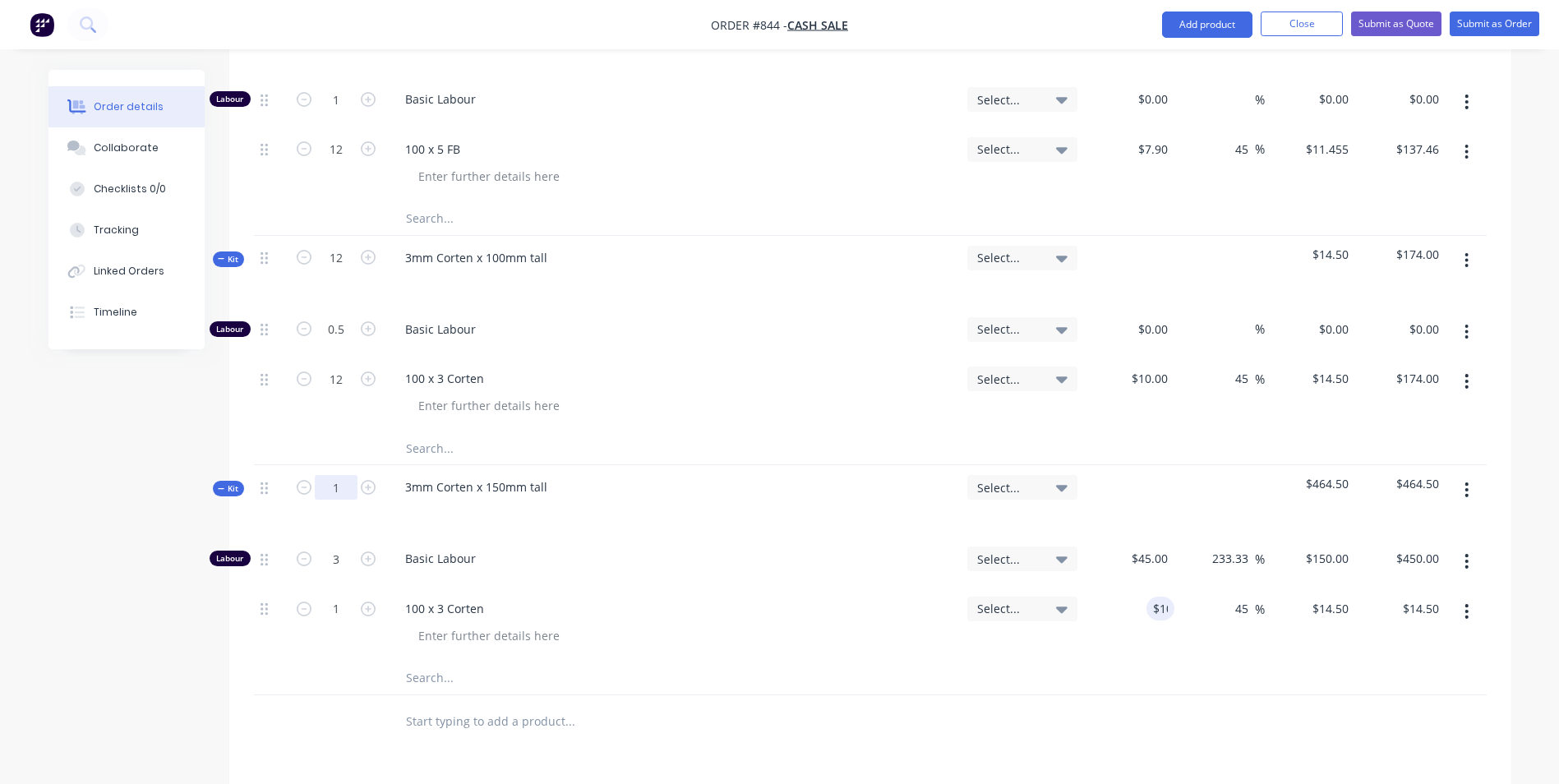
type input "120"
type input "360"
type input "$54,000.00"
type input "120"
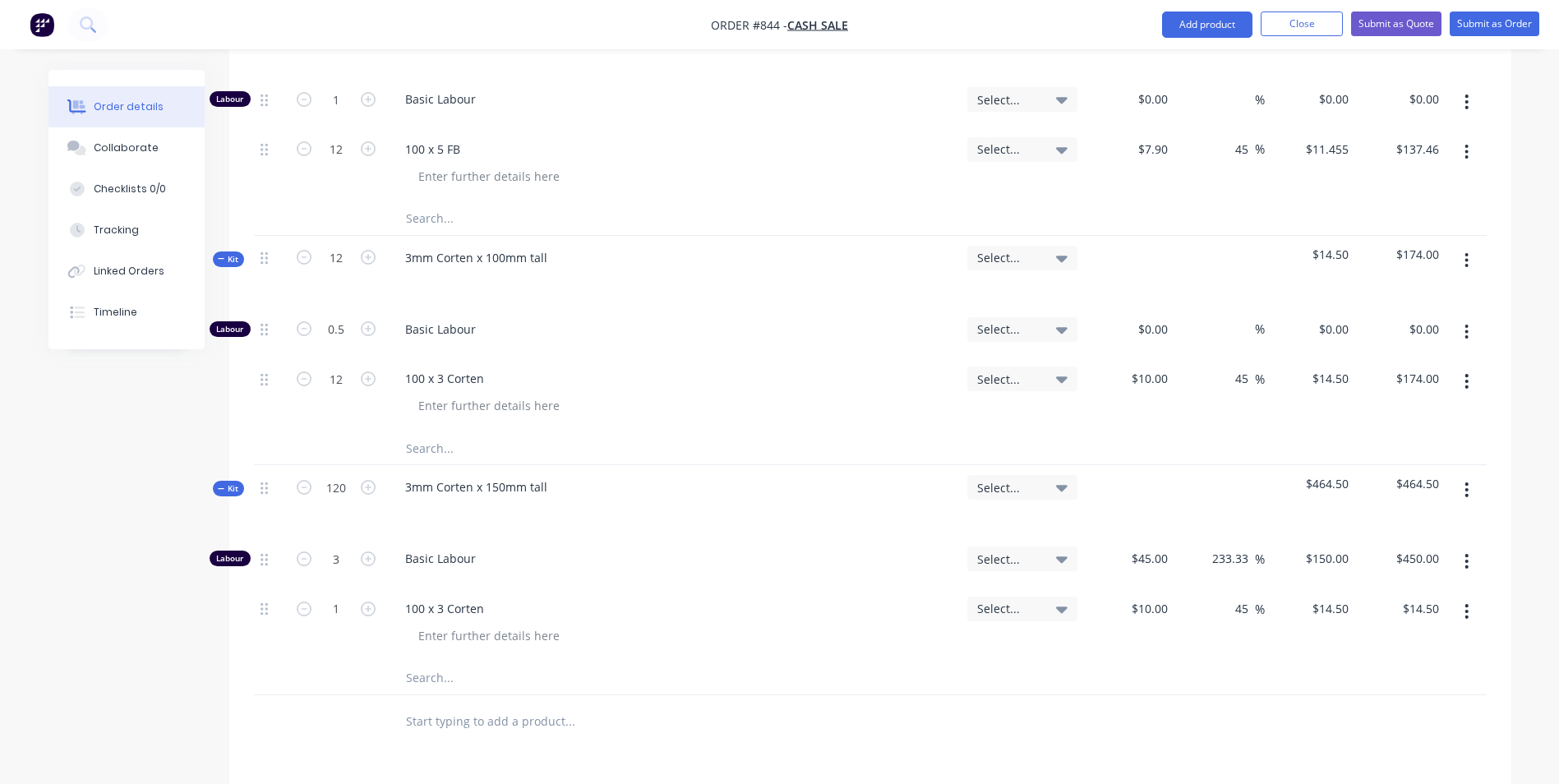
type input "$1,740.00"
type input "4"
type input "$600.00"
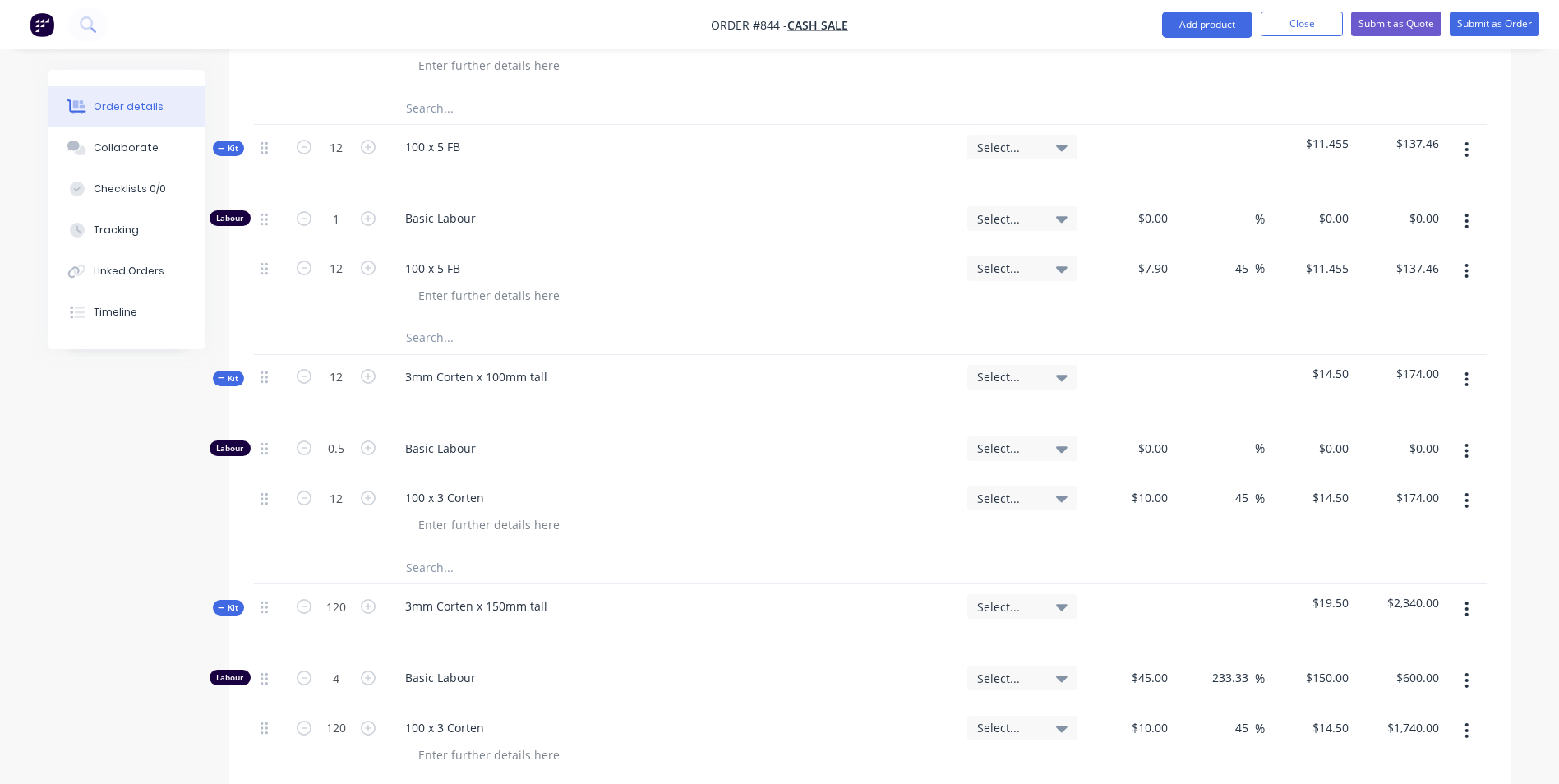
scroll to position [740, 0]
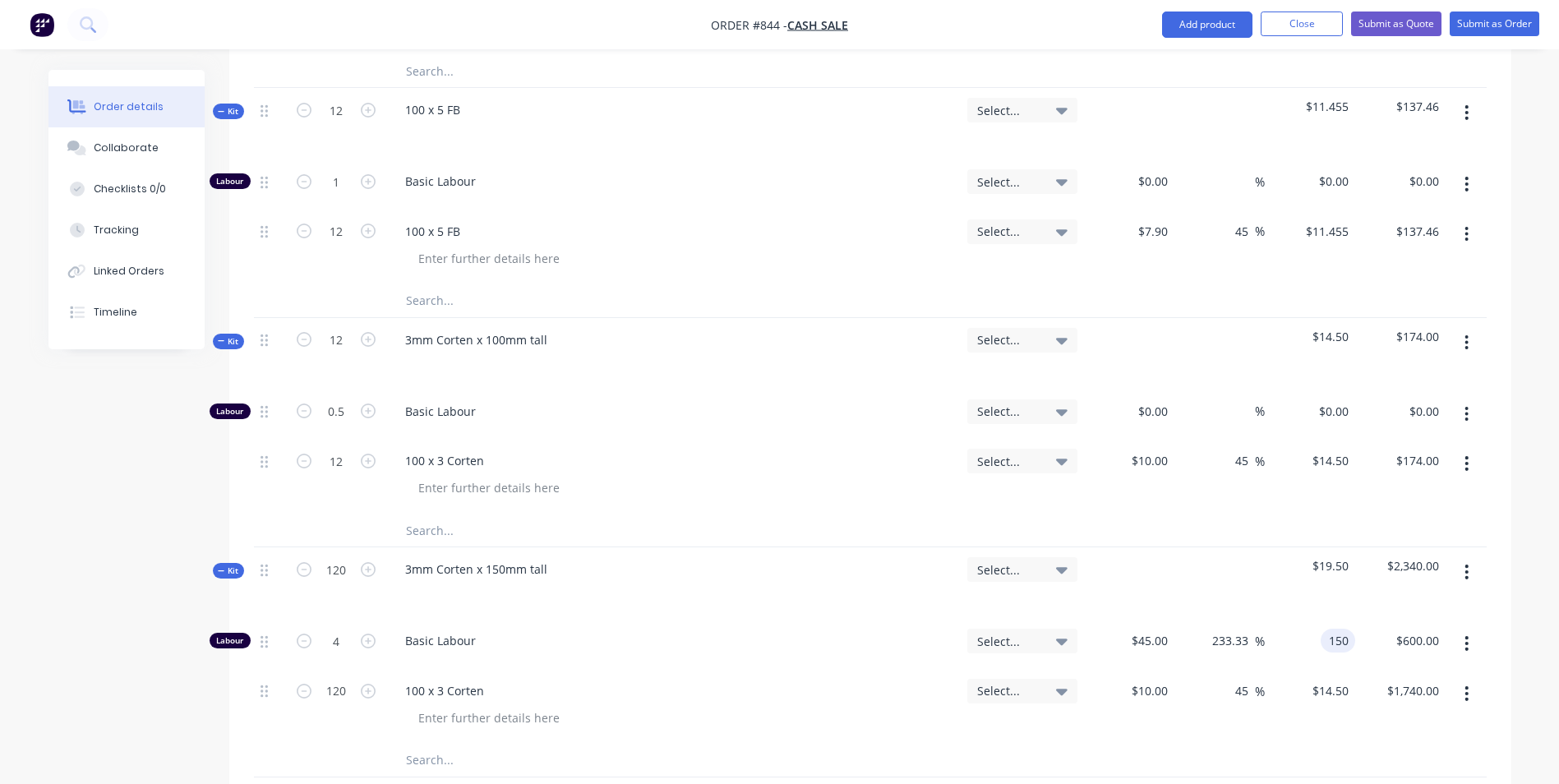
click at [1320, 619] on div "150 150" at bounding box center [1310, 644] width 90 height 50
type input "$150.00"
click at [1283, 14] on button "Close" at bounding box center [1302, 24] width 83 height 25
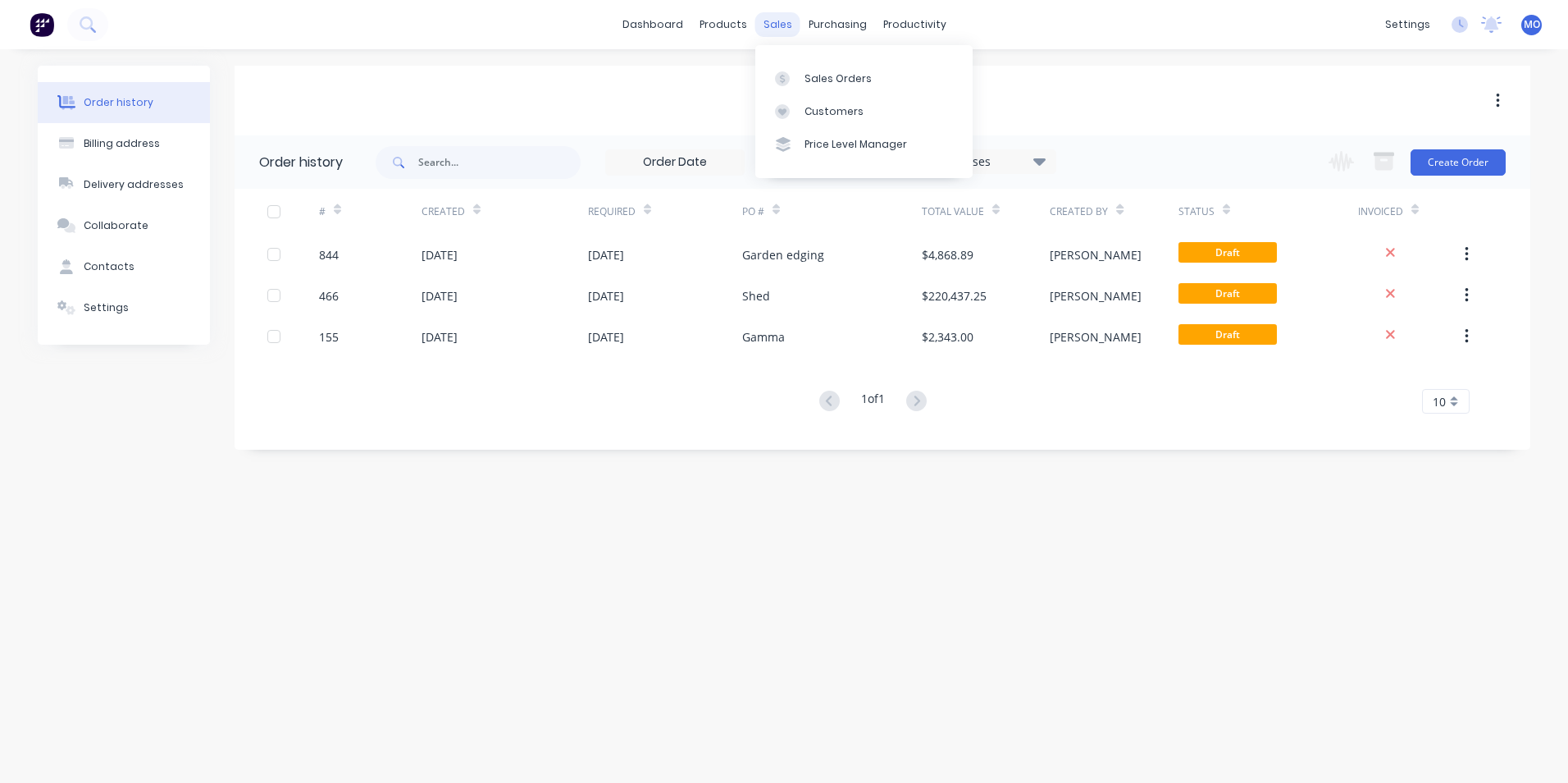
click at [769, 32] on div "sales" at bounding box center [778, 24] width 45 height 25
click at [808, 74] on div "Sales Orders" at bounding box center [838, 78] width 67 height 14
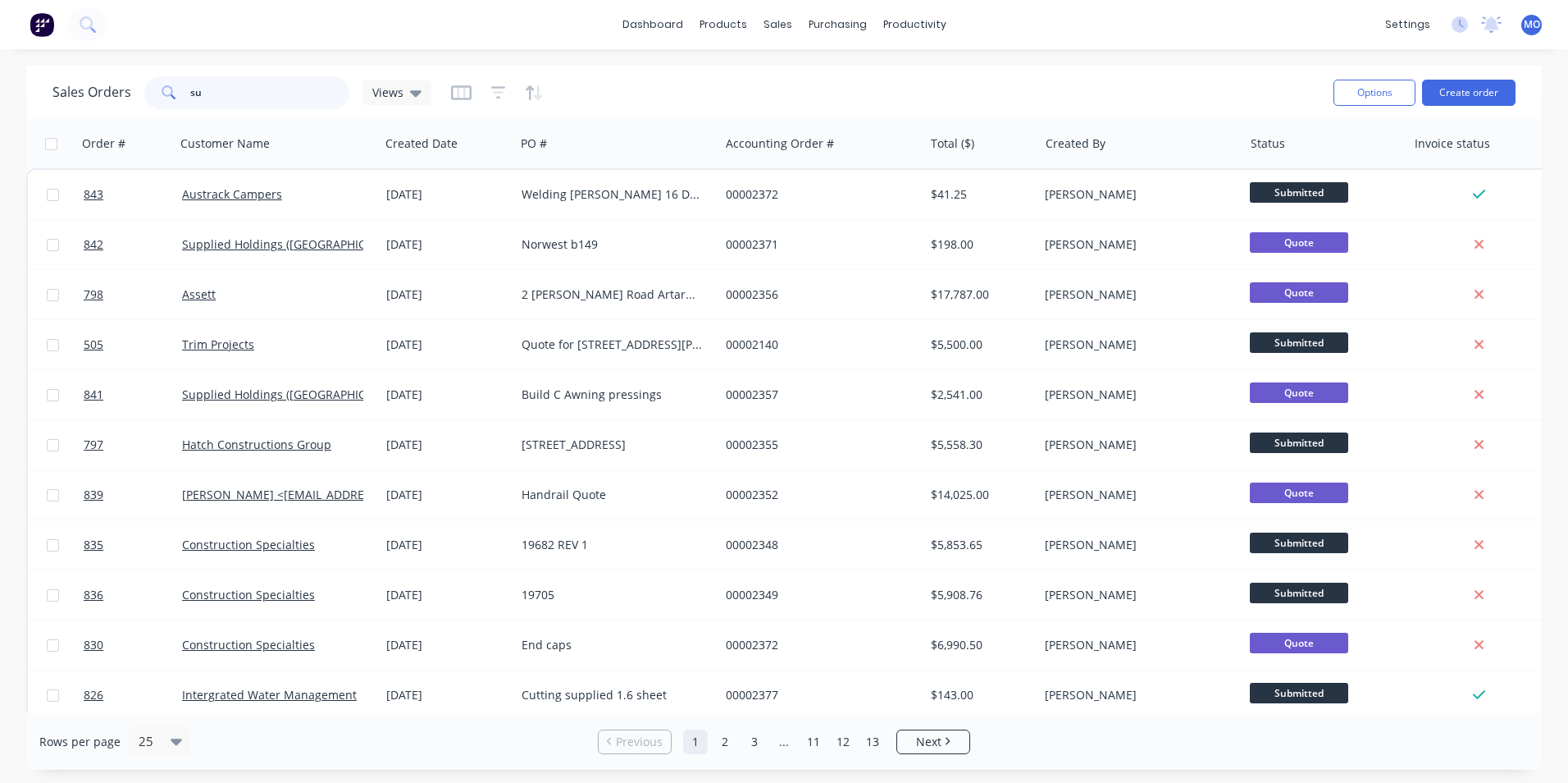
drag, startPoint x: 207, startPoint y: 89, endPoint x: 156, endPoint y: 91, distance: 51.0
click at [156, 91] on div "su" at bounding box center [246, 93] width 205 height 33
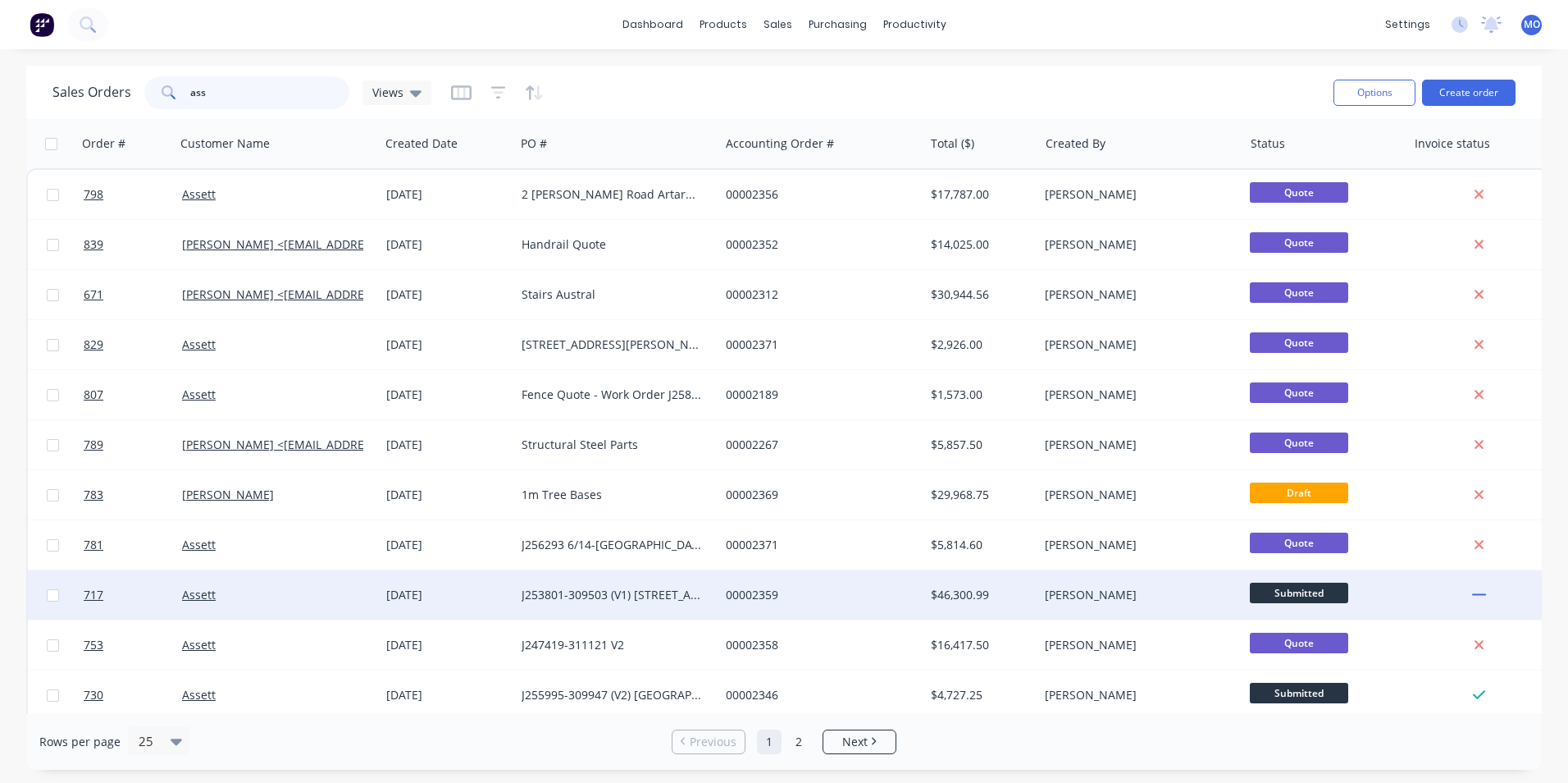
type input "ass"
click at [199, 604] on div "Assett" at bounding box center [278, 595] width 204 height 49
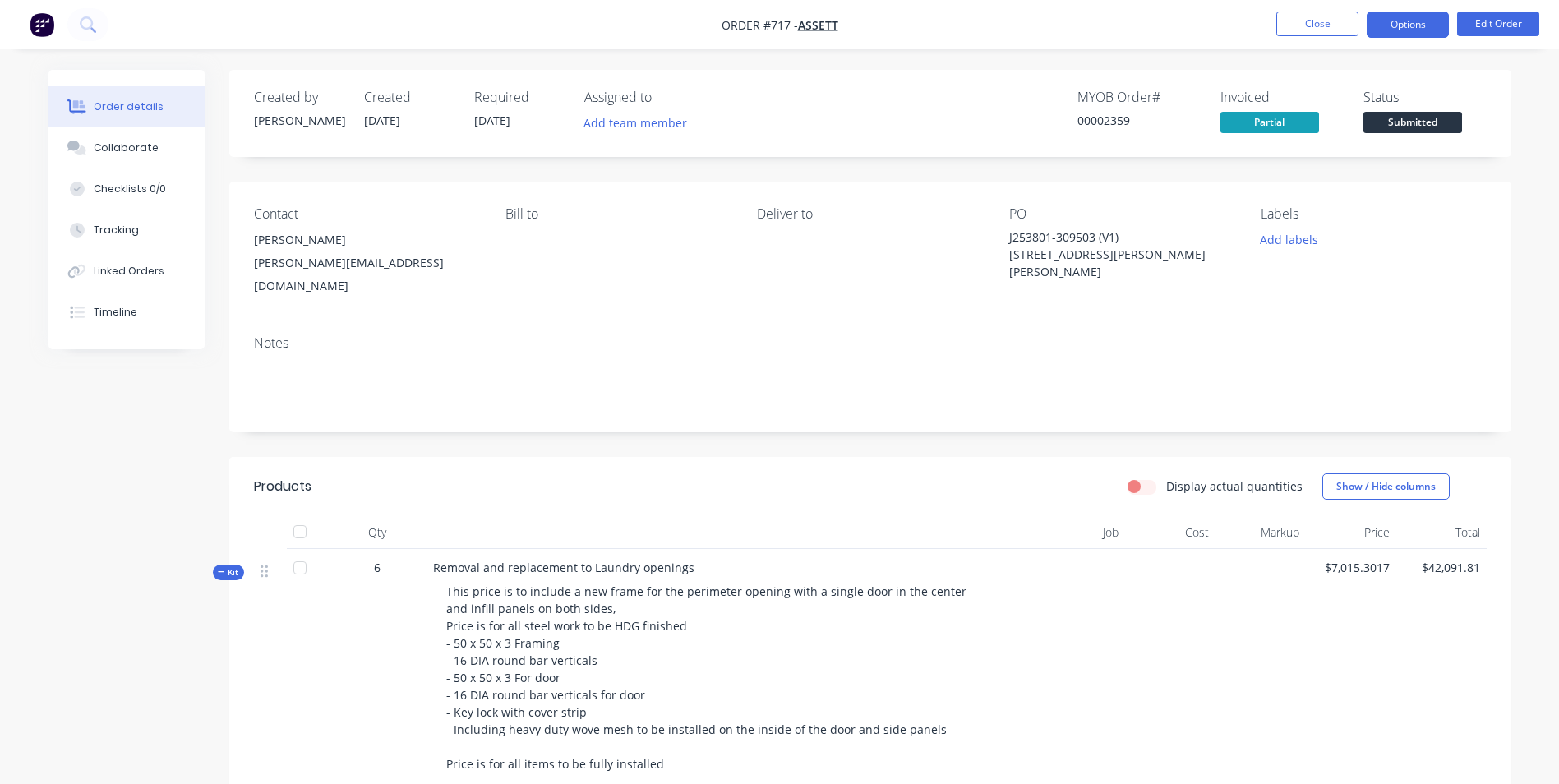
click at [1412, 25] on button "Options" at bounding box center [1407, 25] width 83 height 26
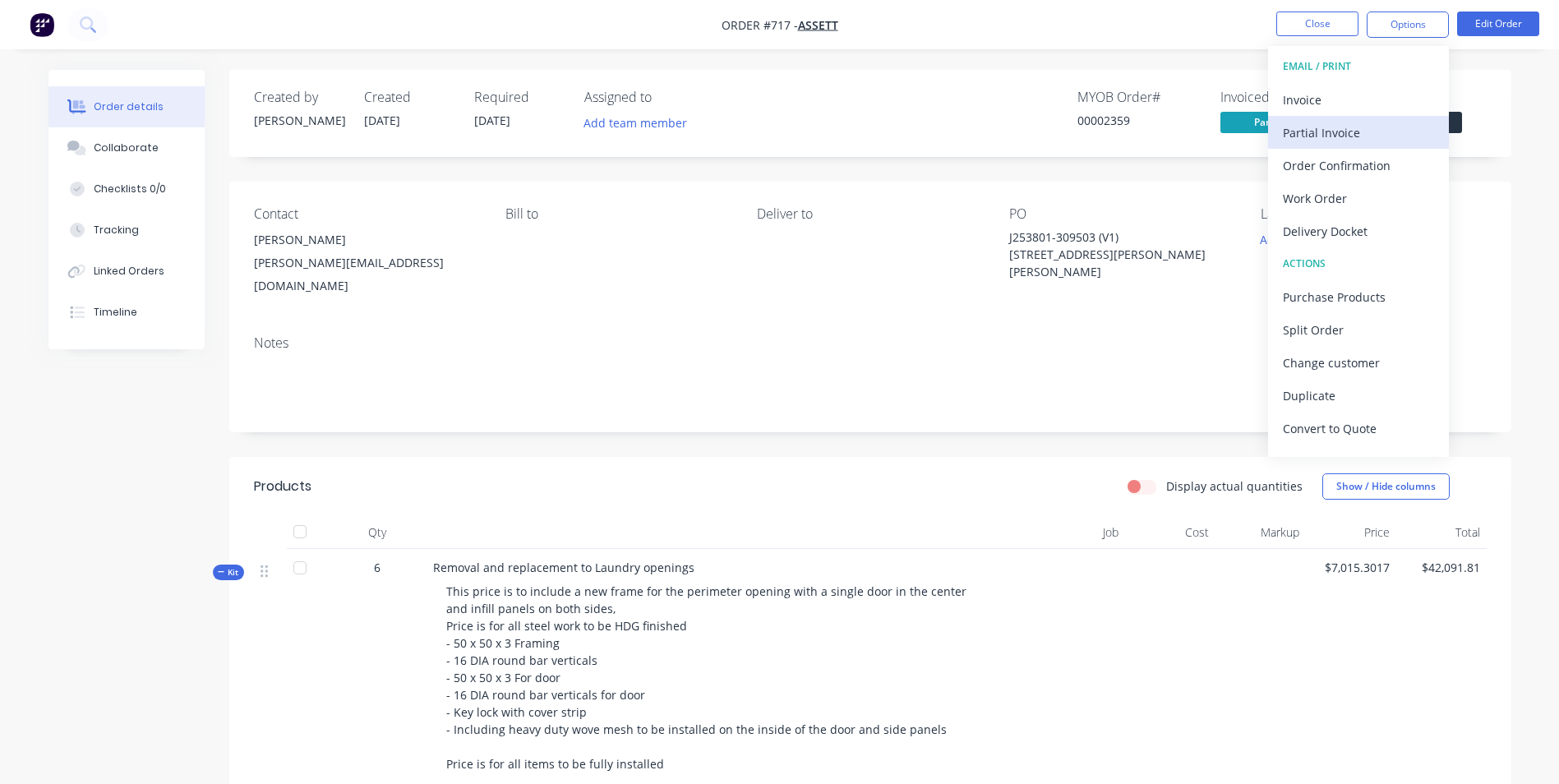
click at [1311, 134] on div "Partial Invoice" at bounding box center [1359, 133] width 152 height 24
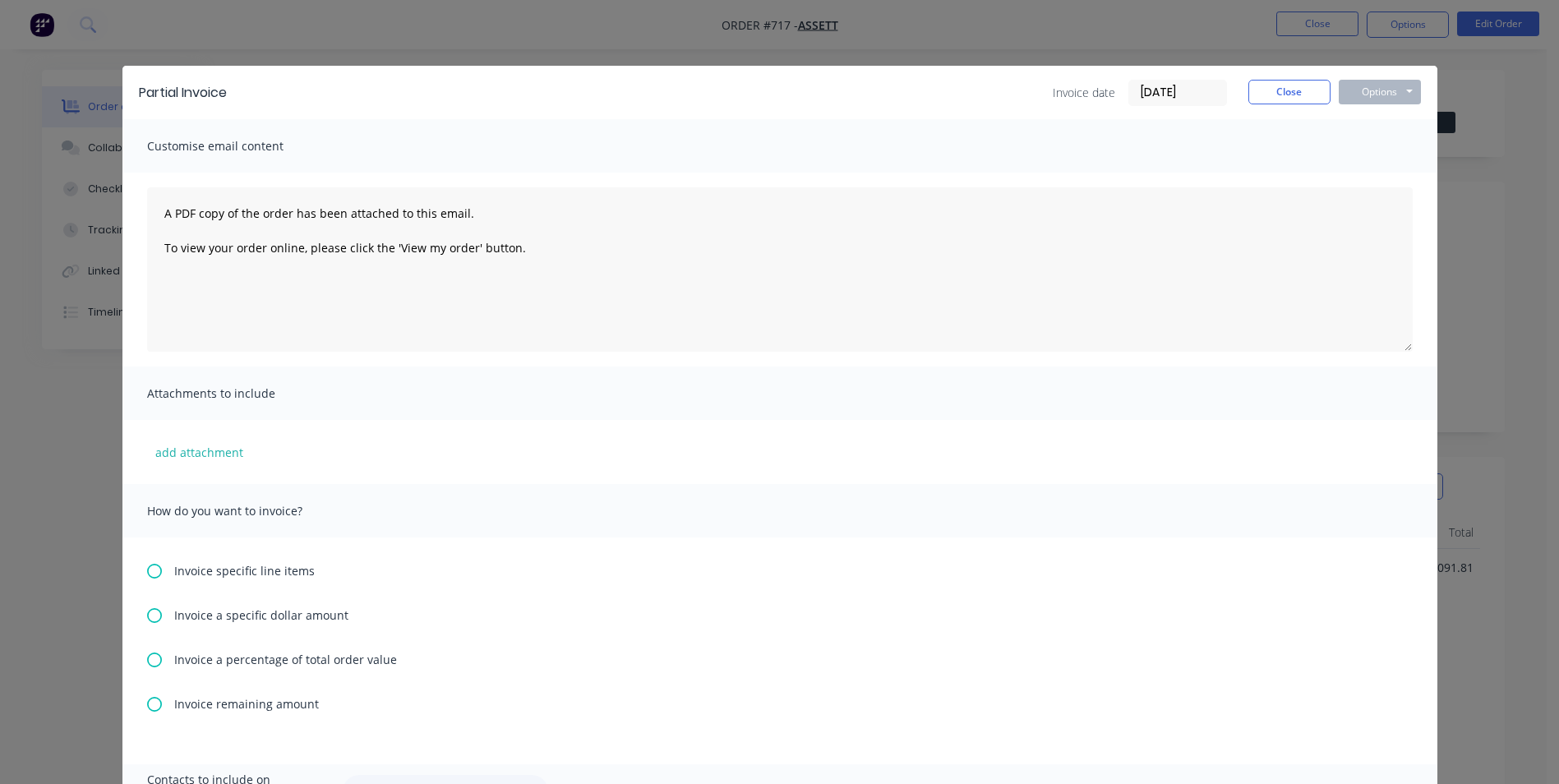
click at [167, 712] on div "Invoice remaining amount" at bounding box center [780, 704] width 1265 height 17
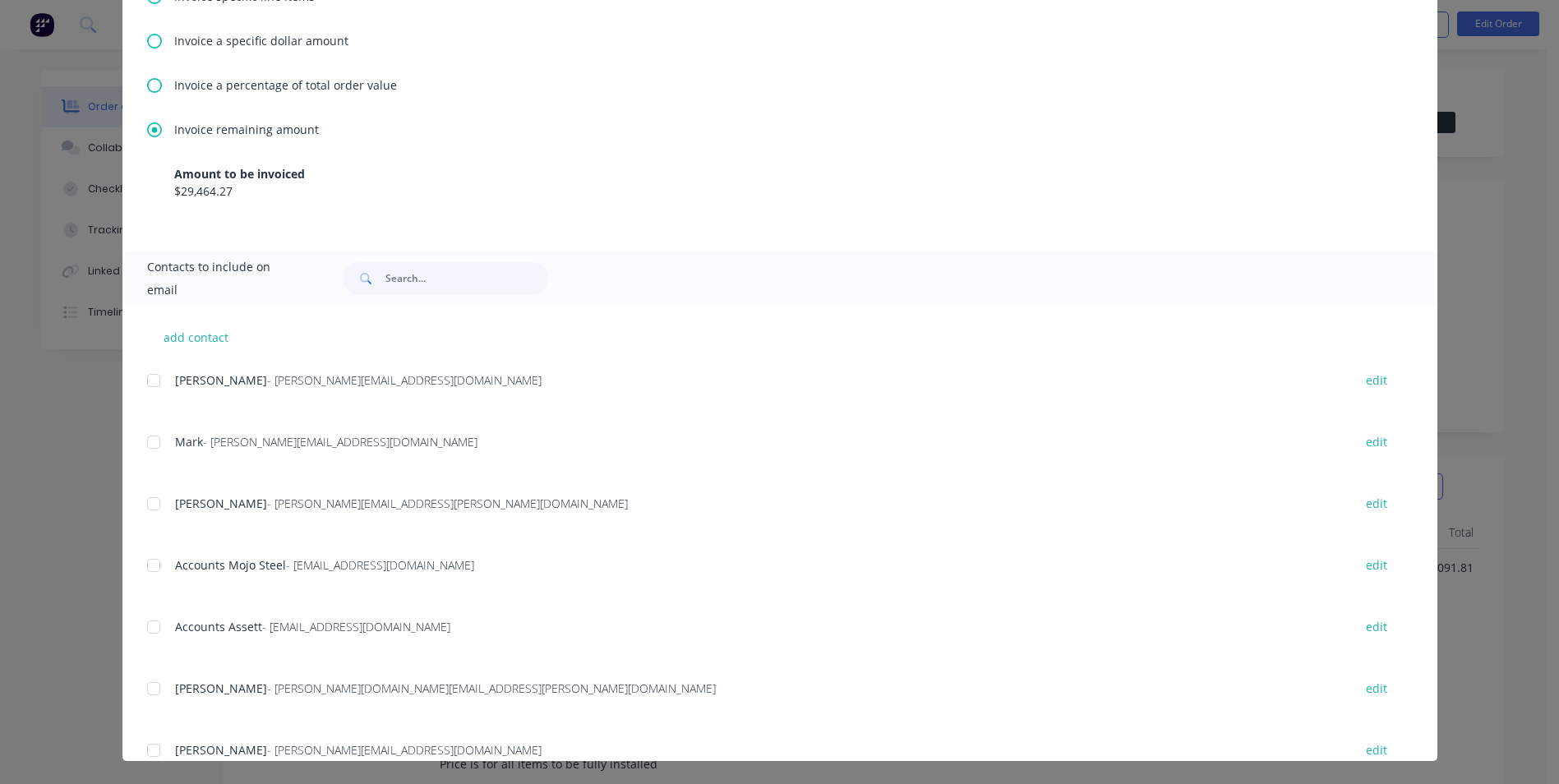
click at [141, 385] on div at bounding box center [153, 381] width 33 height 33
click at [156, 629] on div at bounding box center [153, 627] width 33 height 33
click at [162, 557] on div at bounding box center [153, 565] width 33 height 33
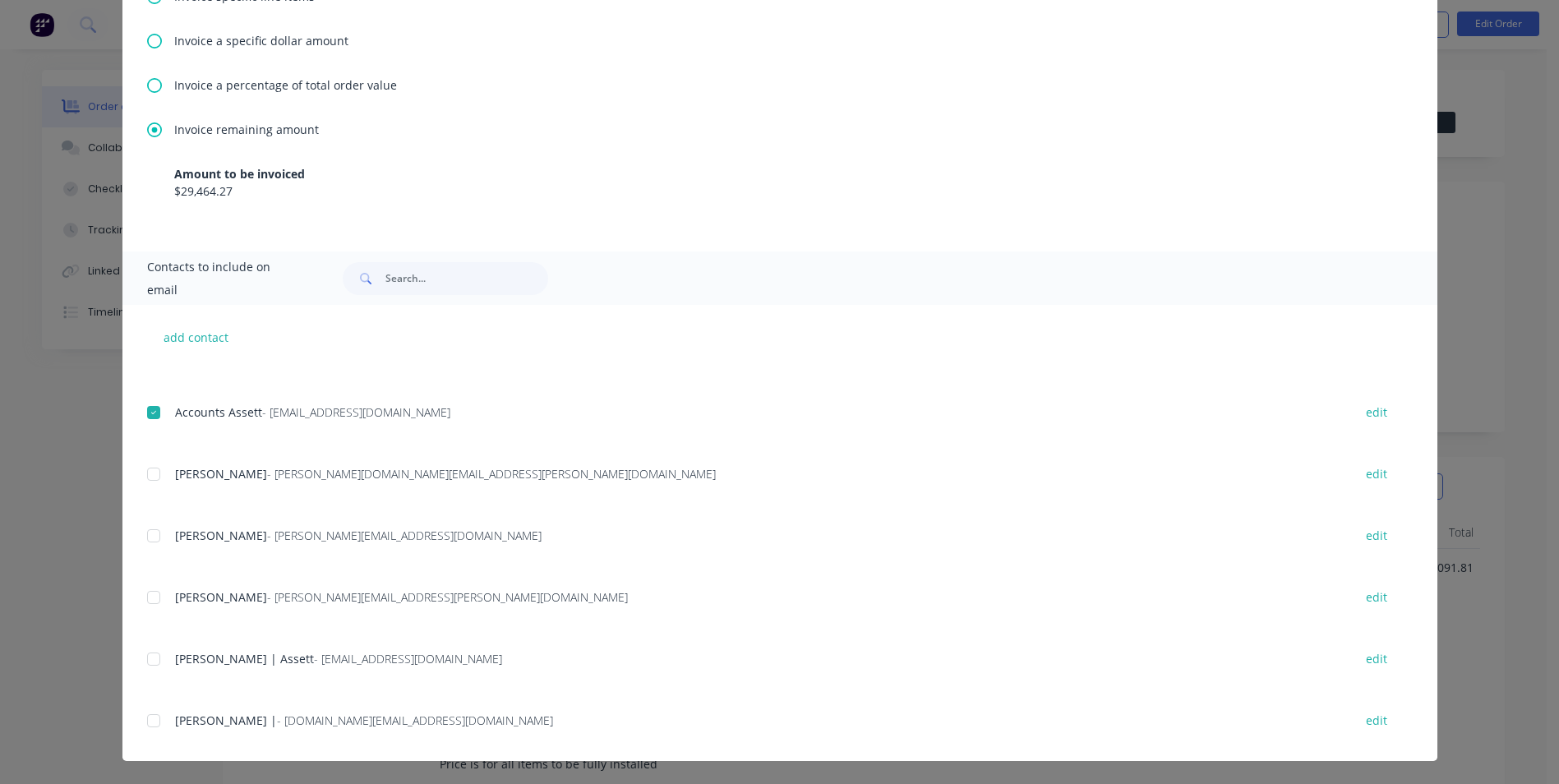
scroll to position [247, 0]
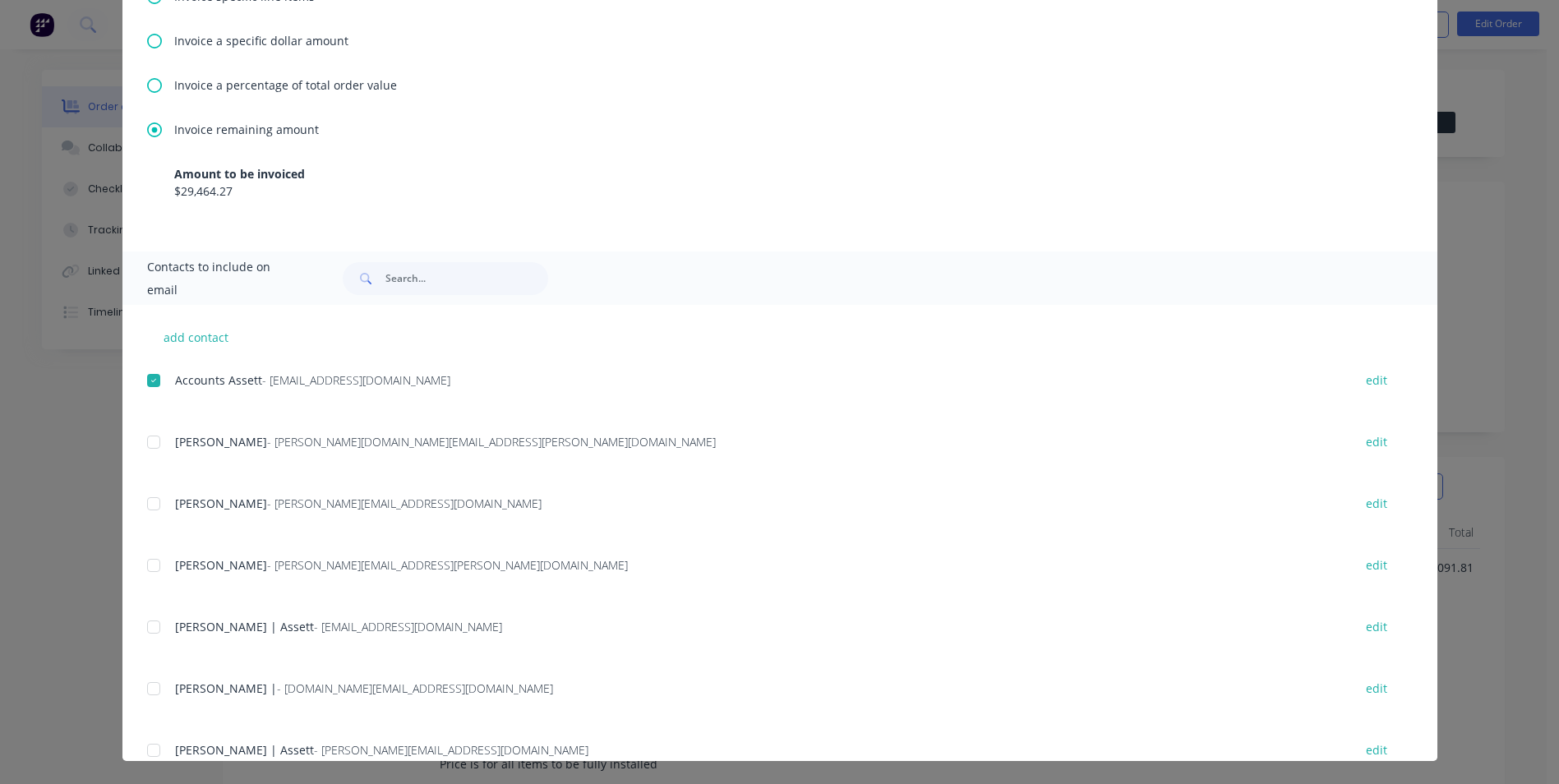
click at [151, 572] on div at bounding box center [153, 565] width 33 height 33
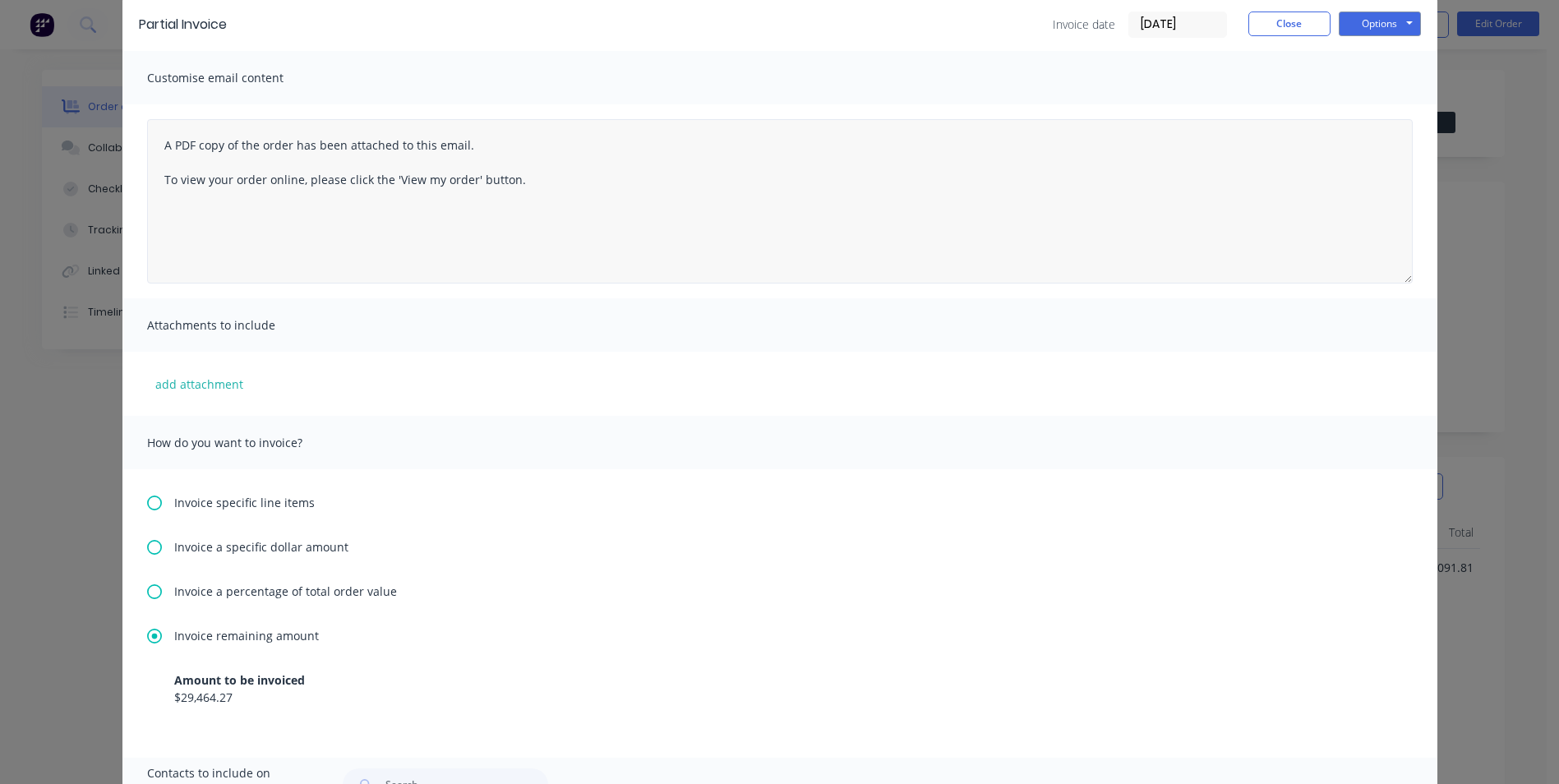
scroll to position [83, 0]
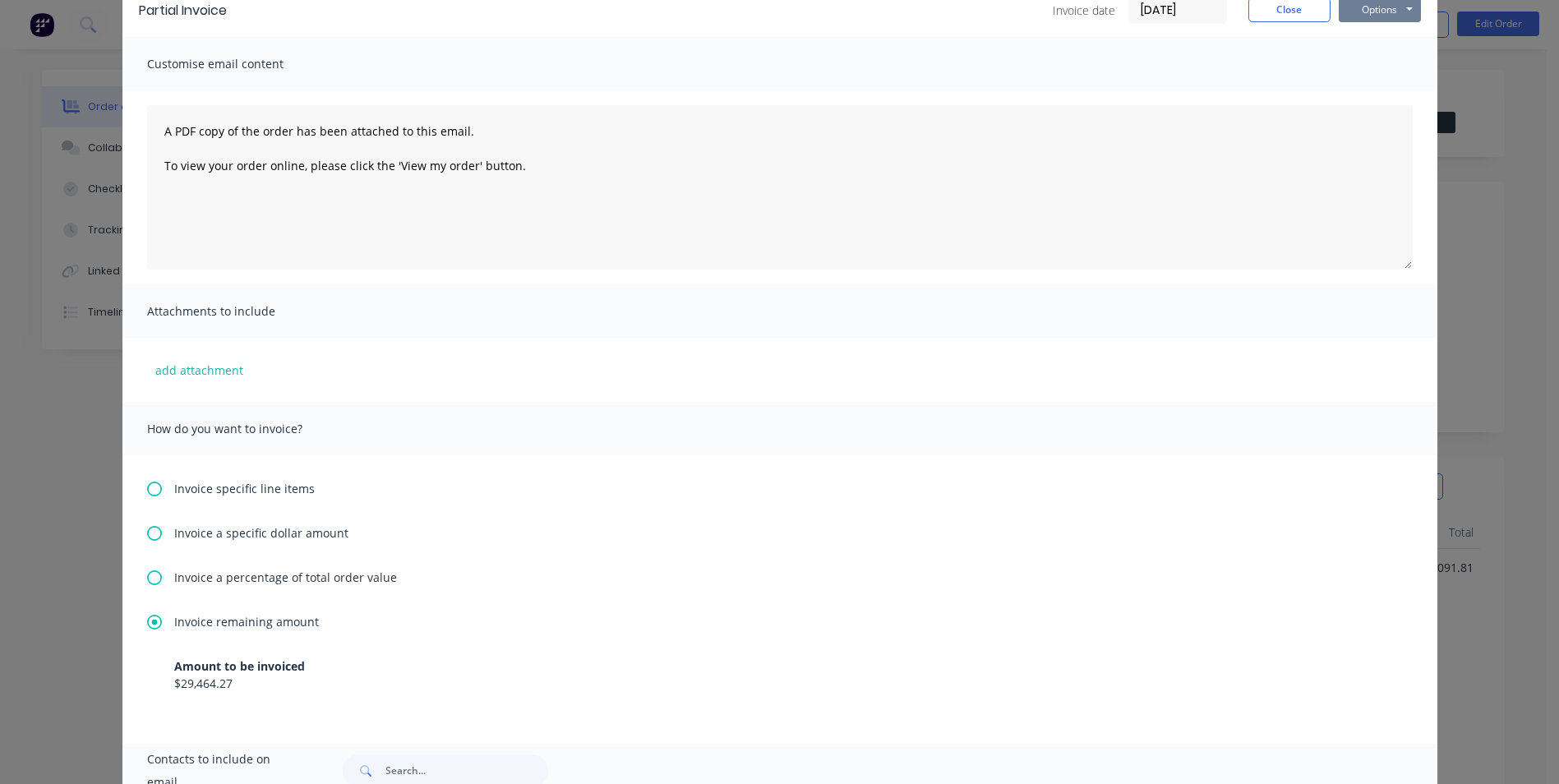
click at [1357, 20] on button "Options" at bounding box center [1379, 9] width 83 height 25
click at [1367, 98] on button "Email" at bounding box center [1391, 94] width 106 height 27
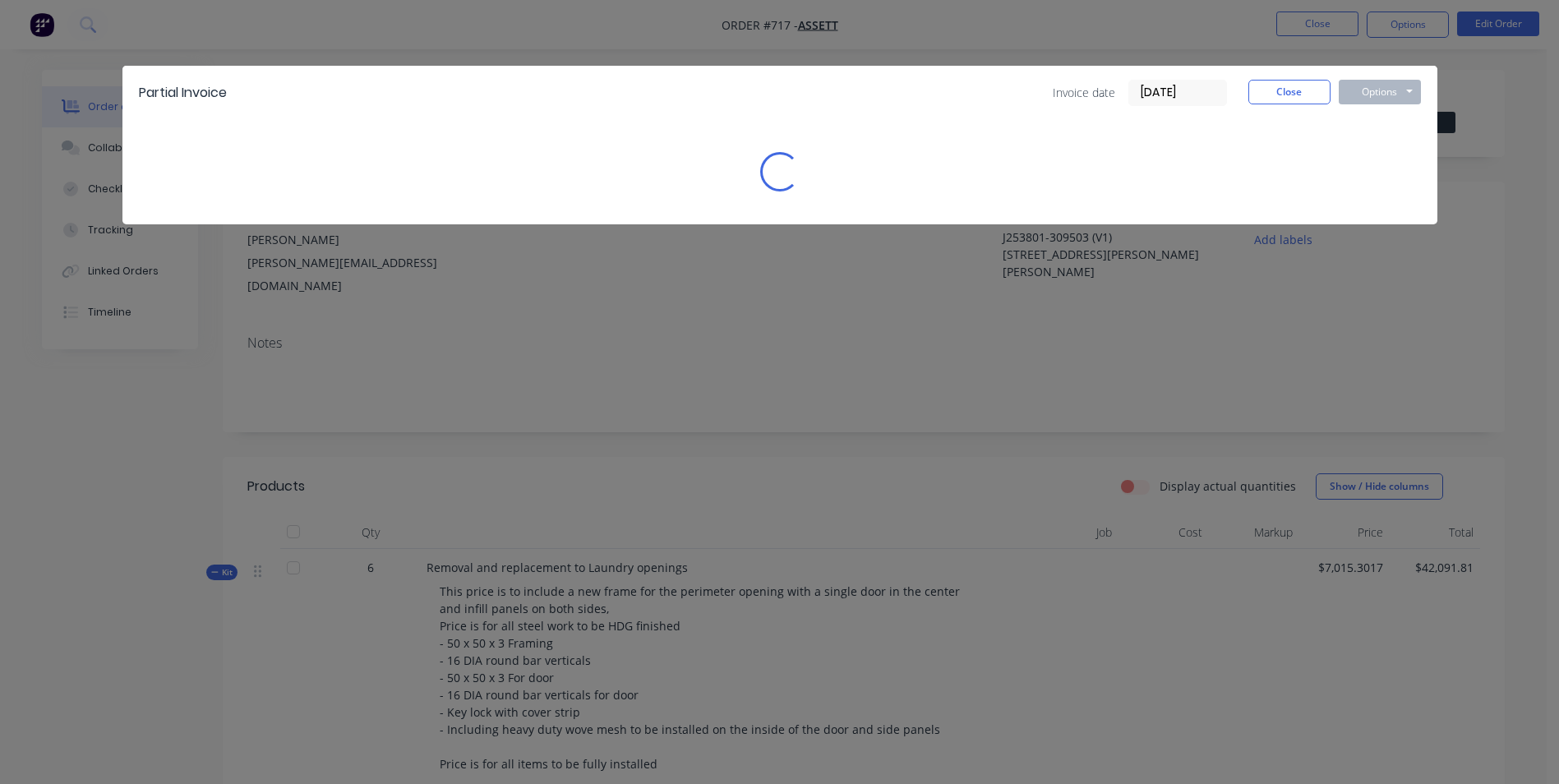
scroll to position [0, 0]
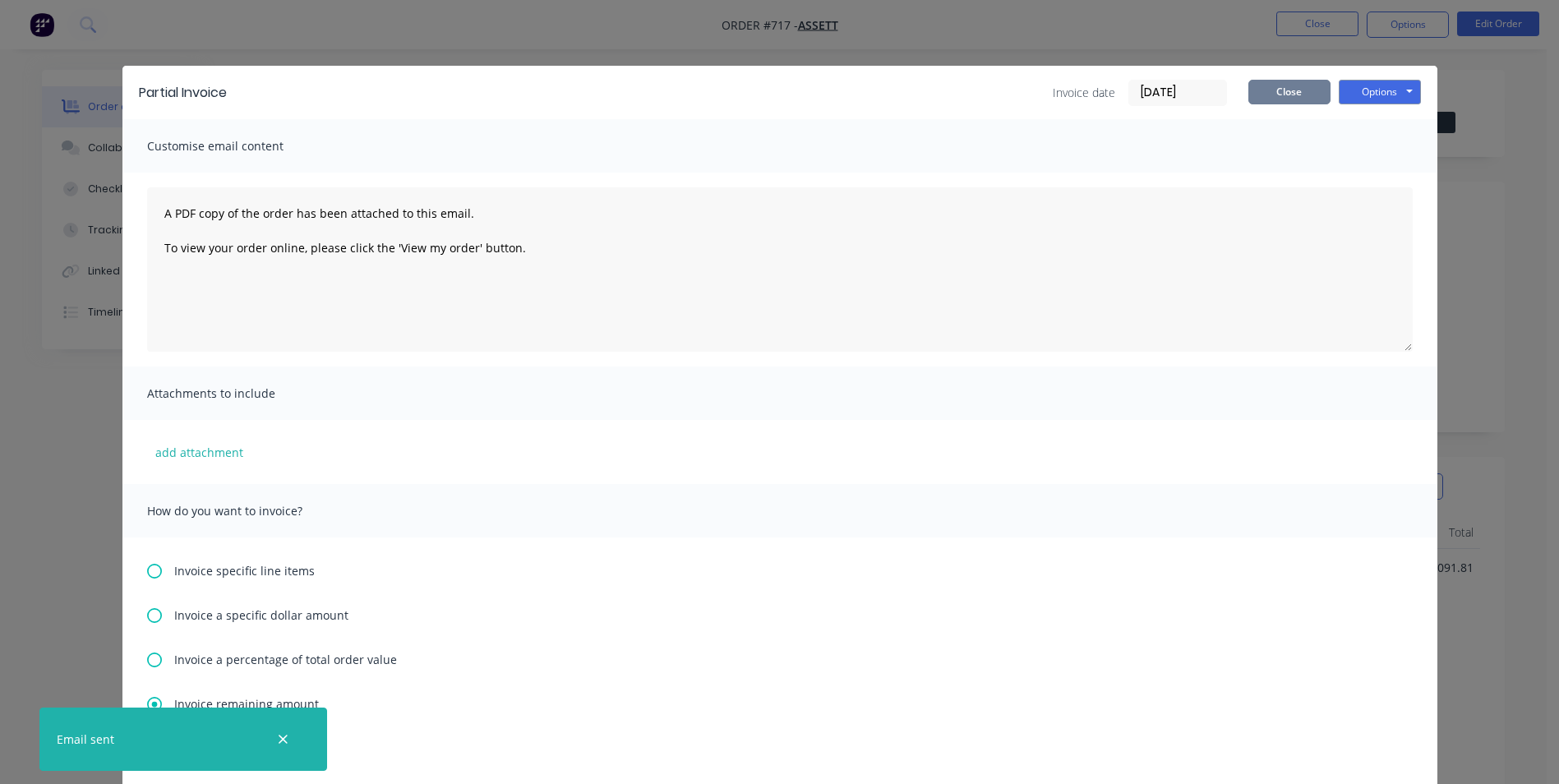
click at [1285, 100] on button "Close" at bounding box center [1289, 92] width 83 height 25
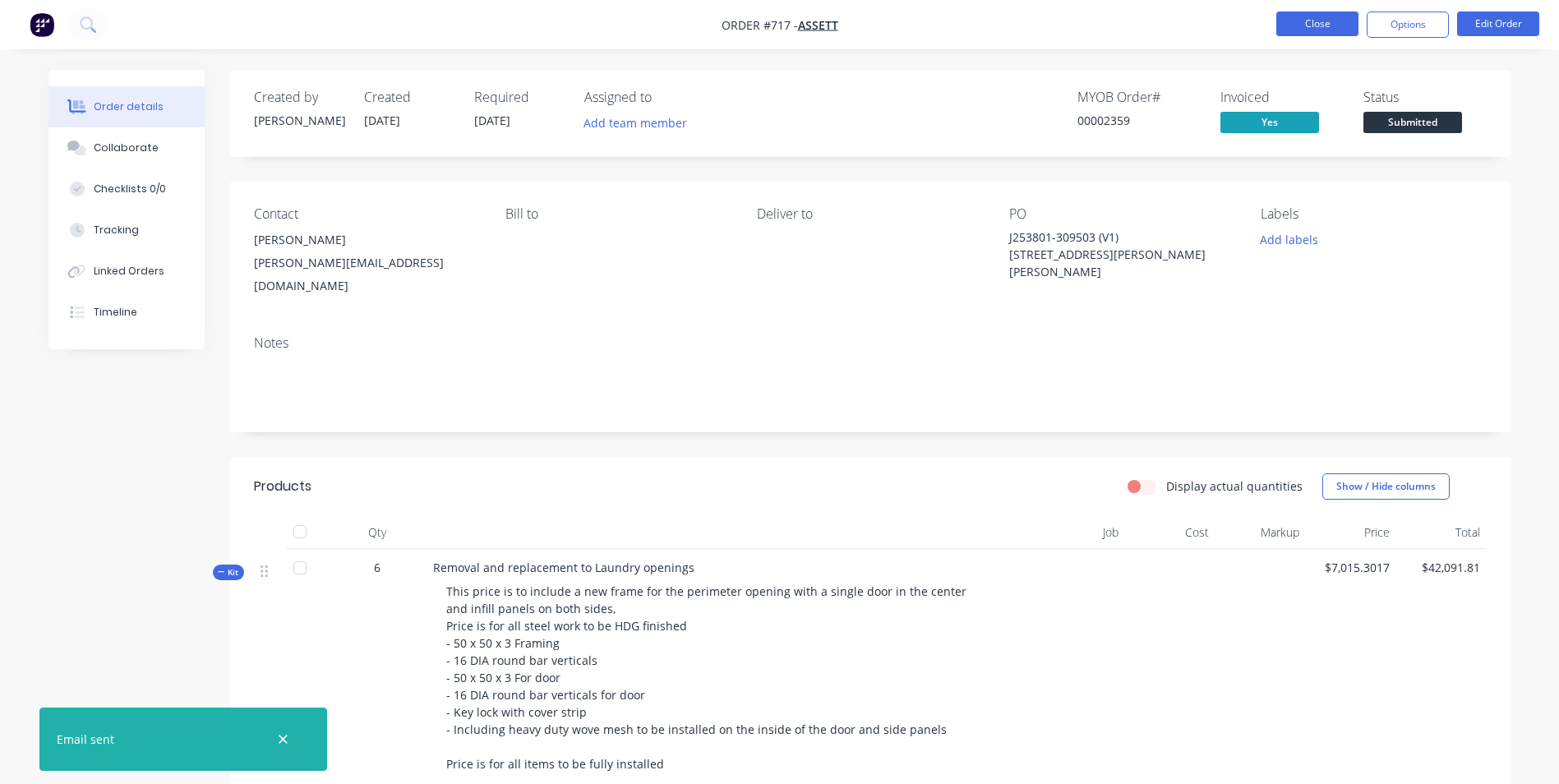
click at [1298, 32] on button "Close" at bounding box center [1317, 24] width 83 height 25
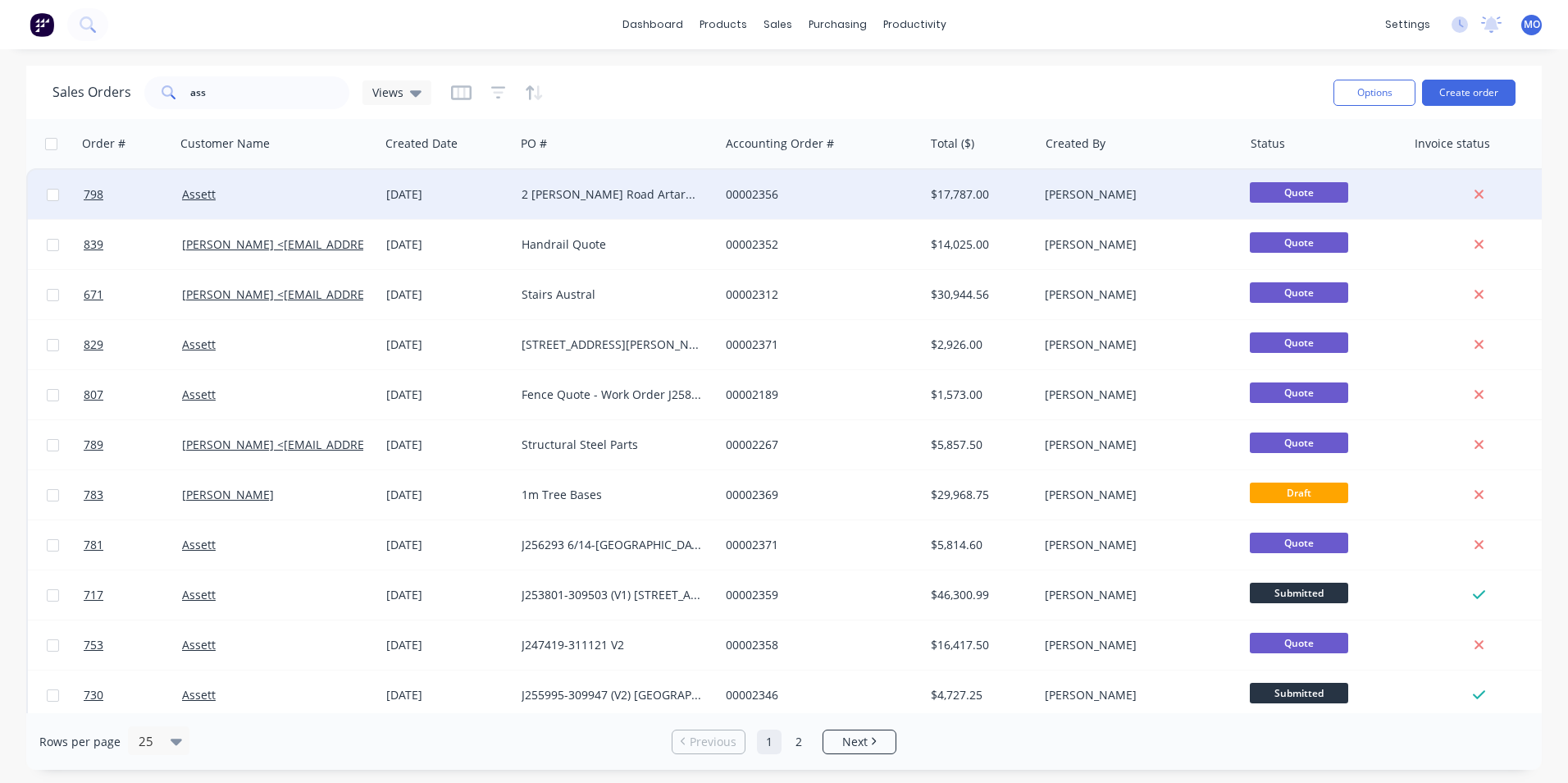
click at [196, 206] on div "Assett" at bounding box center [278, 195] width 204 height 49
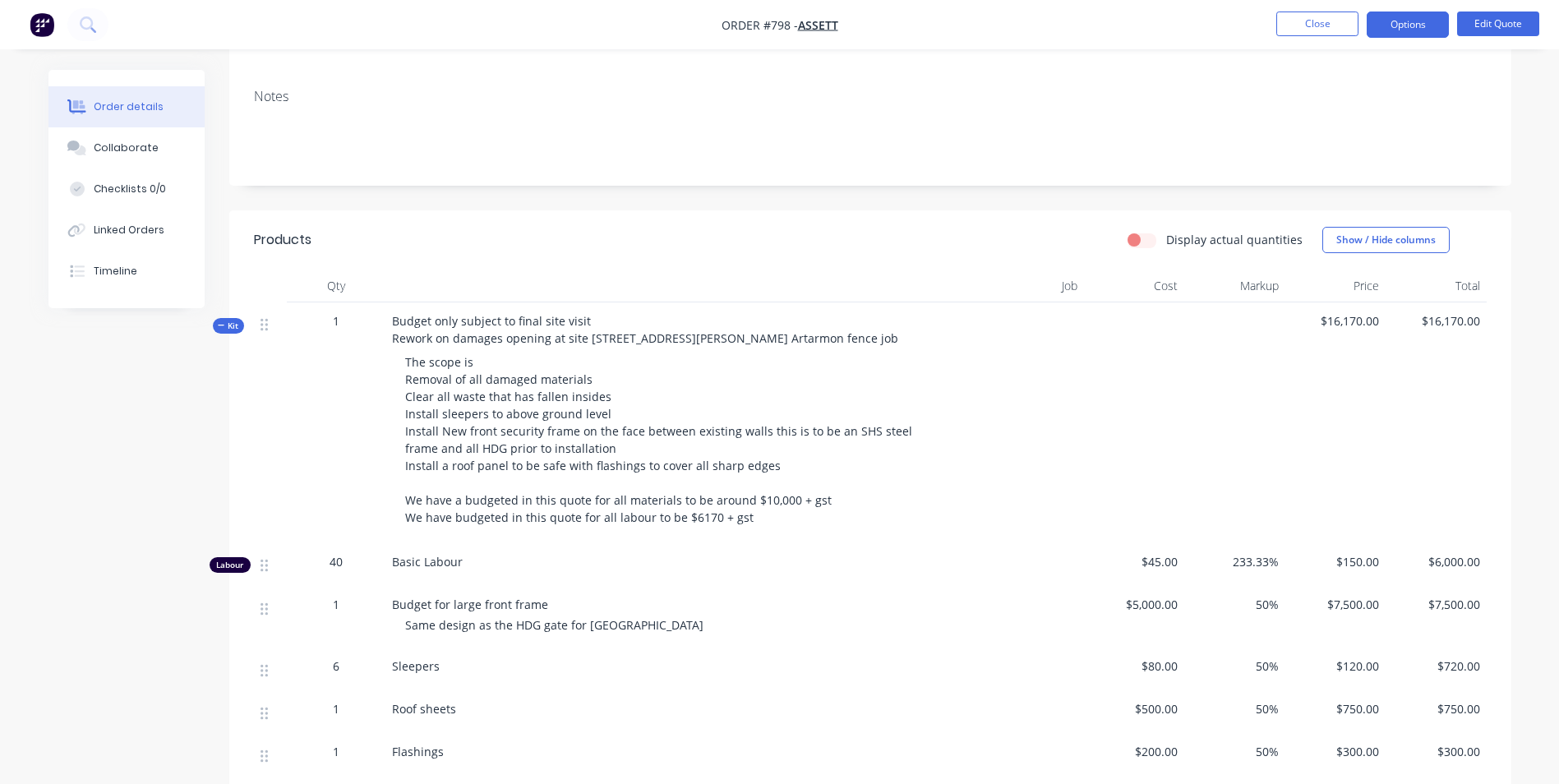
scroll to position [601, 0]
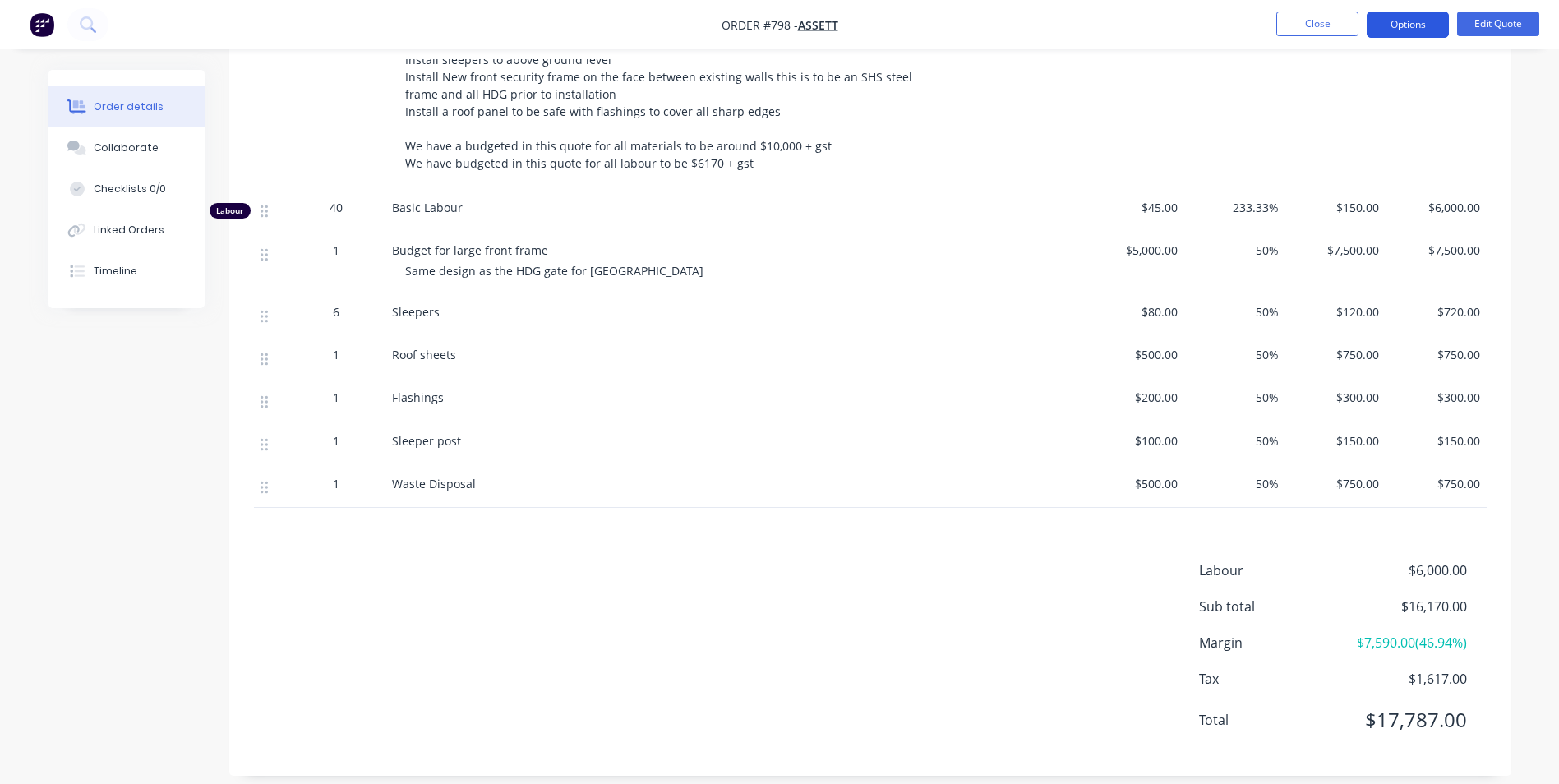
click at [1404, 26] on button "Options" at bounding box center [1407, 25] width 83 height 26
click at [1406, 31] on button "Options" at bounding box center [1407, 25] width 83 height 26
click at [1430, 29] on button "Options" at bounding box center [1407, 25] width 83 height 26
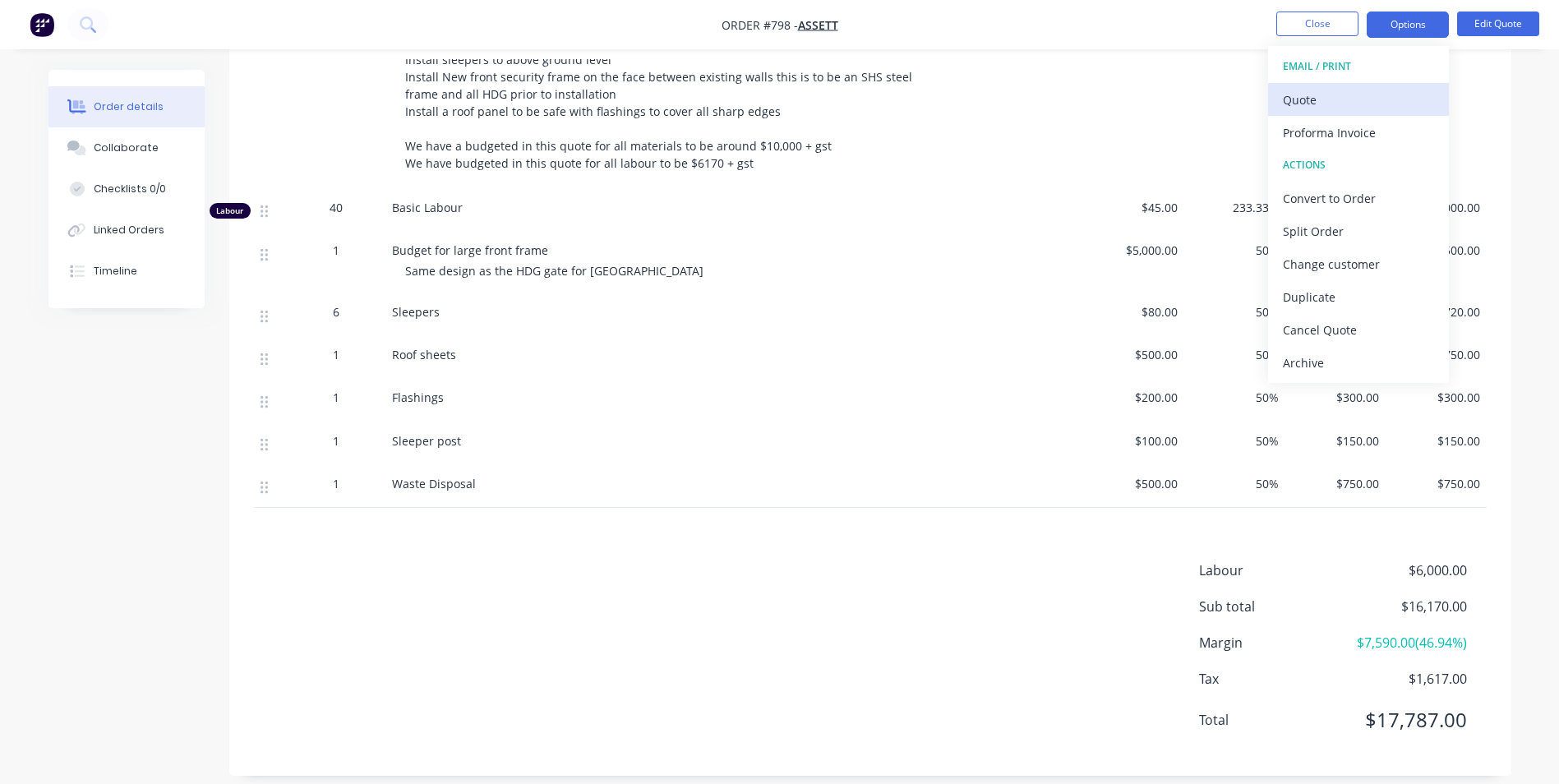
click at [1307, 94] on div "Quote" at bounding box center [1359, 100] width 152 height 24
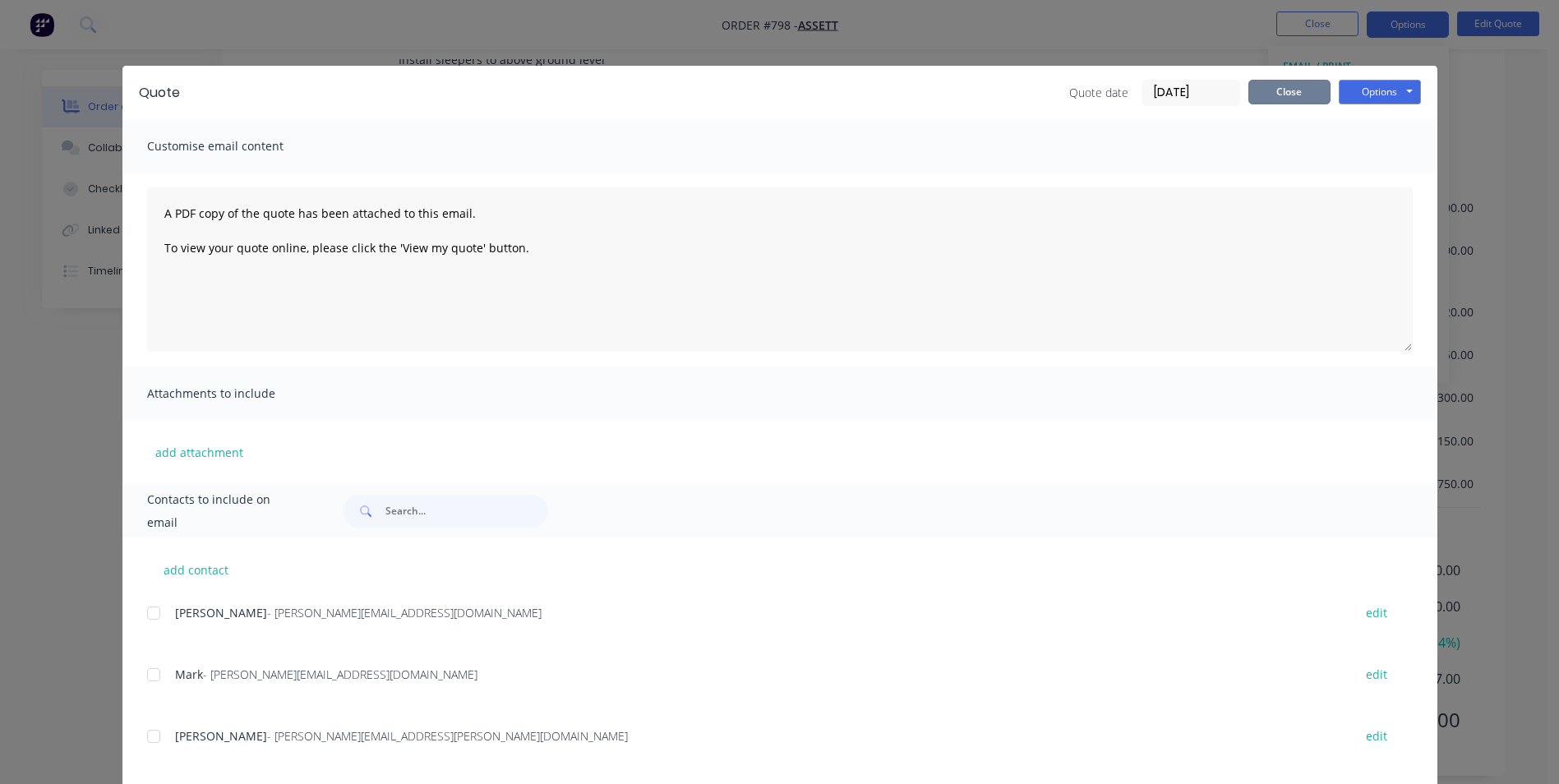
click at [1274, 89] on button "Close" at bounding box center [1289, 92] width 83 height 25
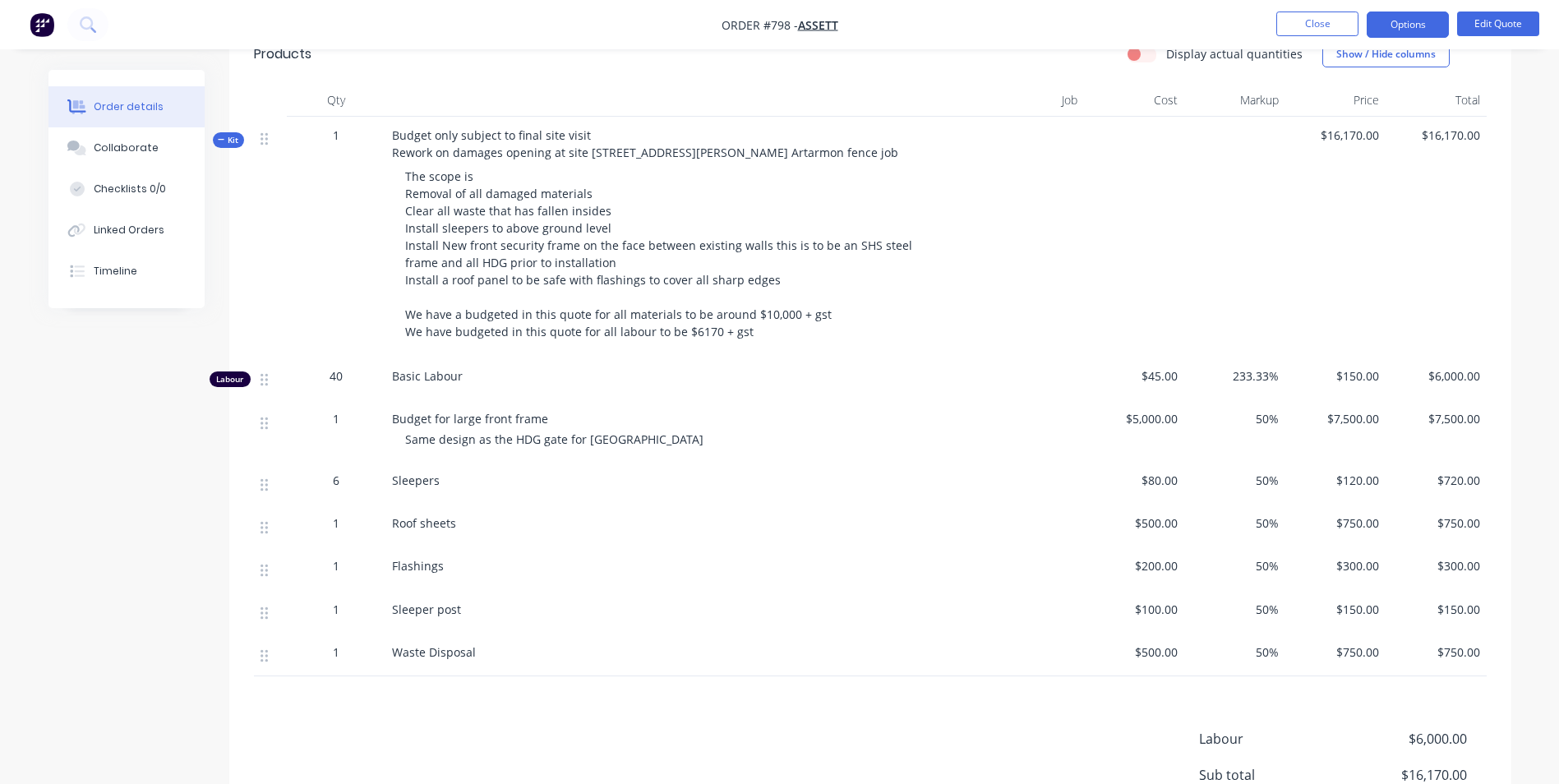
scroll to position [354, 0]
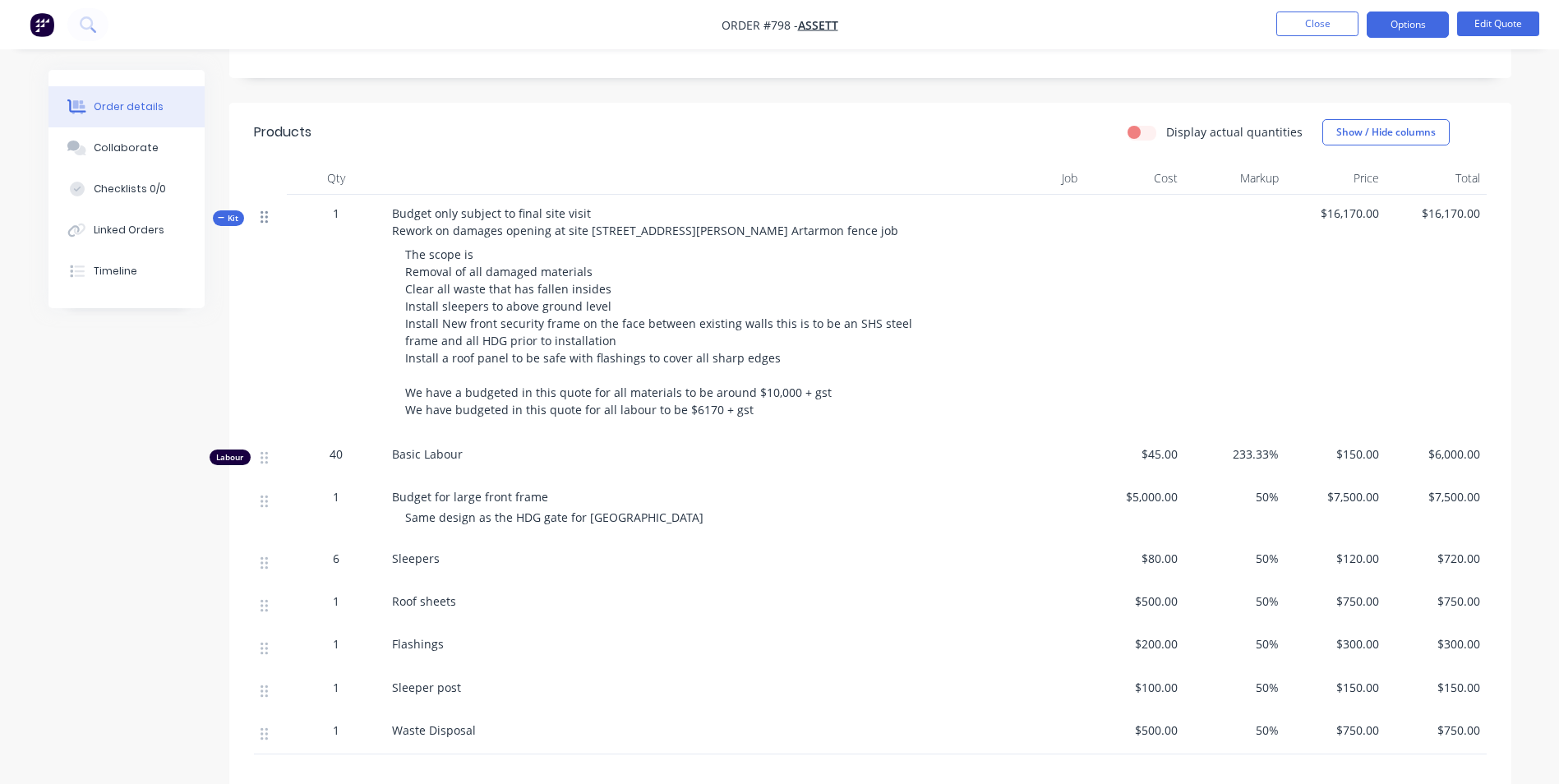
click at [263, 209] on icon at bounding box center [264, 216] width 8 height 14
click at [1166, 123] on label "Display actual quantities" at bounding box center [1235, 132] width 136 height 17
click at [1141, 123] on input "Display actual quantities" at bounding box center [1133, 131] width 13 height 15
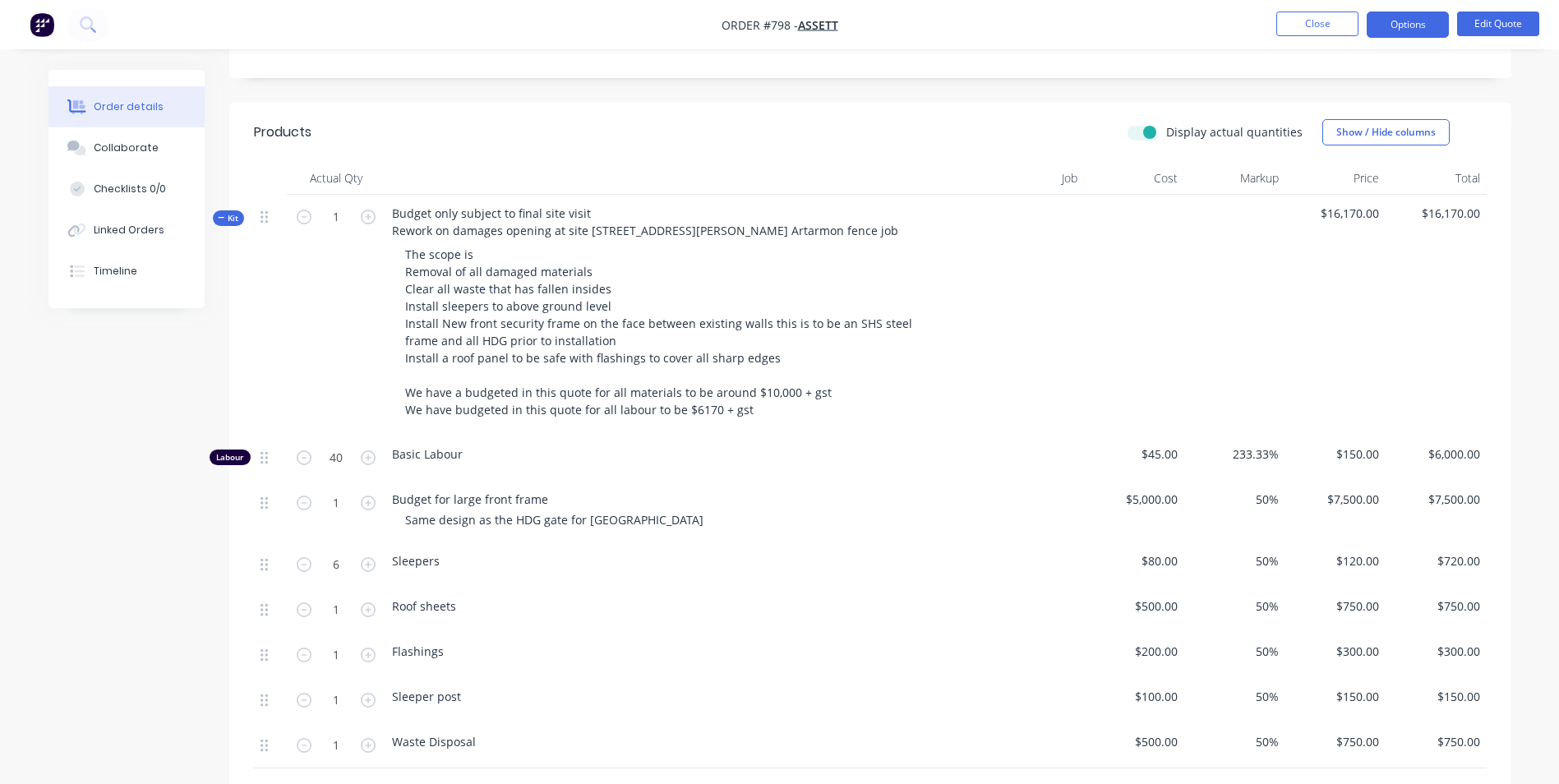
click at [1166, 123] on label "Display actual quantities" at bounding box center [1235, 132] width 136 height 17
click at [1141, 123] on input "Display actual quantities" at bounding box center [1133, 131] width 13 height 15
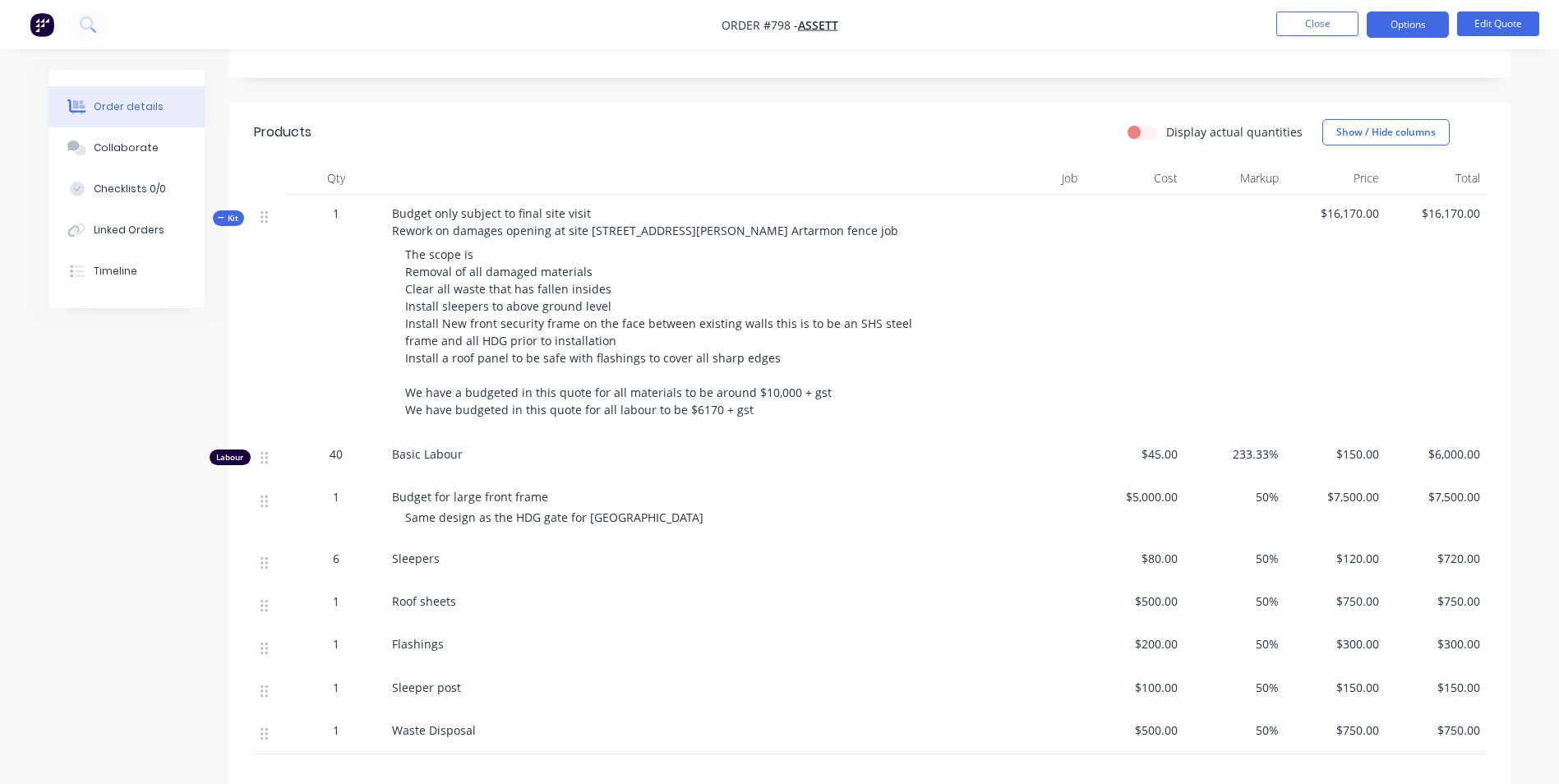
click at [1166, 123] on label "Display actual quantities" at bounding box center [1235, 132] width 136 height 17
click at [1141, 123] on input "Display actual quantities" at bounding box center [1133, 131] width 13 height 15
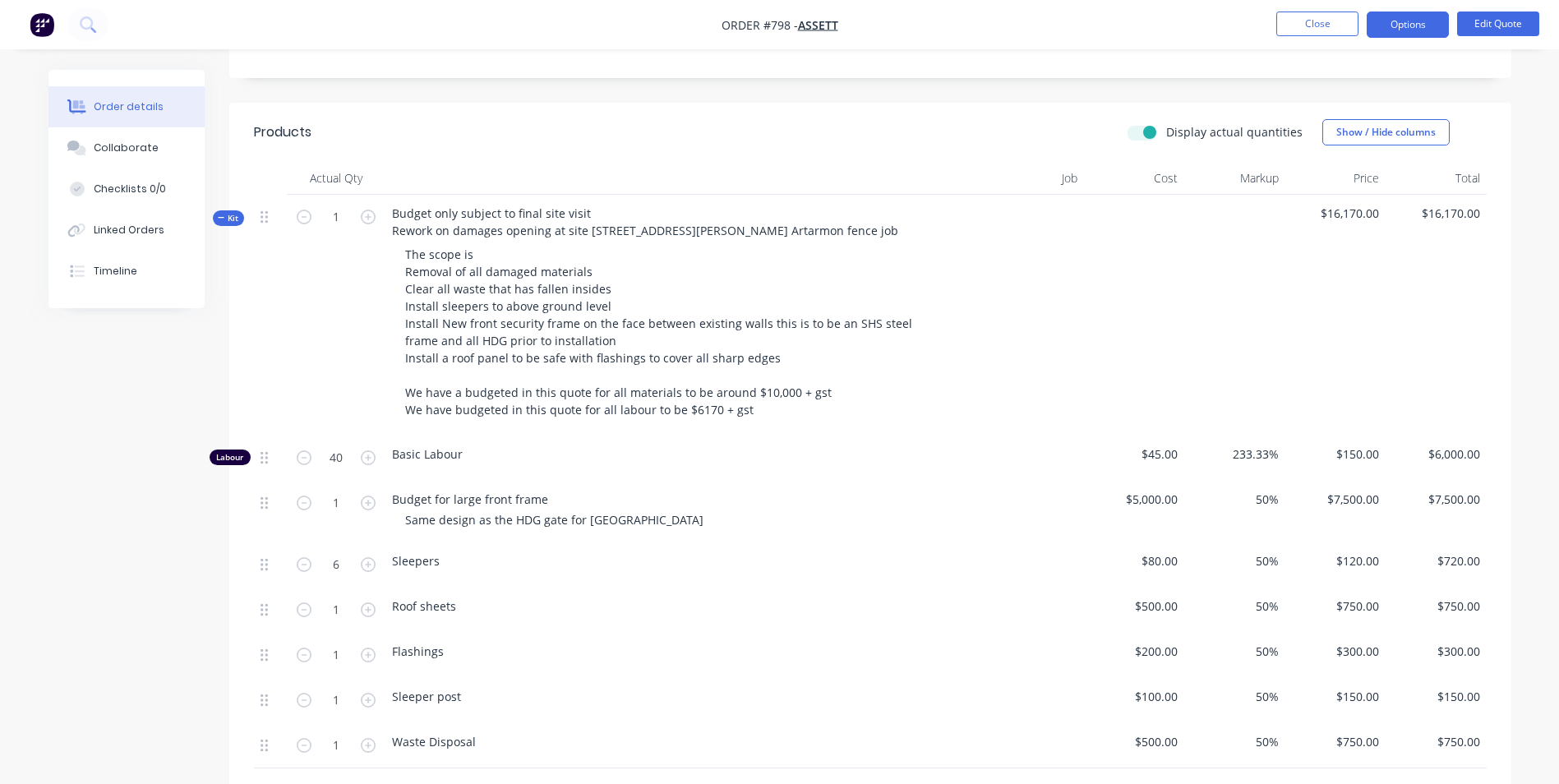
click at [1166, 123] on label "Display actual quantities" at bounding box center [1235, 132] width 136 height 17
click at [1141, 123] on input "Display actual quantities" at bounding box center [1133, 131] width 13 height 15
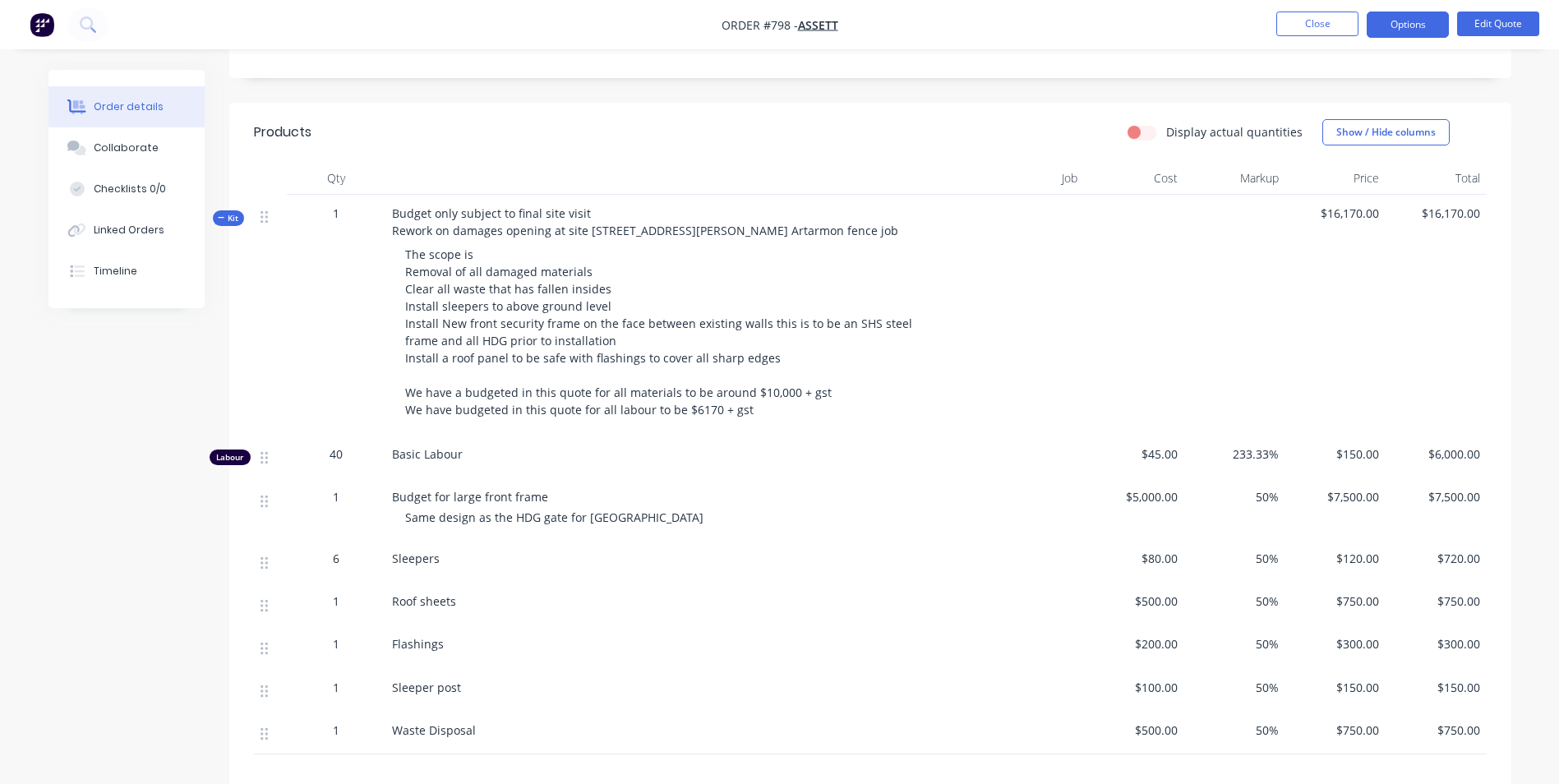
click at [1166, 123] on label "Display actual quantities" at bounding box center [1235, 132] width 136 height 17
click at [1141, 123] on input "Display actual quantities" at bounding box center [1133, 131] width 13 height 15
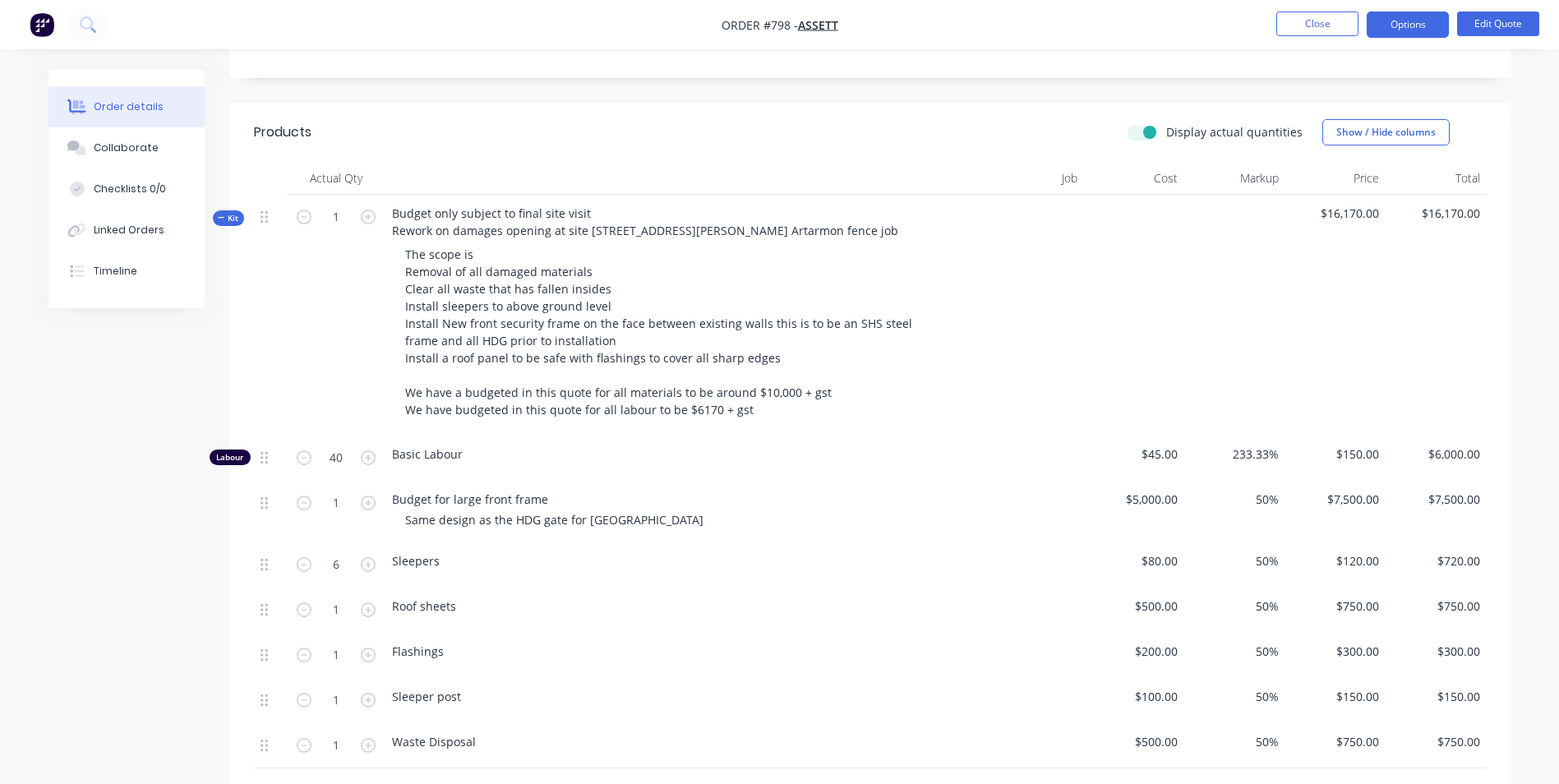
click at [1166, 123] on label "Display actual quantities" at bounding box center [1235, 132] width 136 height 17
click at [1141, 123] on input "Display actual quantities" at bounding box center [1133, 131] width 13 height 15
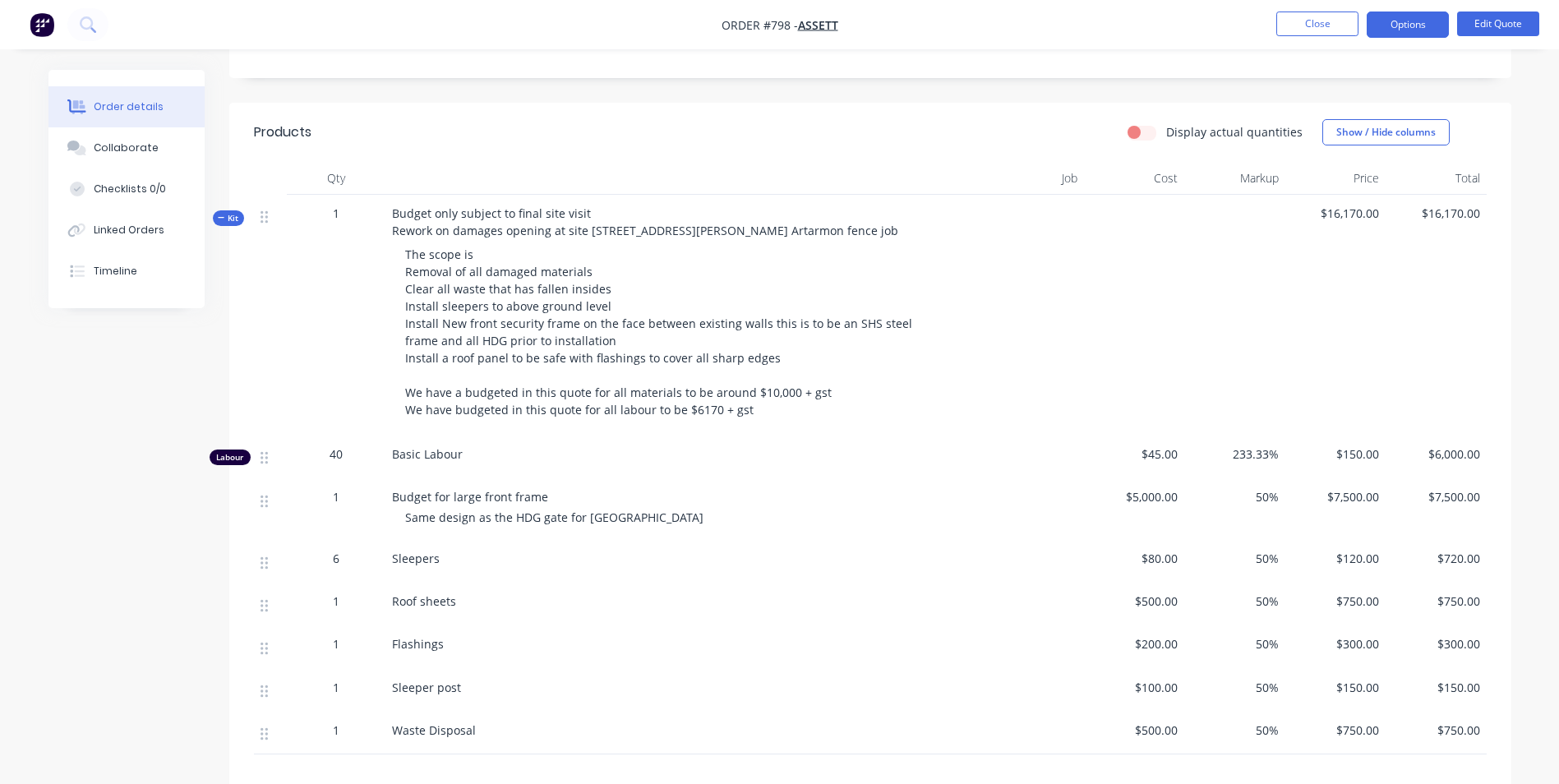
click at [1166, 123] on label "Display actual quantities" at bounding box center [1235, 132] width 136 height 17
click at [1141, 123] on input "Display actual quantities" at bounding box center [1133, 131] width 13 height 15
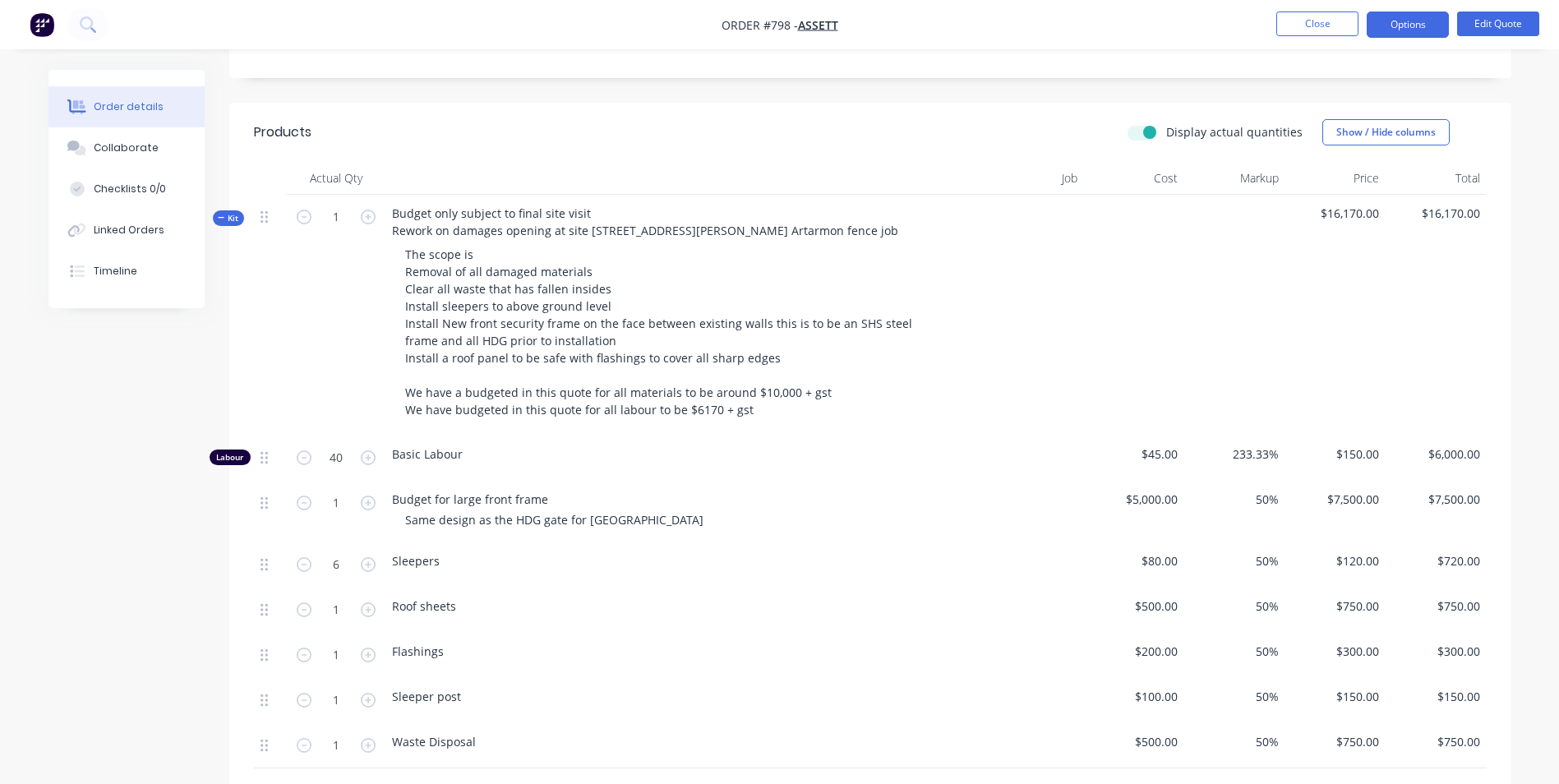
click at [1166, 123] on label "Display actual quantities" at bounding box center [1235, 132] width 136 height 17
click at [1141, 123] on input "Display actual quantities" at bounding box center [1133, 131] width 13 height 15
checkbox input "false"
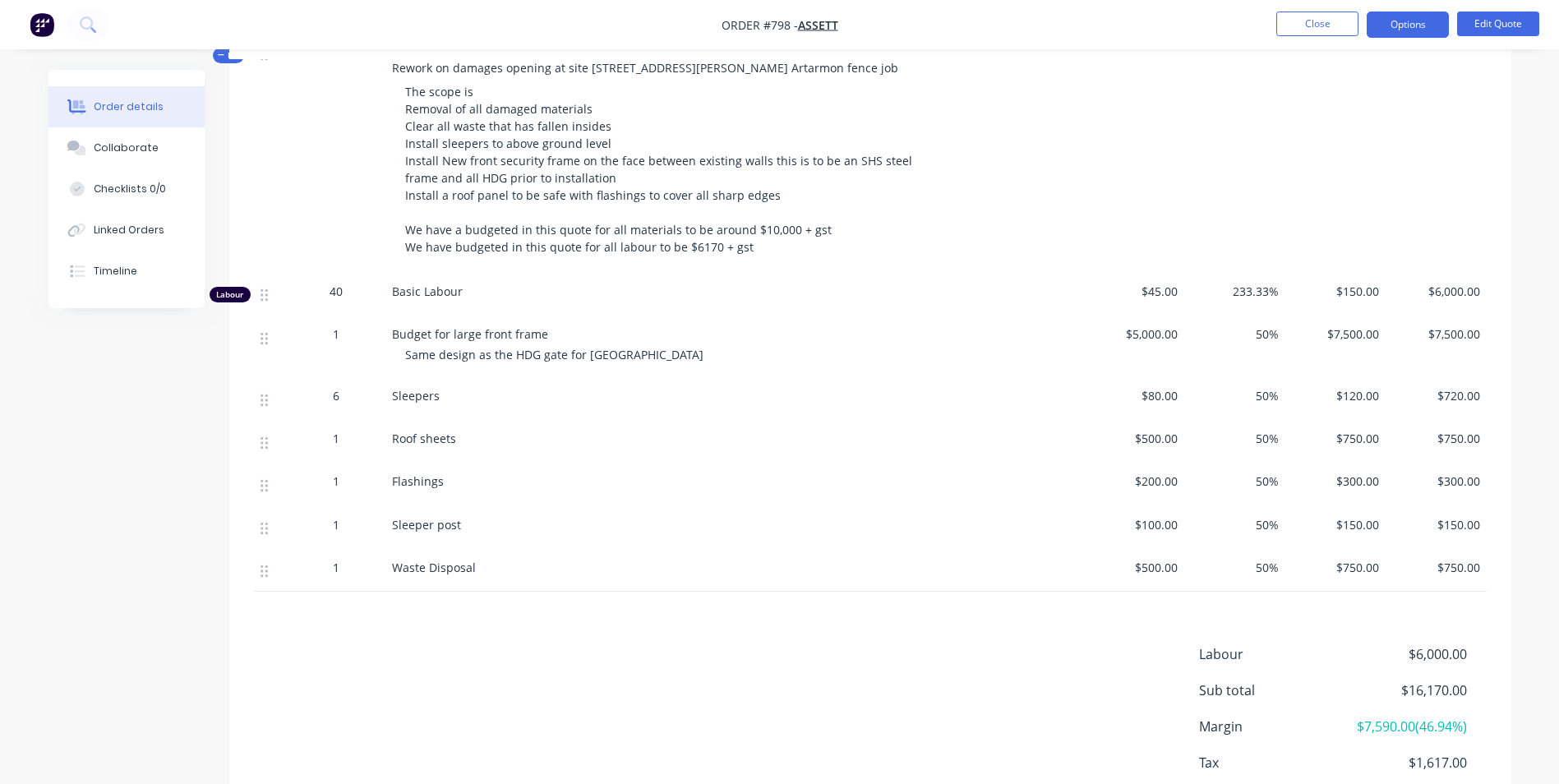
scroll to position [518, 0]
click at [1278, 21] on button "Close" at bounding box center [1317, 24] width 83 height 25
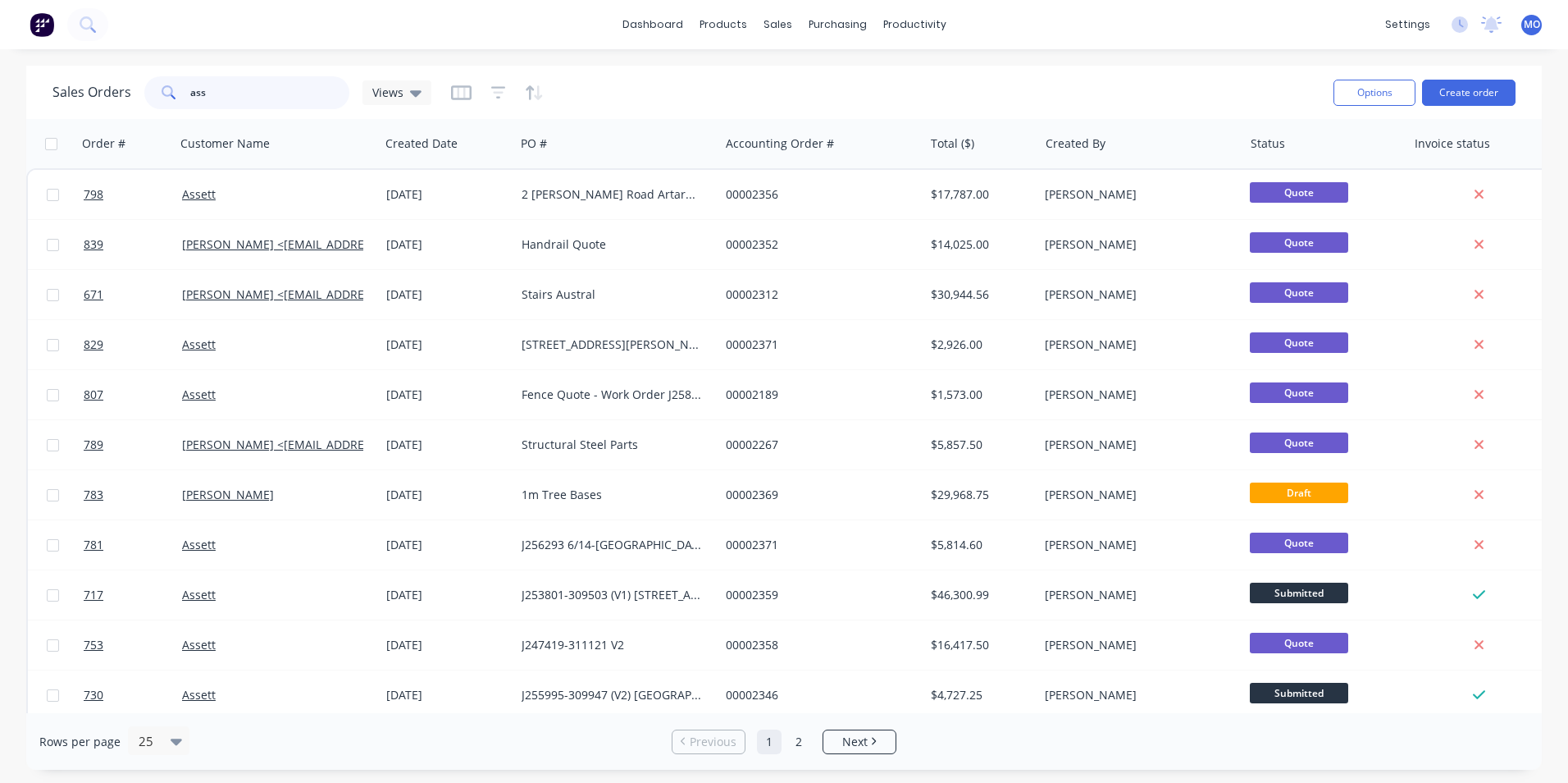
drag, startPoint x: 219, startPoint y: 99, endPoint x: 168, endPoint y: 9, distance: 103.4
click at [170, 103] on div "ass" at bounding box center [246, 93] width 205 height 33
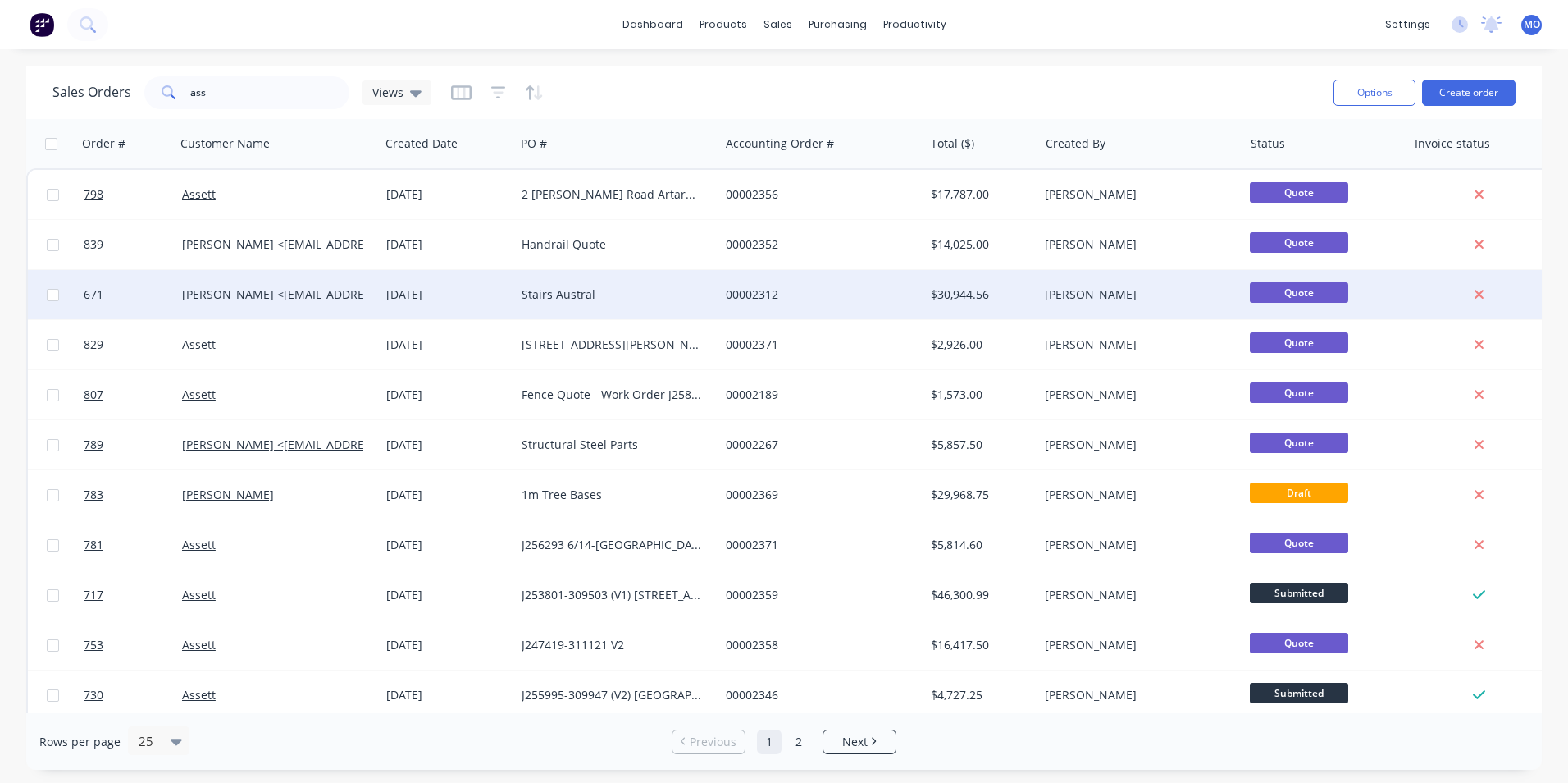
click at [591, 299] on div "Stairs Austral" at bounding box center [613, 294] width 182 height 16
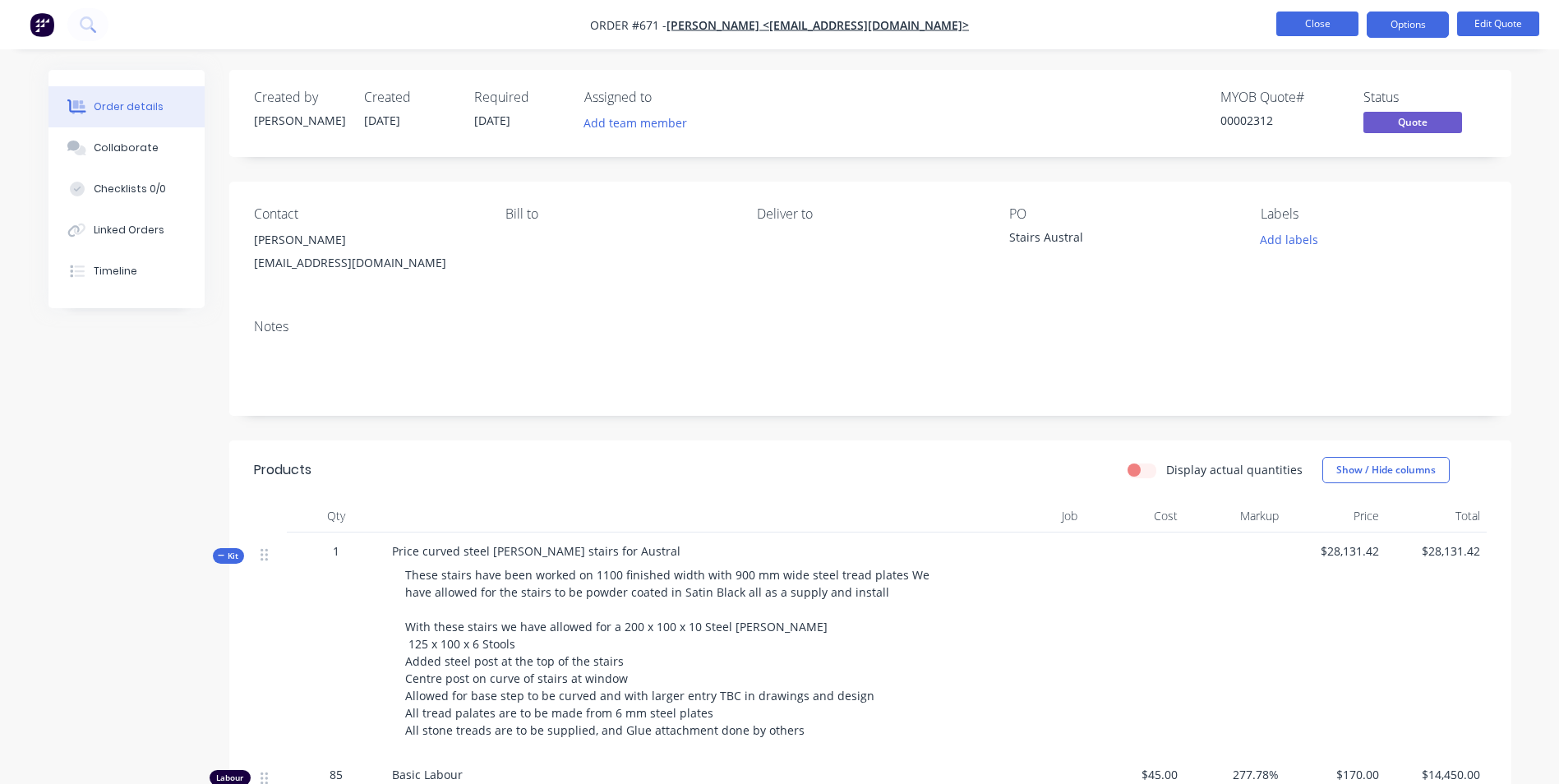
click at [1287, 27] on button "Close" at bounding box center [1317, 24] width 83 height 25
